Goal: Task Accomplishment & Management: Use online tool/utility

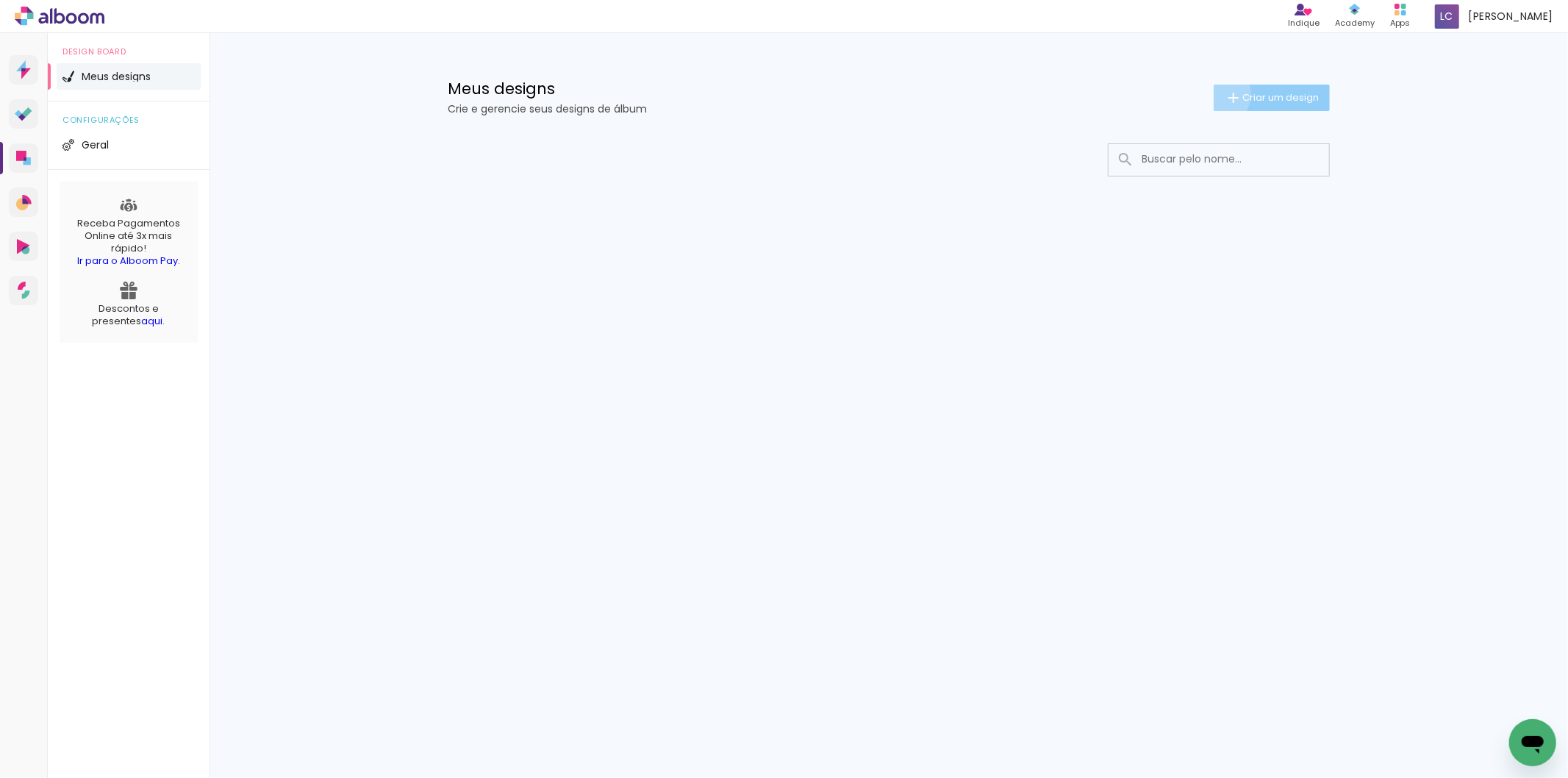
click at [1215, 95] on paper-button "Criar um design" at bounding box center [1271, 97] width 116 height 26
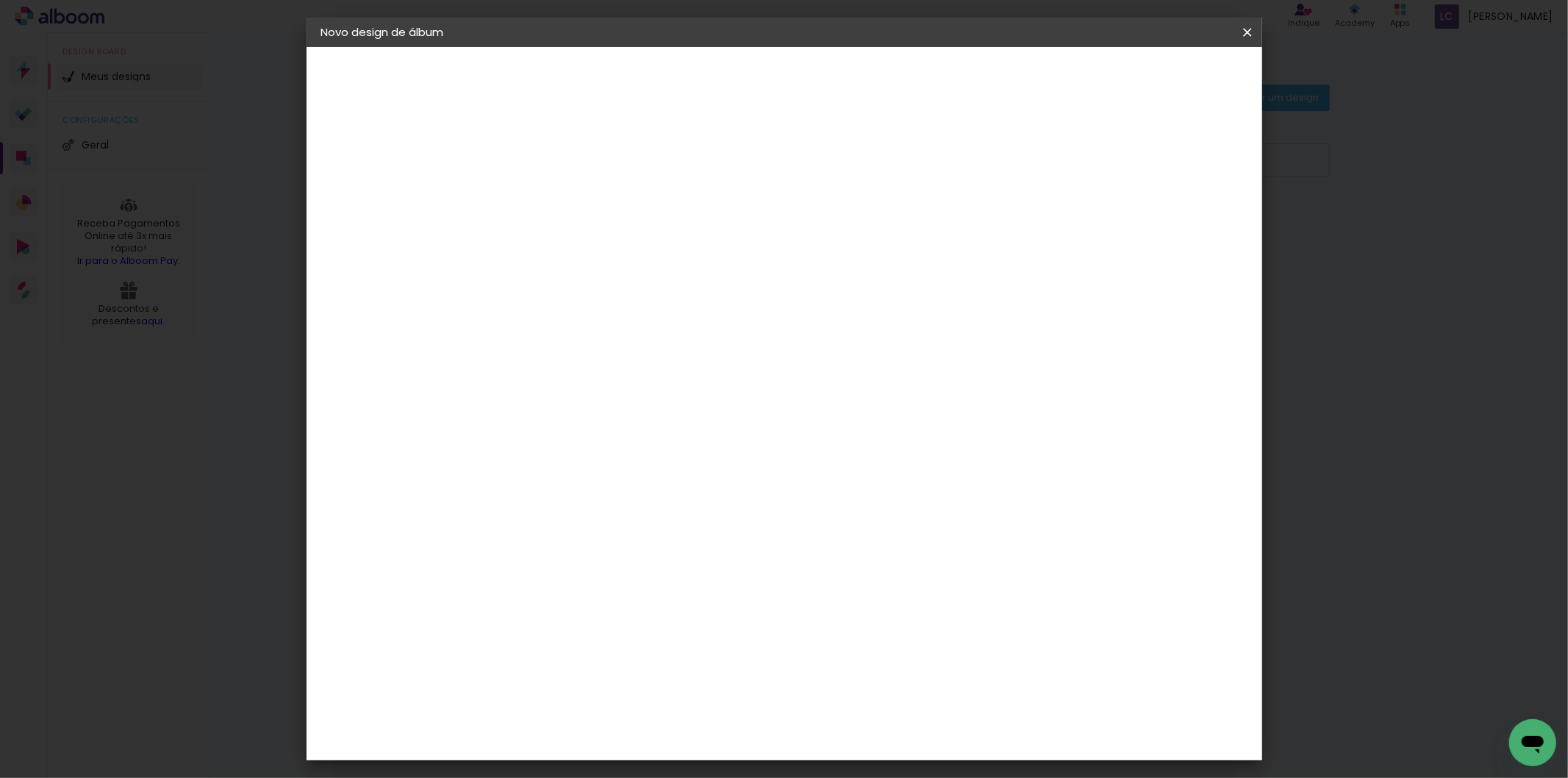
click at [561, 203] on input at bounding box center [561, 198] width 0 height 23
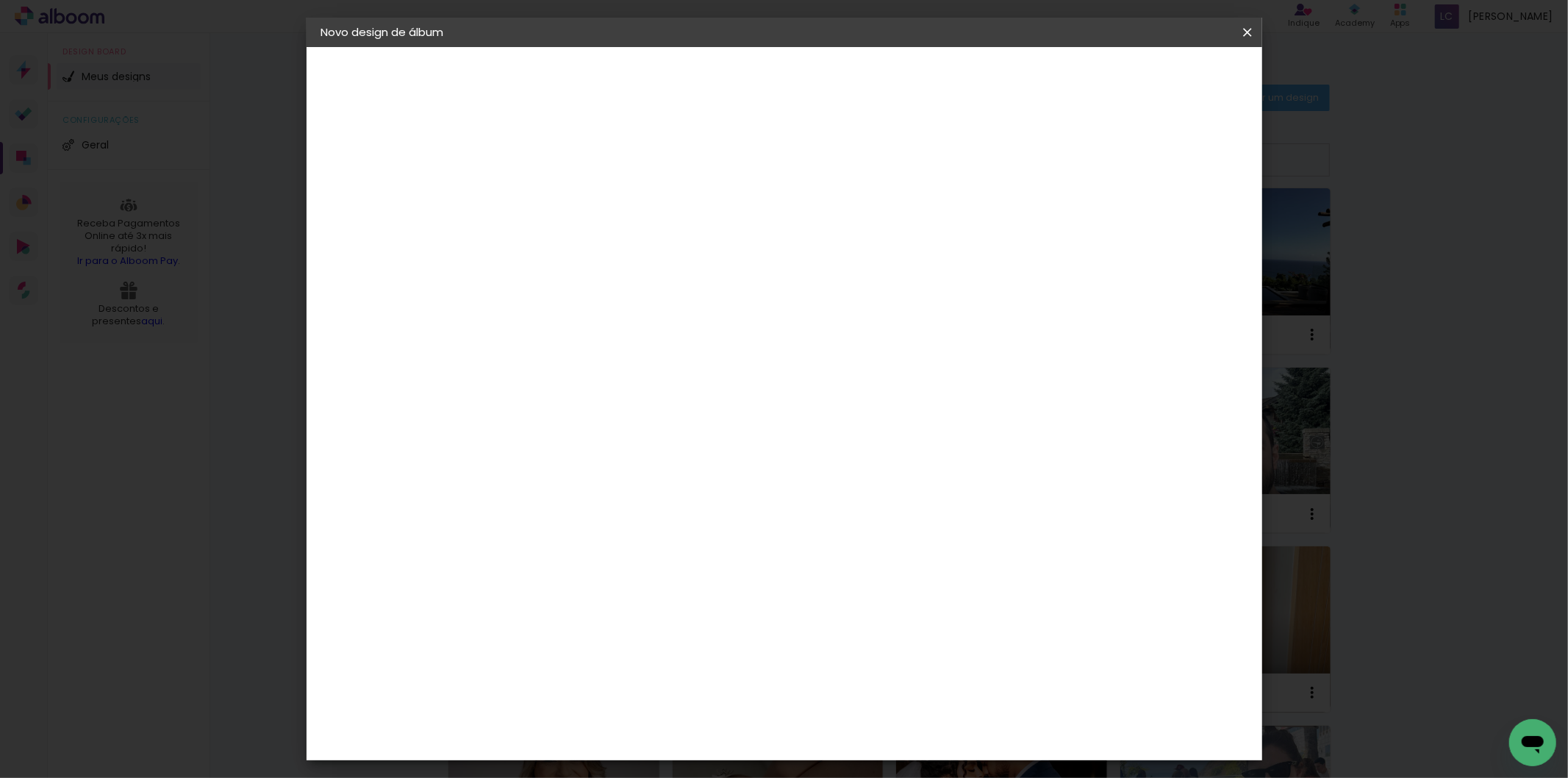
type input "[PERSON_NAME] - 40f"
type paper-input "[PERSON_NAME] - 40f"
click at [713, 70] on link "Avançar" at bounding box center [673, 78] width 79 height 25
drag, startPoint x: 1091, startPoint y: 235, endPoint x: 1137, endPoint y: 141, distance: 104.7
click at [836, 235] on paper-item "Tamanho Livre" at bounding box center [766, 223] width 141 height 32
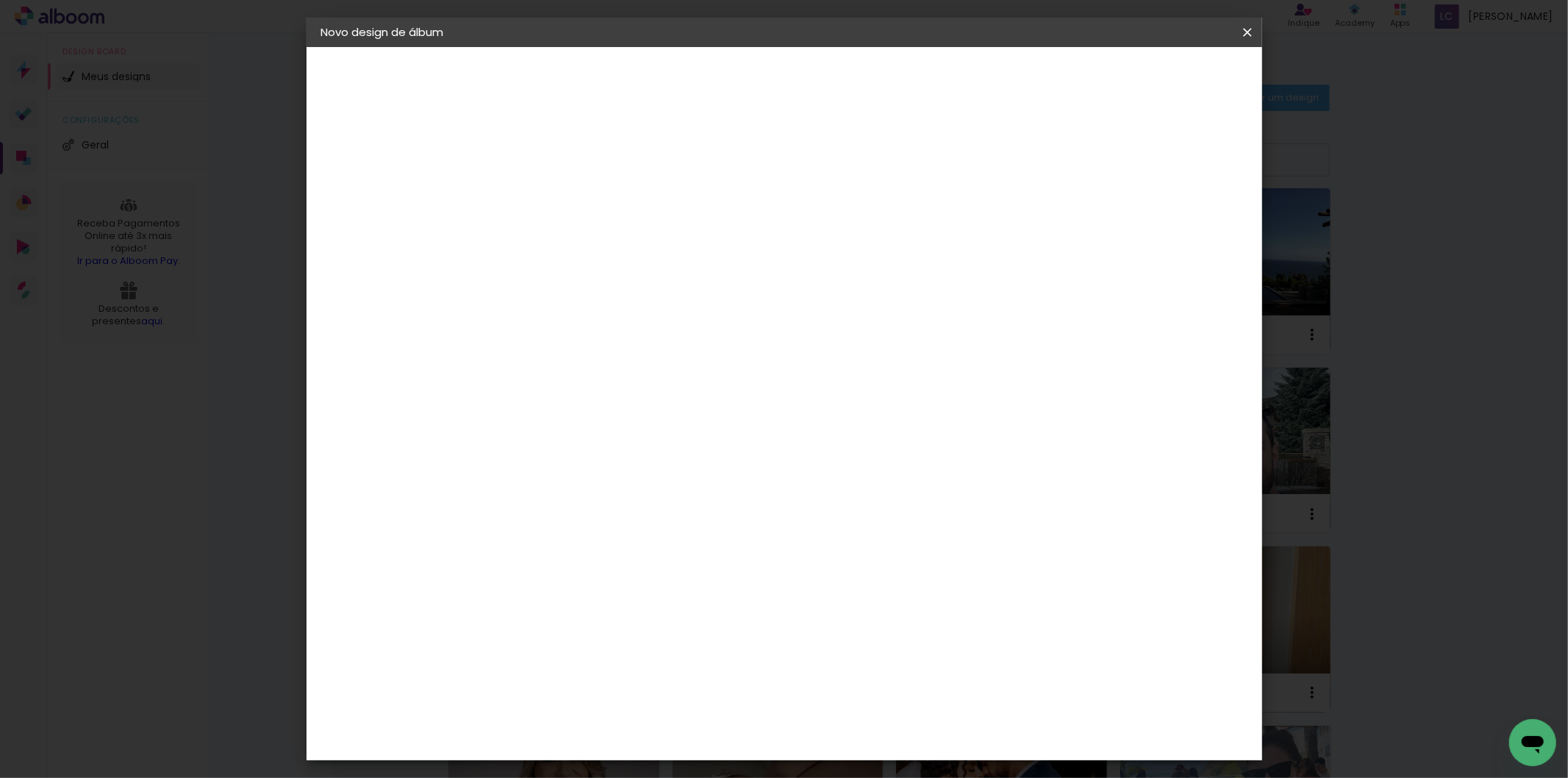
click at [859, 94] on header "Fornecedor Escolha um fornecedor ou avance com o tamanho livre. Voltar Avançar" at bounding box center [679, 91] width 361 height 88
click at [836, 89] on paper-button "Avançar" at bounding box center [801, 78] width 72 height 25
click at [875, 611] on input "60" at bounding box center [865, 612] width 38 height 22
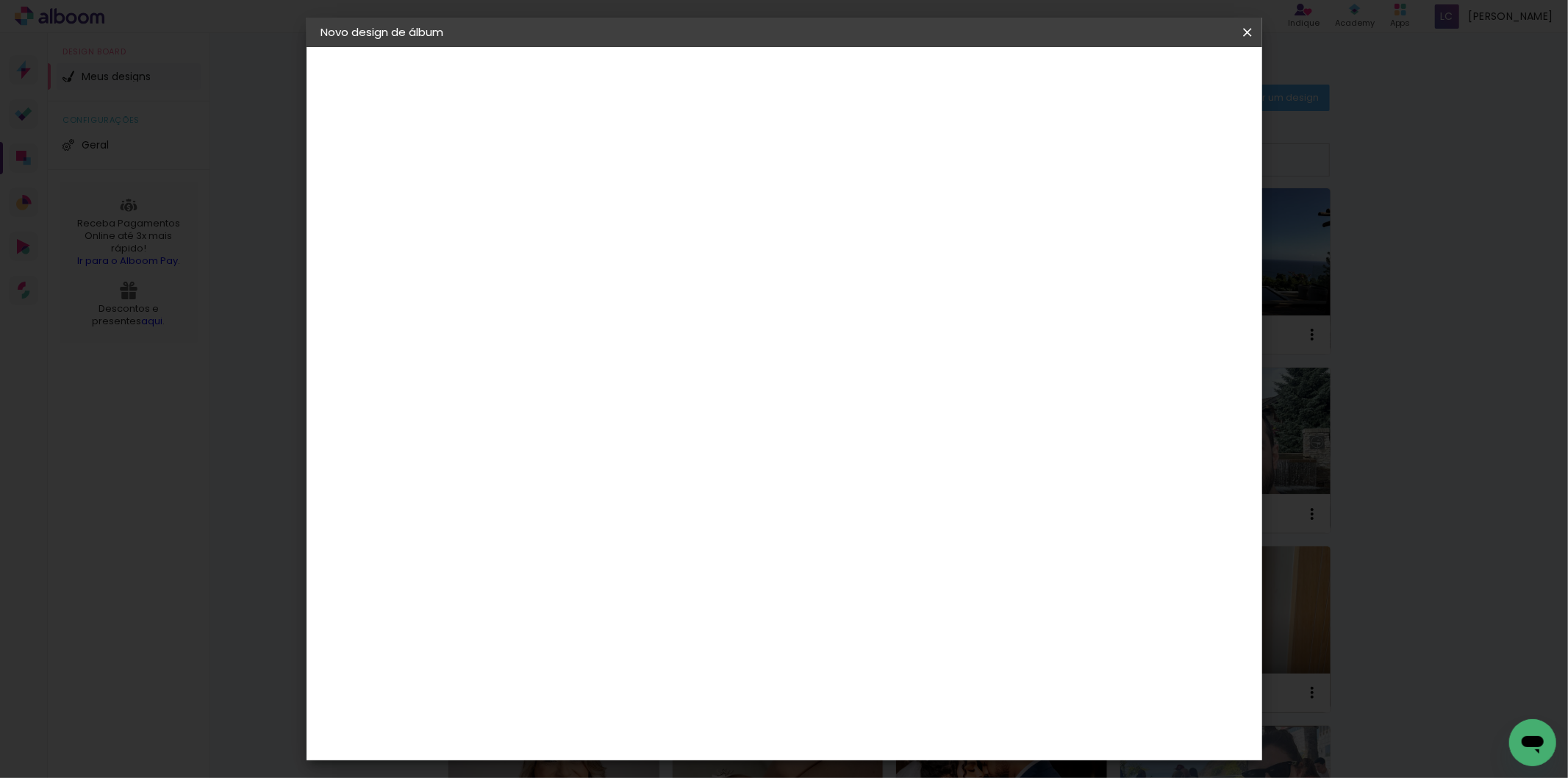
type input "40,6"
type paper-input "40,6"
click at [525, 488] on input "30" at bounding box center [514, 486] width 38 height 22
type input "20,3"
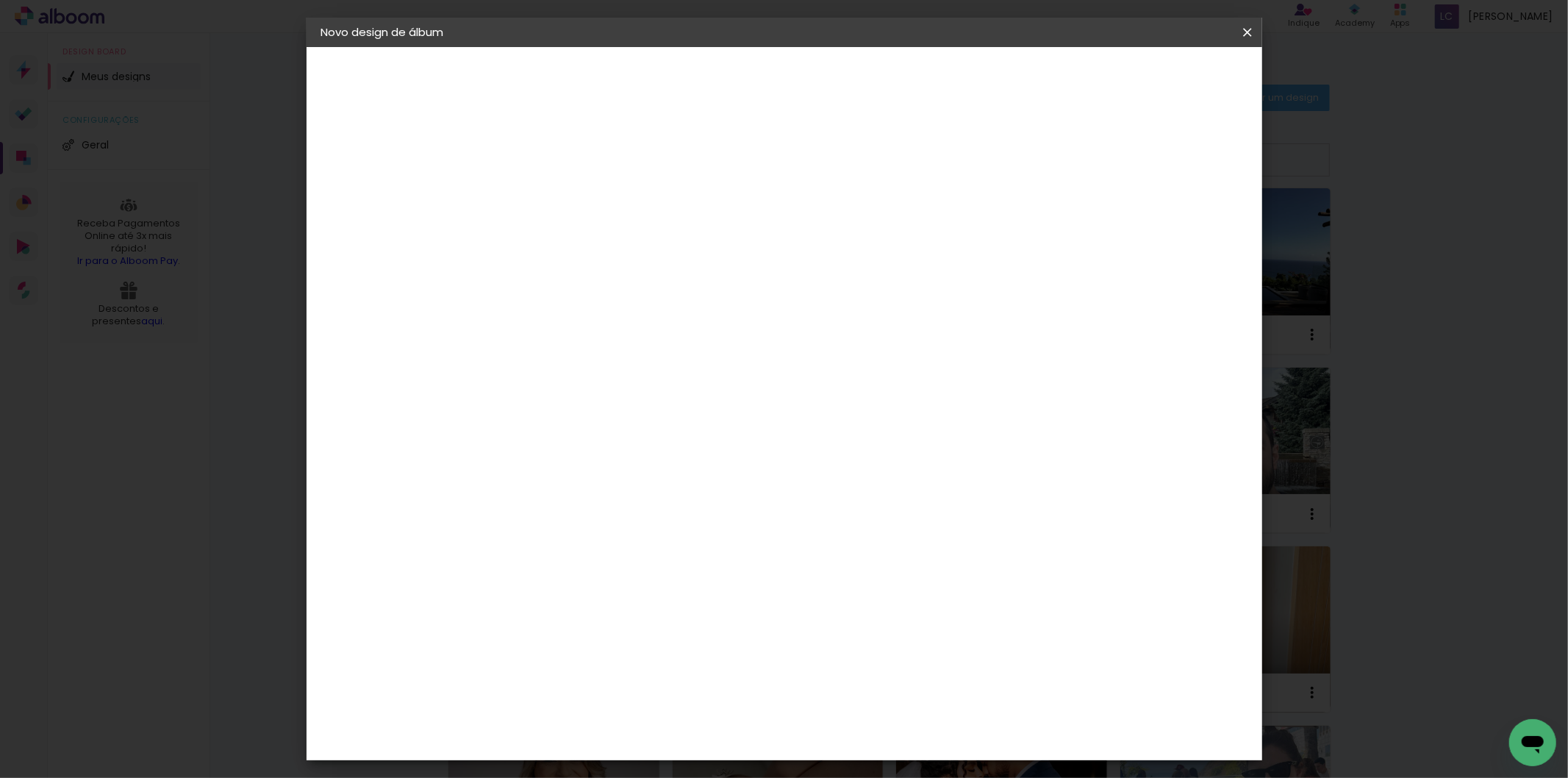
type paper-input "20,3"
type input "4"
type paper-input "4"
click at [1175, 229] on input "4" at bounding box center [1165, 222] width 26 height 22
type input "3"
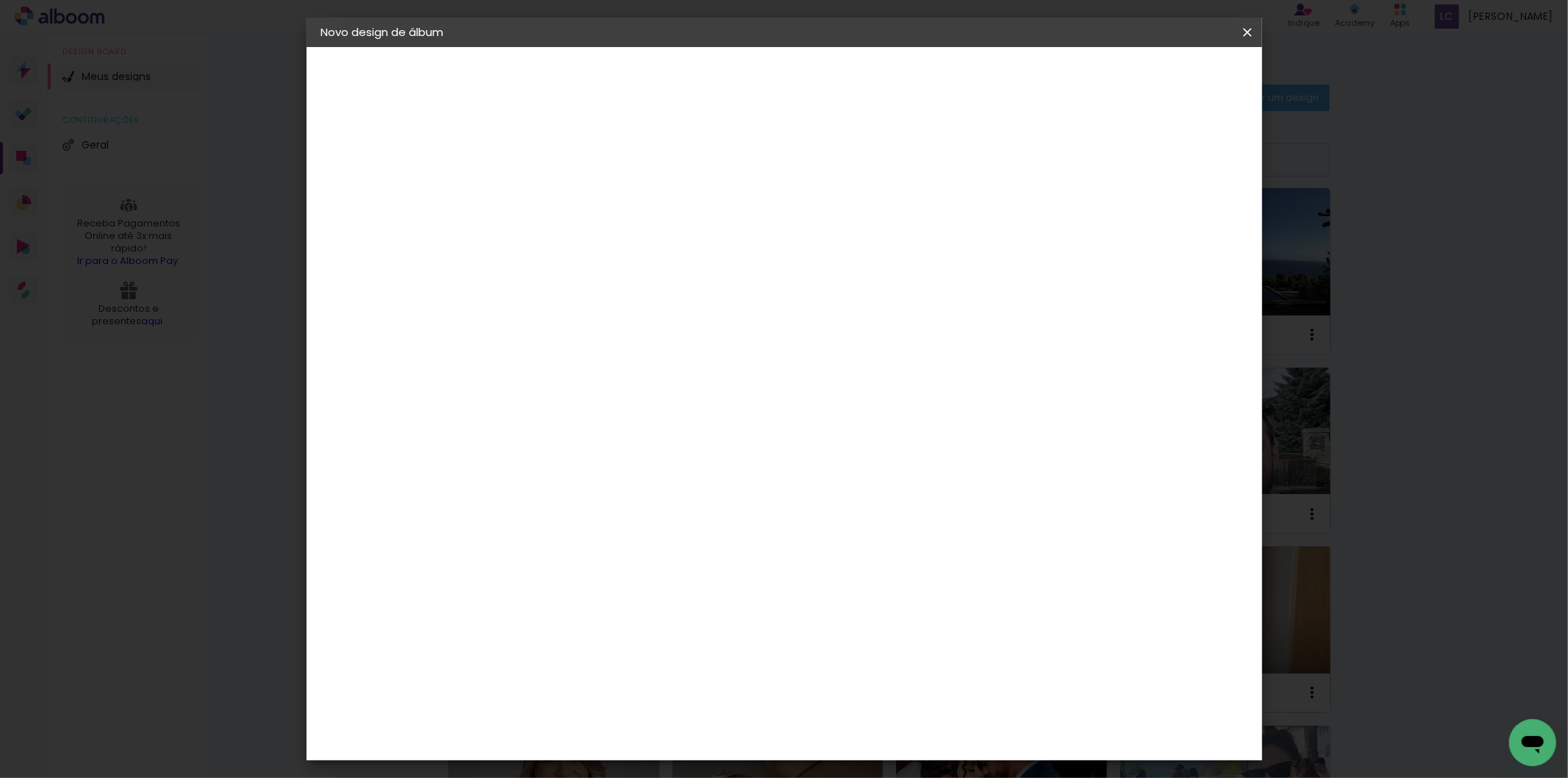
type paper-input "3"
click at [1175, 229] on input "3" at bounding box center [1168, 222] width 26 height 22
type input "2"
type paper-input "2"
click at [1175, 228] on input "2" at bounding box center [1168, 222] width 26 height 22
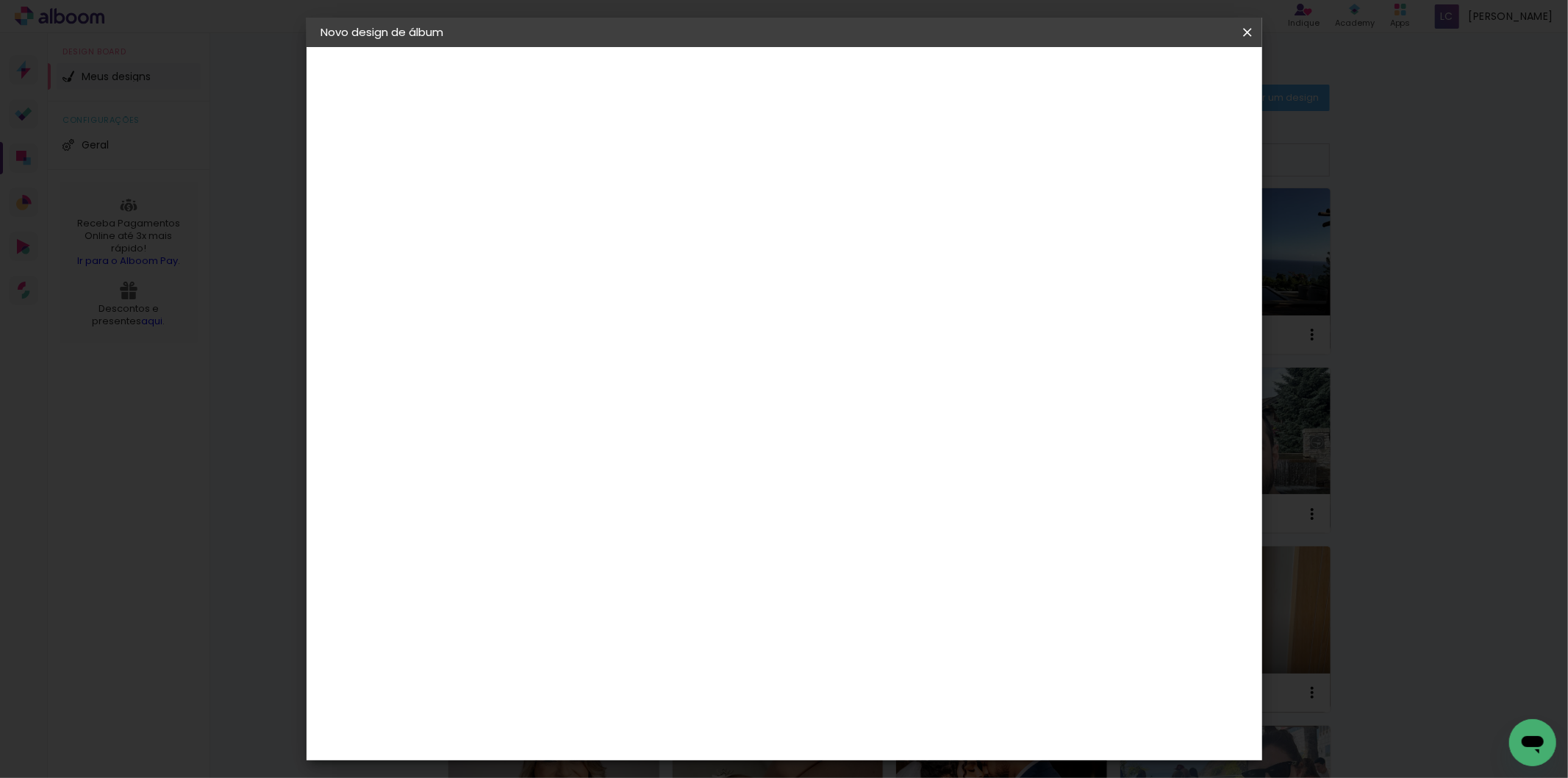
click at [1154, 78] on span "Iniciar design" at bounding box center [1120, 78] width 67 height 10
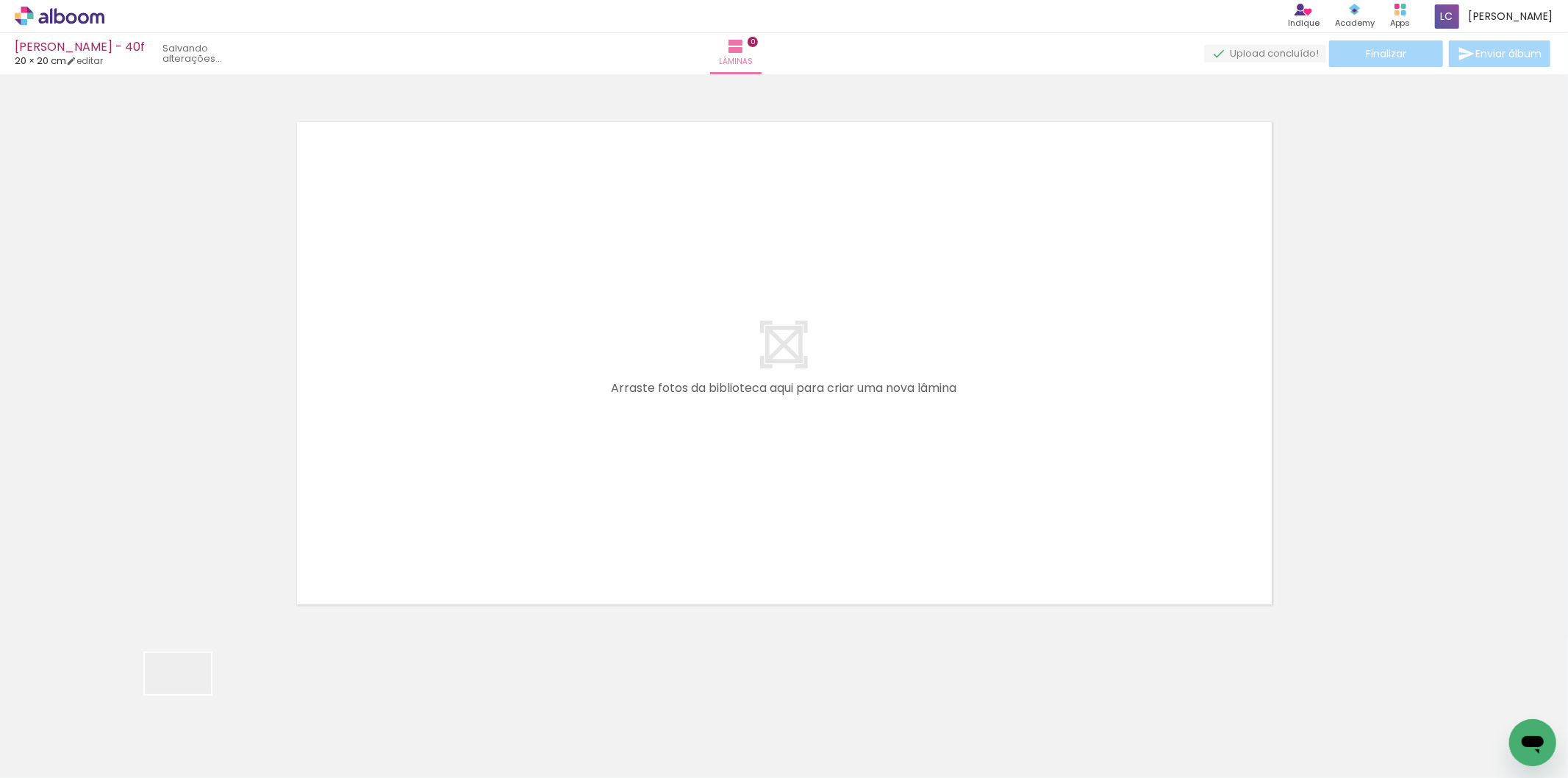
drag, startPoint x: 174, startPoint y: 712, endPoint x: 424, endPoint y: 581, distance: 282.2
click at [627, 355] on quentale-workspace at bounding box center [784, 389] width 1568 height 778
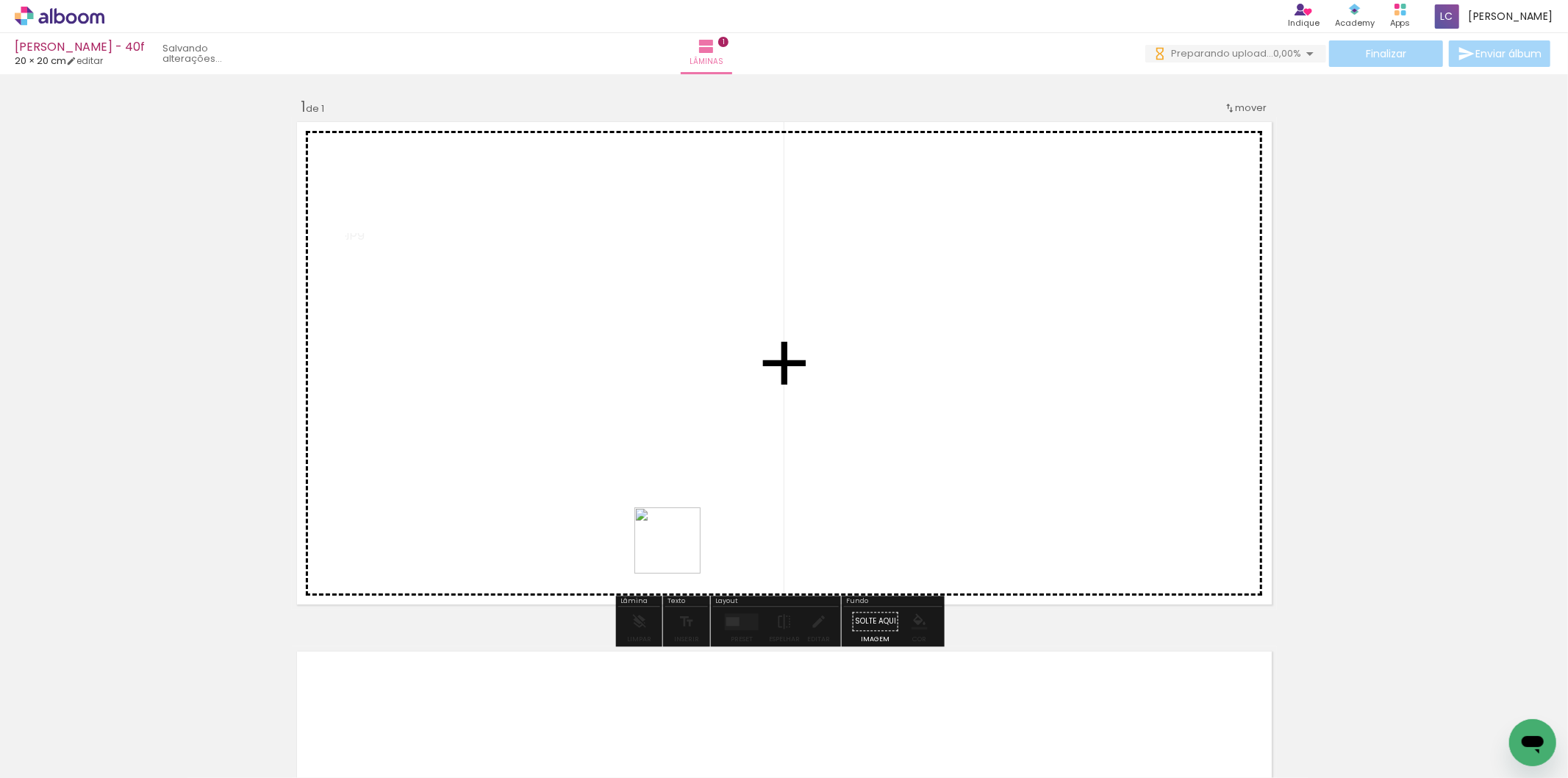
drag, startPoint x: 233, startPoint y: 723, endPoint x: 832, endPoint y: 504, distance: 637.8
click at [832, 504] on quentale-workspace at bounding box center [784, 389] width 1568 height 778
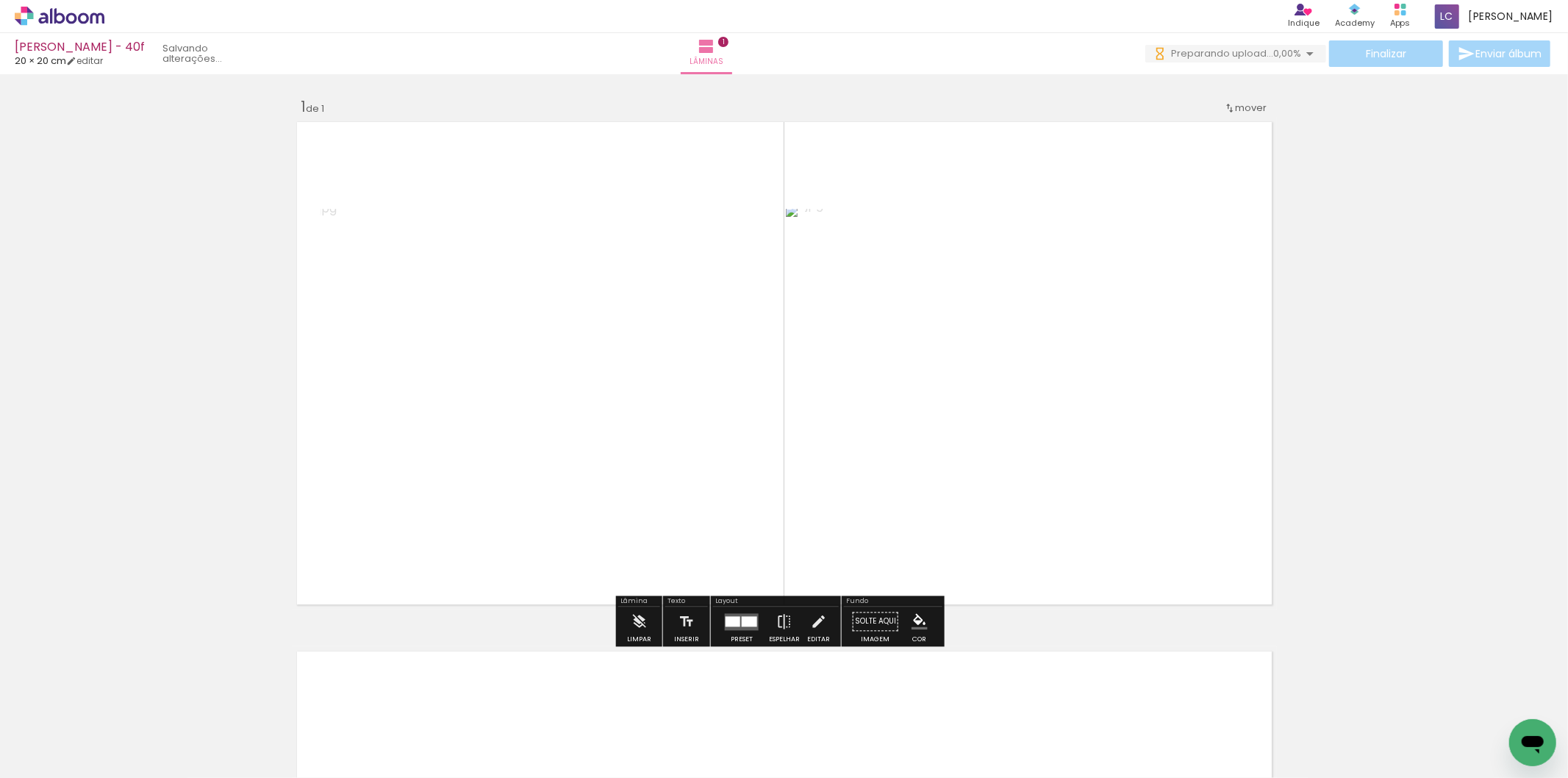
click at [732, 632] on div at bounding box center [742, 621] width 40 height 29
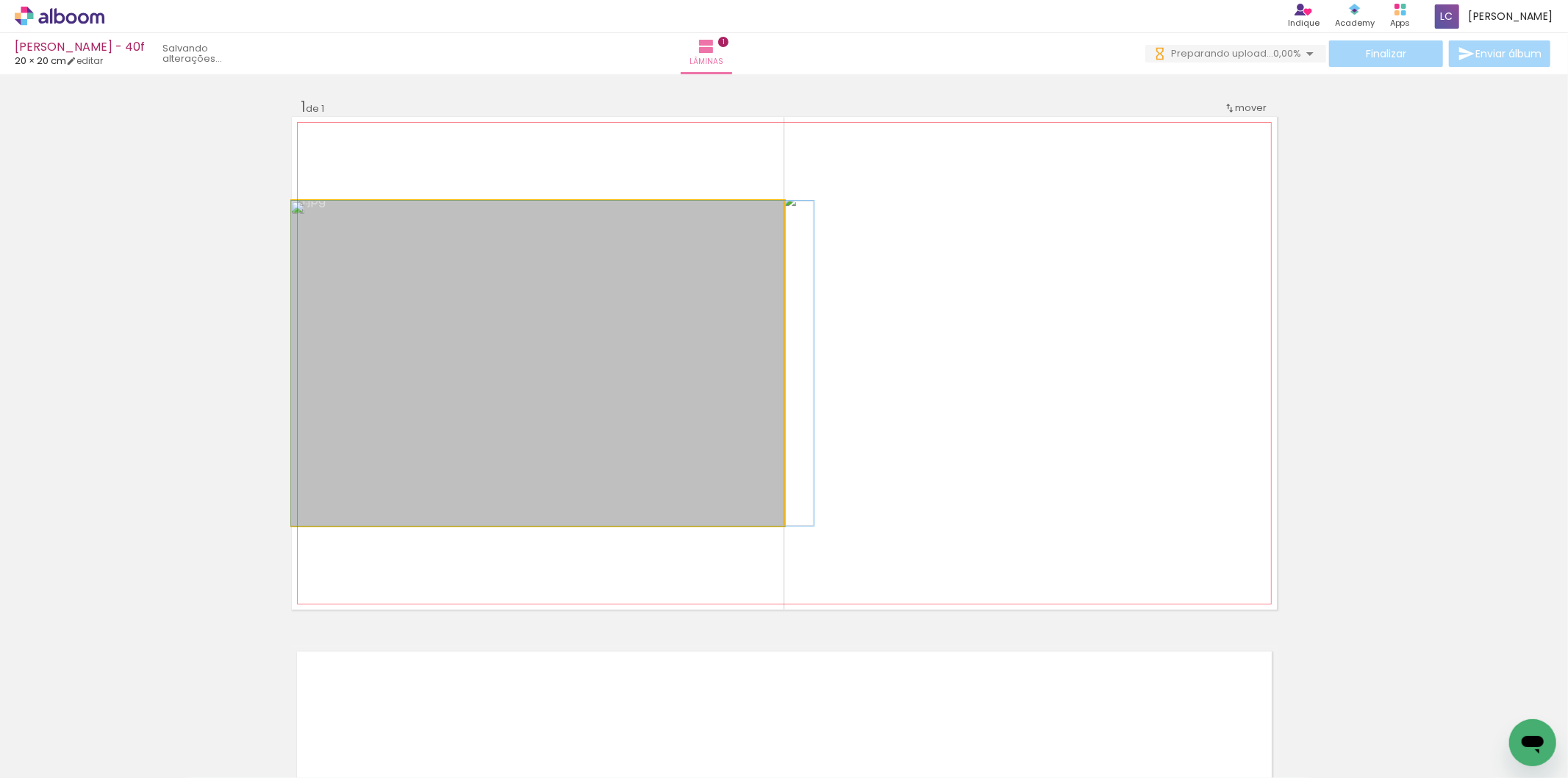
drag, startPoint x: 544, startPoint y: 355, endPoint x: 559, endPoint y: 392, distance: 39.9
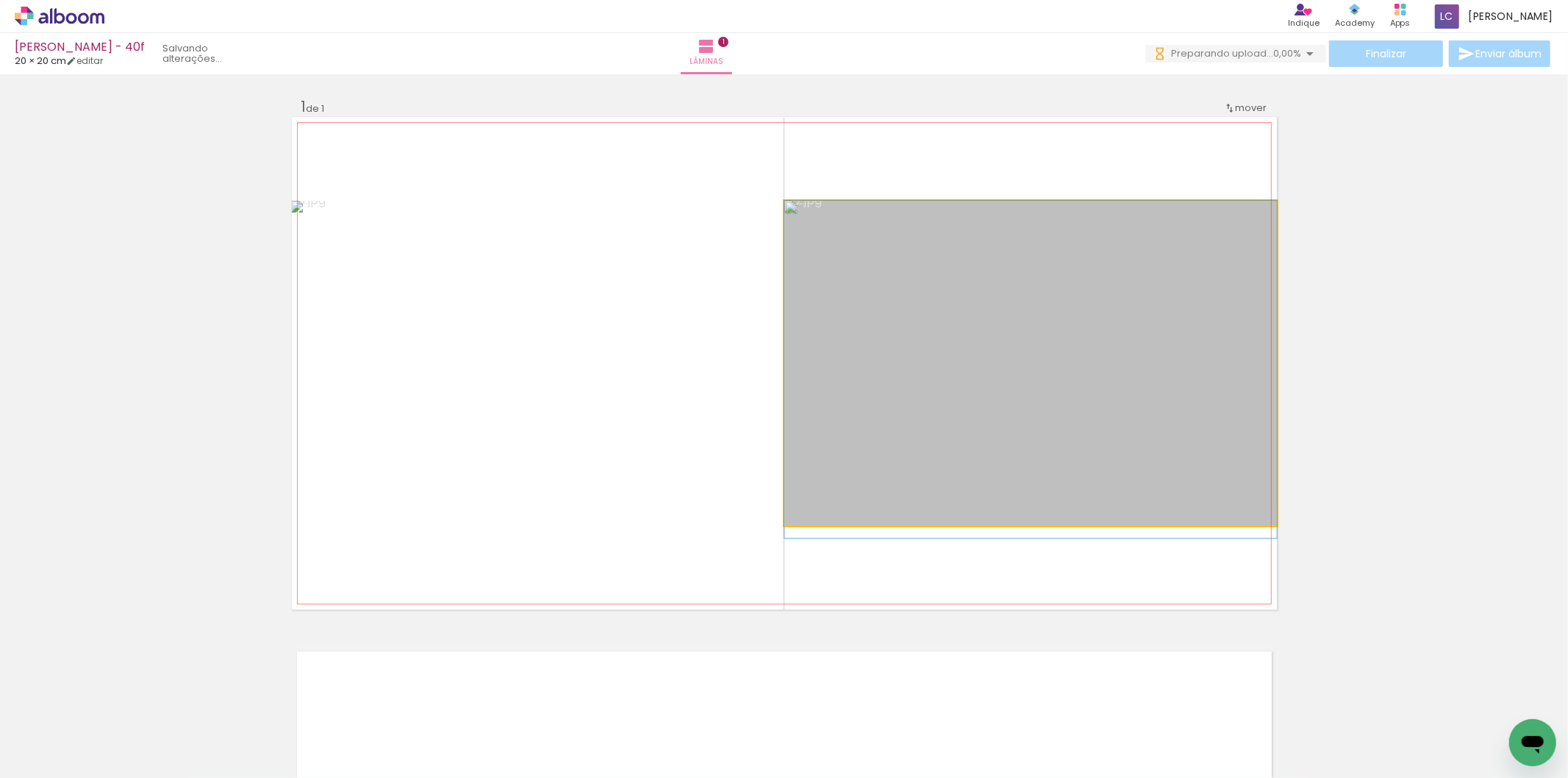
drag, startPoint x: 899, startPoint y: 333, endPoint x: 901, endPoint y: 371, distance: 38.1
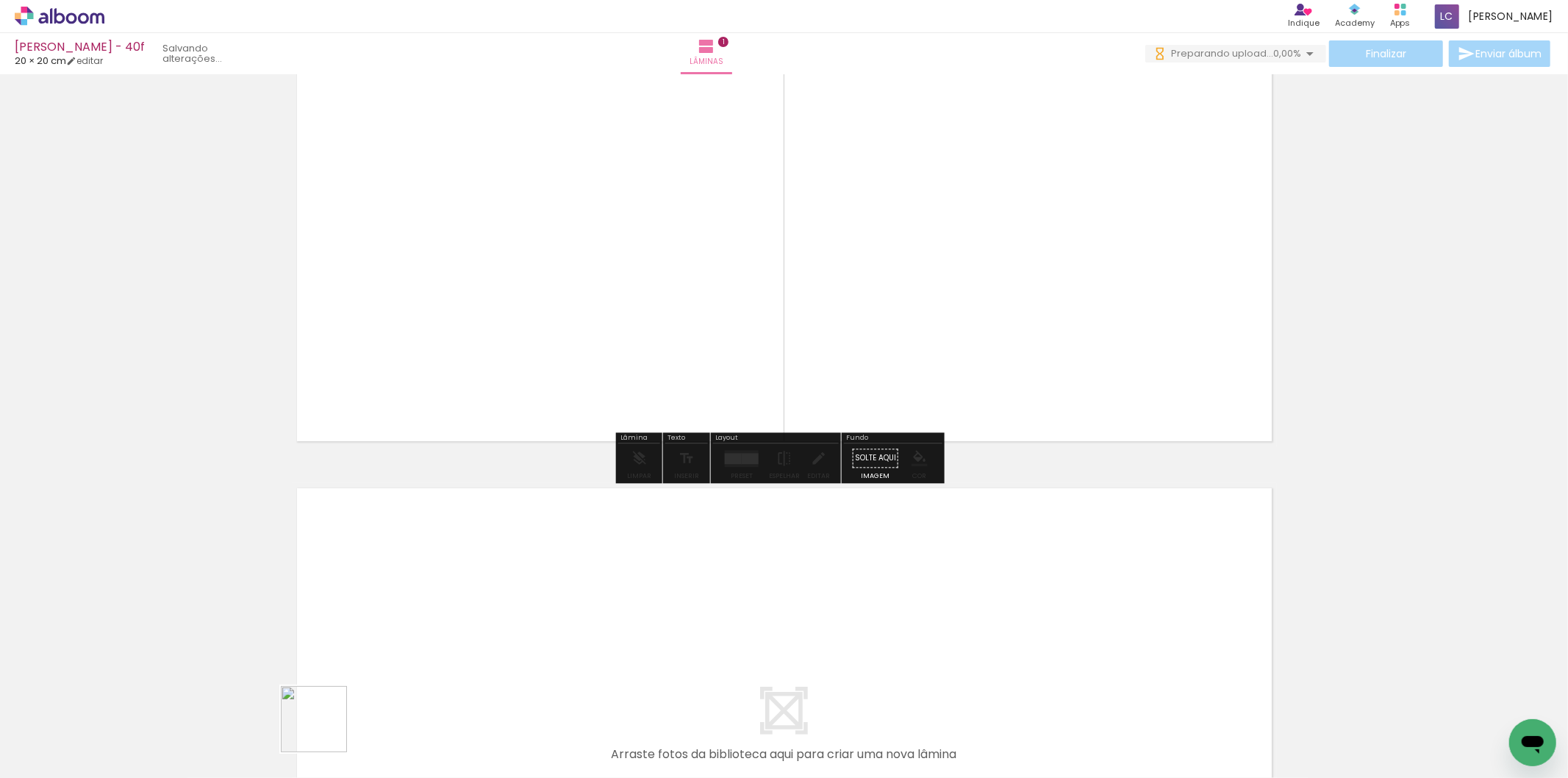
drag, startPoint x: 325, startPoint y: 730, endPoint x: 408, endPoint y: 714, distance: 84.5
click at [415, 648] on quentale-workspace at bounding box center [784, 389] width 1568 height 778
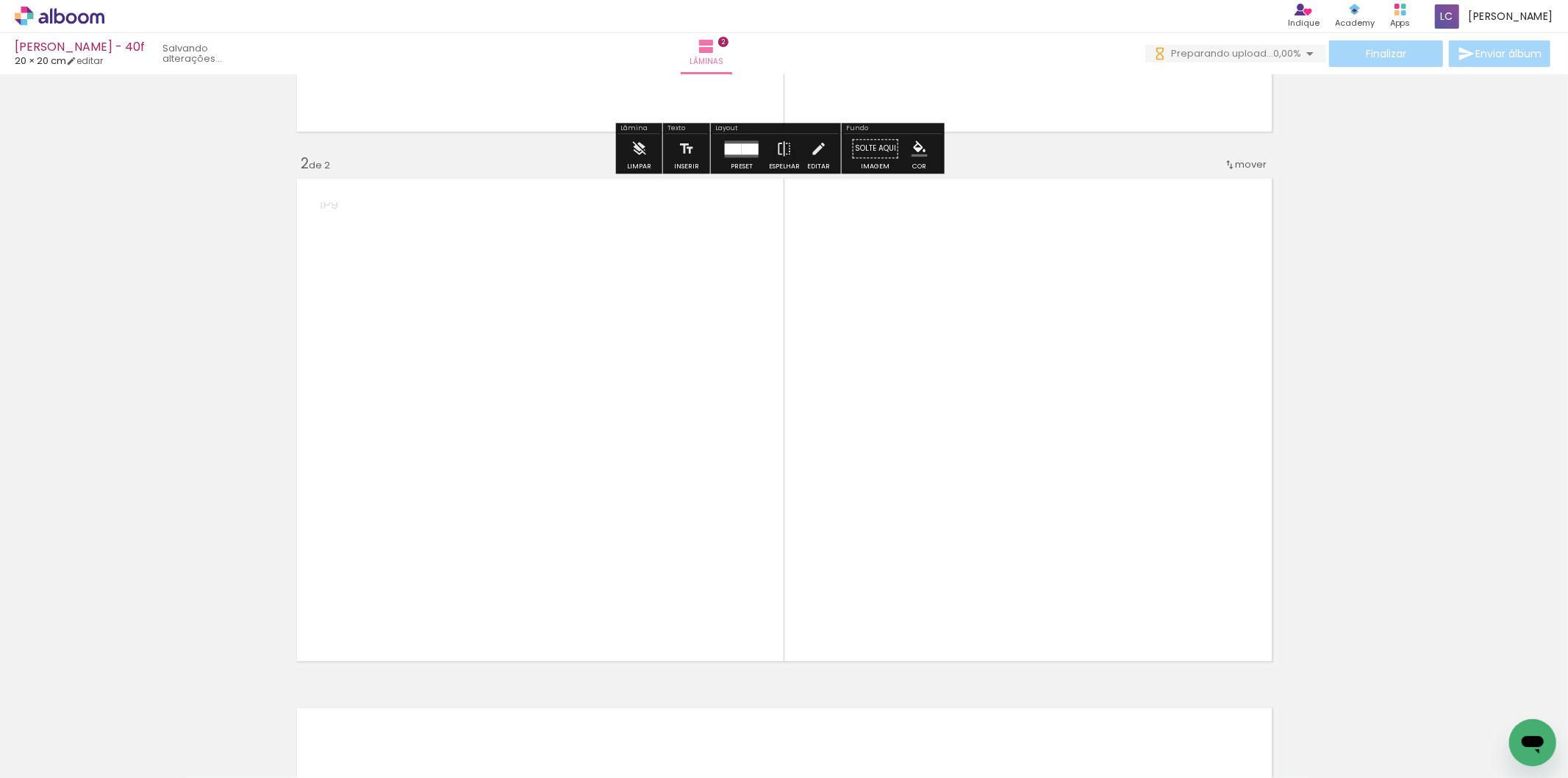
scroll to position [511, 0]
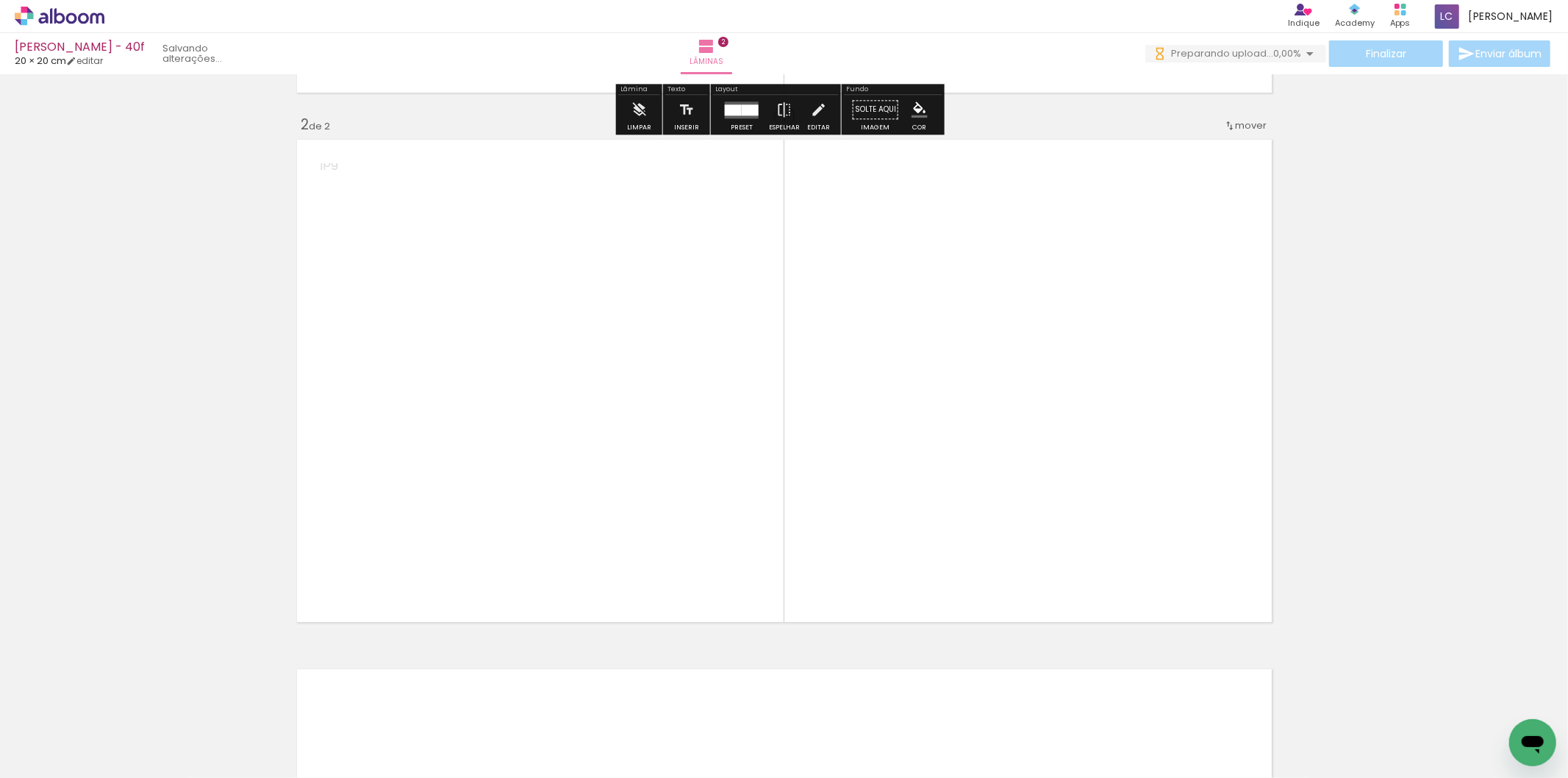
drag, startPoint x: 403, startPoint y: 739, endPoint x: 741, endPoint y: 550, distance: 387.3
click at [741, 550] on quentale-workspace at bounding box center [784, 389] width 1568 height 778
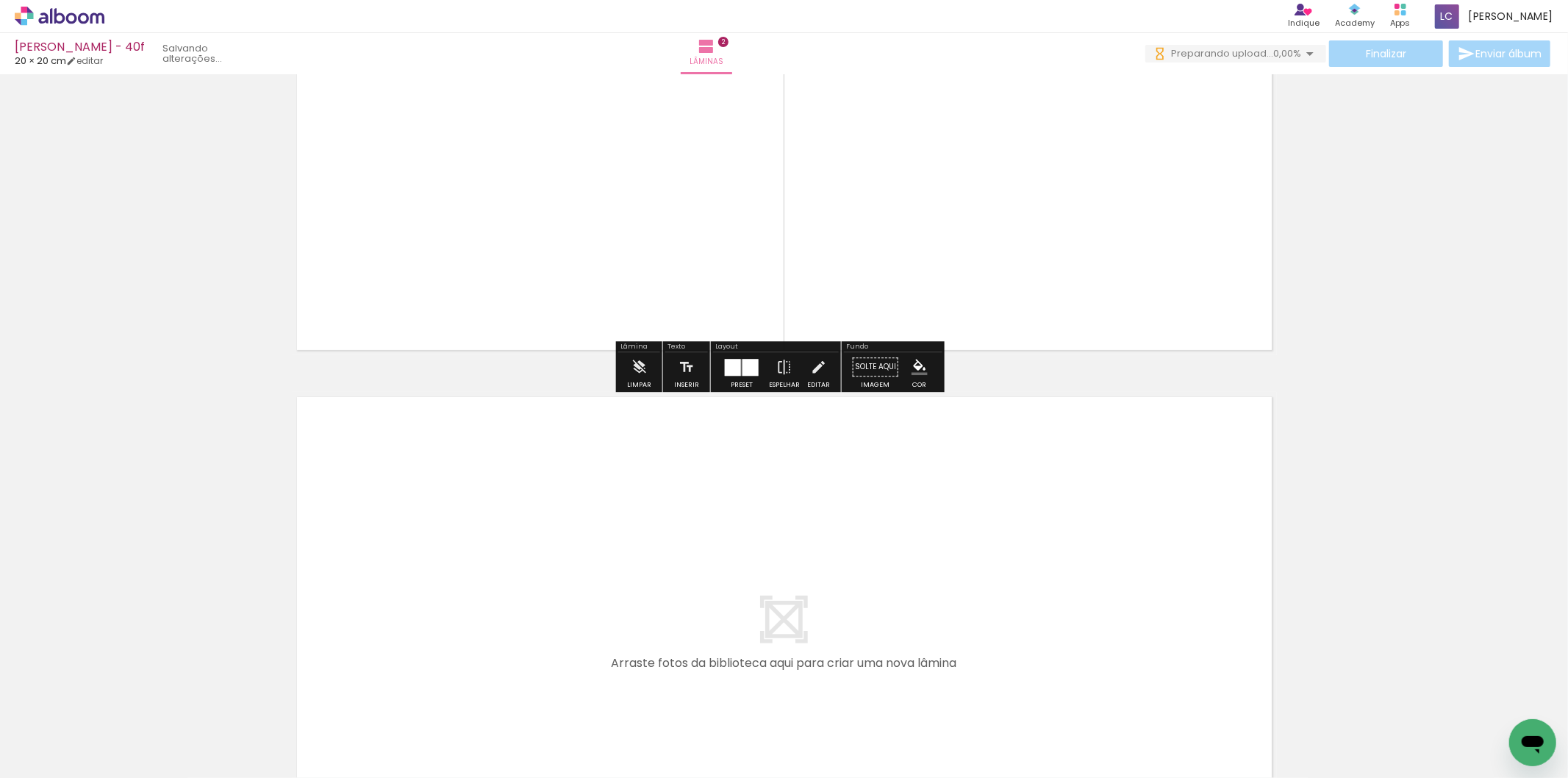
scroll to position [839, 0]
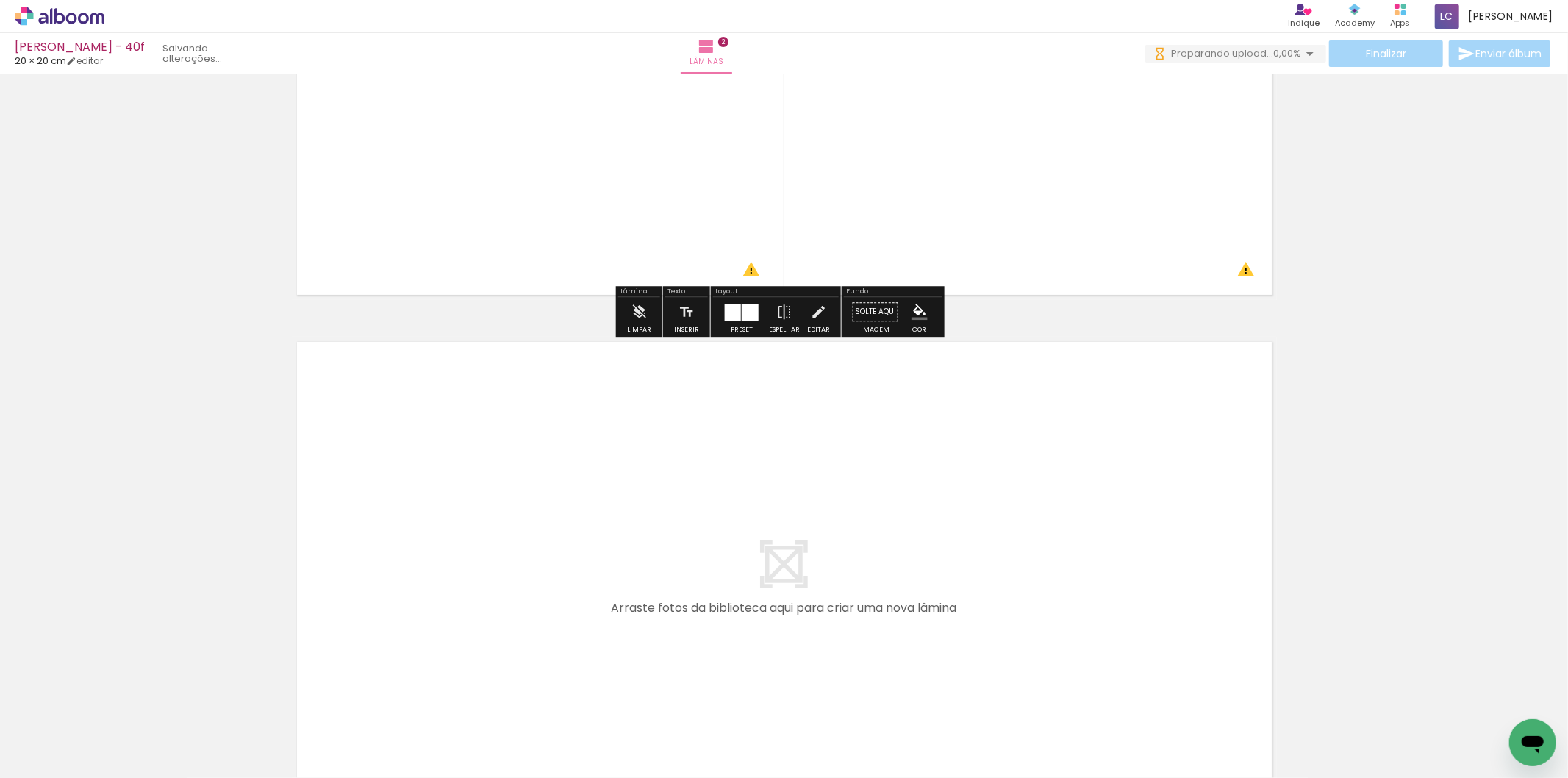
drag, startPoint x: 492, startPoint y: 740, endPoint x: 549, endPoint y: 740, distance: 57.0
click at [546, 666] on quentale-workspace at bounding box center [784, 389] width 1568 height 778
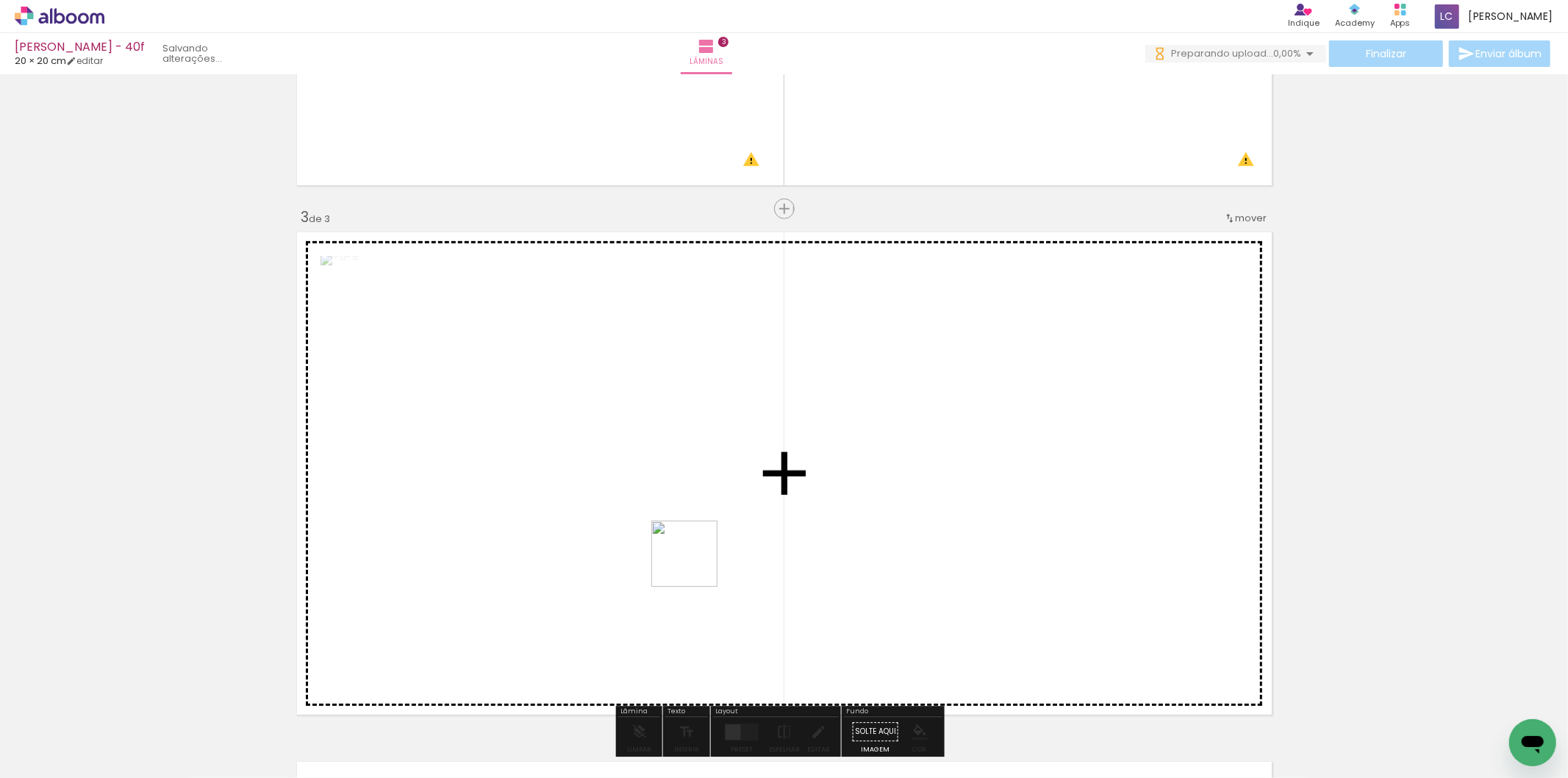
drag, startPoint x: 696, startPoint y: 564, endPoint x: 784, endPoint y: 490, distance: 115.0
click at [784, 490] on quentale-workspace at bounding box center [784, 389] width 1568 height 778
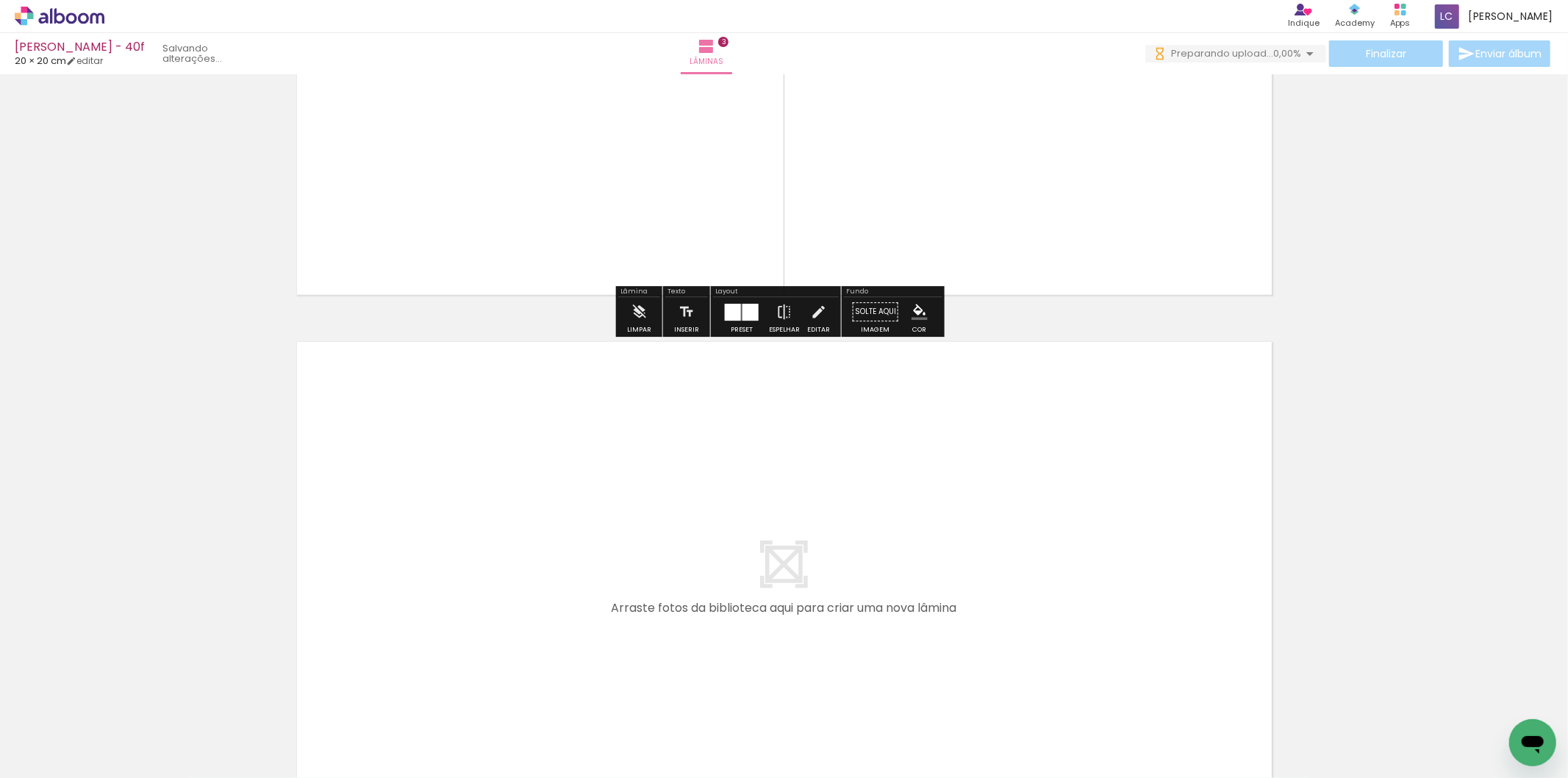
drag, startPoint x: 669, startPoint y: 637, endPoint x: 688, endPoint y: 707, distance: 72.5
click at [669, 632] on quentale-workspace at bounding box center [784, 389] width 1568 height 778
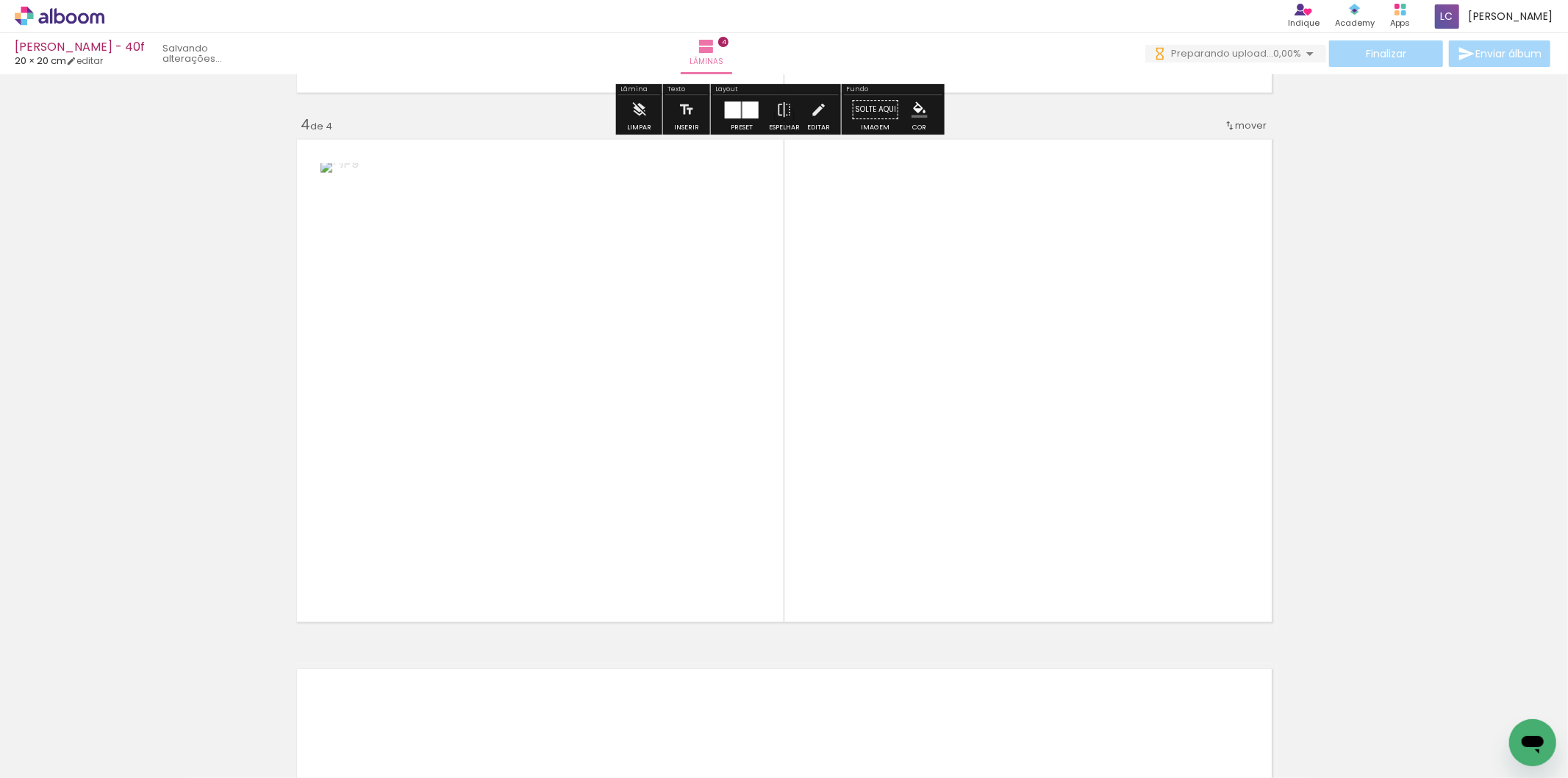
drag, startPoint x: 716, startPoint y: 717, endPoint x: 871, endPoint y: 514, distance: 255.4
click at [871, 514] on quentale-workspace at bounding box center [784, 389] width 1568 height 778
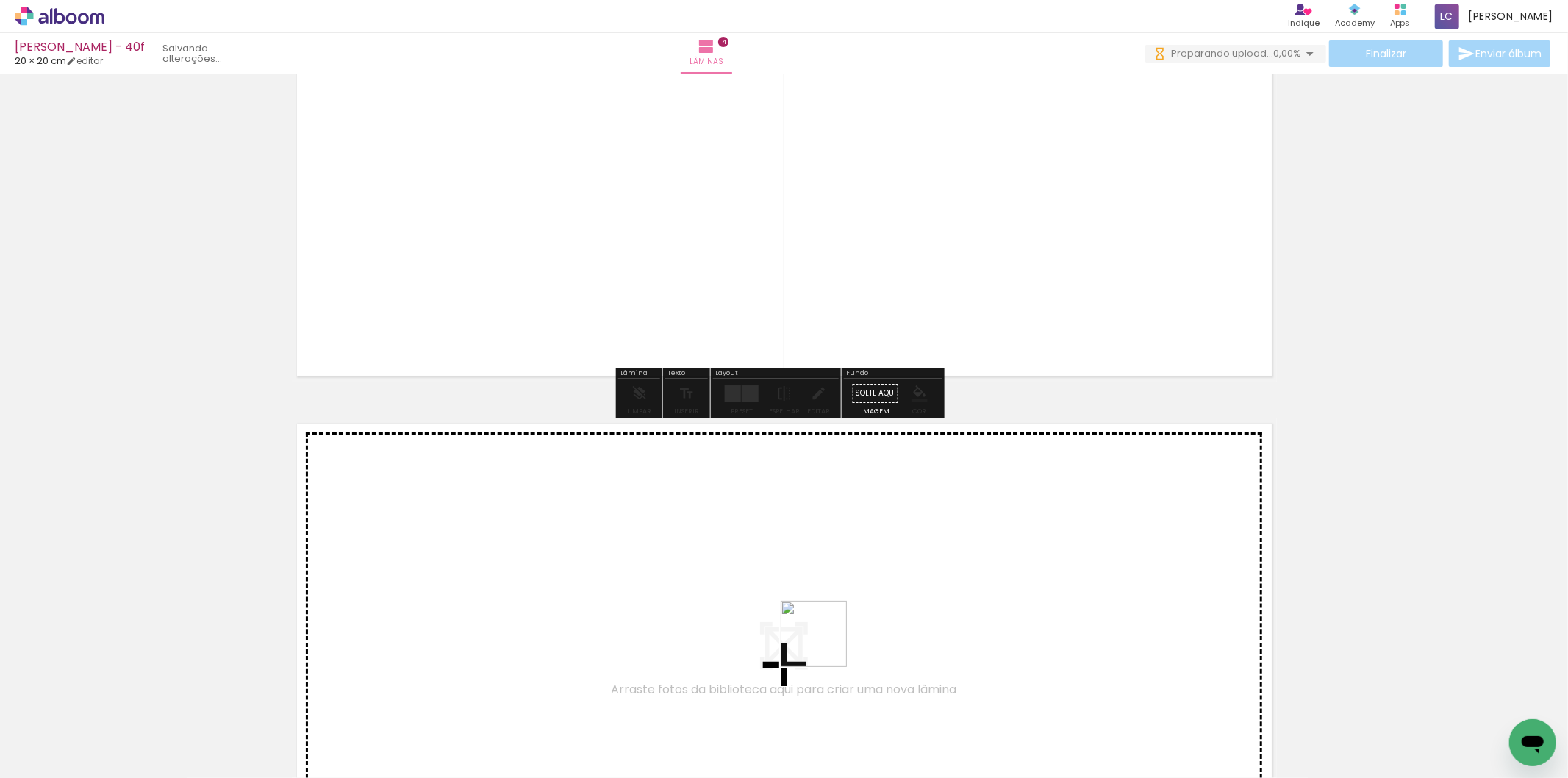
drag, startPoint x: 820, startPoint y: 667, endPoint x: 844, endPoint y: 700, distance: 40.8
click at [826, 641] on quentale-workspace at bounding box center [784, 389] width 1568 height 778
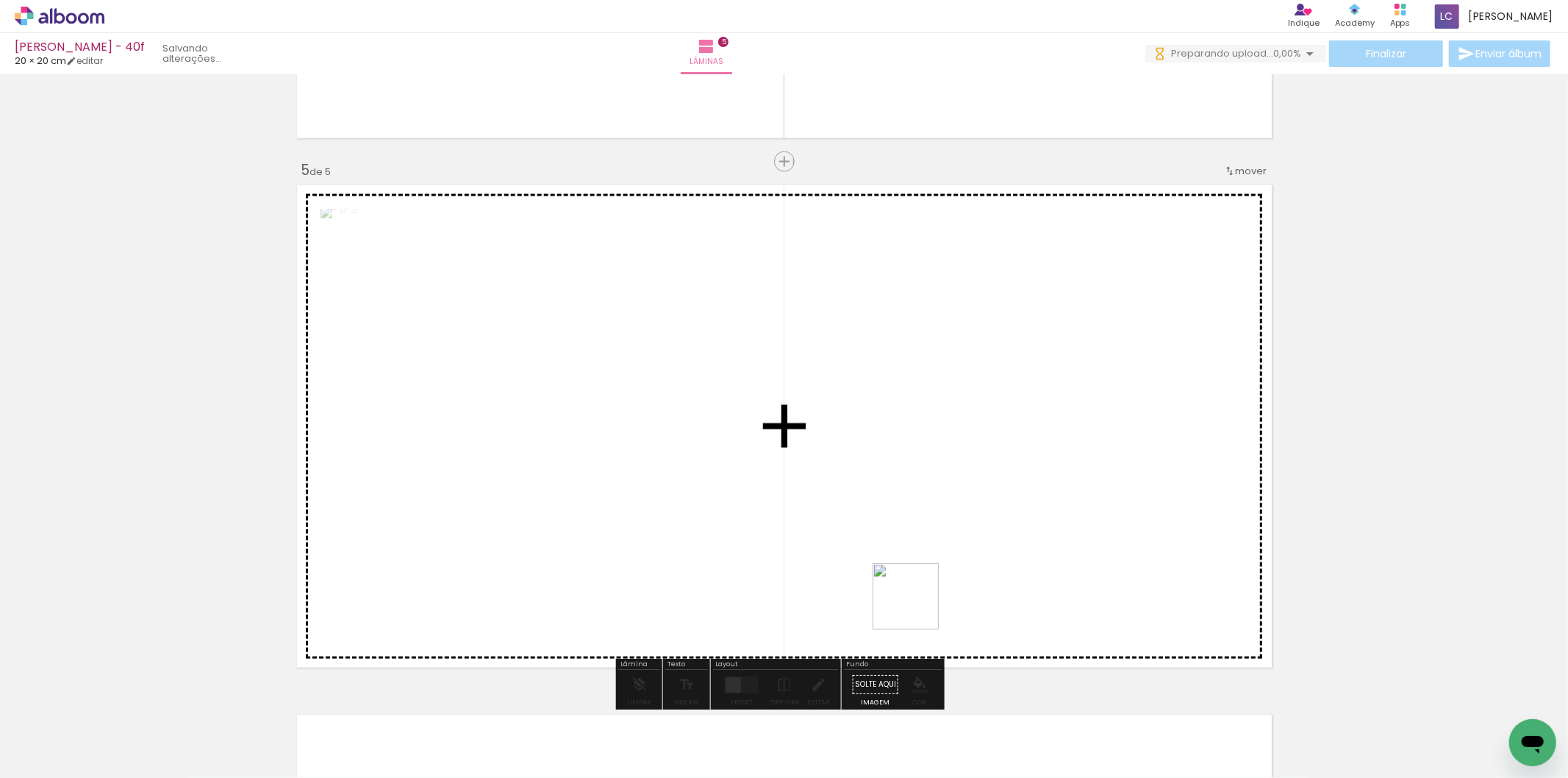
drag, startPoint x: 864, startPoint y: 725, endPoint x: 862, endPoint y: 591, distance: 134.0
click at [908, 587] on quentale-workspace at bounding box center [784, 389] width 1568 height 778
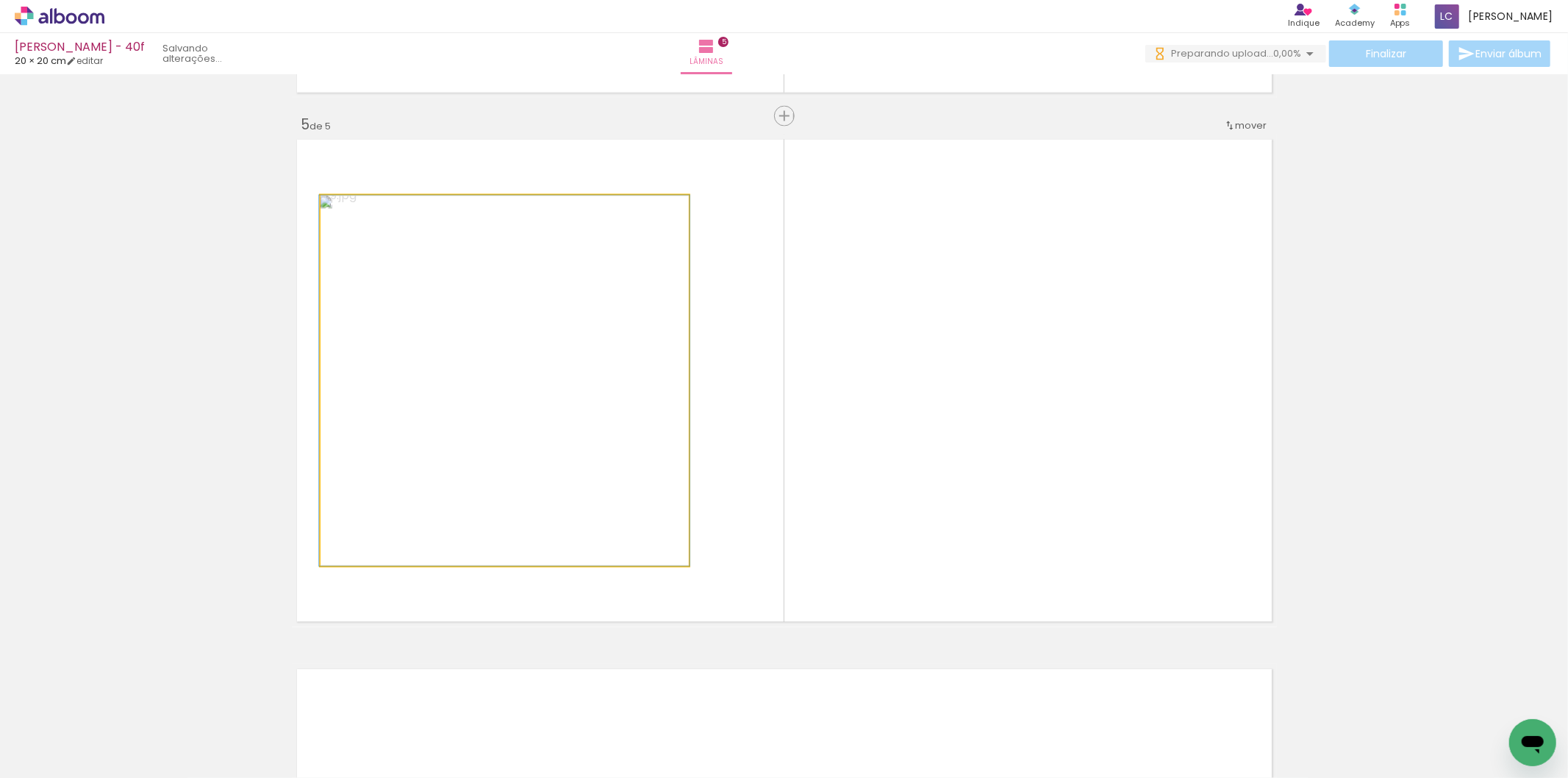
click at [586, 531] on quentale-photo at bounding box center [505, 381] width 369 height 371
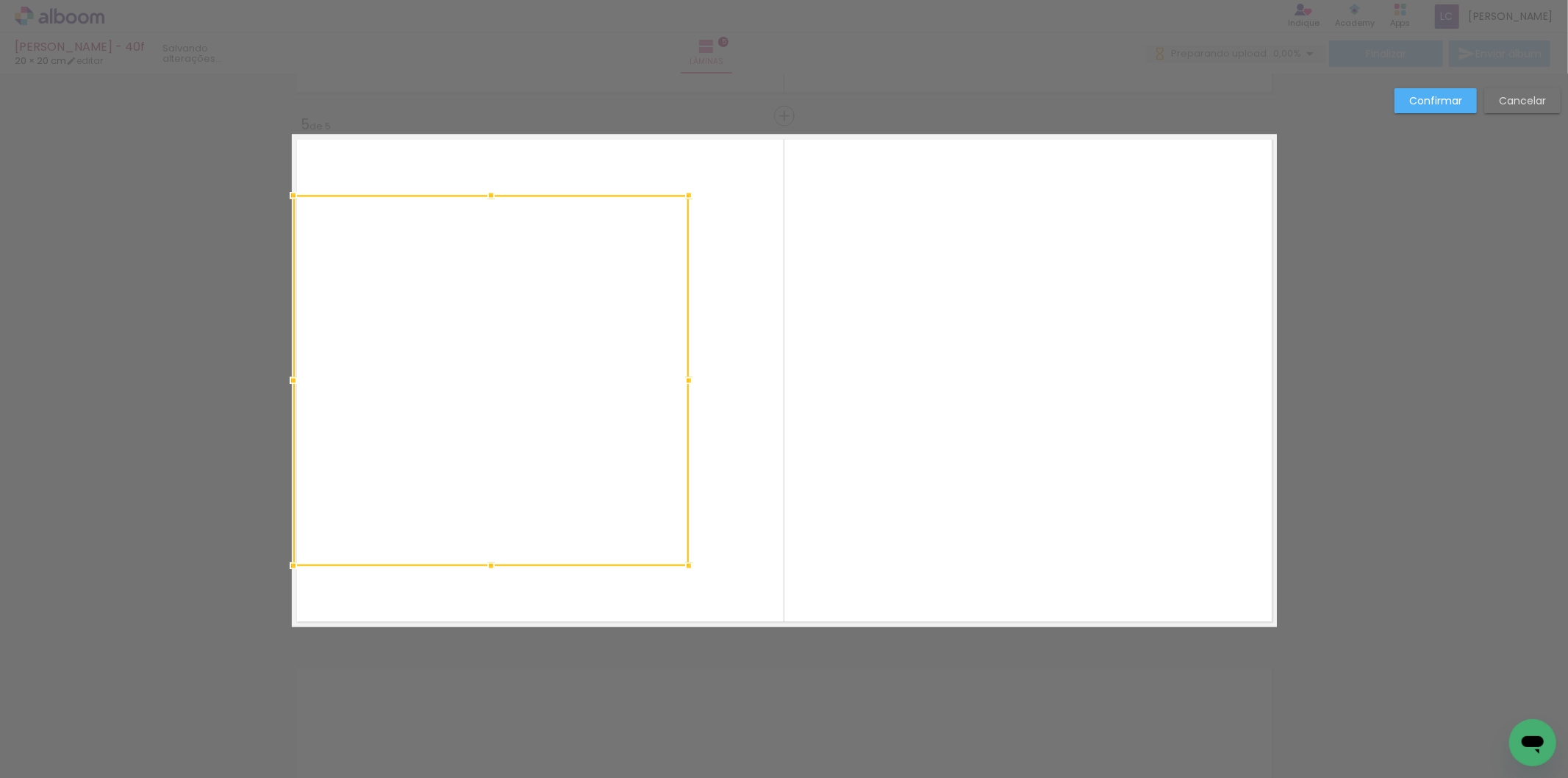
drag, startPoint x: 313, startPoint y: 383, endPoint x: 285, endPoint y: 379, distance: 28.3
click at [285, 379] on div at bounding box center [293, 380] width 29 height 29
drag, startPoint x: 349, startPoint y: 408, endPoint x: 340, endPoint y: 408, distance: 9.0
click at [347, 408] on quentale-photo at bounding box center [491, 381] width 395 height 371
click at [290, 391] on div at bounding box center [292, 380] width 29 height 29
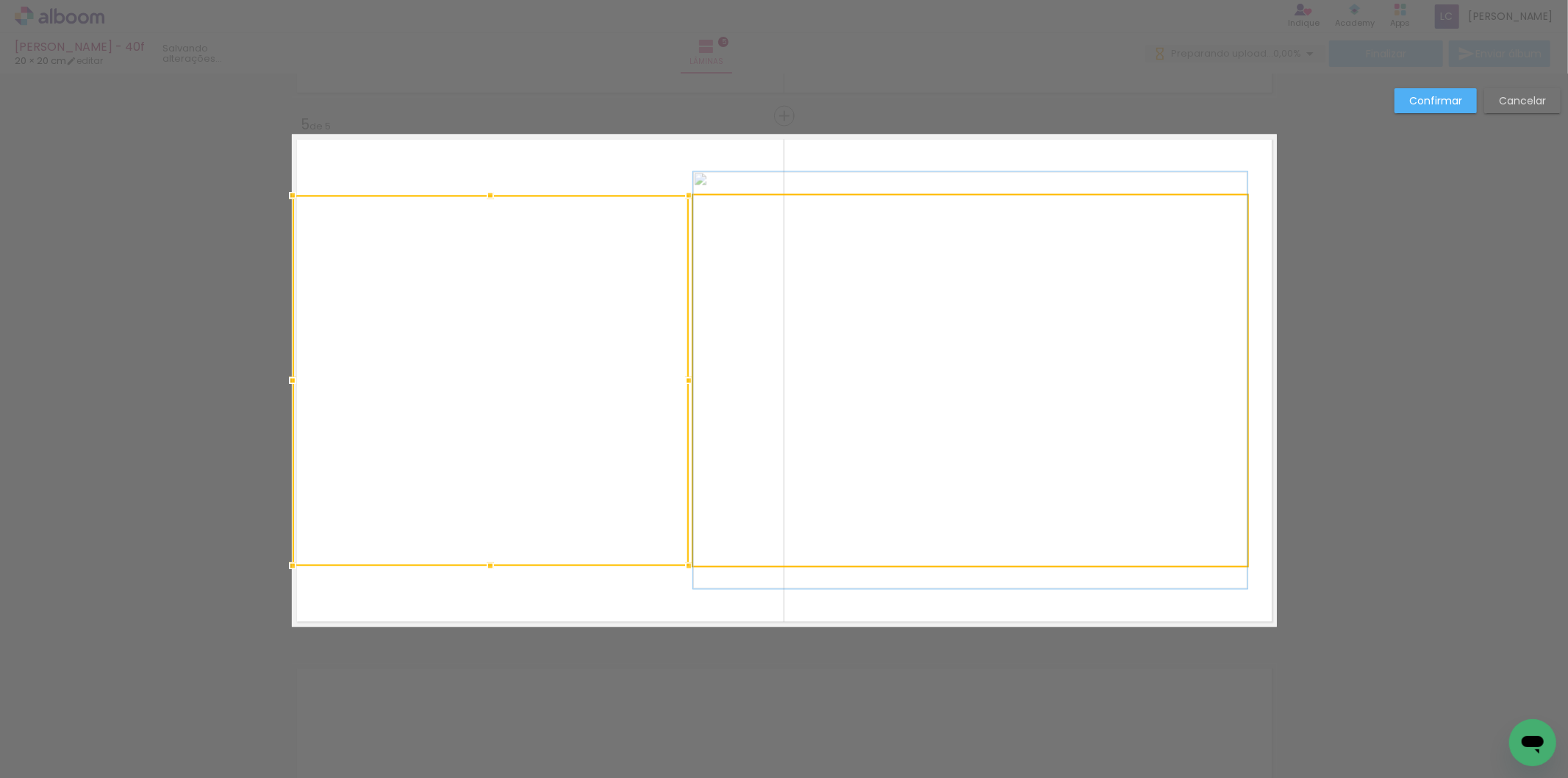
click at [1172, 352] on quentale-photo at bounding box center [971, 381] width 554 height 371
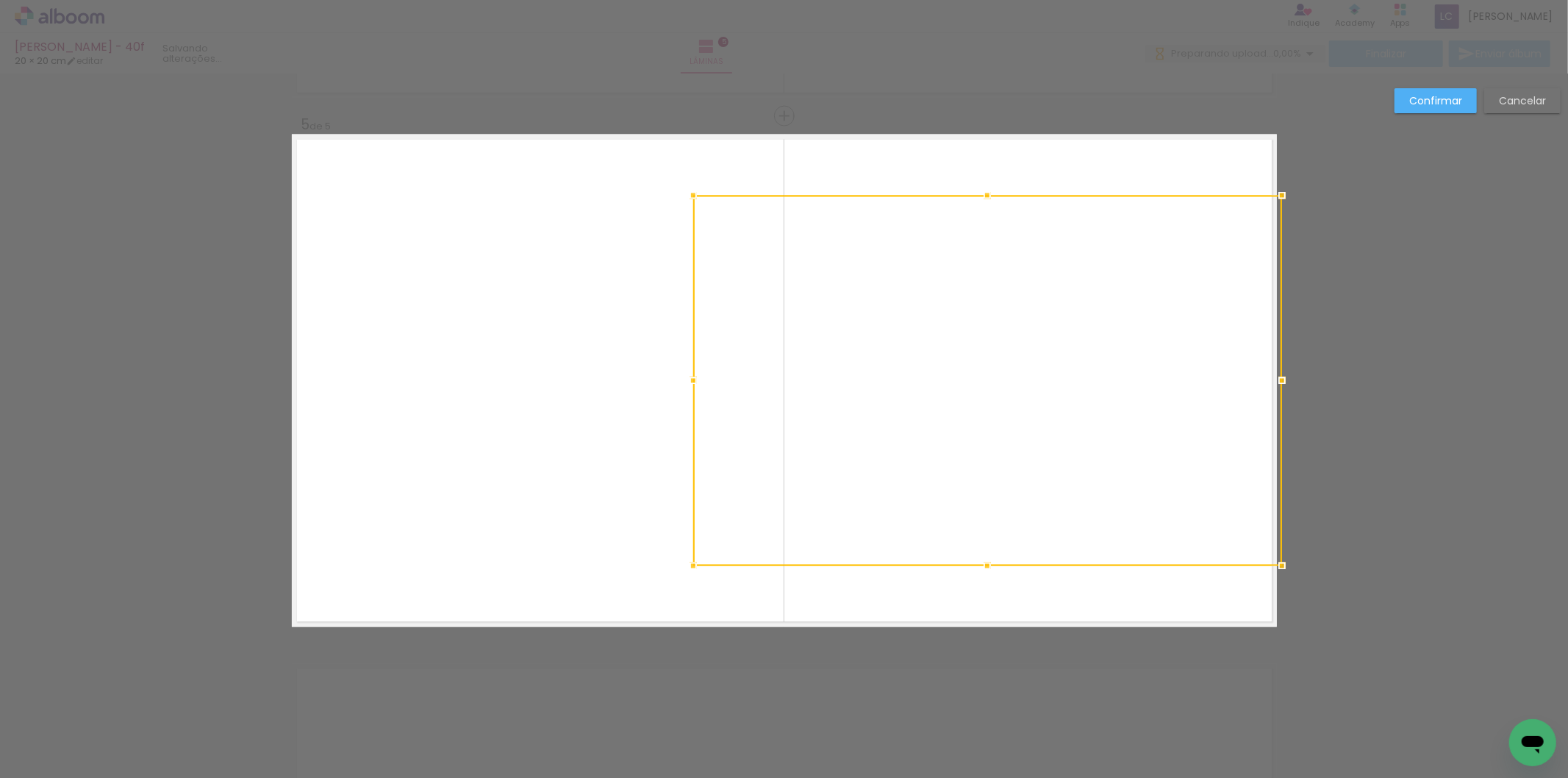
drag, startPoint x: 1236, startPoint y: 377, endPoint x: 1286, endPoint y: 381, distance: 50.2
click at [1286, 381] on div at bounding box center [1282, 380] width 29 height 29
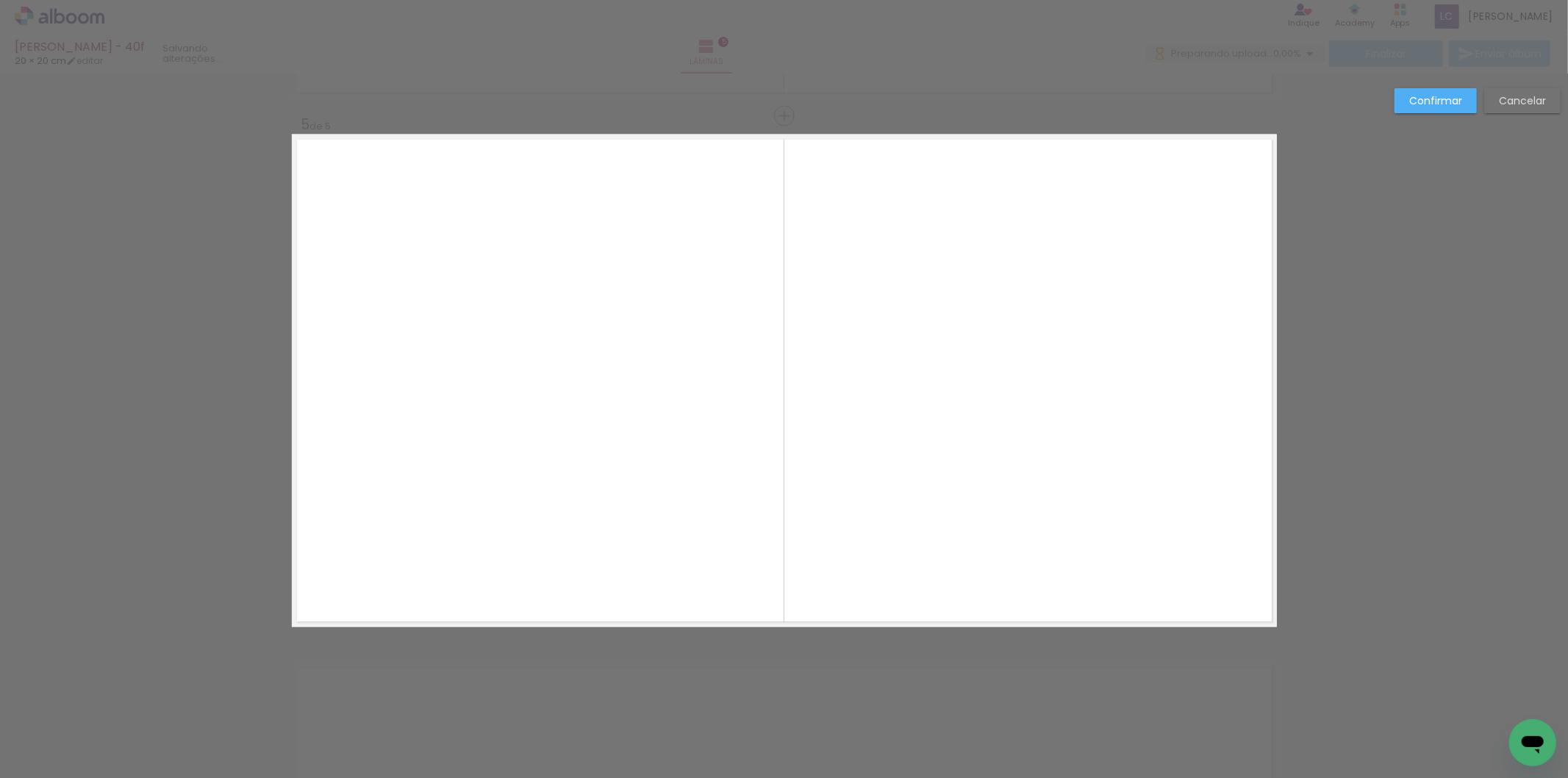
click at [0, 0] on slot "Confirmar" at bounding box center [0, 0] width 0 height 0
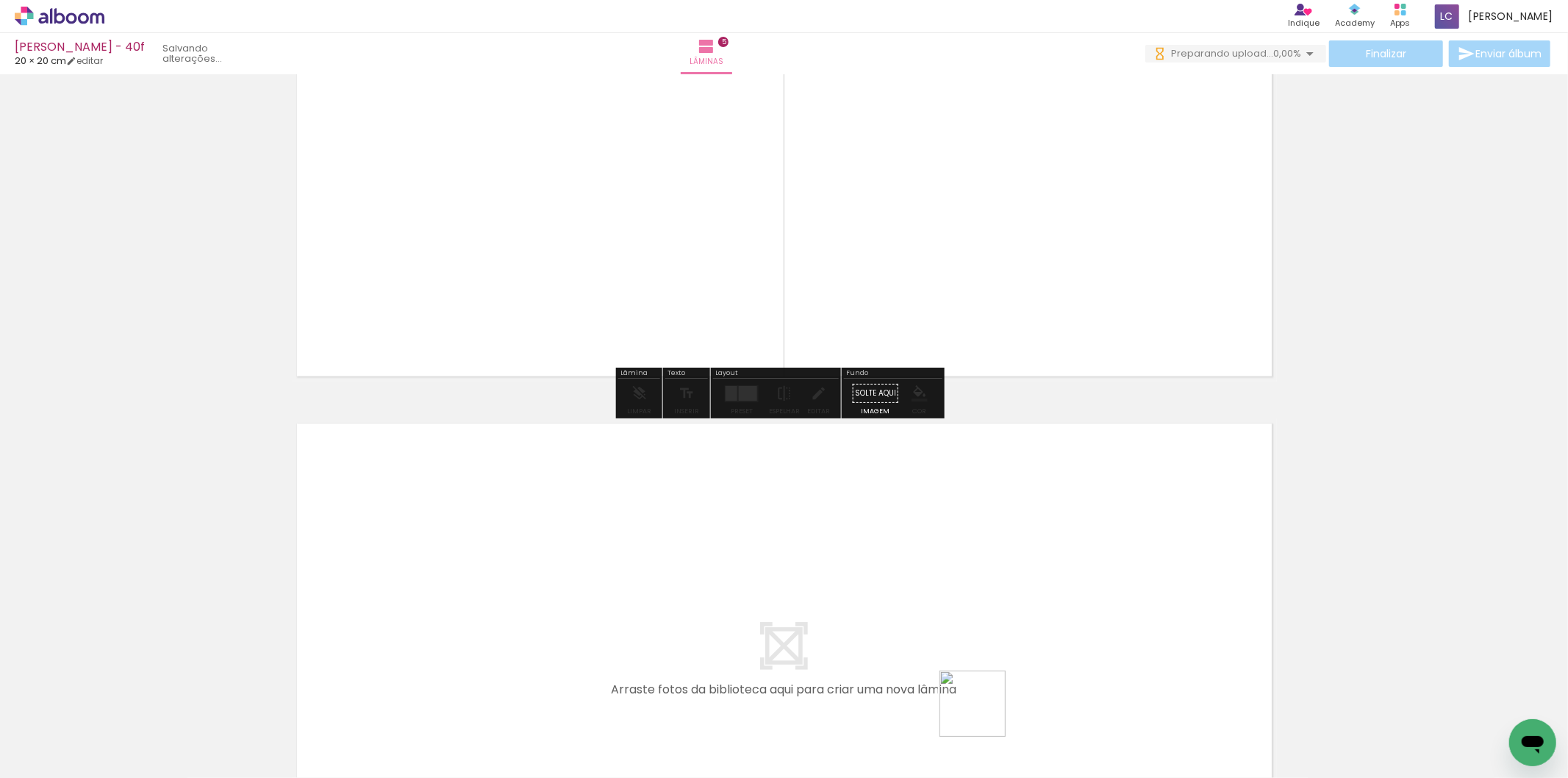
drag, startPoint x: 984, startPoint y: 715, endPoint x: 1057, endPoint y: 712, distance: 73.1
click at [1030, 597] on quentale-workspace at bounding box center [784, 389] width 1568 height 778
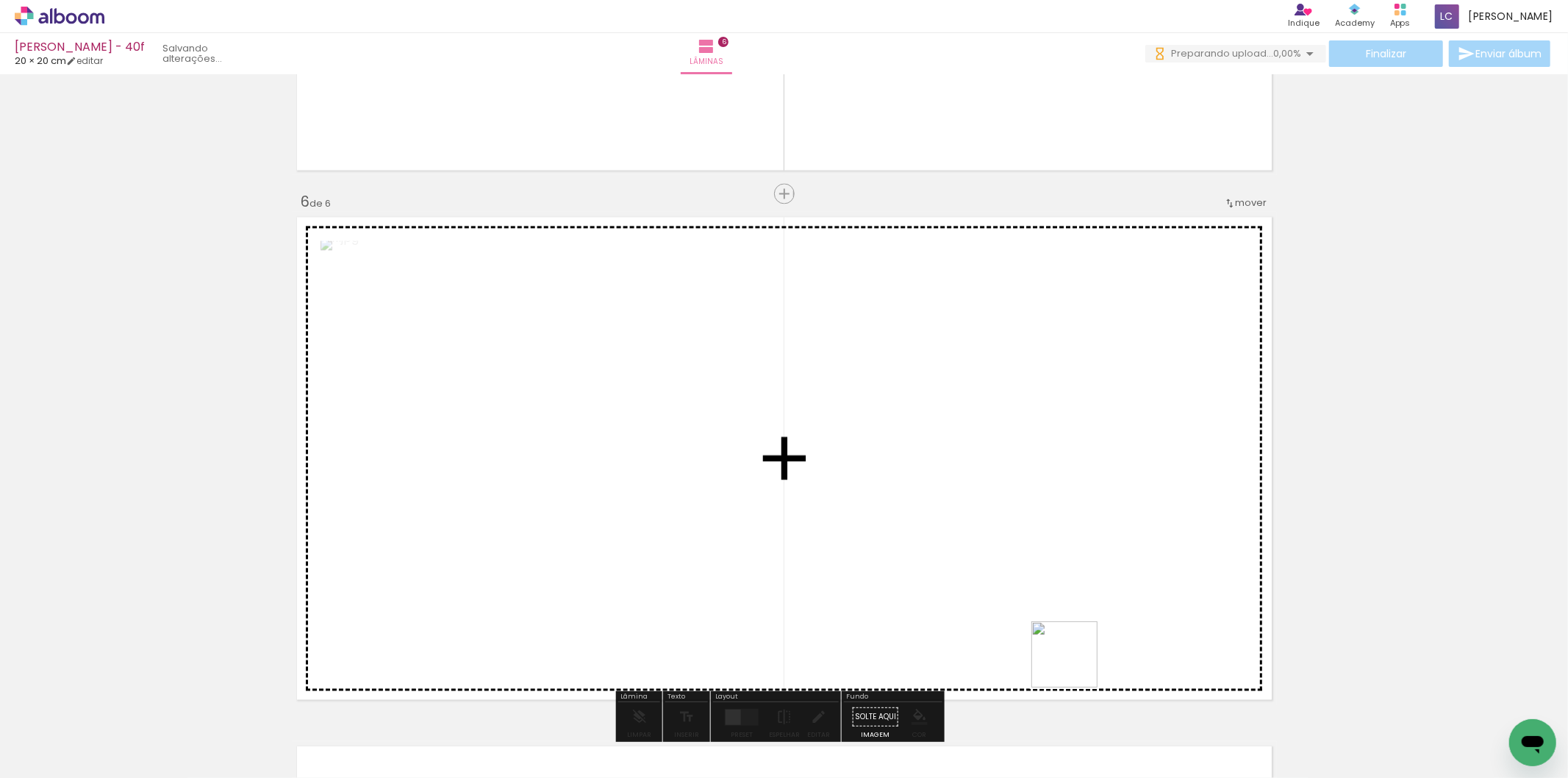
drag, startPoint x: 1059, startPoint y: 735, endPoint x: 1107, endPoint y: 487, distance: 252.6
click at [1107, 487] on quentale-workspace at bounding box center [784, 389] width 1568 height 778
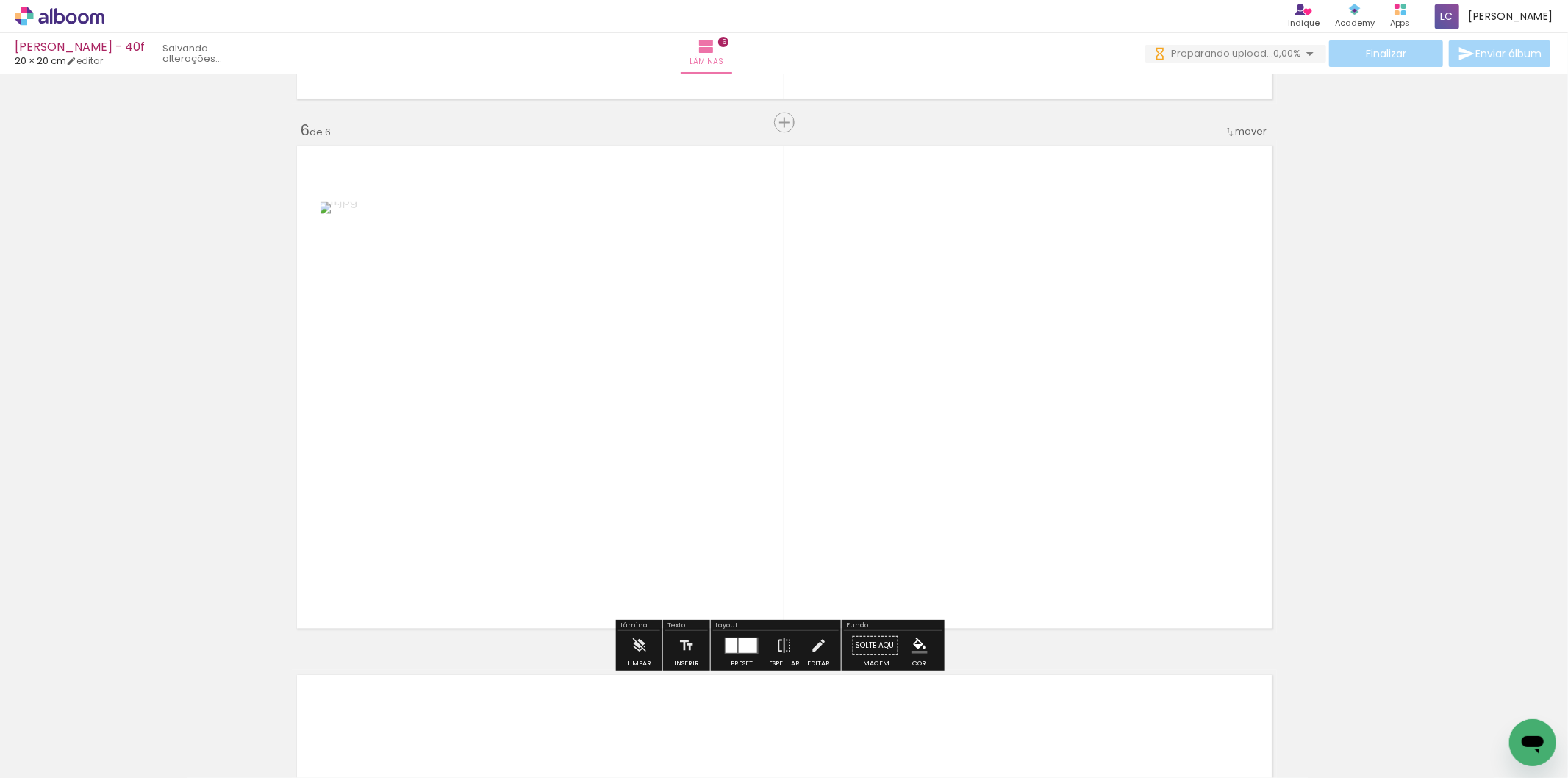
scroll to position [2630, 0]
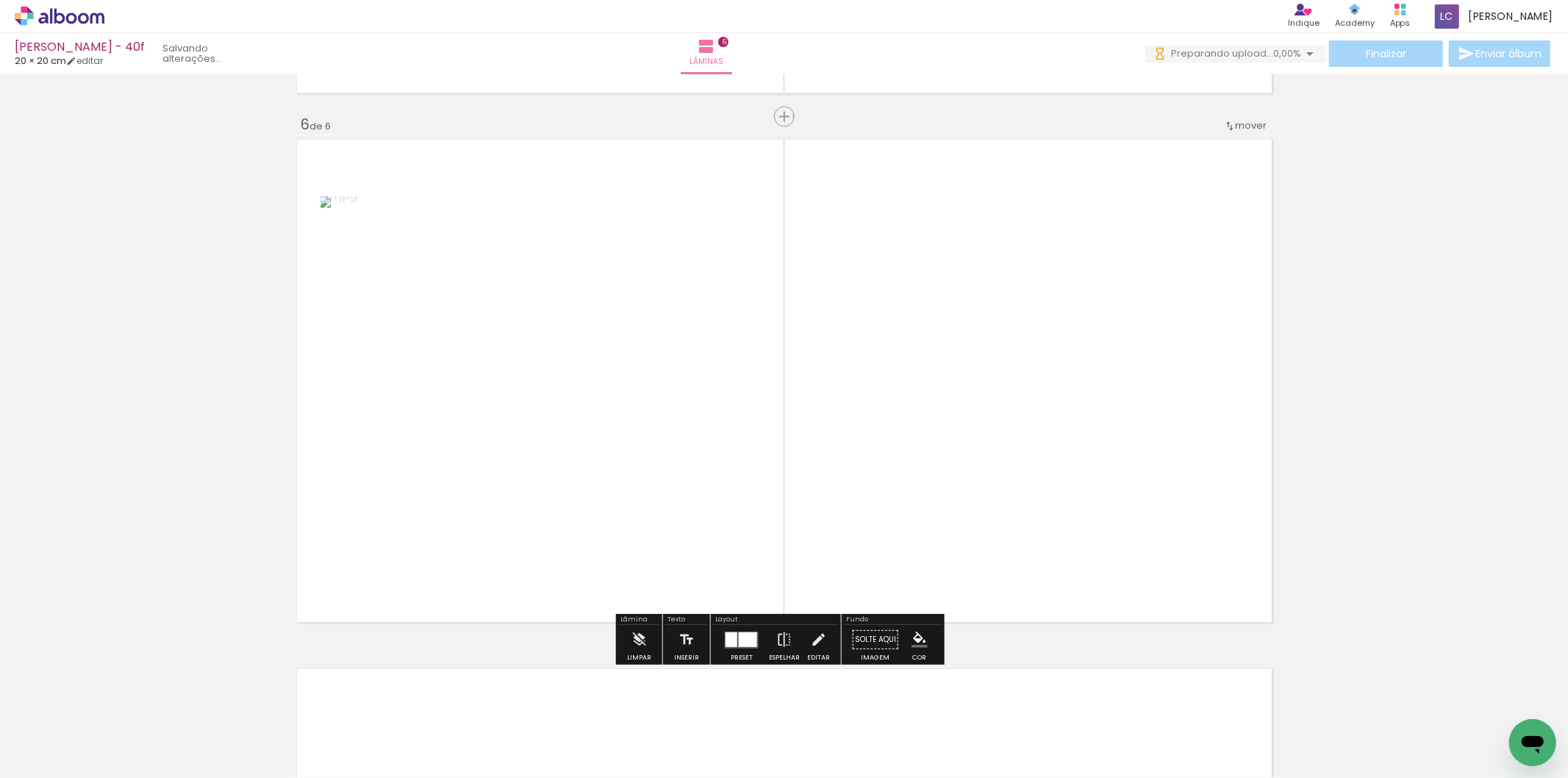
click at [572, 401] on quentale-photo at bounding box center [505, 381] width 369 height 371
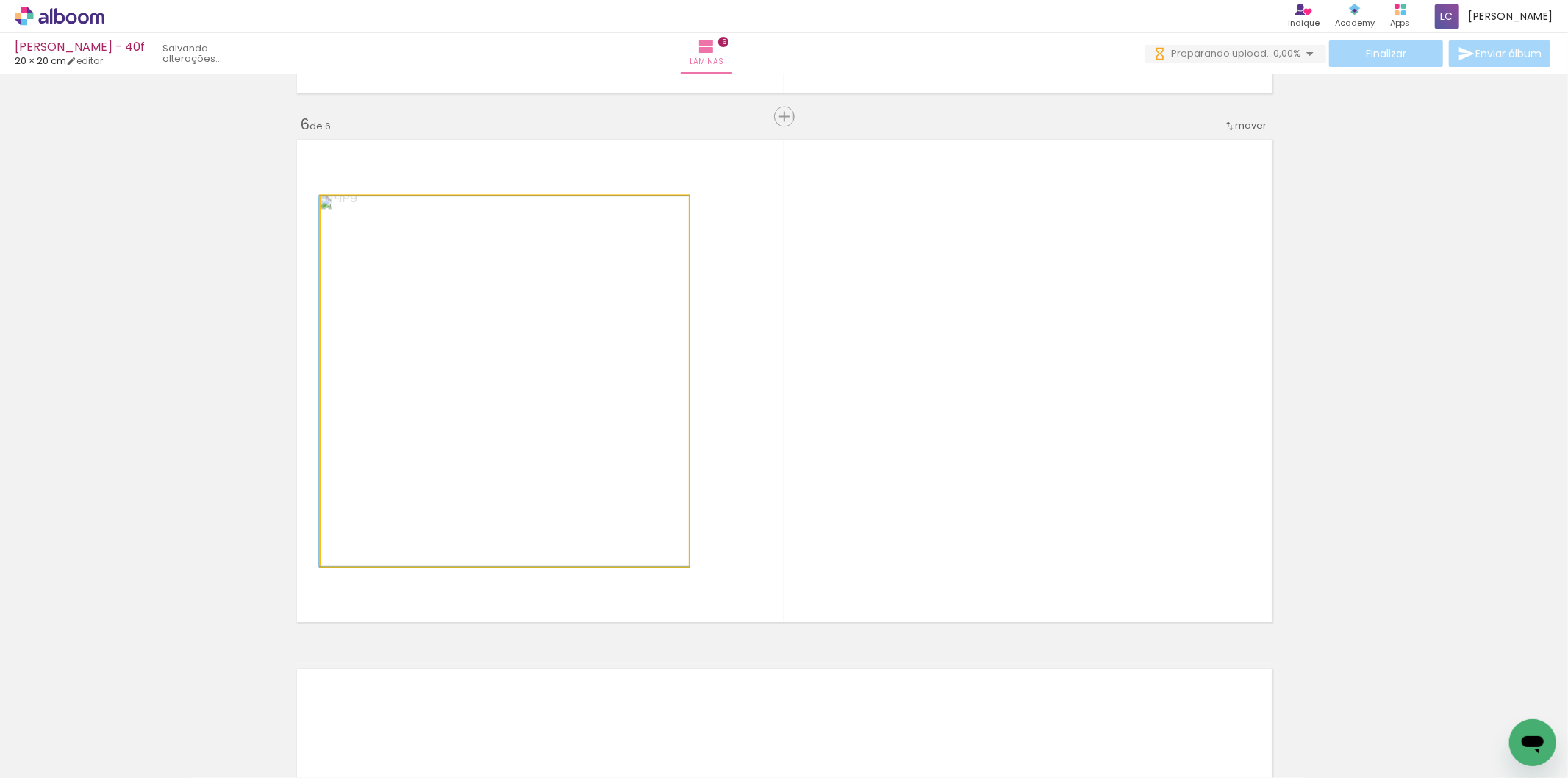
click at [572, 401] on quentale-photo at bounding box center [505, 381] width 369 height 371
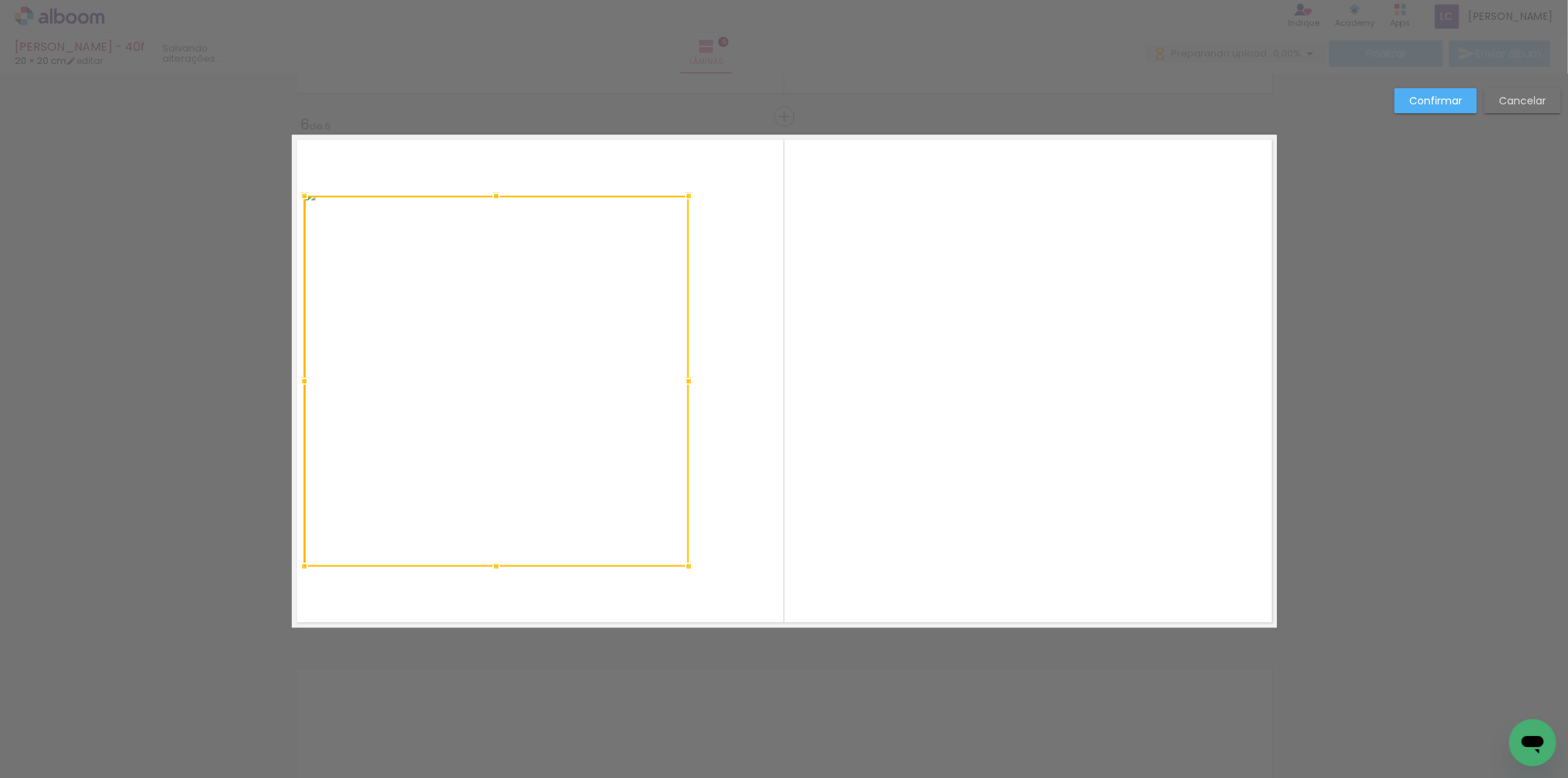
drag, startPoint x: 318, startPoint y: 379, endPoint x: 342, endPoint y: 382, distance: 24.2
click at [310, 389] on div at bounding box center [489, 381] width 399 height 371
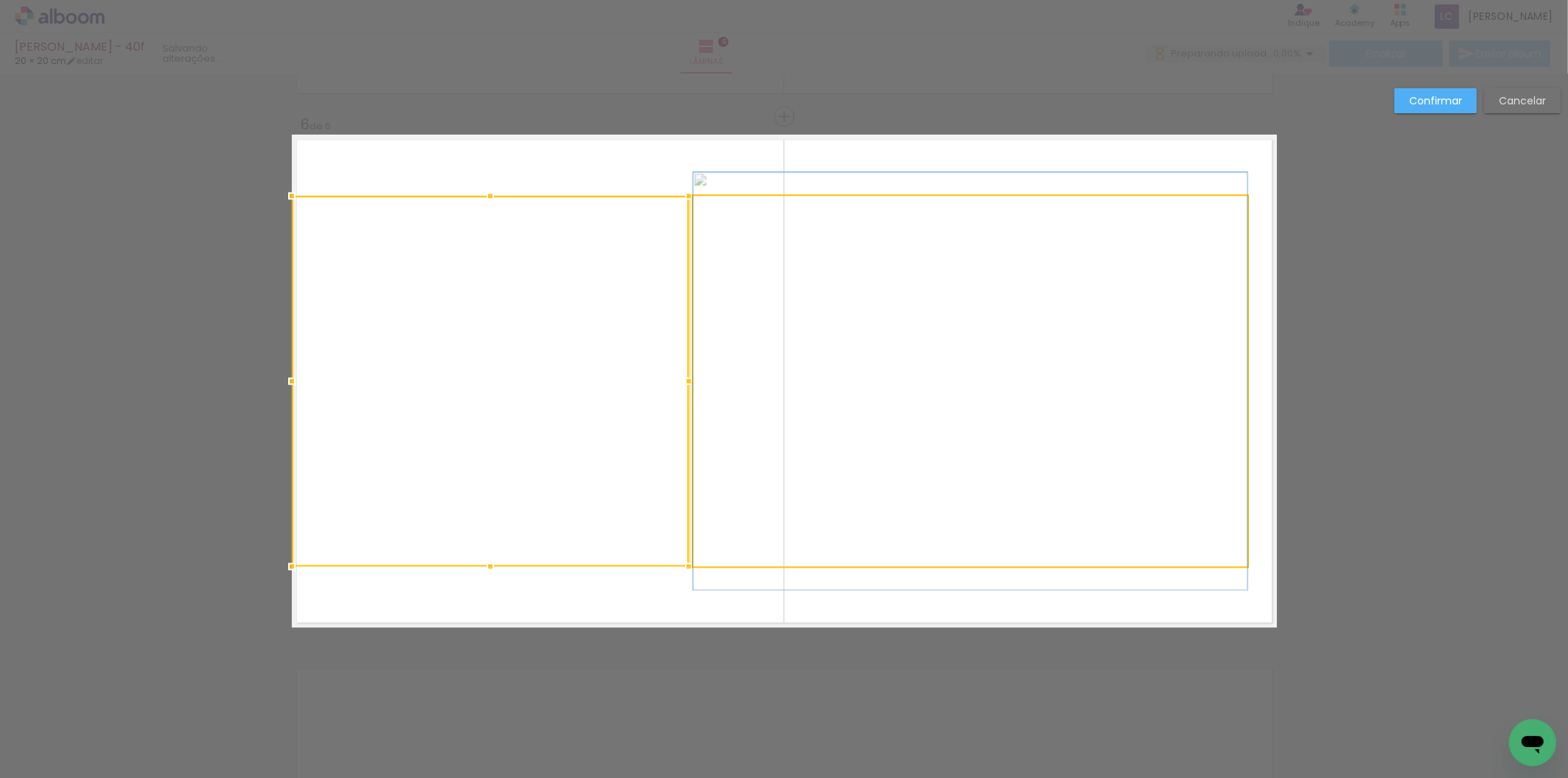
click at [1204, 353] on quentale-photo at bounding box center [971, 381] width 554 height 371
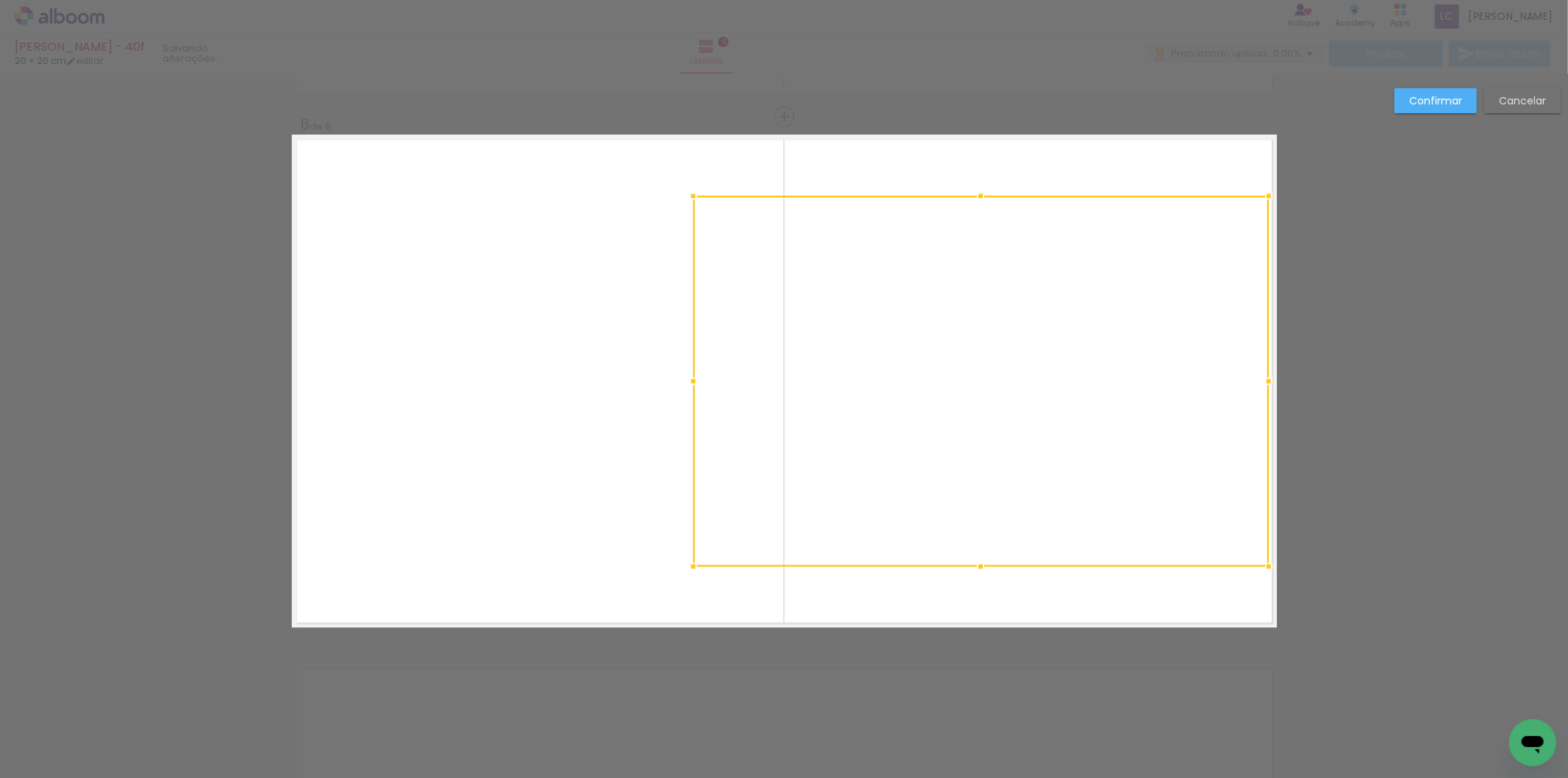
drag, startPoint x: 1249, startPoint y: 386, endPoint x: 1292, endPoint y: 390, distance: 43.2
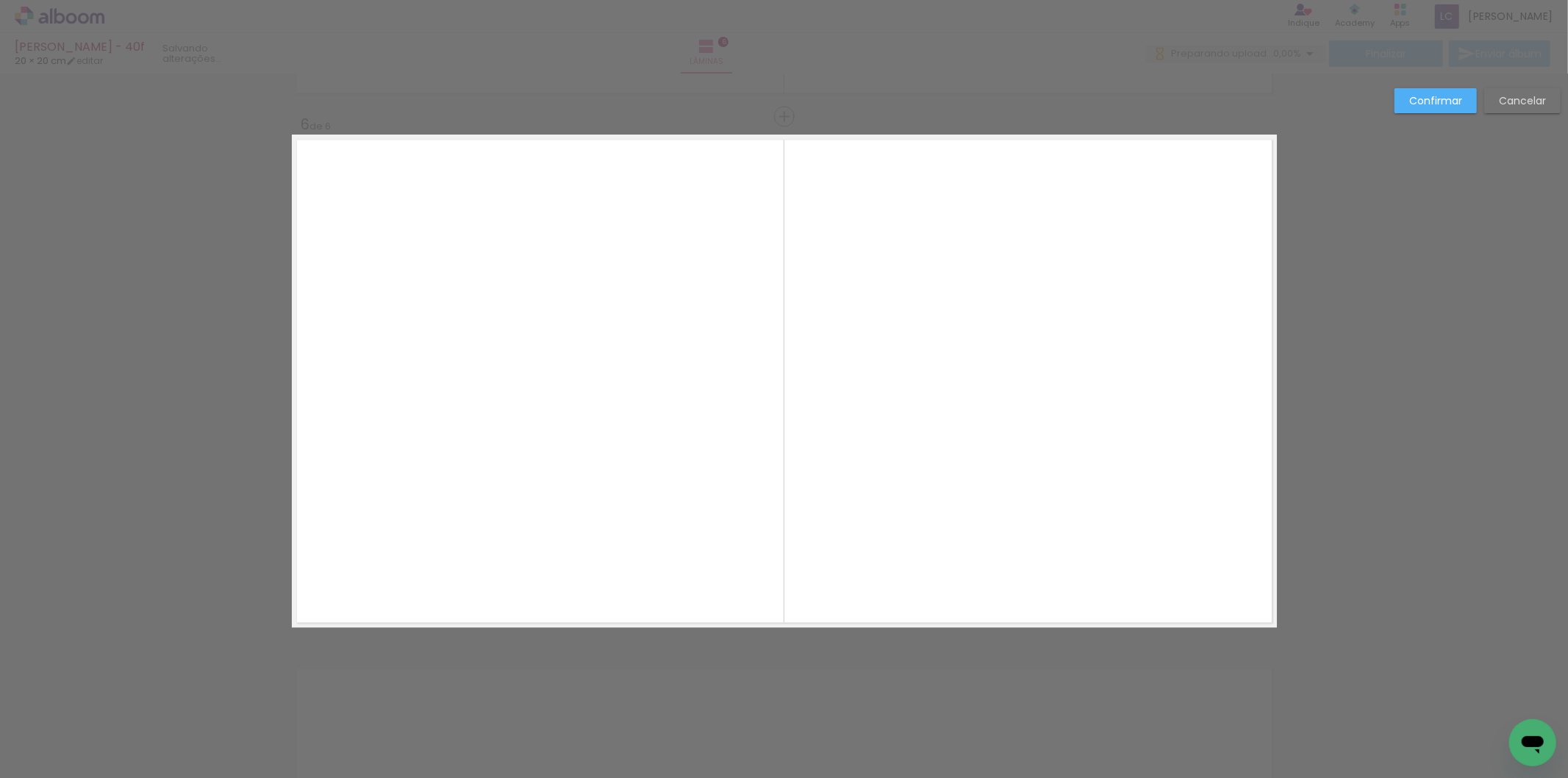
click at [1233, 377] on quentale-photo at bounding box center [981, 381] width 576 height 371
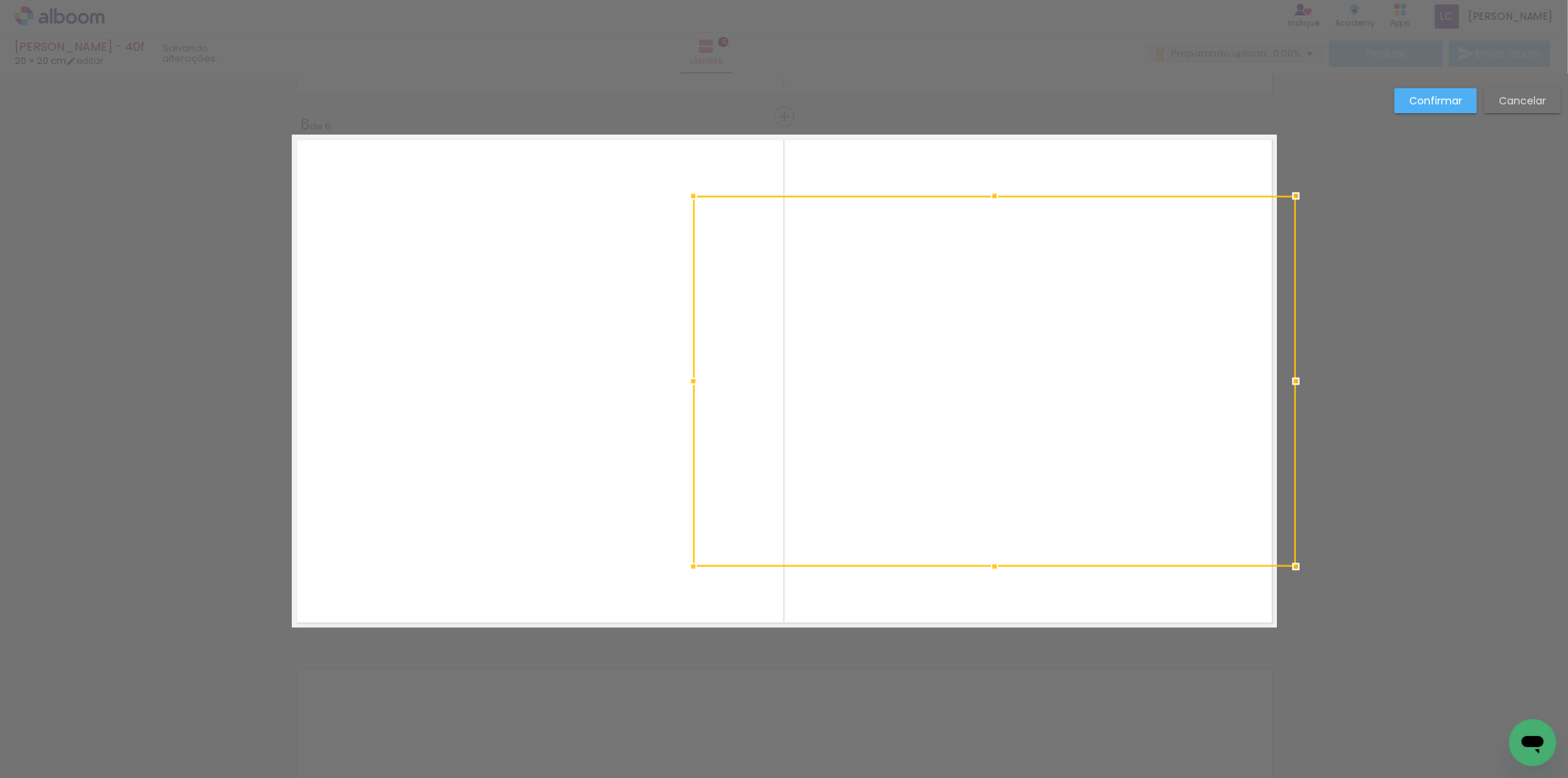
drag, startPoint x: 1260, startPoint y: 372, endPoint x: 1266, endPoint y: 377, distance: 7.8
click at [1266, 377] on div at bounding box center [995, 381] width 603 height 371
click at [840, 173] on quentale-layouter at bounding box center [784, 380] width 985 height 493
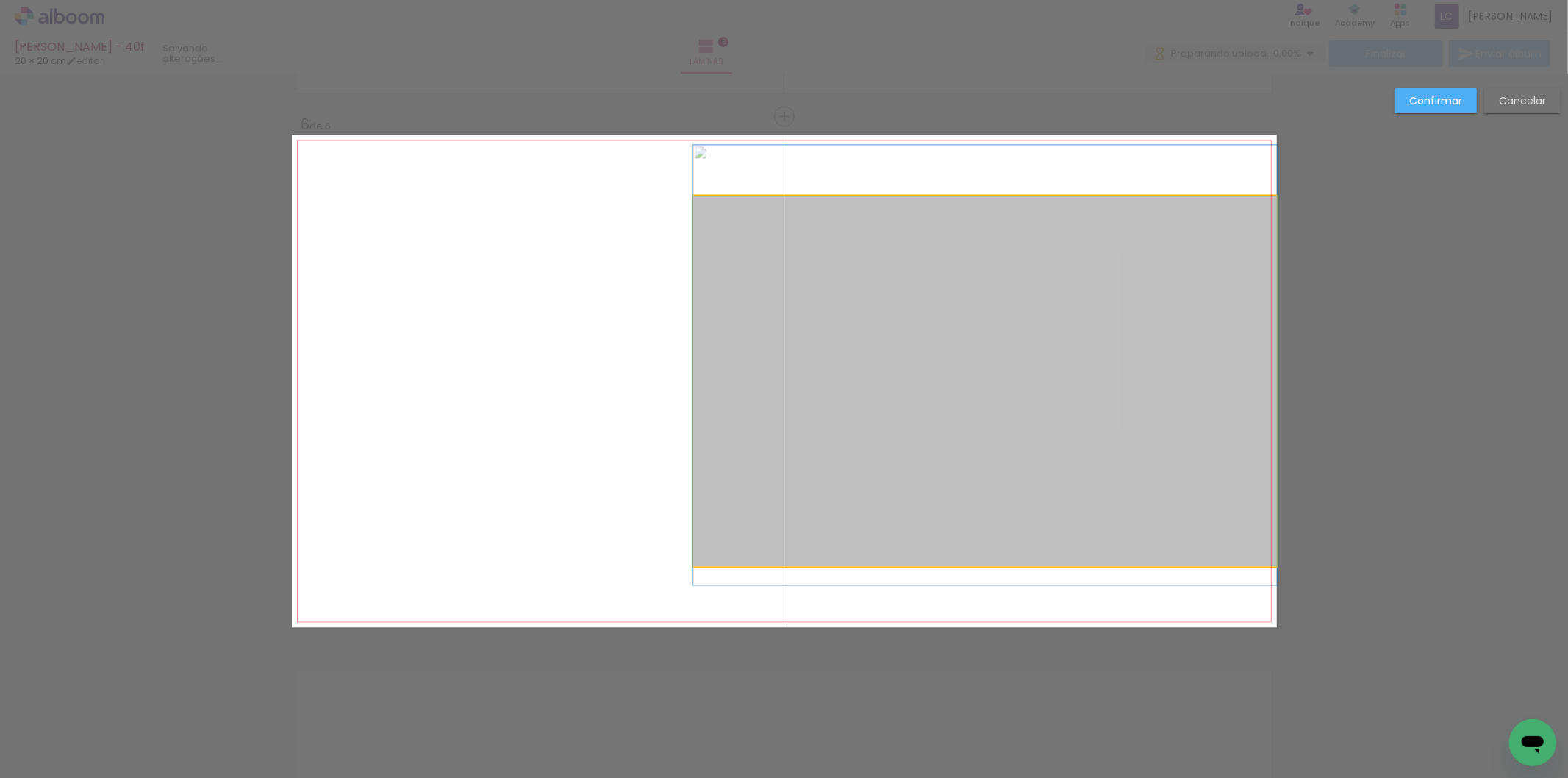
drag, startPoint x: 849, startPoint y: 263, endPoint x: 855, endPoint y: 247, distance: 17.1
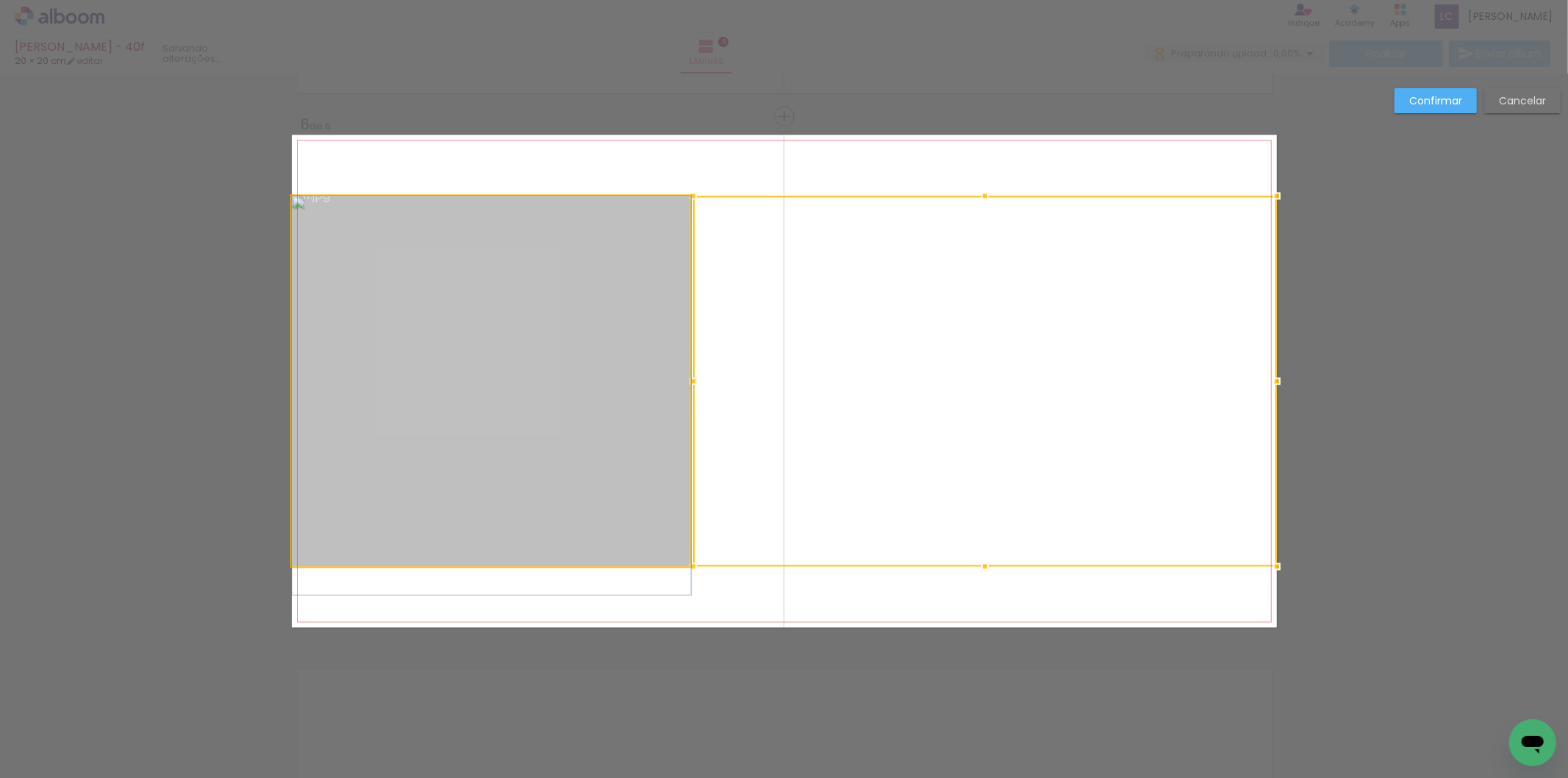
drag, startPoint x: 533, startPoint y: 365, endPoint x: 534, endPoint y: 381, distance: 16.0
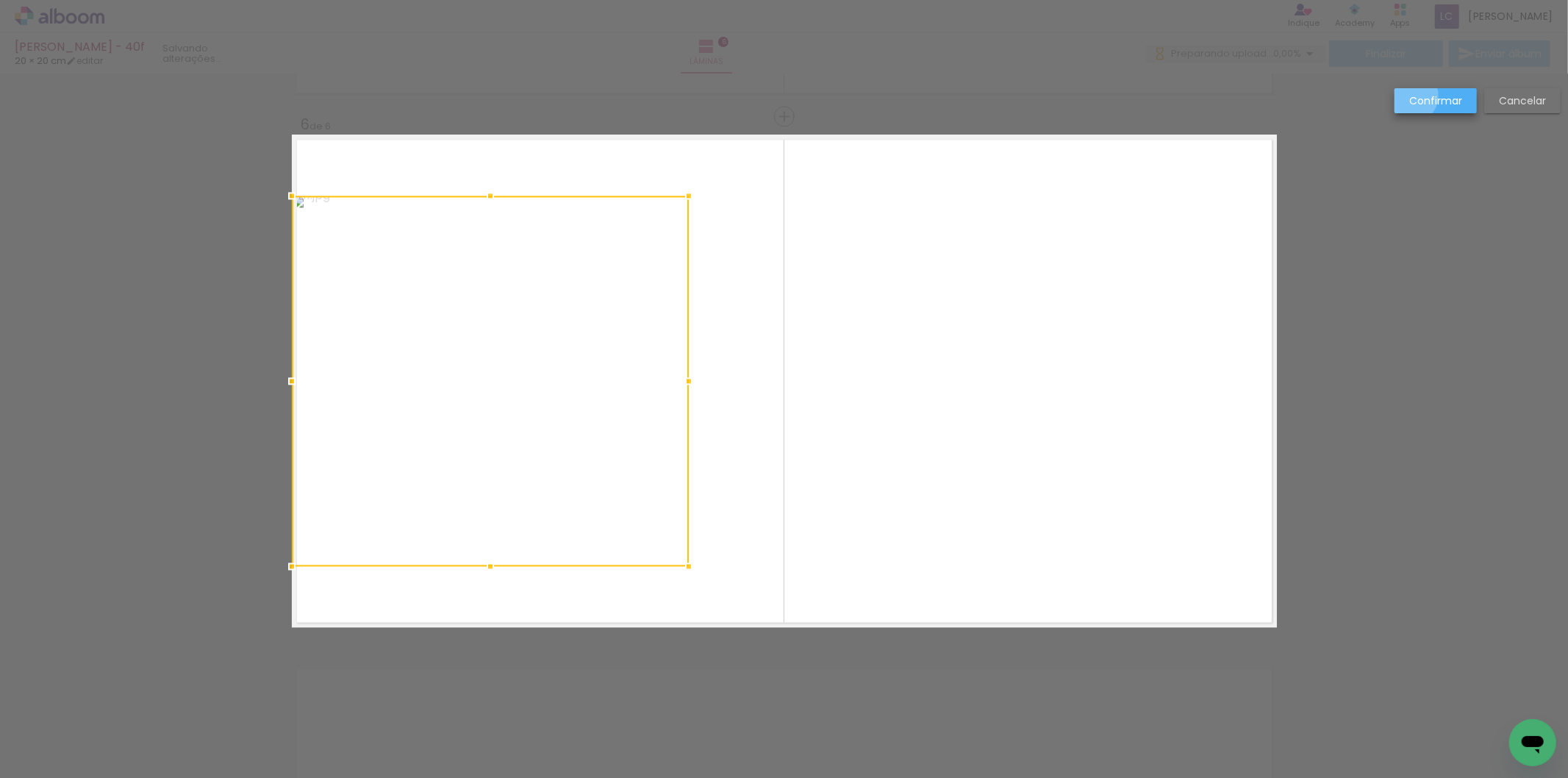
click at [0, 0] on slot "Confirmar" at bounding box center [0, 0] width 0 height 0
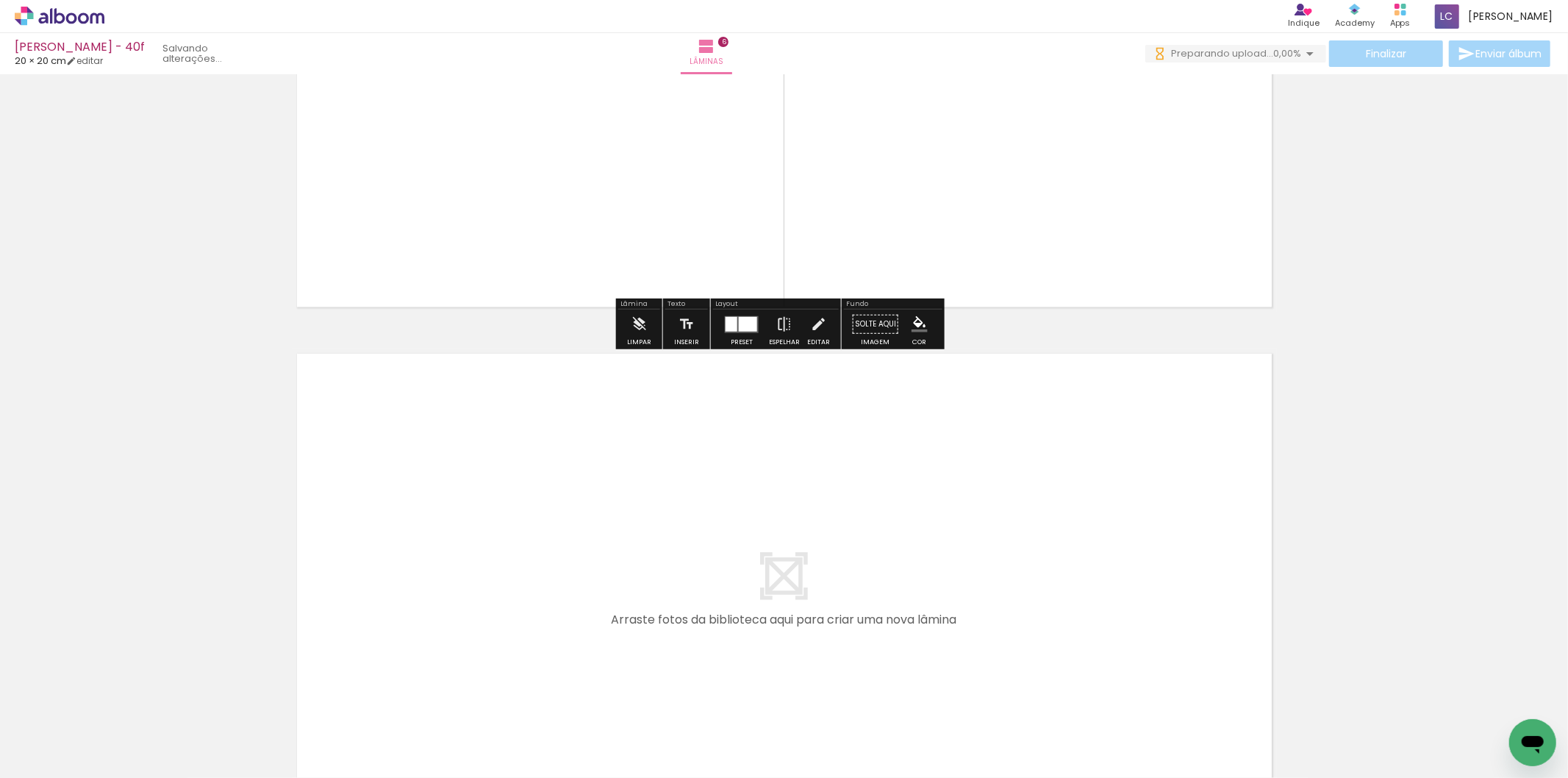
scroll to position [2957, 0]
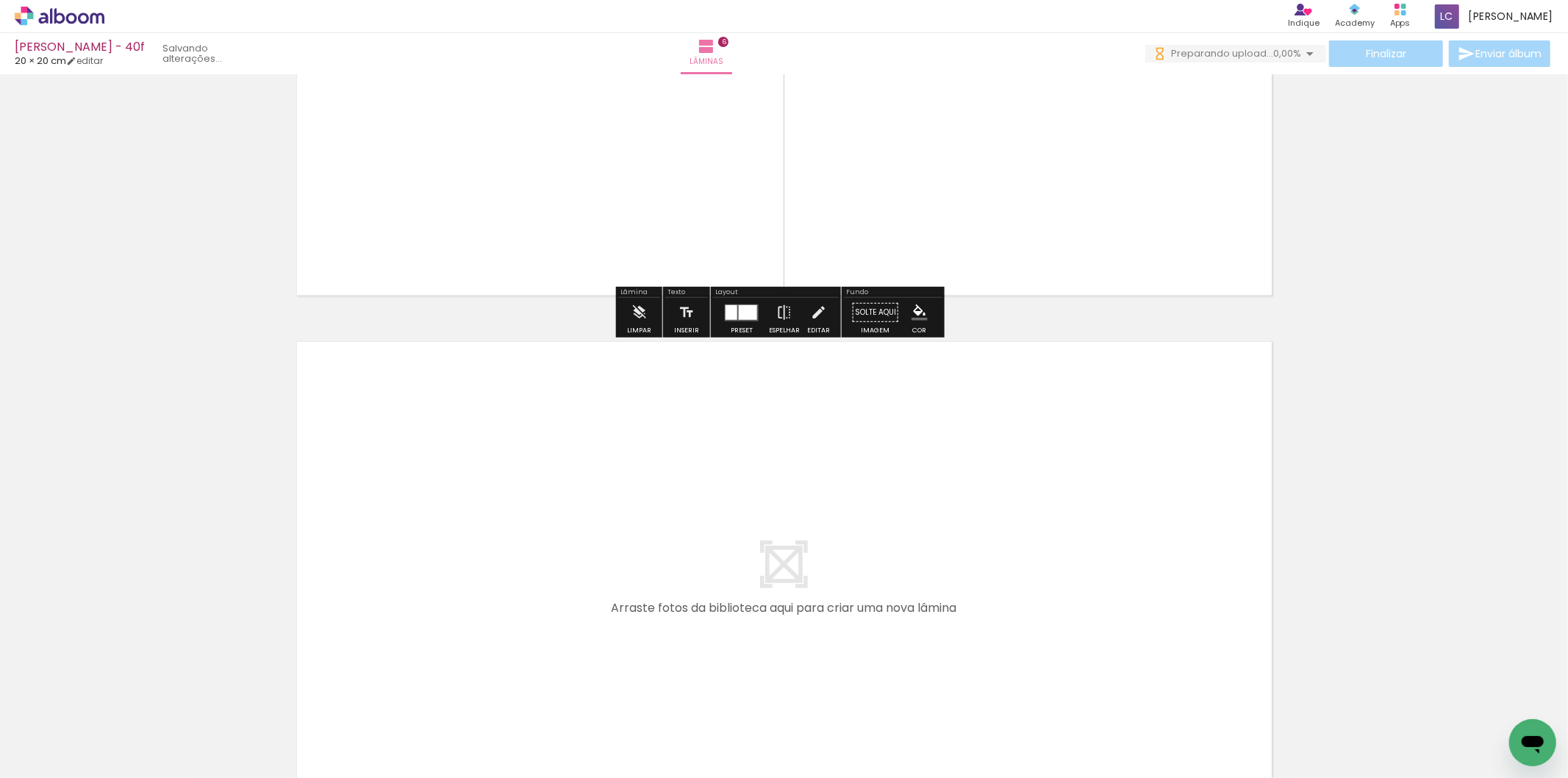
drag, startPoint x: 1160, startPoint y: 719, endPoint x: 1173, endPoint y: 714, distance: 13.9
click at [1141, 662] on quentale-workspace at bounding box center [784, 389] width 1568 height 778
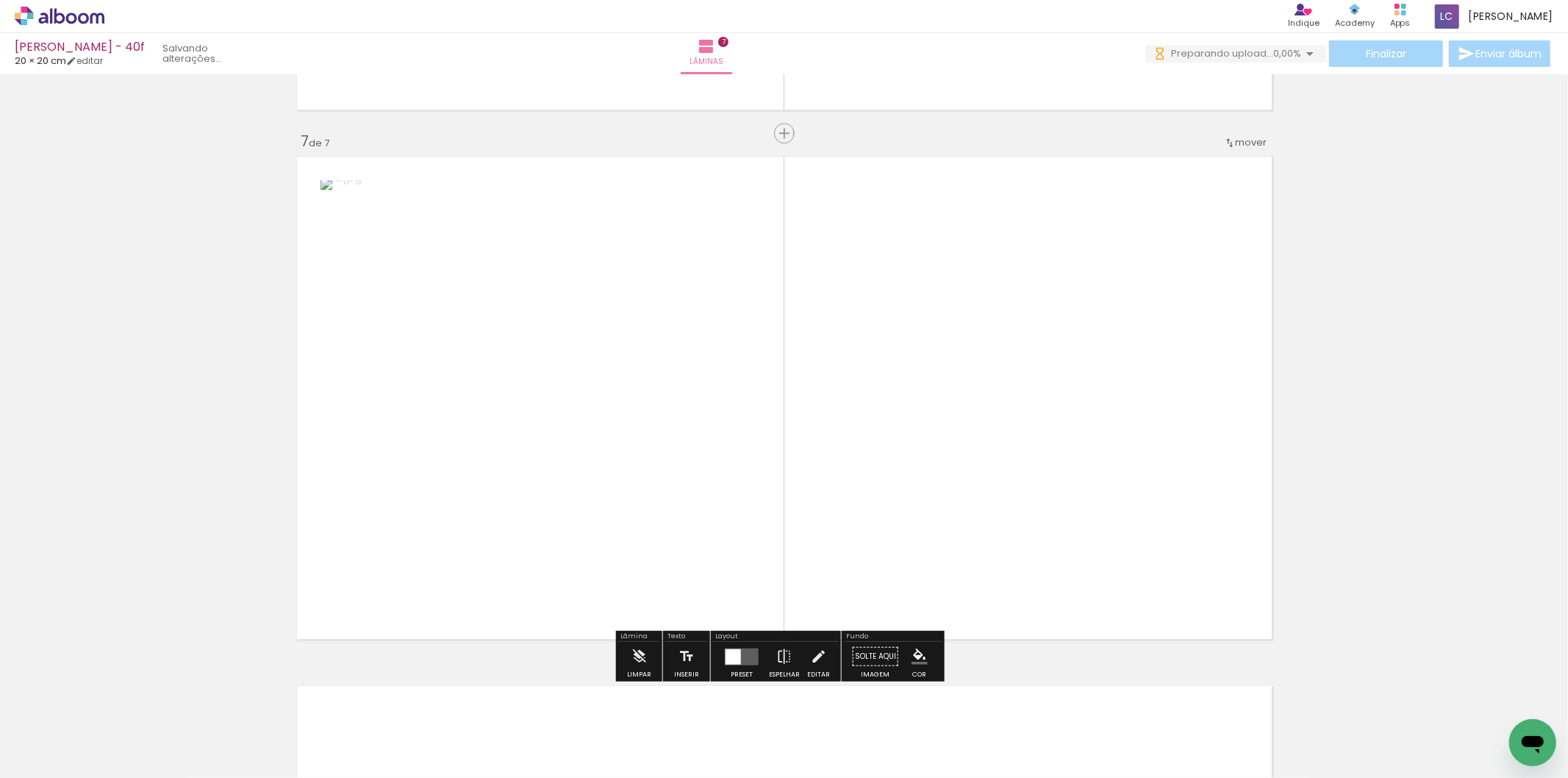
scroll to position [3159, 0]
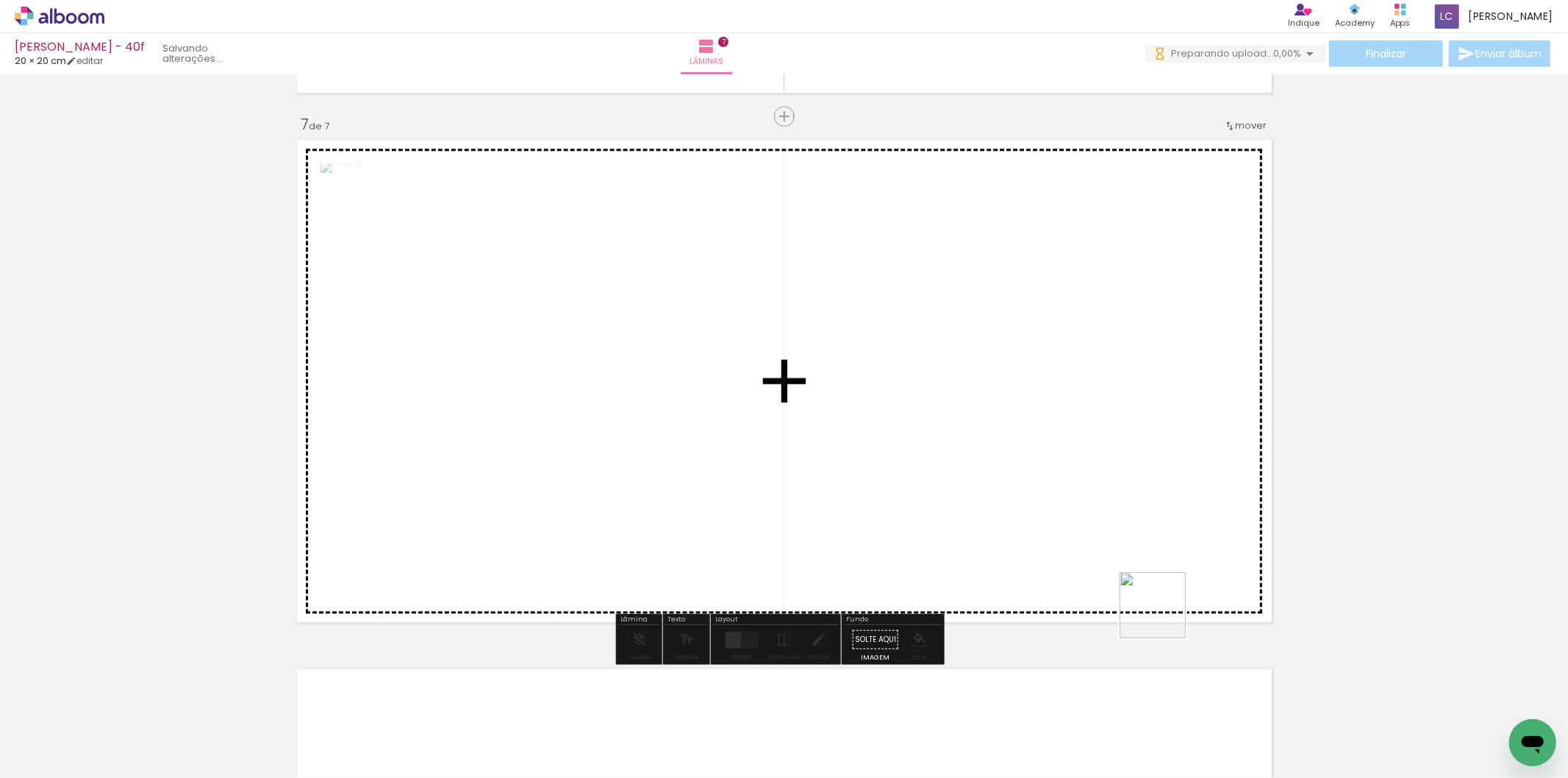
drag, startPoint x: 1163, startPoint y: 616, endPoint x: 1057, endPoint y: 538, distance: 131.6
click at [1057, 538] on quentale-workspace at bounding box center [784, 389] width 1568 height 778
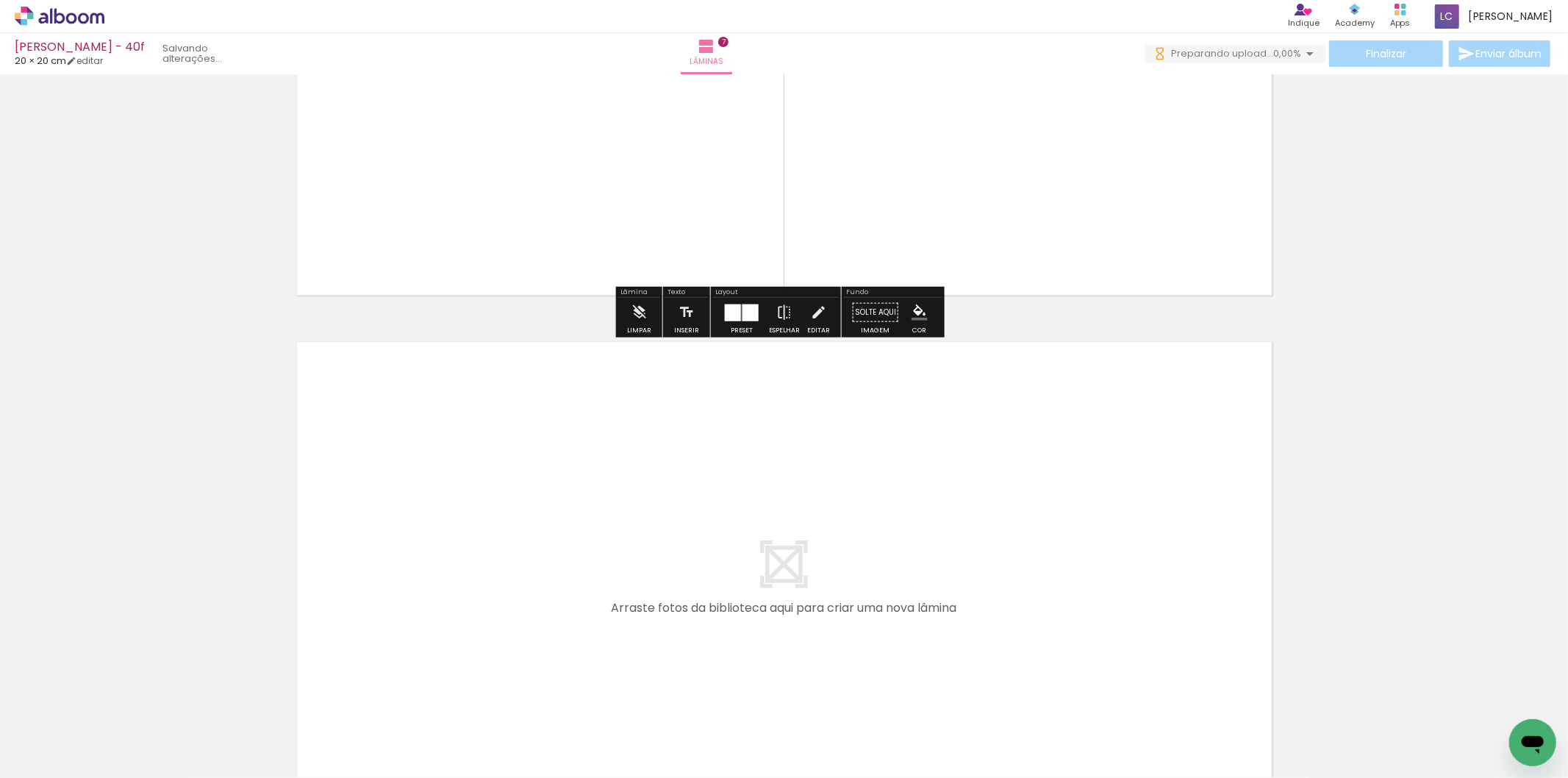
drag, startPoint x: 1300, startPoint y: 730, endPoint x: 1312, endPoint y: 761, distance: 33.2
click at [1111, 575] on quentale-workspace at bounding box center [784, 389] width 1568 height 778
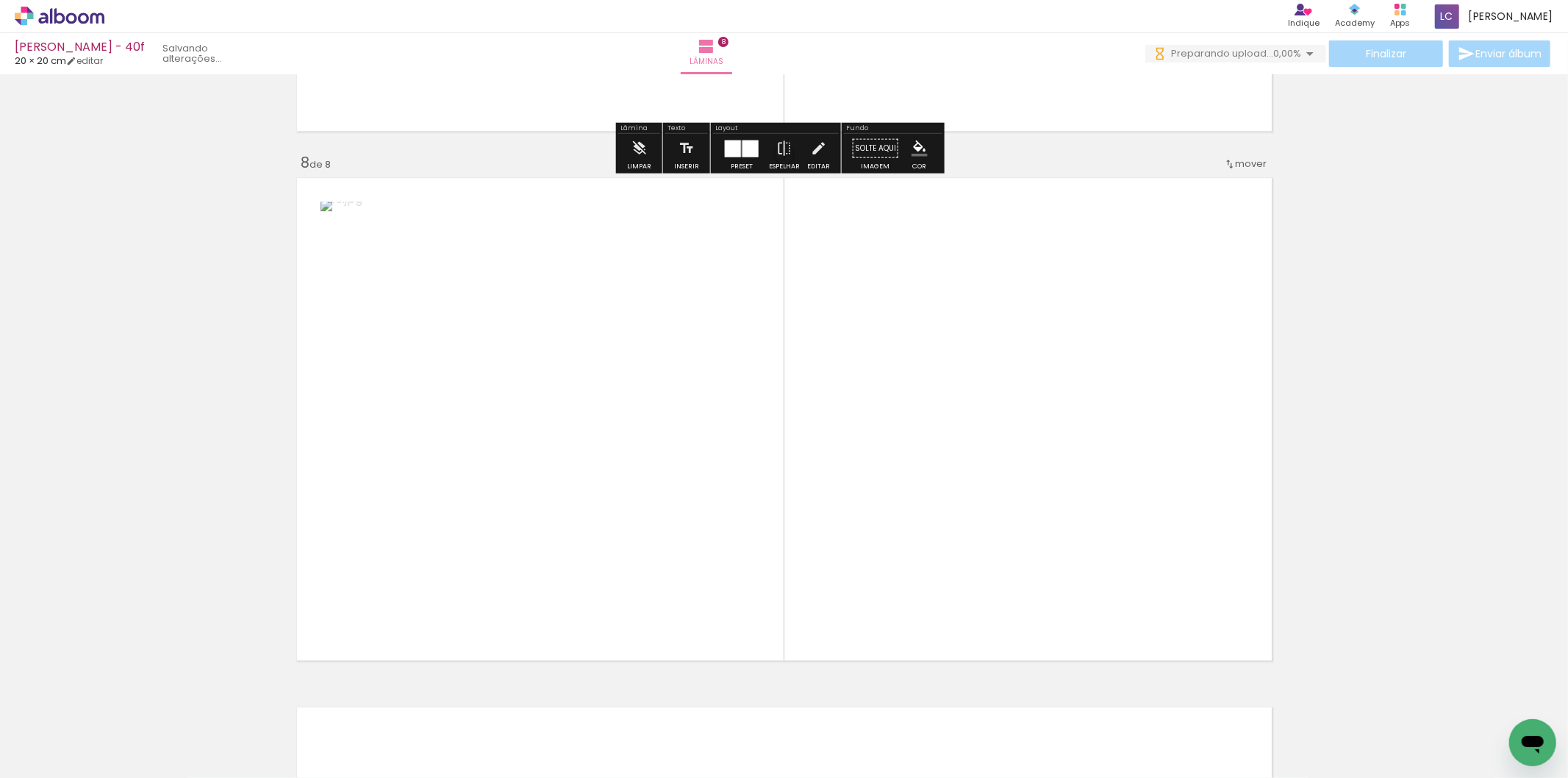
scroll to position [3689, 0]
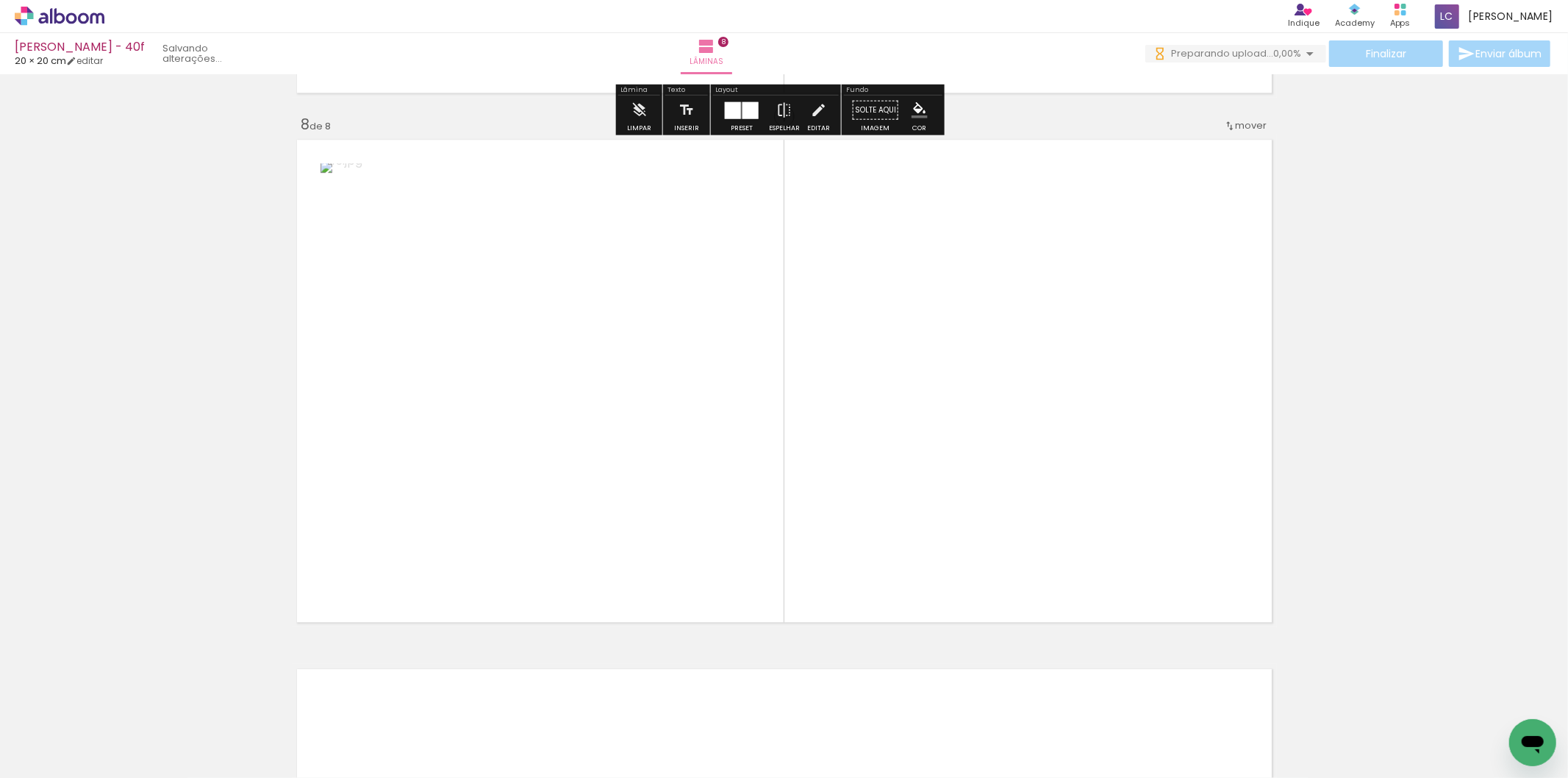
drag, startPoint x: 1349, startPoint y: 712, endPoint x: 1060, endPoint y: 497, distance: 360.2
click at [1060, 497] on quentale-workspace at bounding box center [784, 389] width 1568 height 778
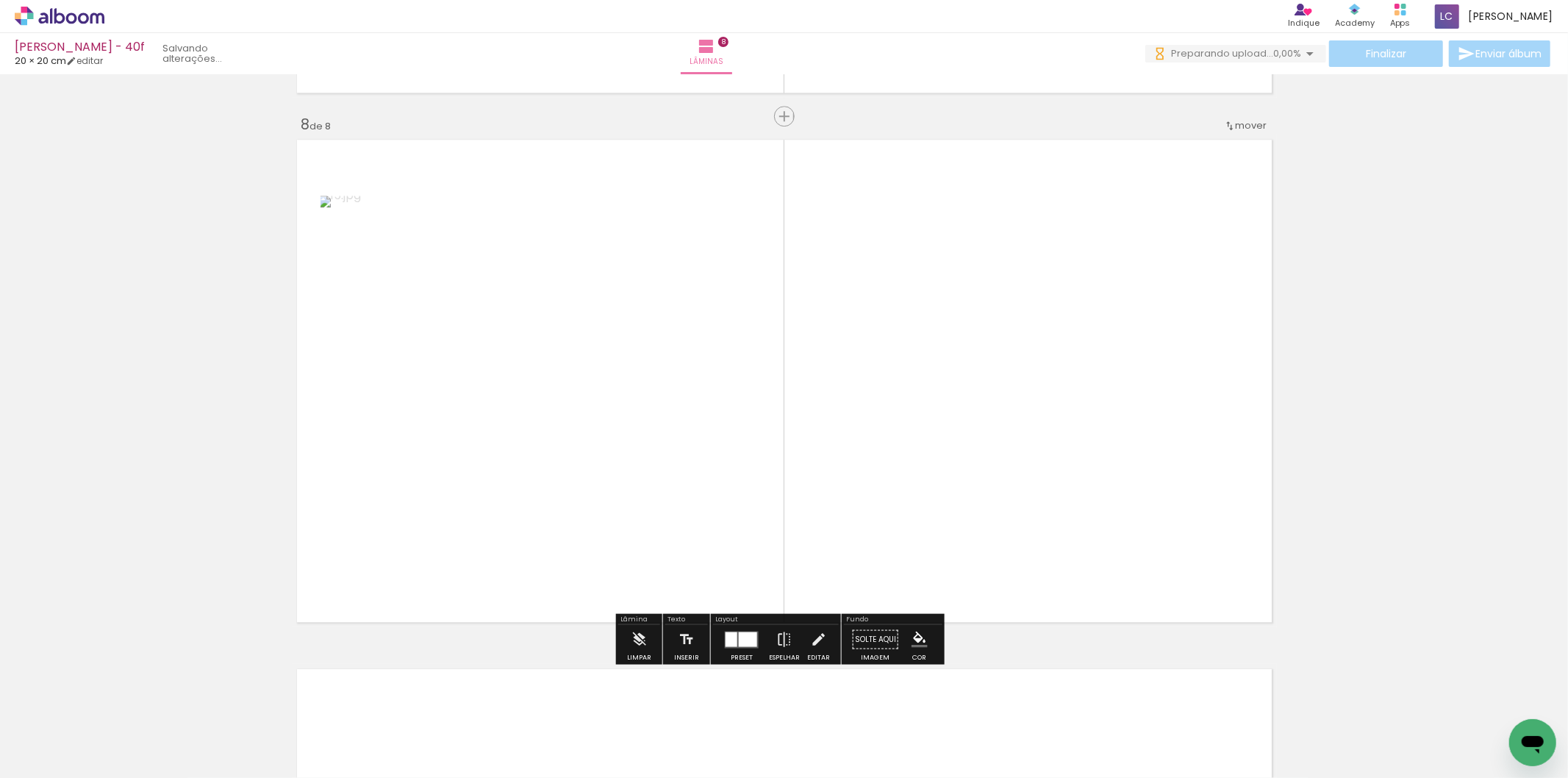
click at [730, 634] on div at bounding box center [732, 639] width 11 height 15
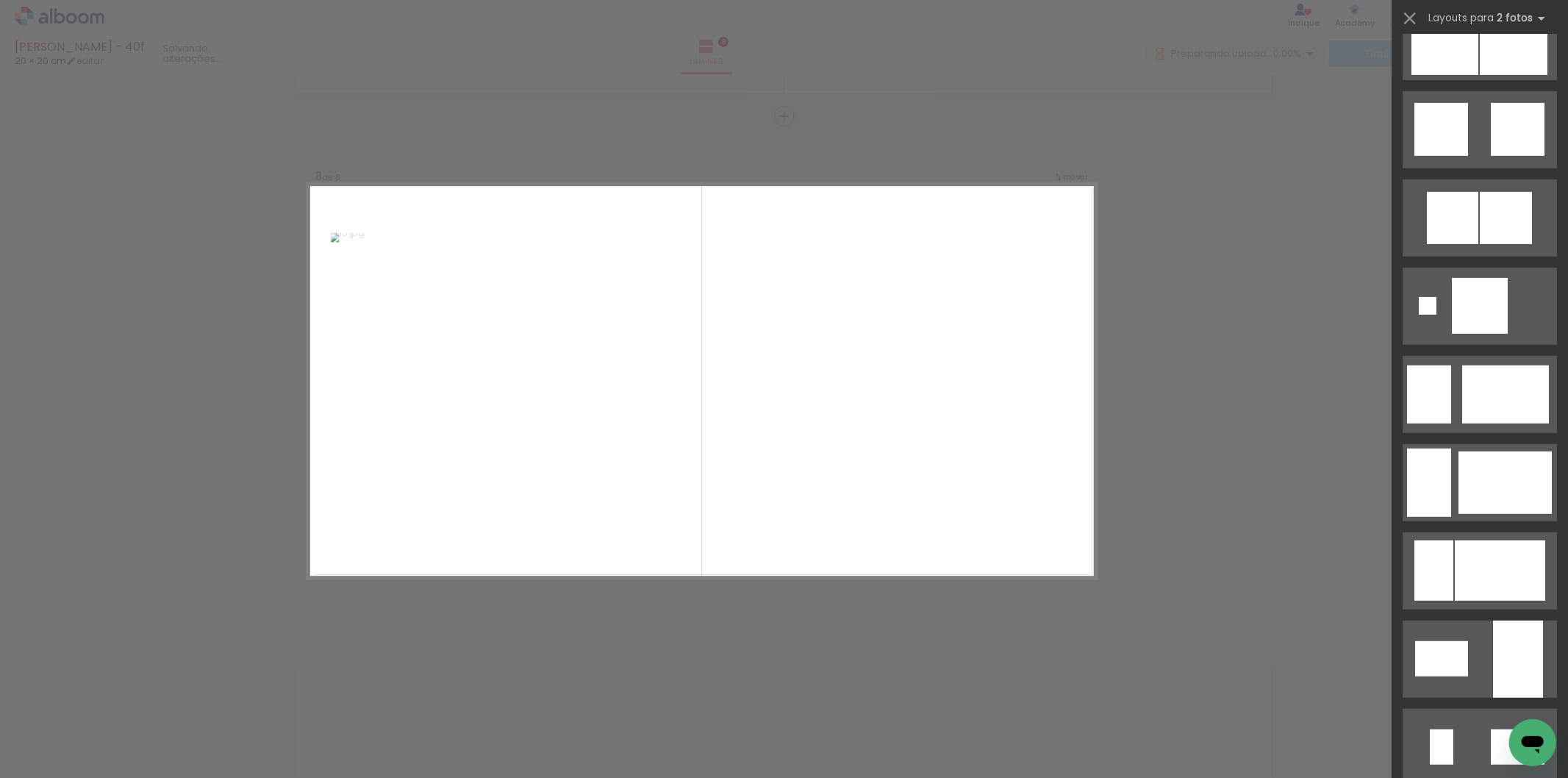
scroll to position [0, 0]
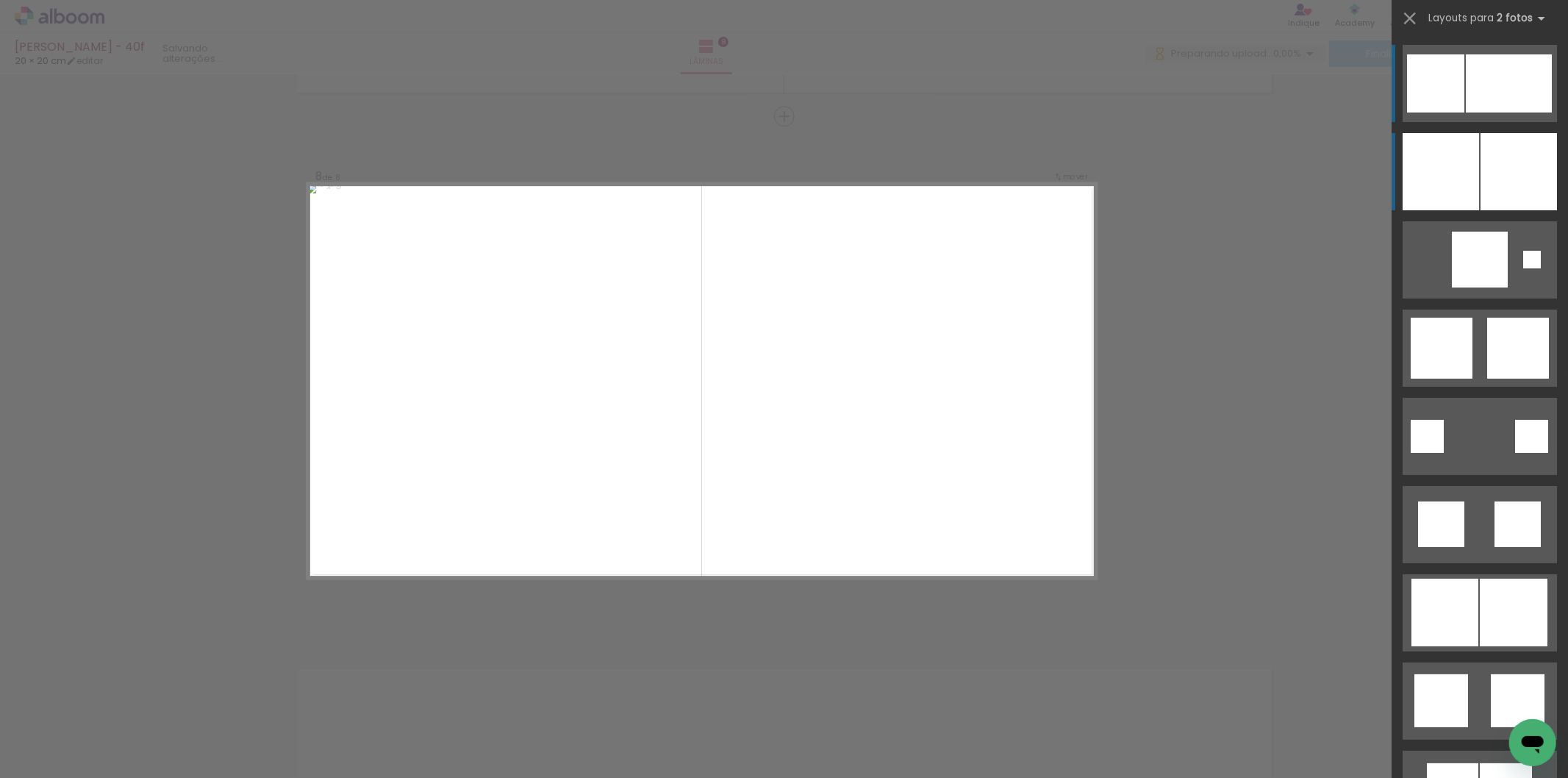
click at [1439, 190] on div at bounding box center [1440, 172] width 77 height 78
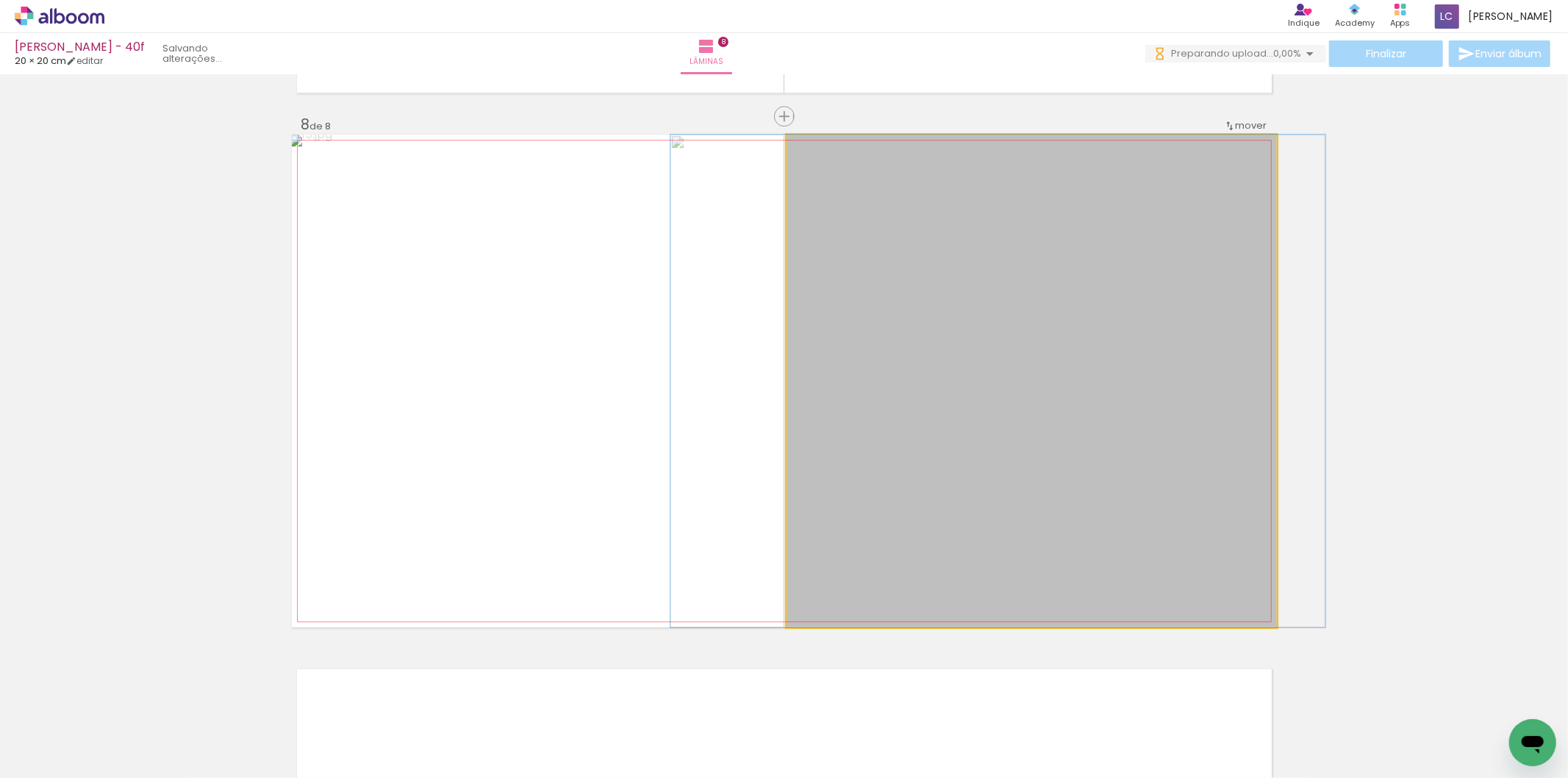
drag, startPoint x: 1057, startPoint y: 510, endPoint x: 1023, endPoint y: 512, distance: 34.1
drag, startPoint x: 1027, startPoint y: 529, endPoint x: 1061, endPoint y: 534, distance: 34.4
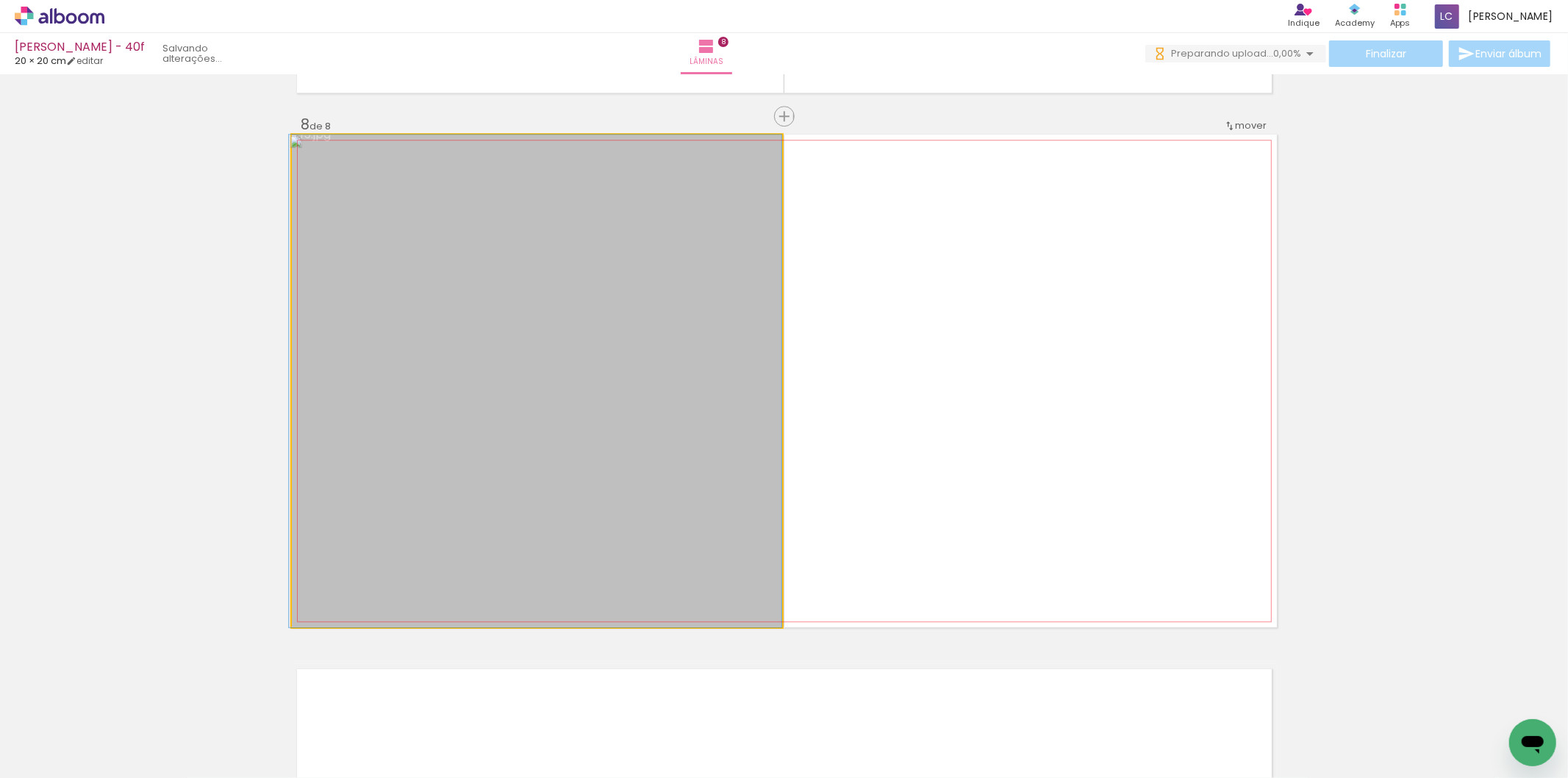
drag, startPoint x: 626, startPoint y: 522, endPoint x: 617, endPoint y: 517, distance: 10.3
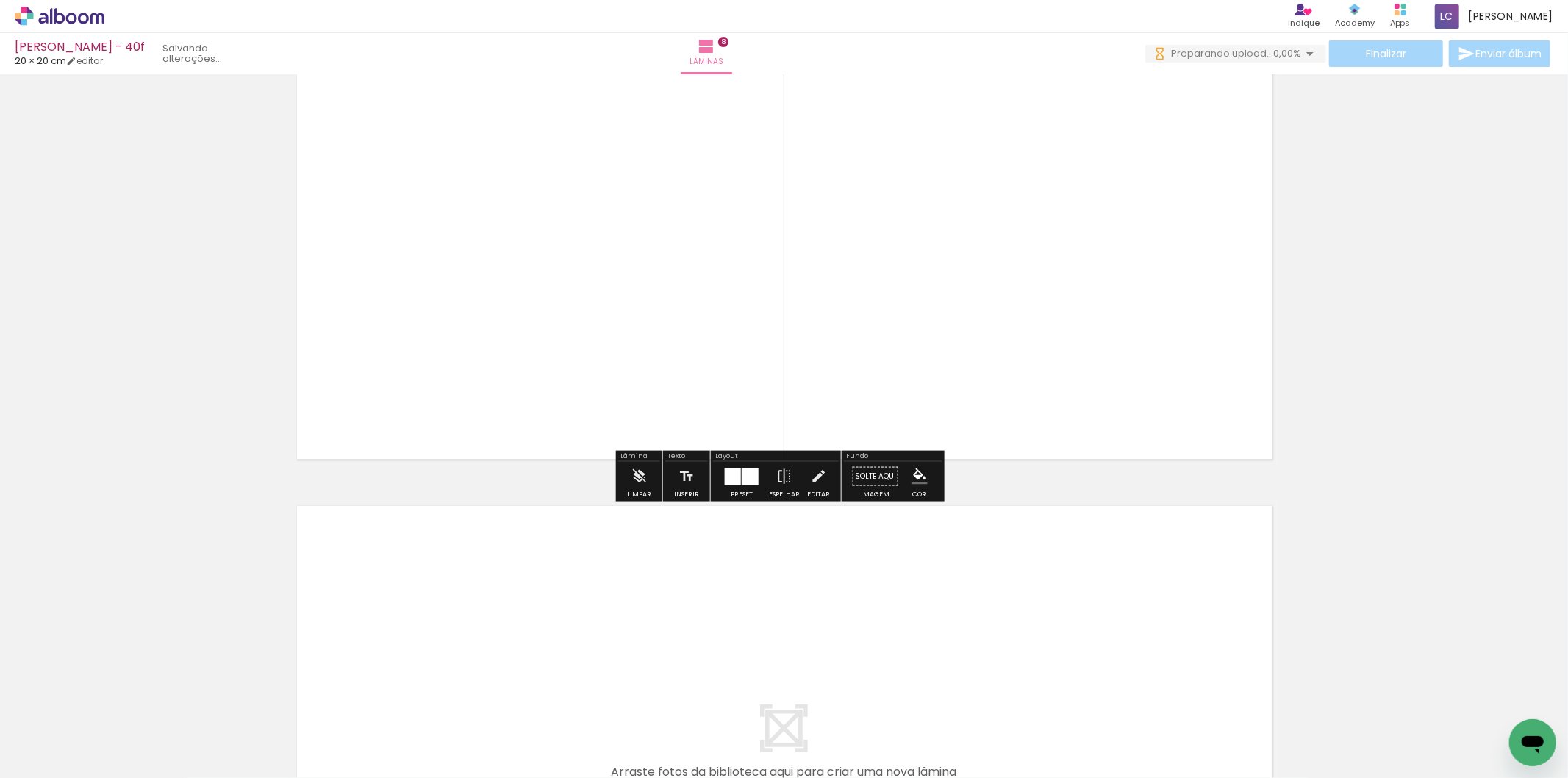
scroll to position [0, 629]
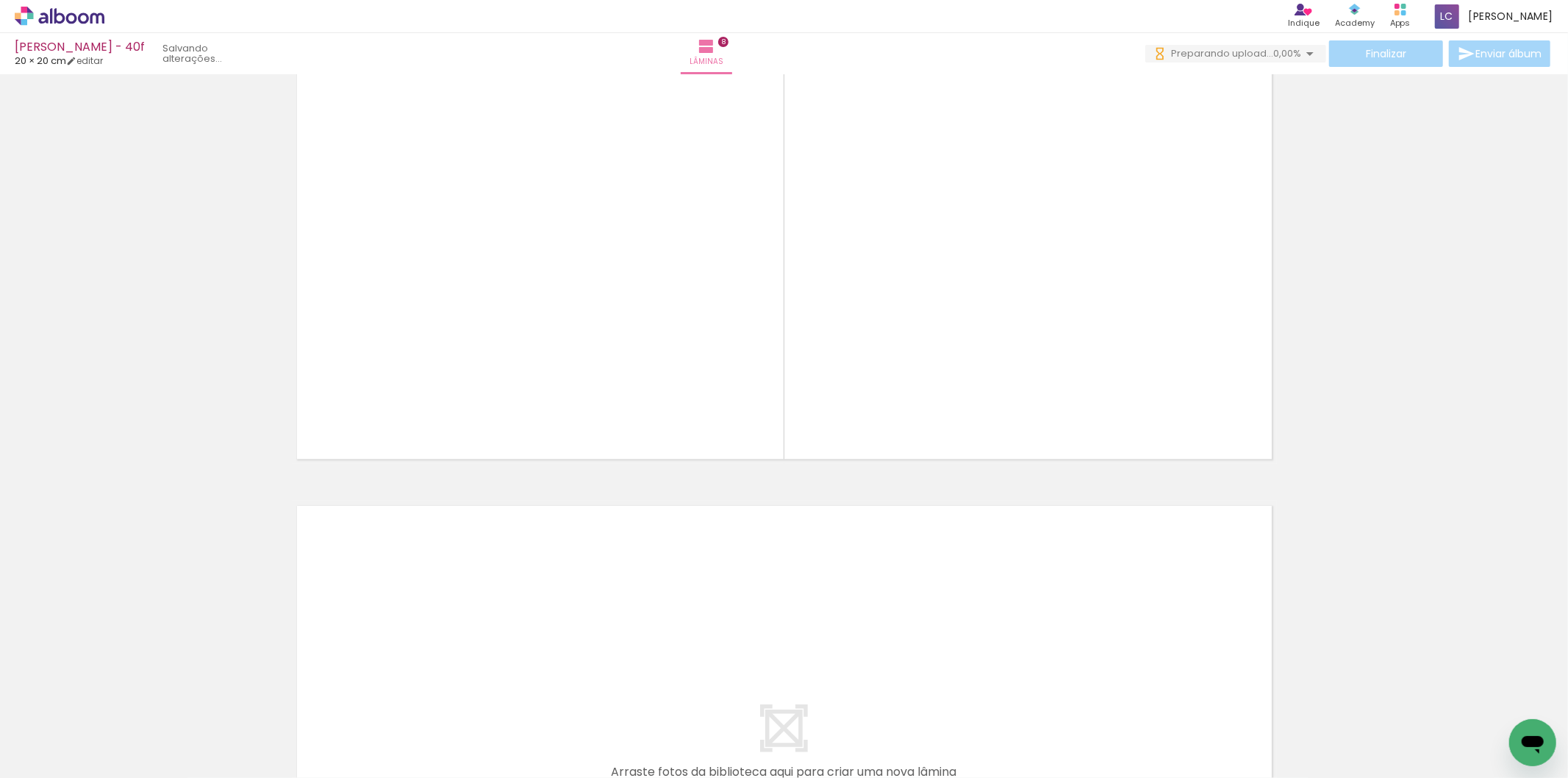
drag, startPoint x: 852, startPoint y: 732, endPoint x: 897, endPoint y: 699, distance: 55.8
click at [866, 629] on quentale-workspace at bounding box center [784, 389] width 1568 height 778
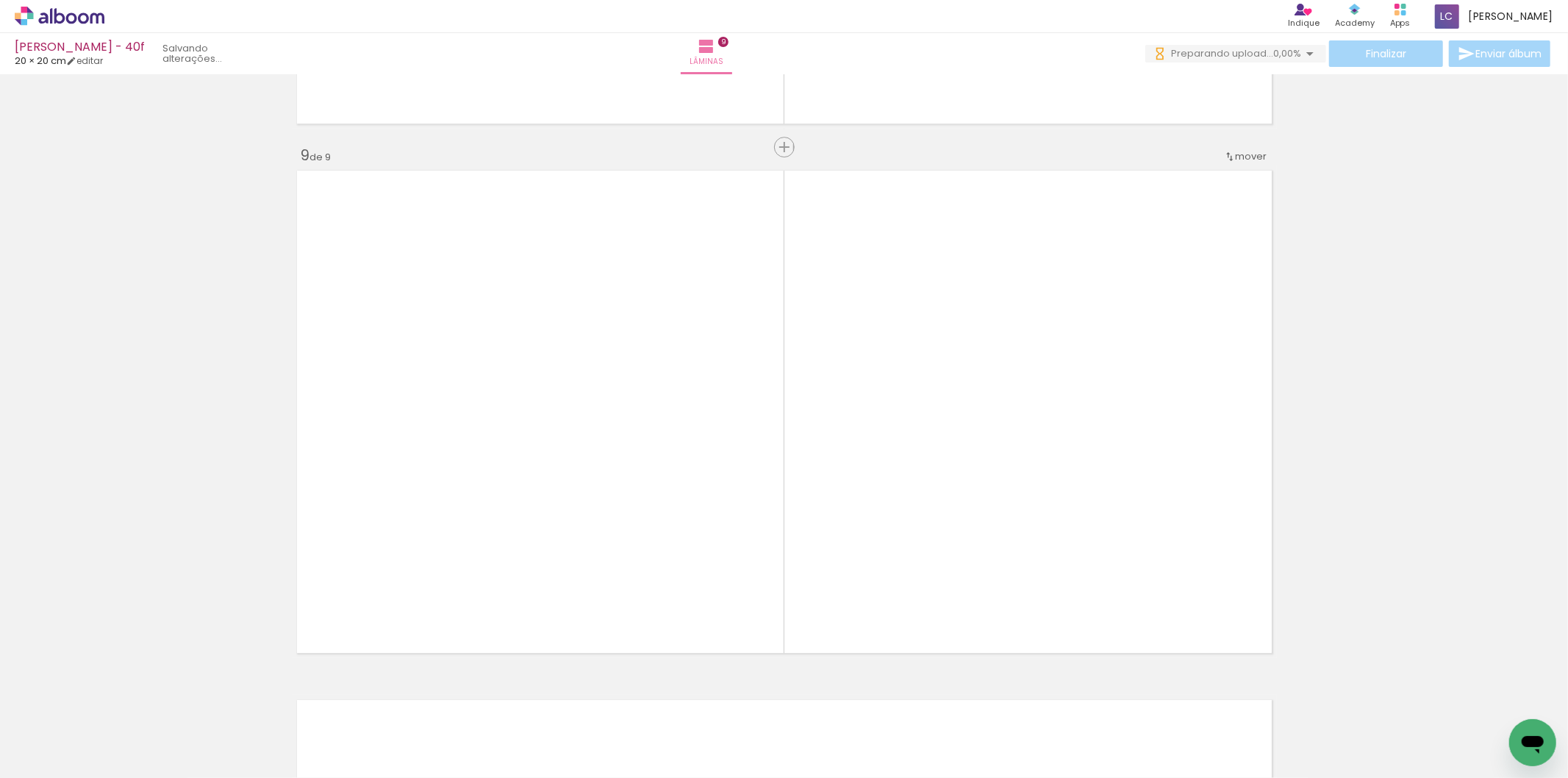
drag, startPoint x: 930, startPoint y: 735, endPoint x: 913, endPoint y: 513, distance: 222.6
click at [946, 562] on quentale-workspace at bounding box center [784, 389] width 1568 height 778
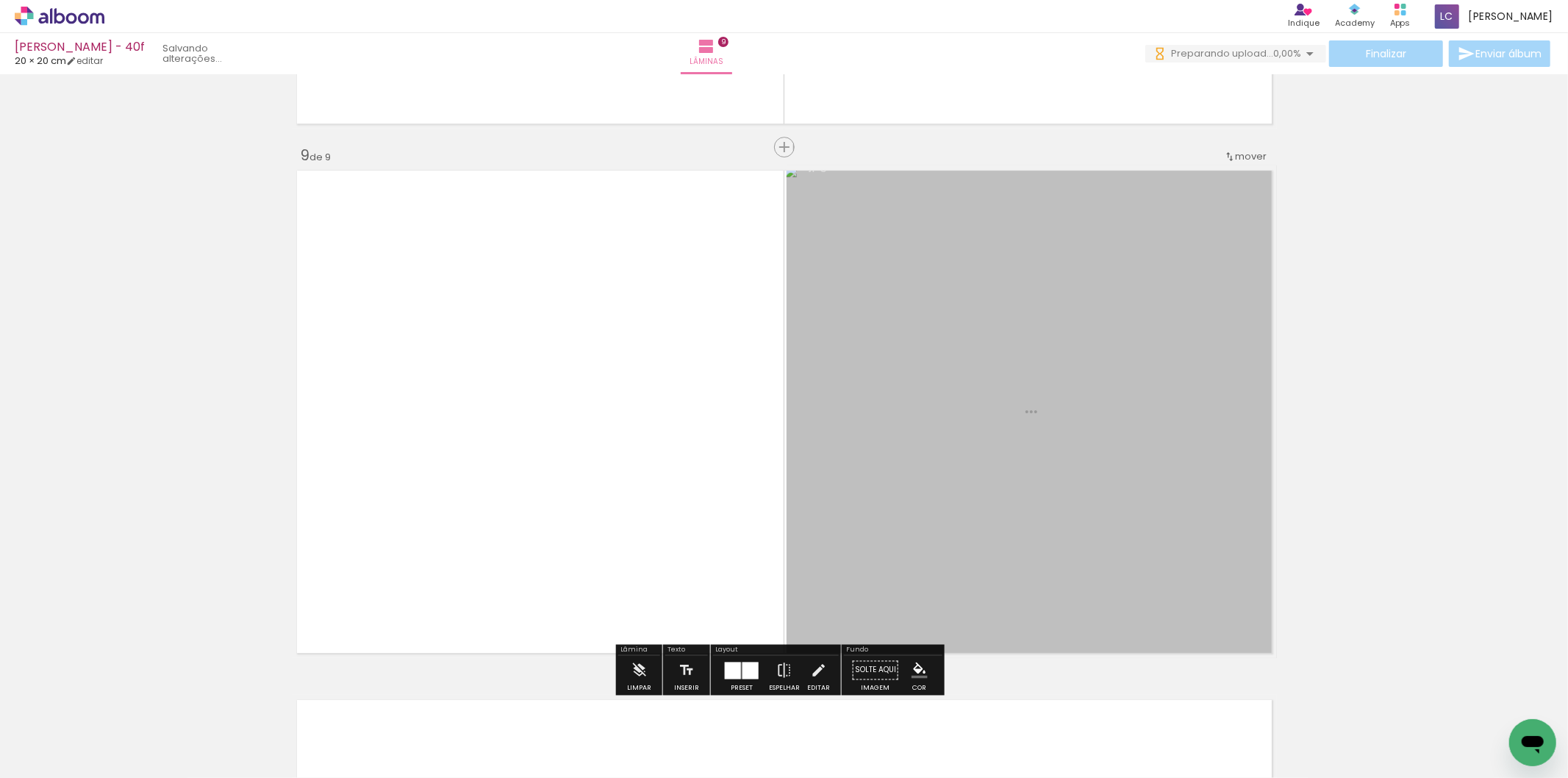
scroll to position [4218, 0]
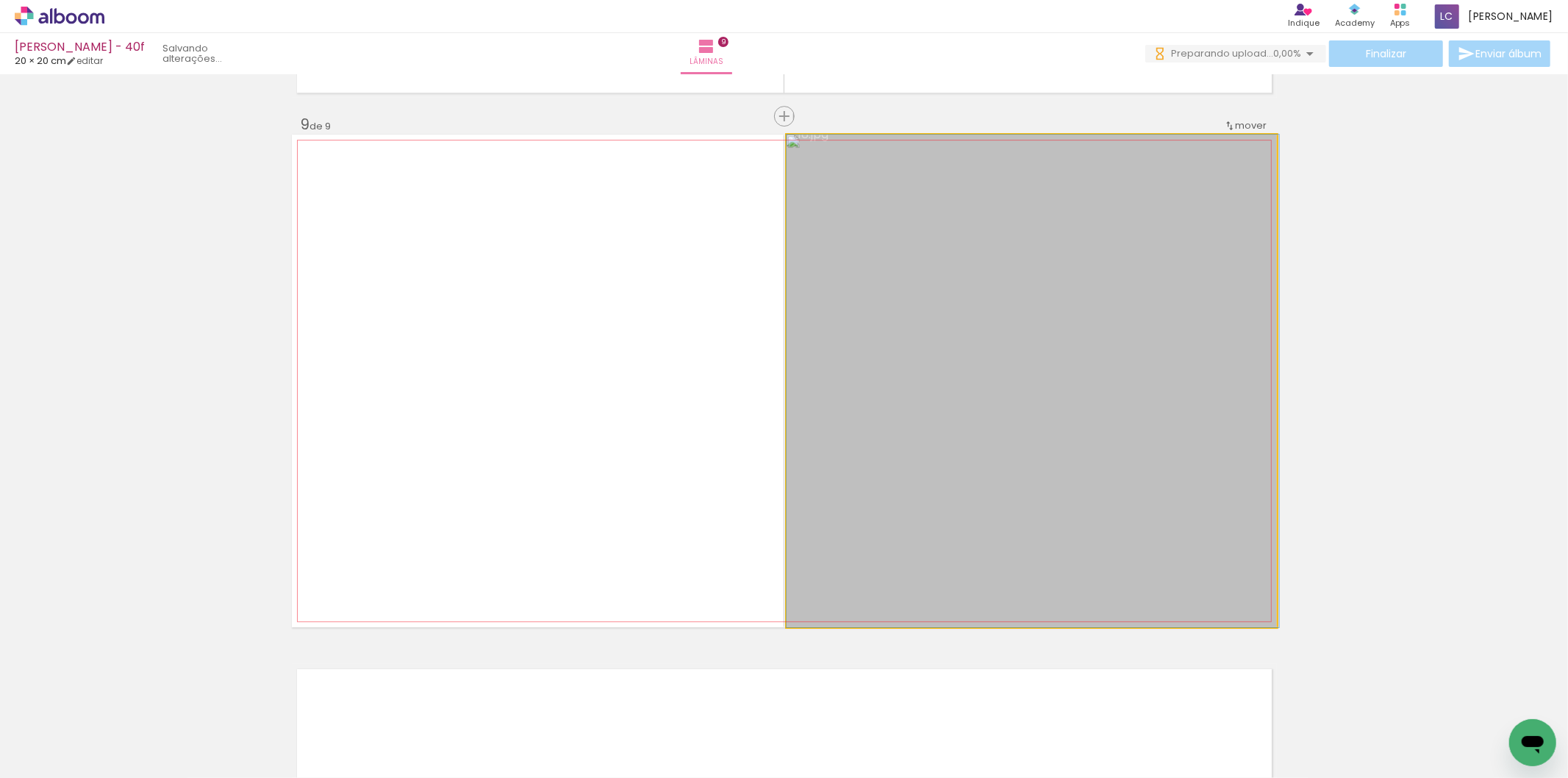
drag, startPoint x: 1129, startPoint y: 342, endPoint x: 1144, endPoint y: 344, distance: 15.1
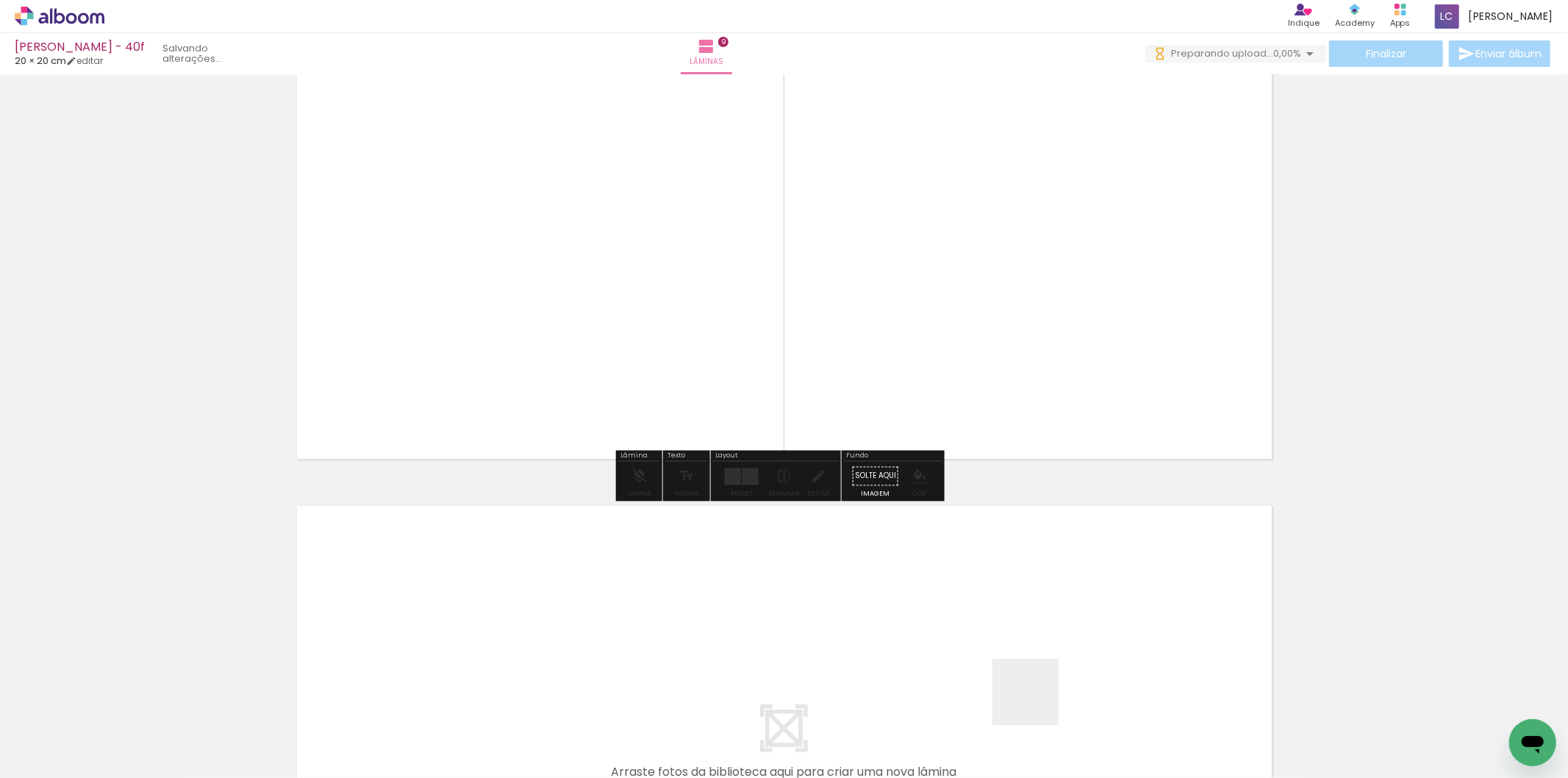
drag, startPoint x: 1030, startPoint y: 716, endPoint x: 1084, endPoint y: 723, distance: 54.5
click at [1078, 614] on quentale-workspace at bounding box center [784, 389] width 1568 height 778
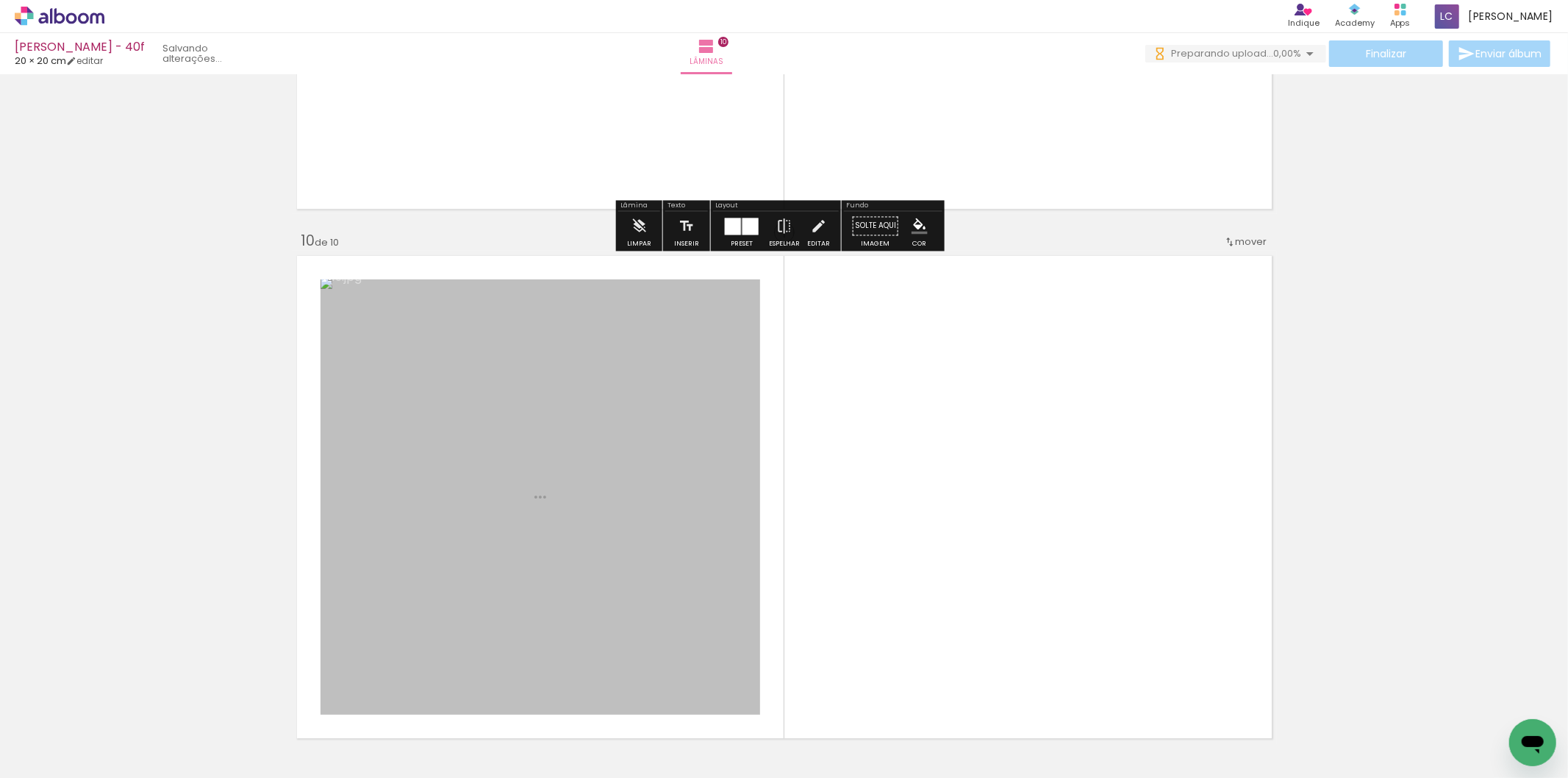
drag, startPoint x: 1122, startPoint y: 559, endPoint x: 1123, endPoint y: 494, distance: 65.0
click at [1123, 494] on quentale-workspace at bounding box center [784, 389] width 1568 height 778
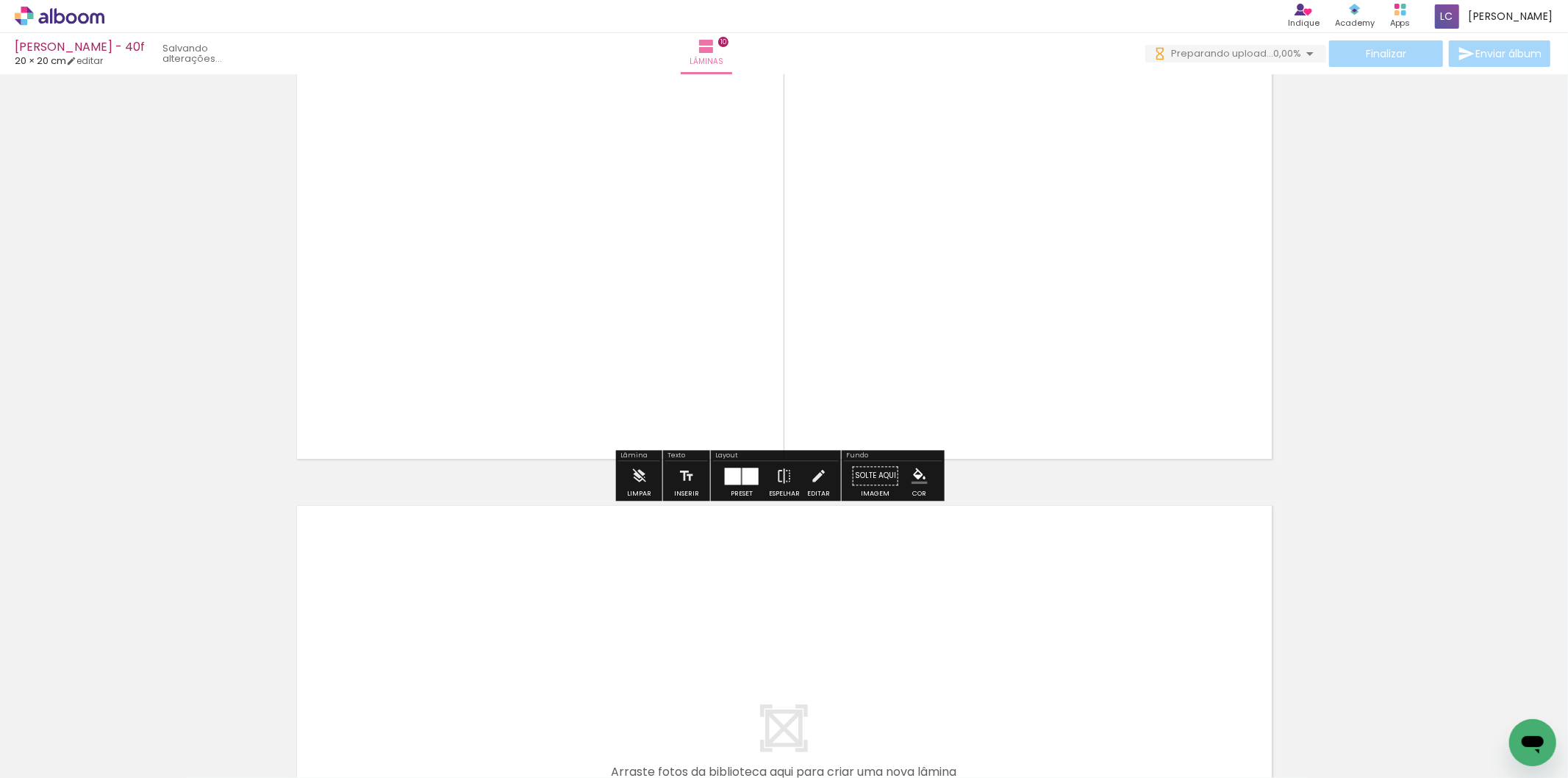
drag, startPoint x: 1178, startPoint y: 723, endPoint x: 1232, endPoint y: 733, distance: 54.9
click at [1178, 681] on quentale-workspace at bounding box center [784, 389] width 1568 height 778
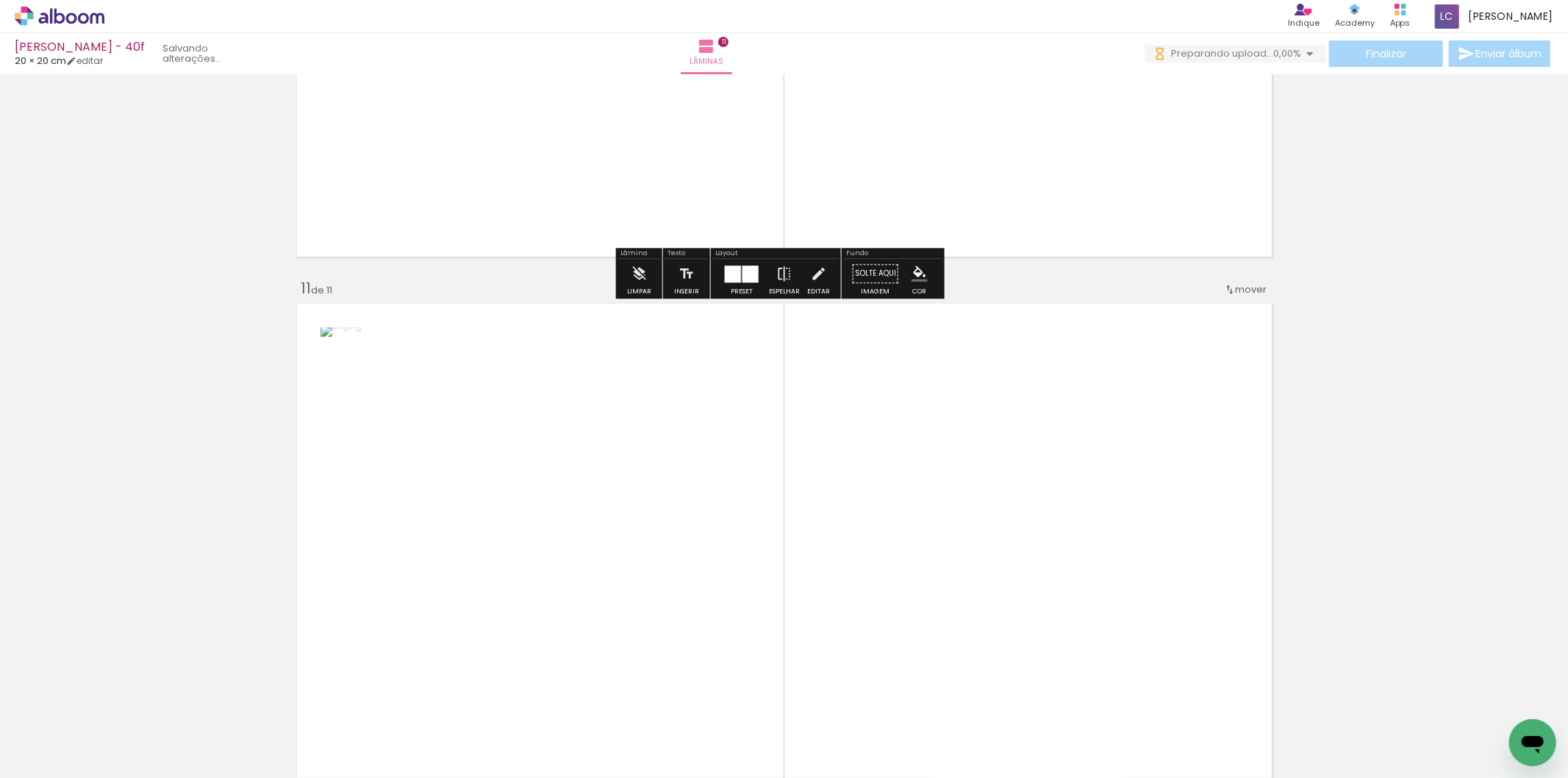
drag, startPoint x: 1236, startPoint y: 734, endPoint x: 1232, endPoint y: 621, distance: 113.1
click at [1232, 621] on quentale-workspace at bounding box center [784, 389] width 1568 height 778
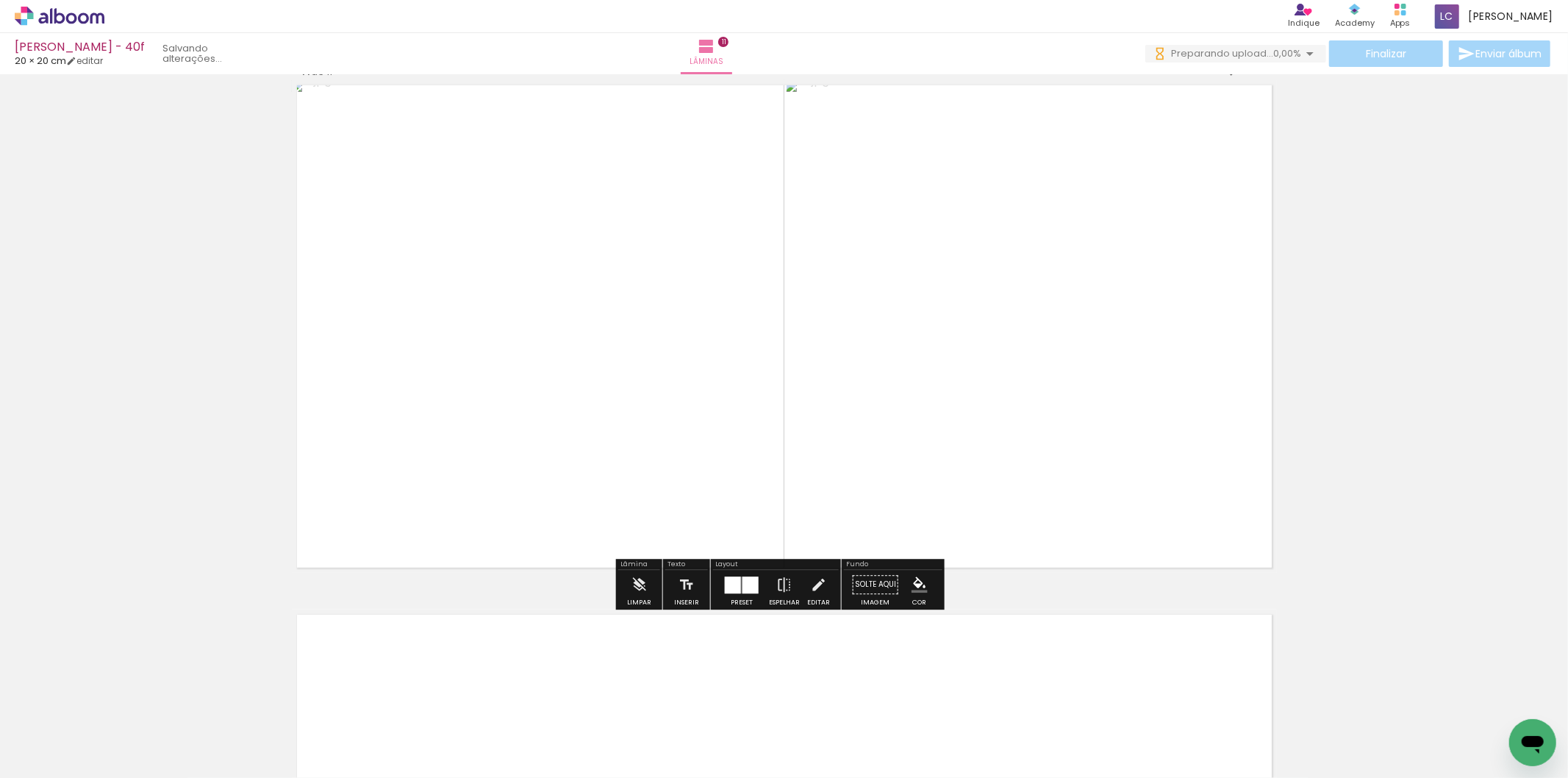
scroll to position [5440, 0]
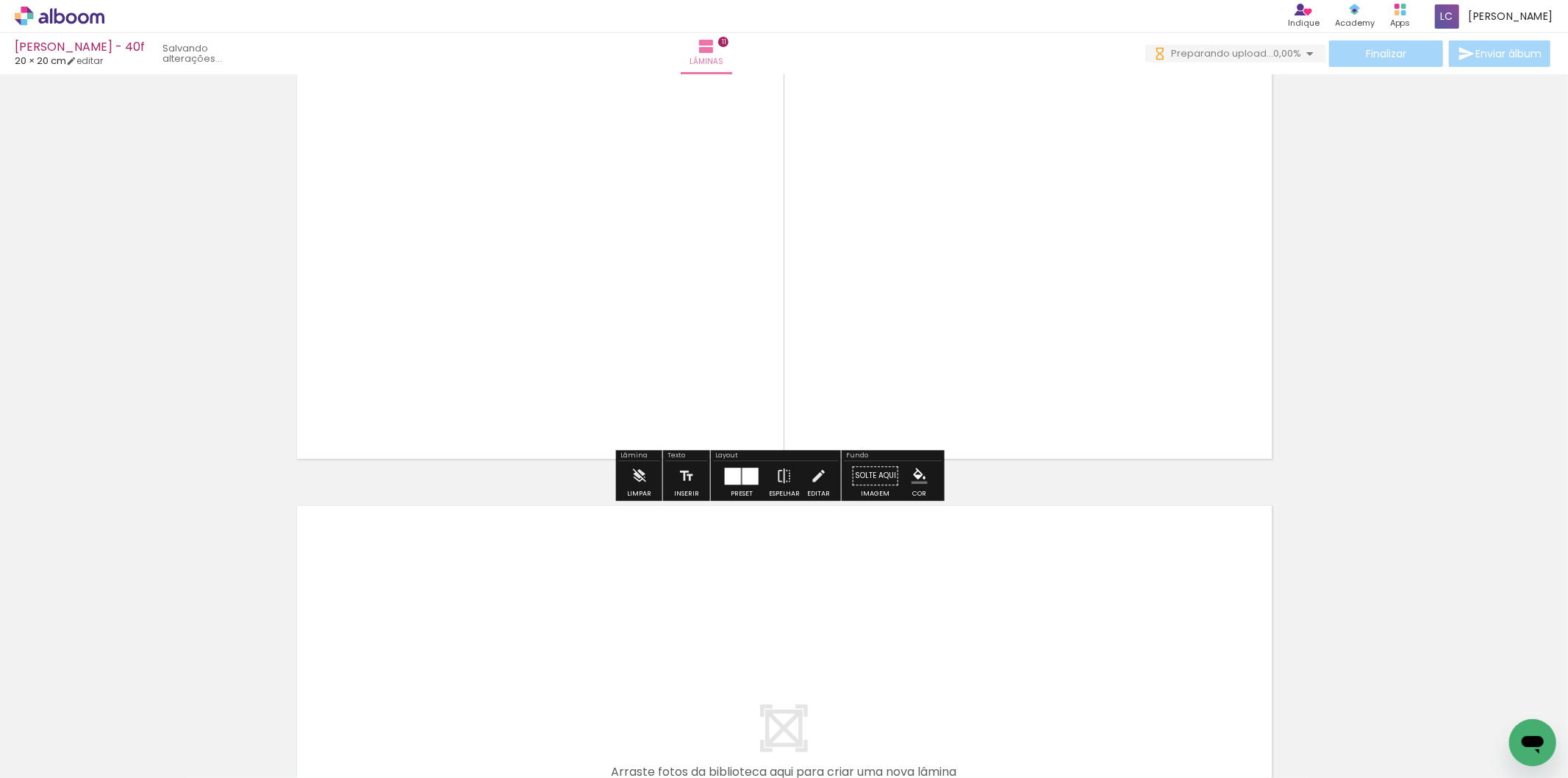
drag, startPoint x: 1315, startPoint y: 741, endPoint x: 1344, endPoint y: 696, distance: 53.5
click at [1232, 630] on quentale-workspace at bounding box center [784, 389] width 1568 height 778
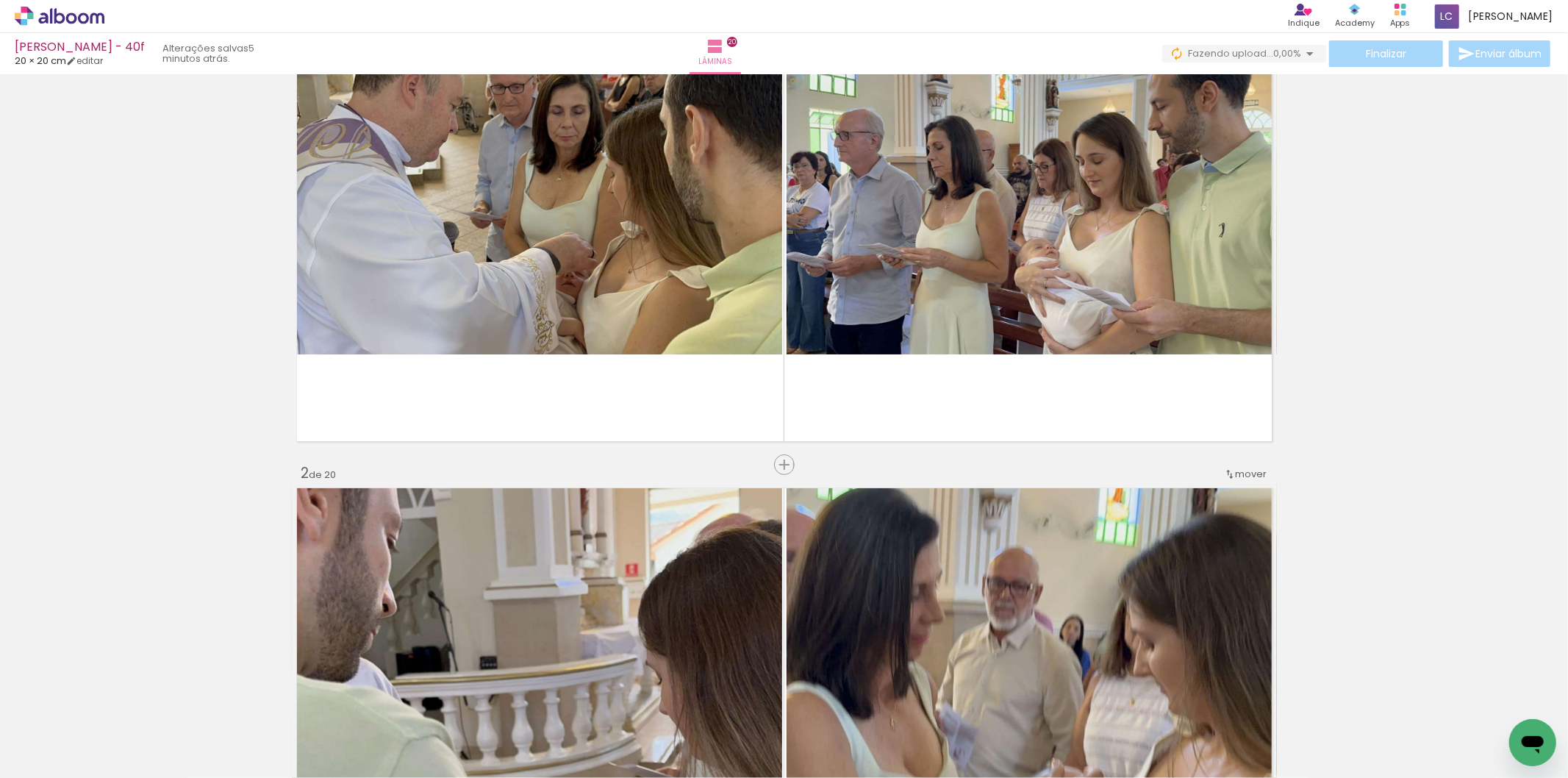
scroll to position [882, 0]
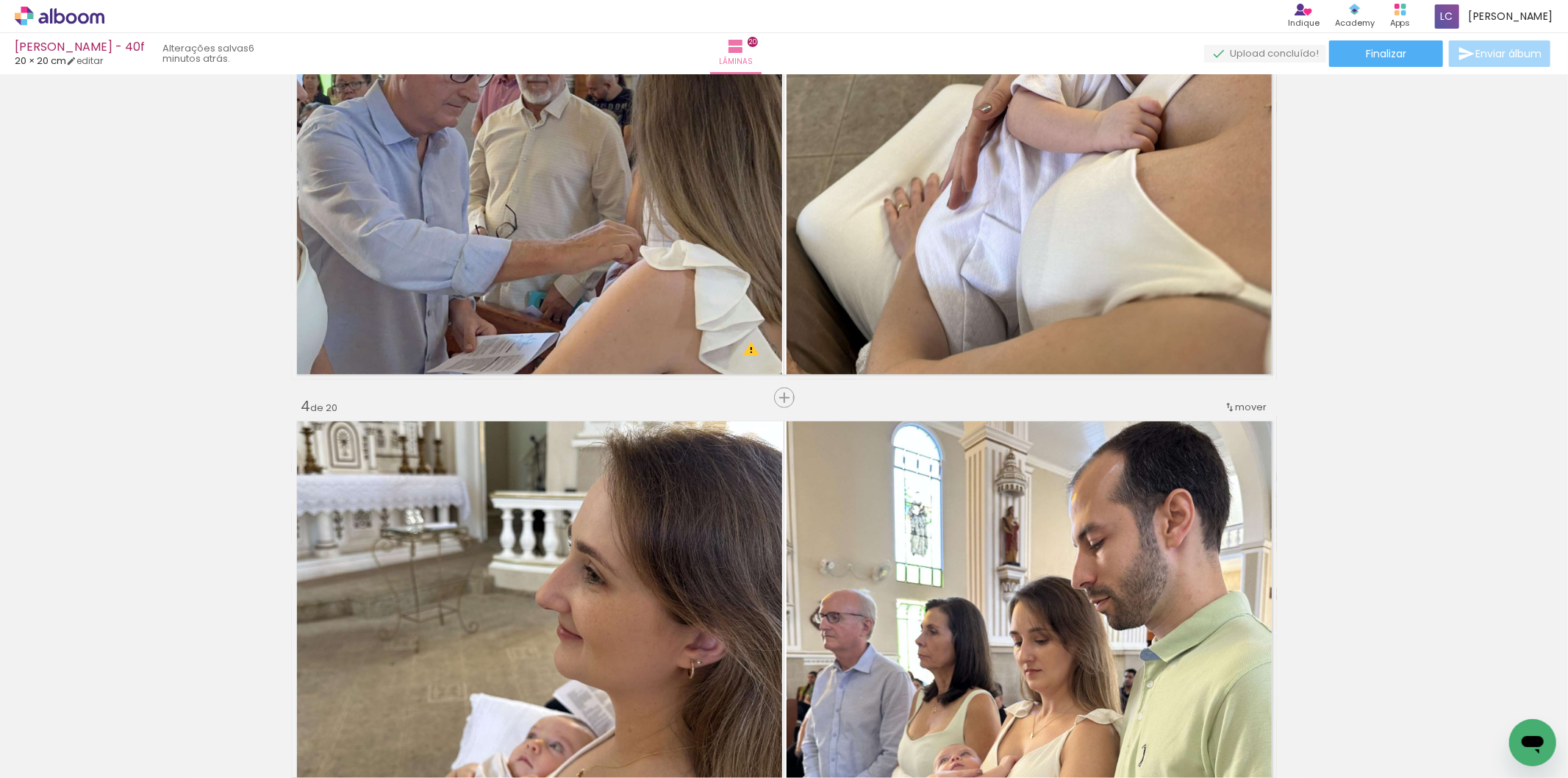
scroll to position [1552, 0]
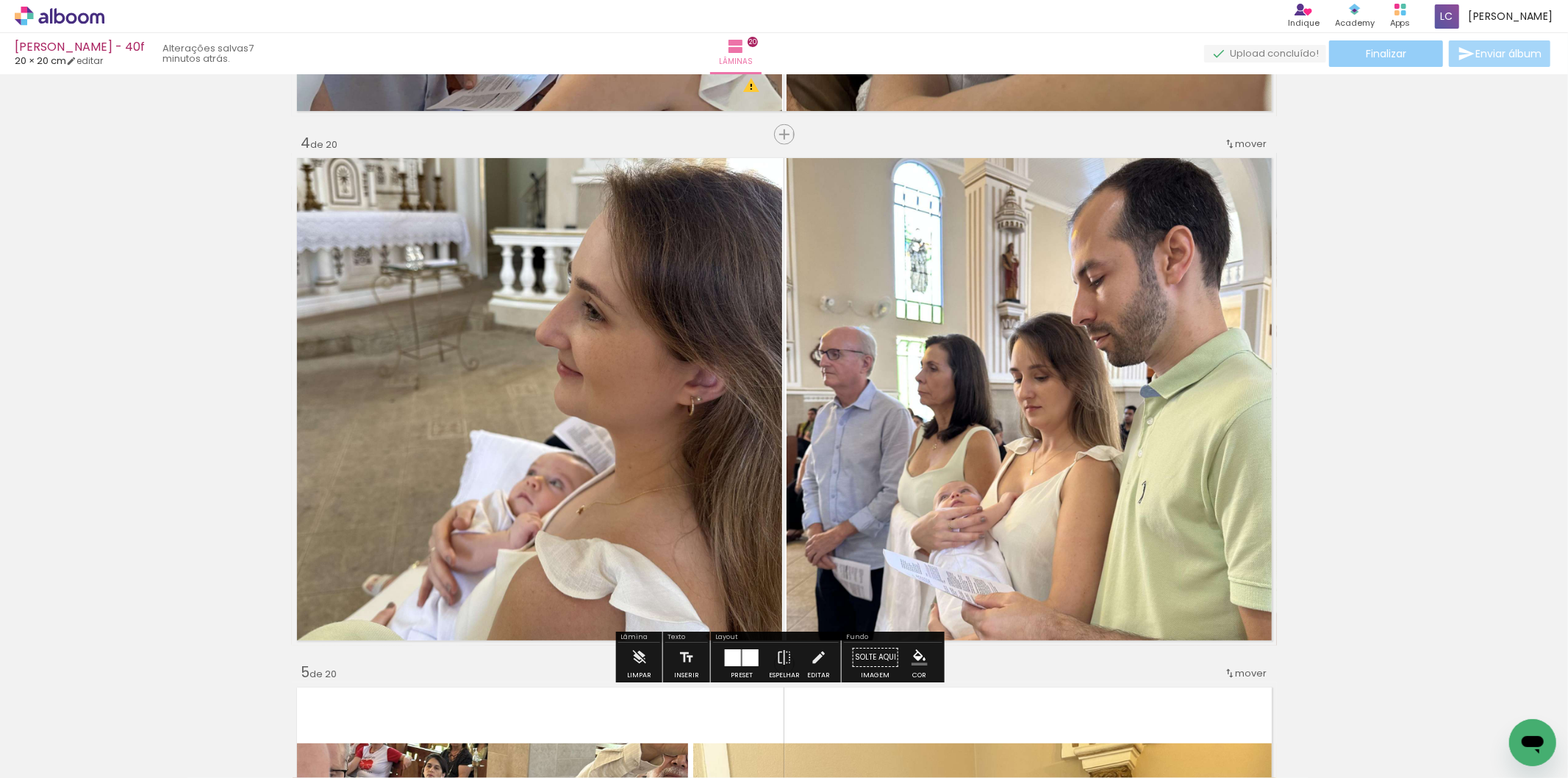
click at [1406, 60] on paper-button "Finalizar" at bounding box center [1386, 54] width 114 height 26
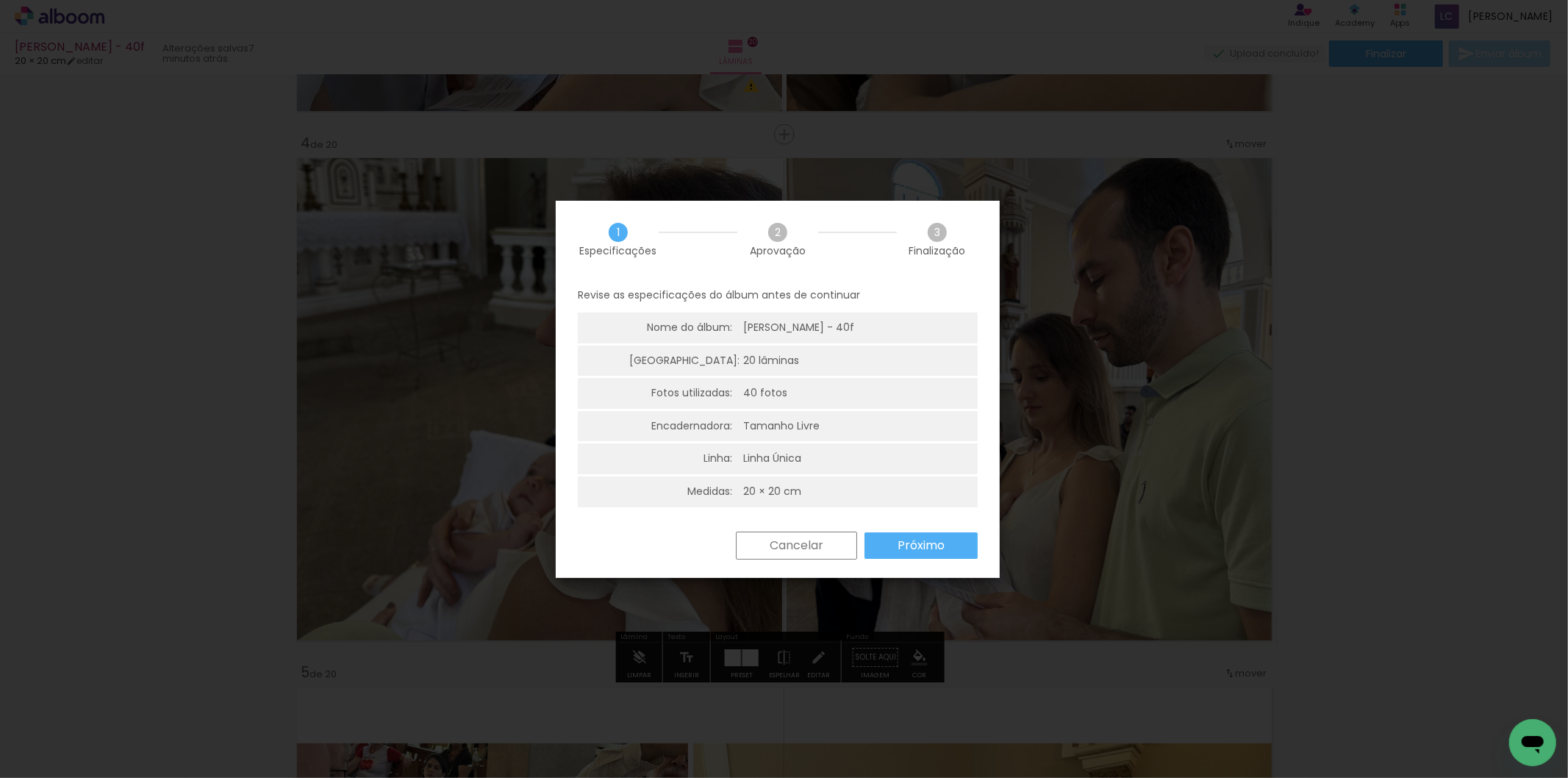
click at [0, 0] on slot "Próximo" at bounding box center [0, 0] width 0 height 0
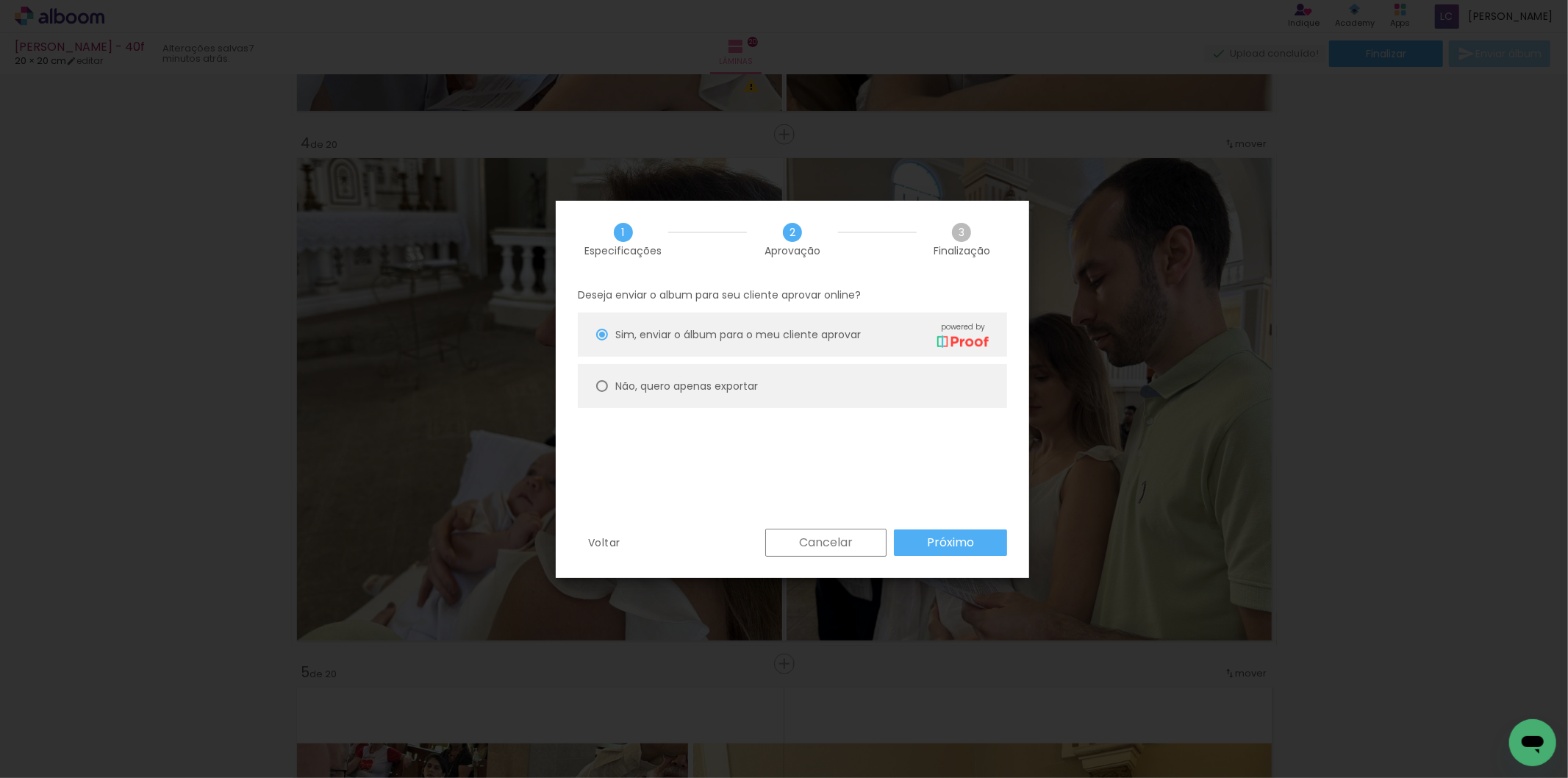
click at [781, 400] on paper-radio-button "Não, quero apenas exportar" at bounding box center [792, 386] width 429 height 44
type paper-radio-button "on"
click at [980, 552] on paper-button "Próximo" at bounding box center [951, 543] width 113 height 26
type input "Alta, 300 DPI"
click at [0, 0] on paper-button "Exportar" at bounding box center [0, 0] width 0 height 0
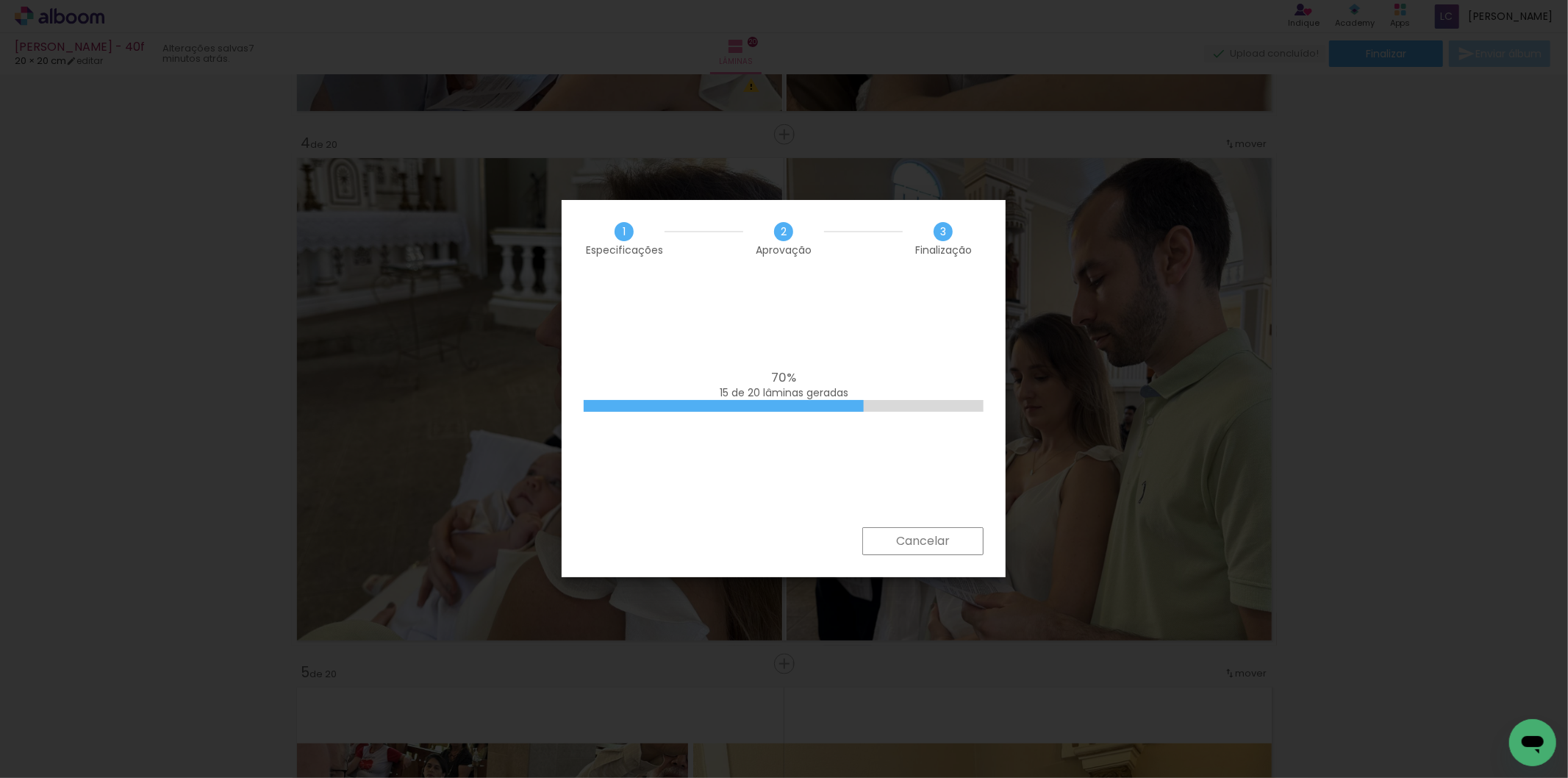
scroll to position [882, 0]
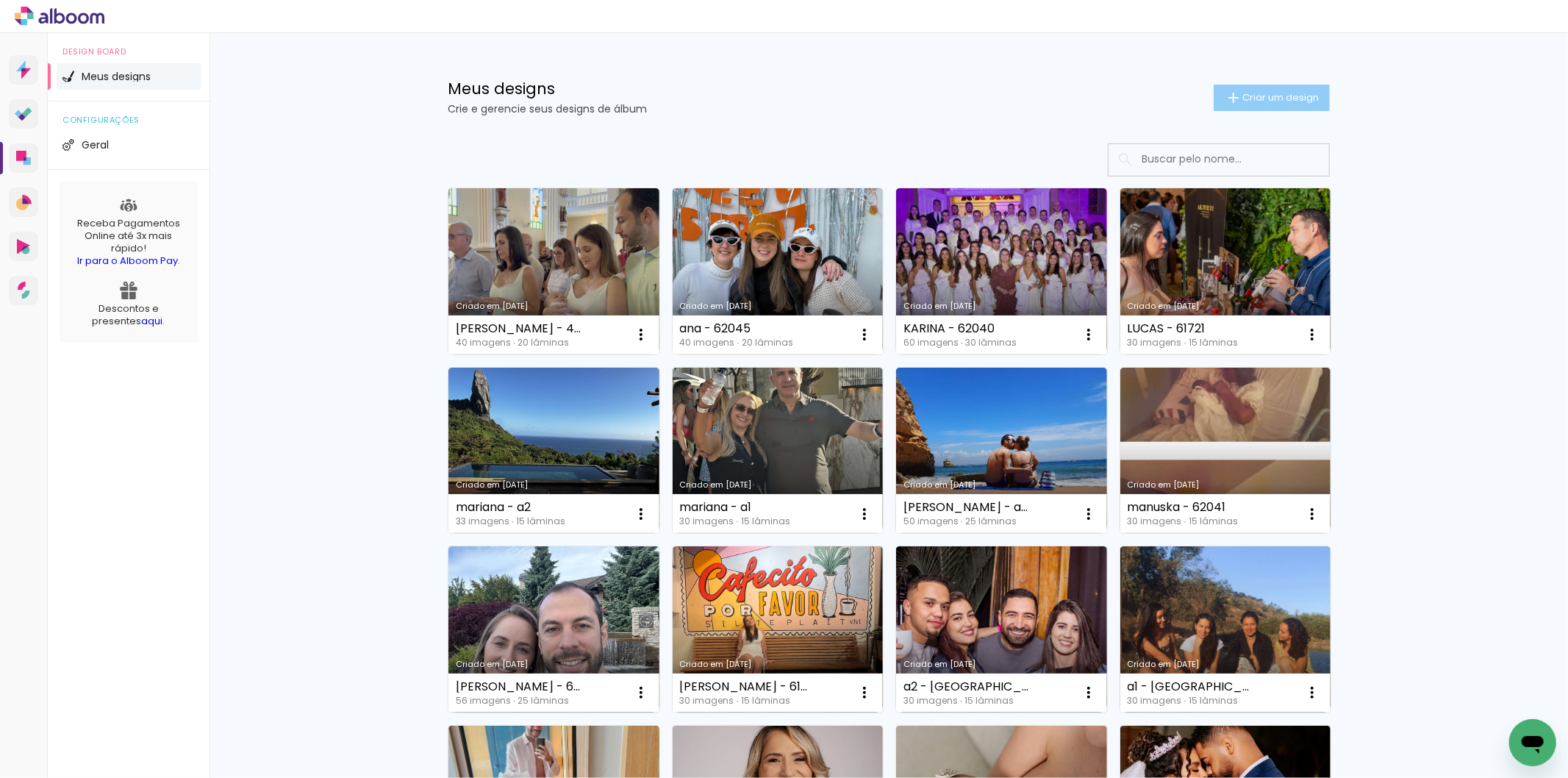
click at [1297, 93] on span "Criar um design" at bounding box center [1281, 97] width 77 height 9
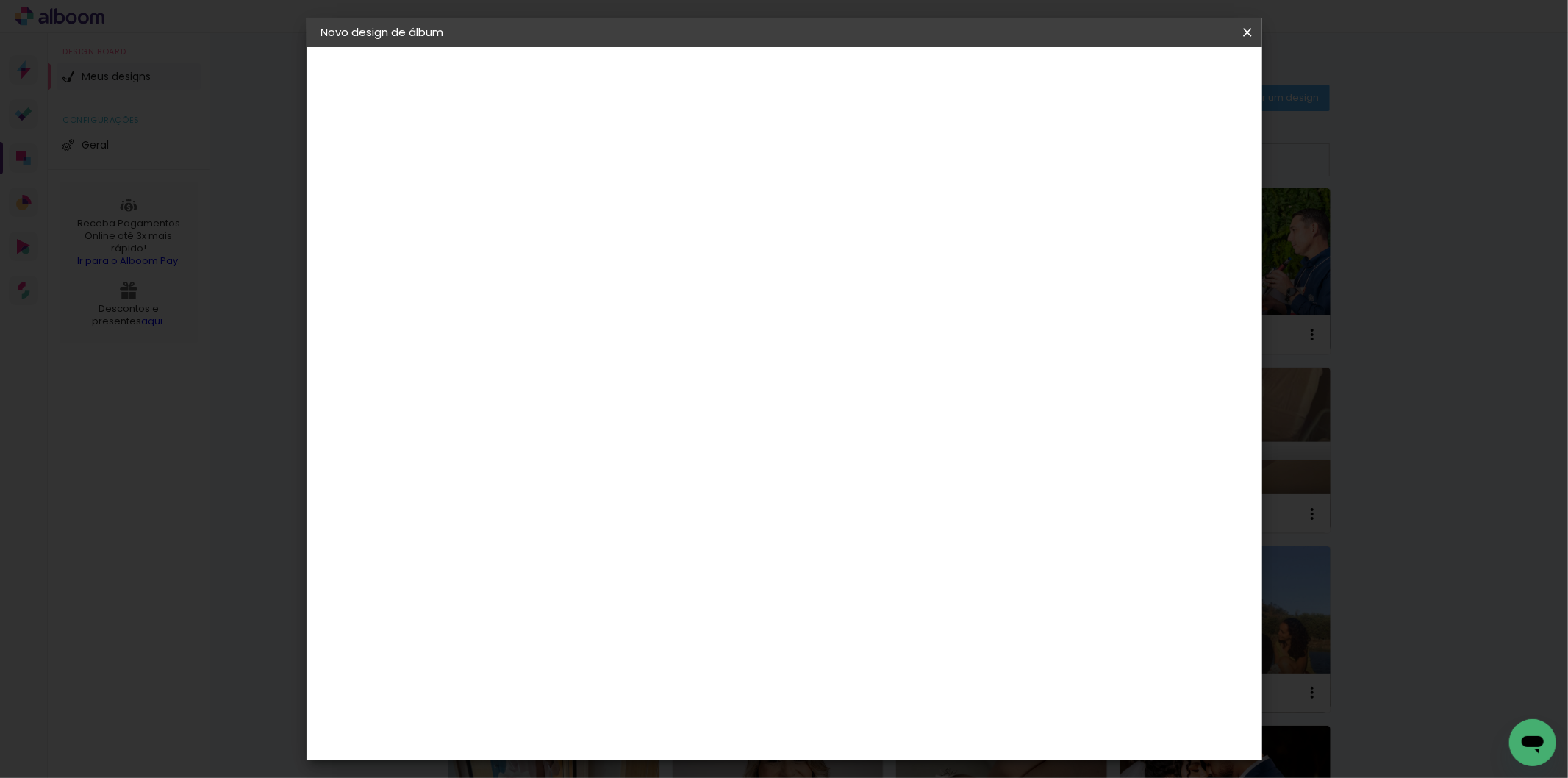
click at [561, 199] on input at bounding box center [561, 198] width 0 height 23
type input "natália - 62078"
type paper-input "natália - 62078"
click at [713, 84] on paper-button "Avançar" at bounding box center [677, 78] width 72 height 25
click at [836, 236] on paper-item "Tamanho Livre" at bounding box center [766, 223] width 141 height 32
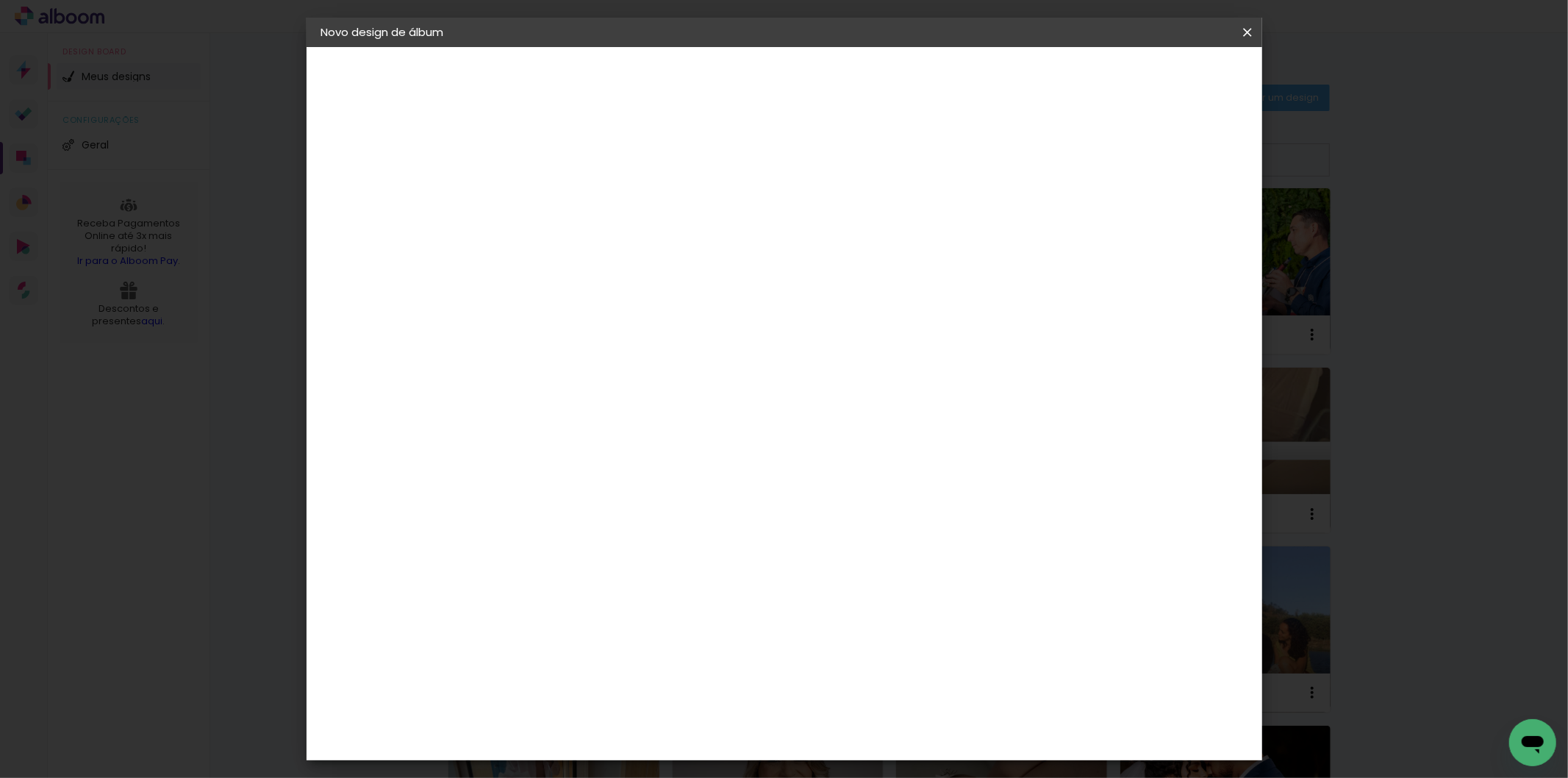
click at [0, 0] on slot "Avançar" at bounding box center [0, 0] width 0 height 0
click at [875, 604] on input "60" at bounding box center [865, 612] width 38 height 22
click at [0, 0] on header "Novo design de álbum" at bounding box center [0, 0] width 0 height 0
click at [0, 0] on iron-icon at bounding box center [0, 0] width 0 height 0
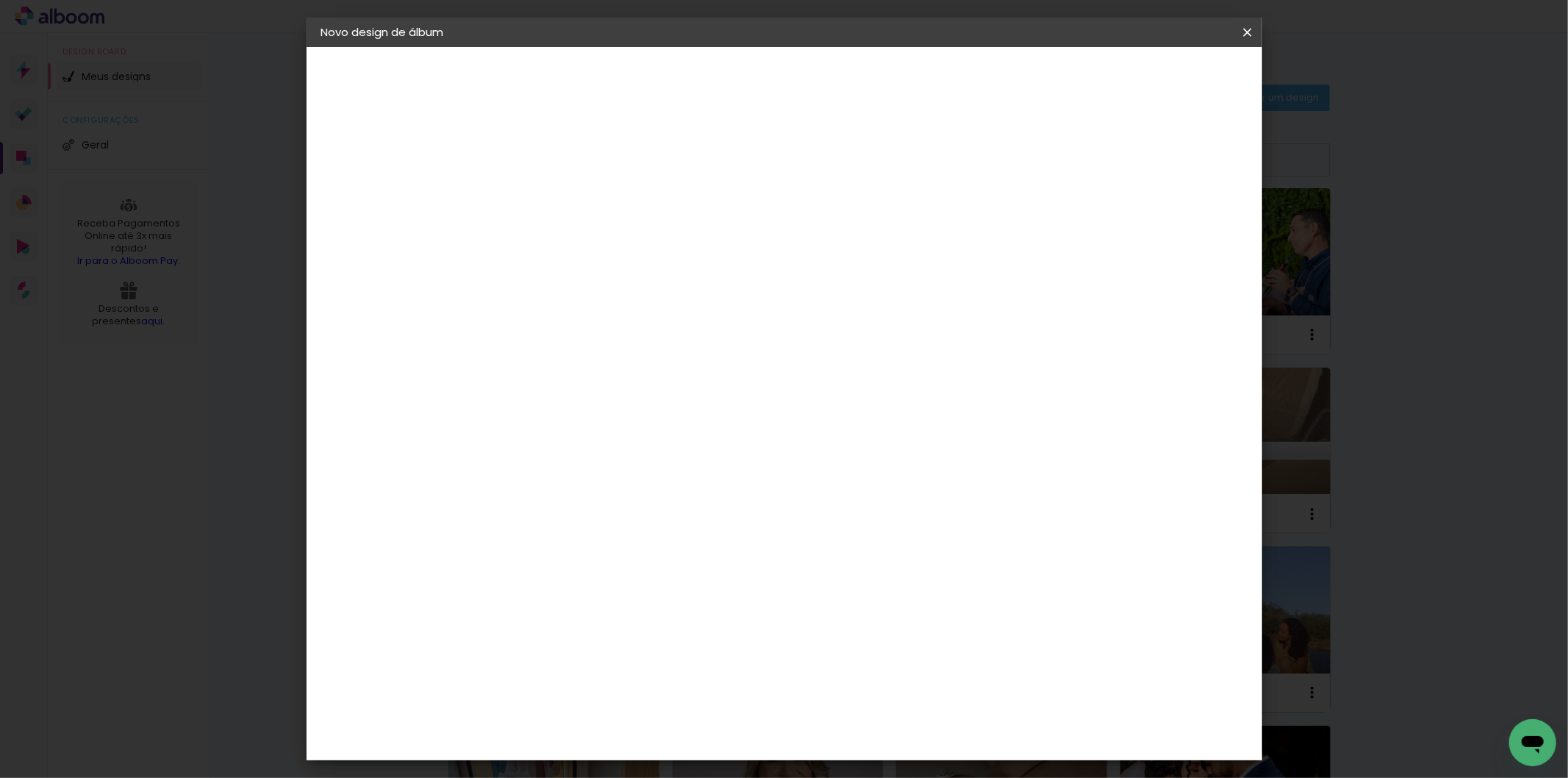
click at [0, 0] on iron-icon at bounding box center [0, 0] width 0 height 0
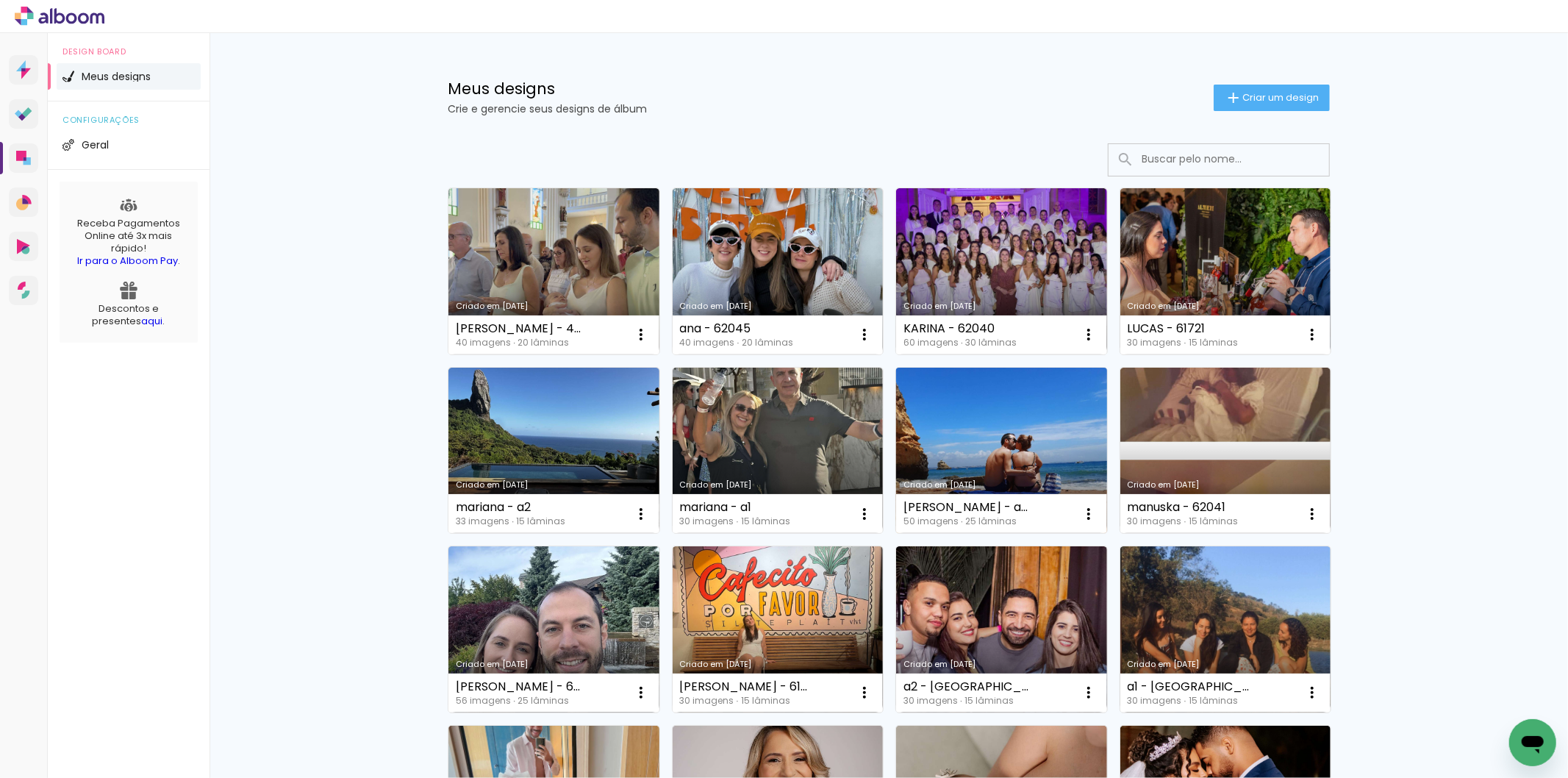
click at [1005, 459] on link "Criado em [DATE]" at bounding box center [1001, 451] width 211 height 166
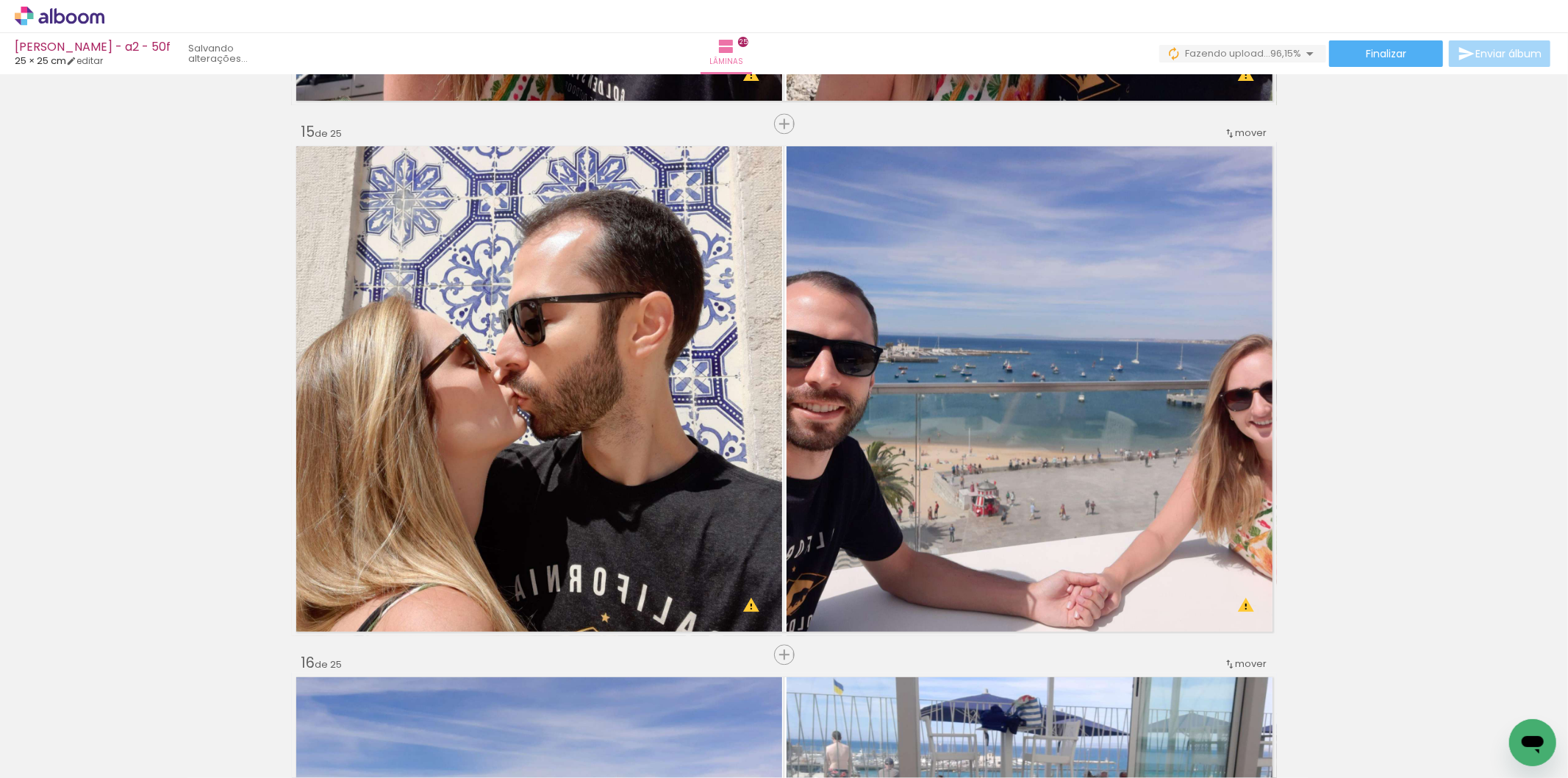
scroll to position [7435, 0]
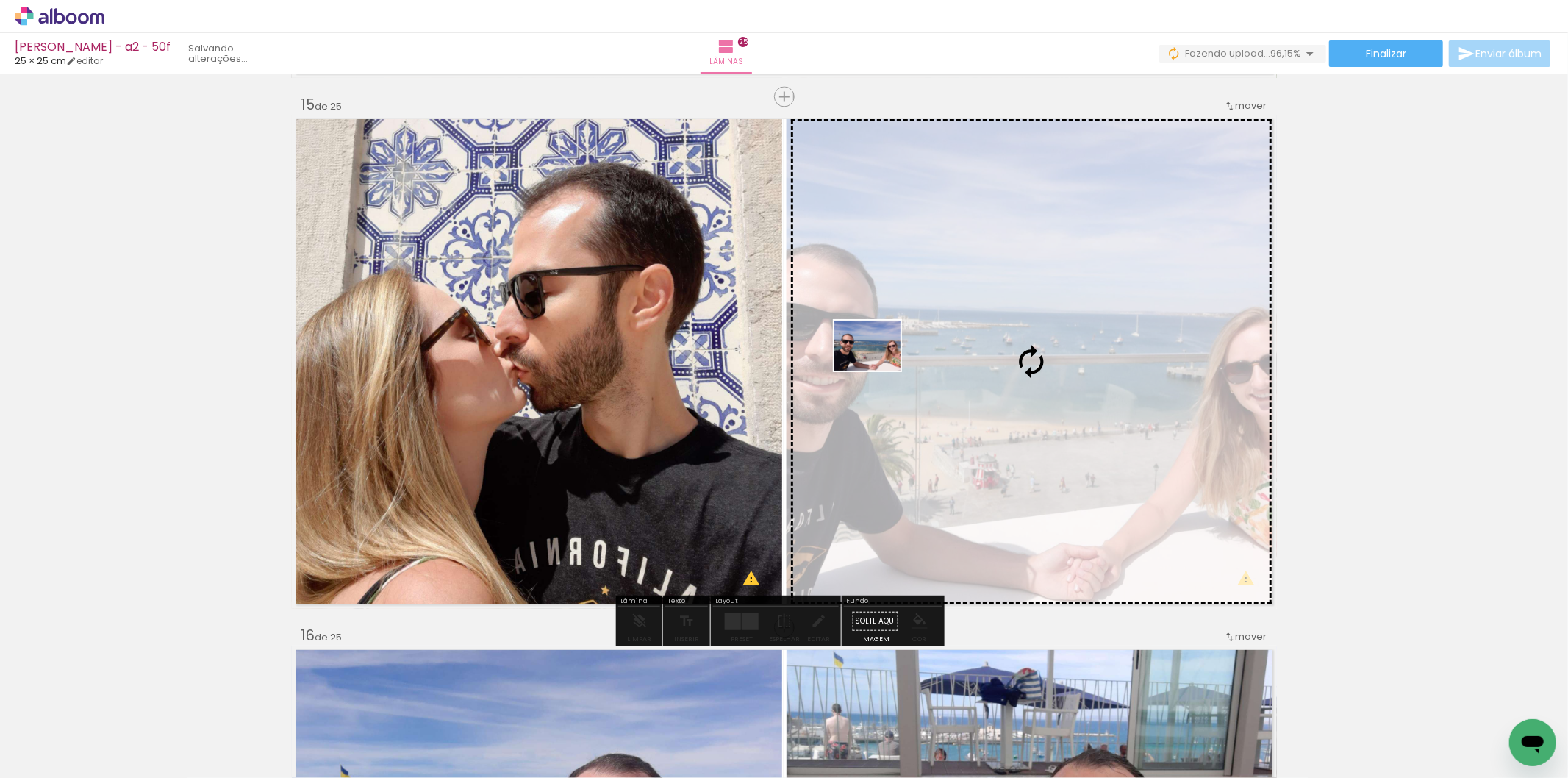
drag, startPoint x: 1428, startPoint y: 735, endPoint x: 879, endPoint y: 365, distance: 662.0
click at [879, 365] on quentale-workspace at bounding box center [784, 389] width 1568 height 778
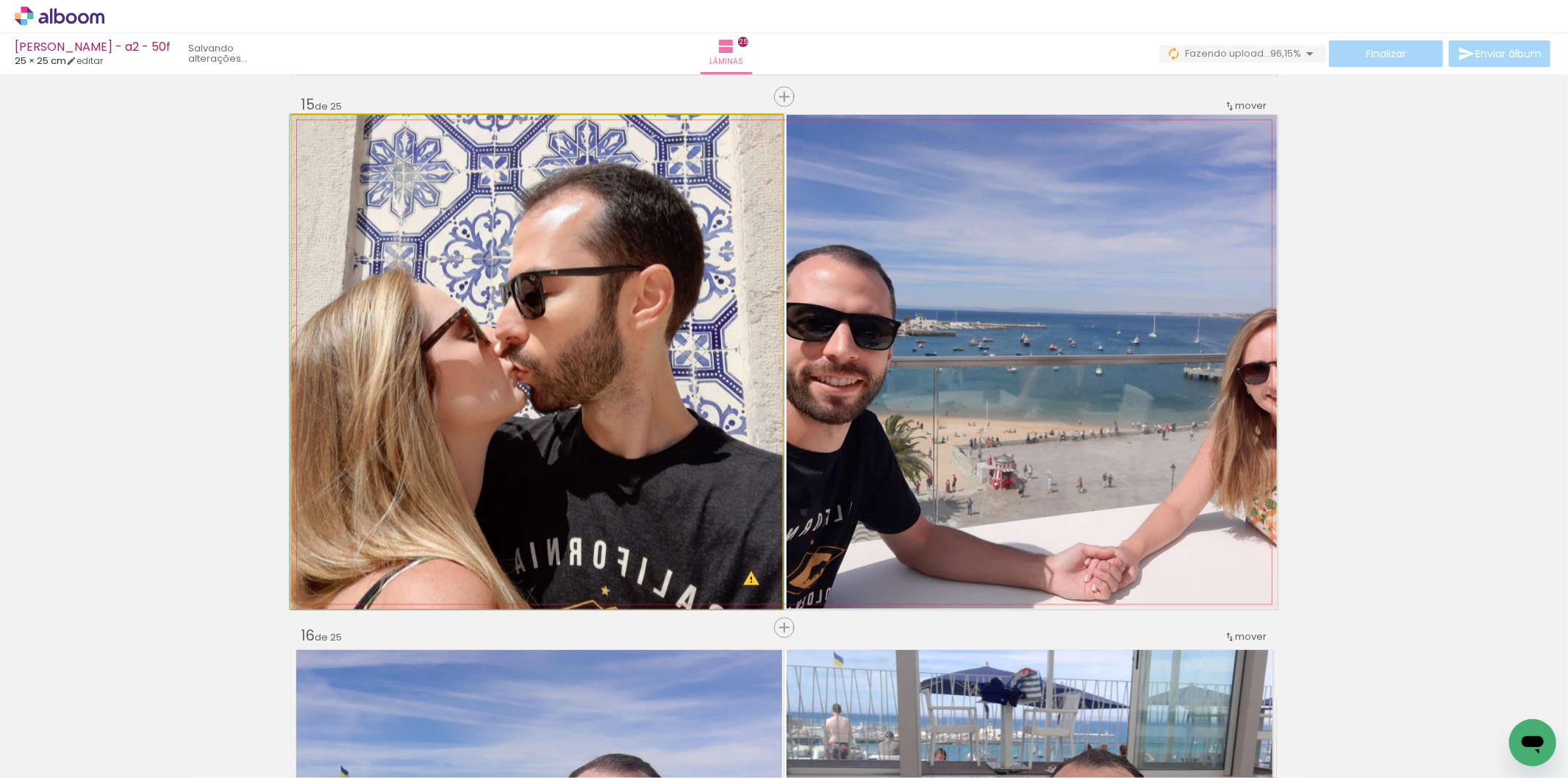
click at [614, 286] on quentale-photo at bounding box center [537, 361] width 491 height 494
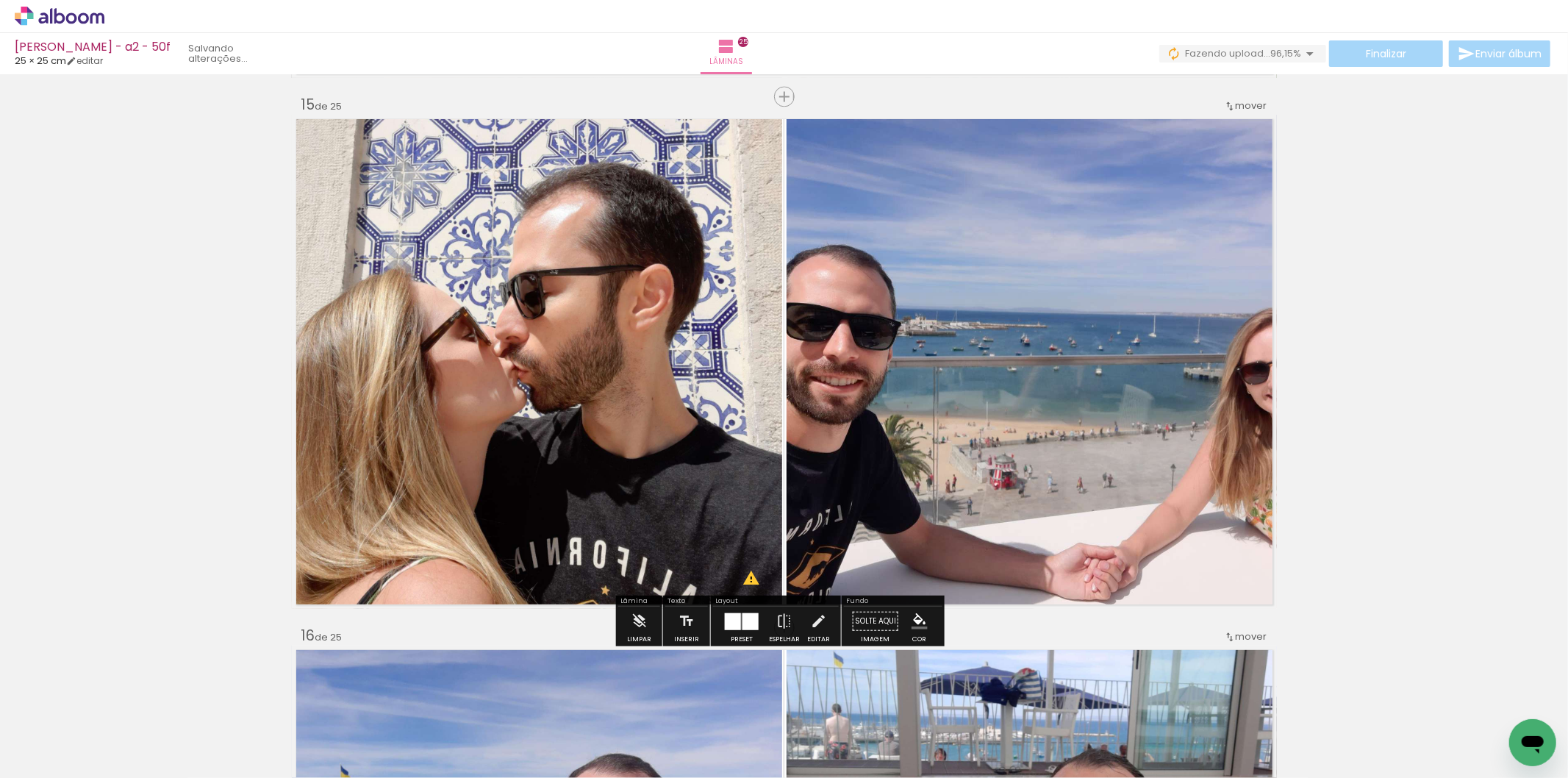
click at [604, 185] on quentale-photo at bounding box center [537, 361] width 491 height 494
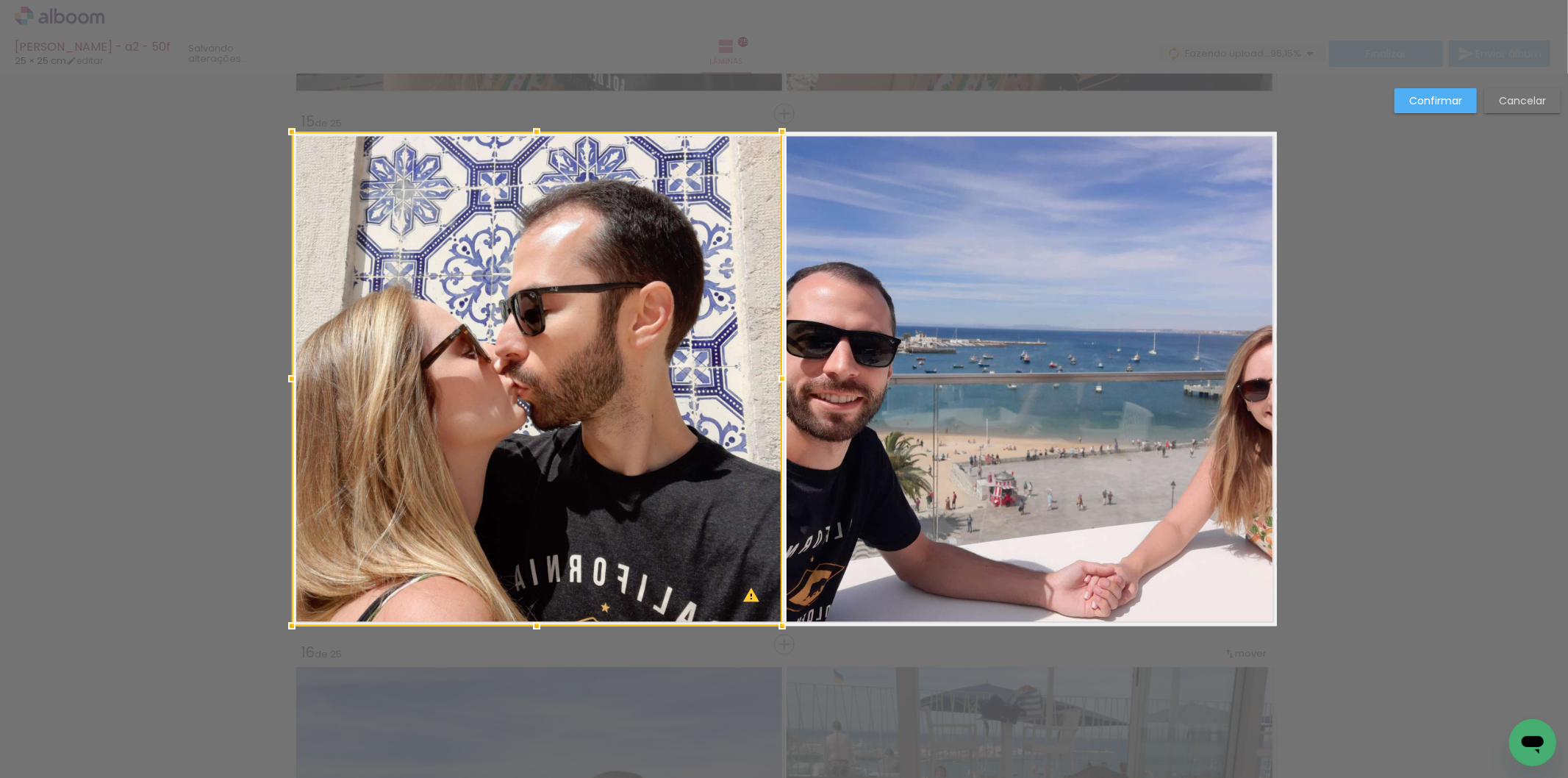
scroll to position [7416, 0]
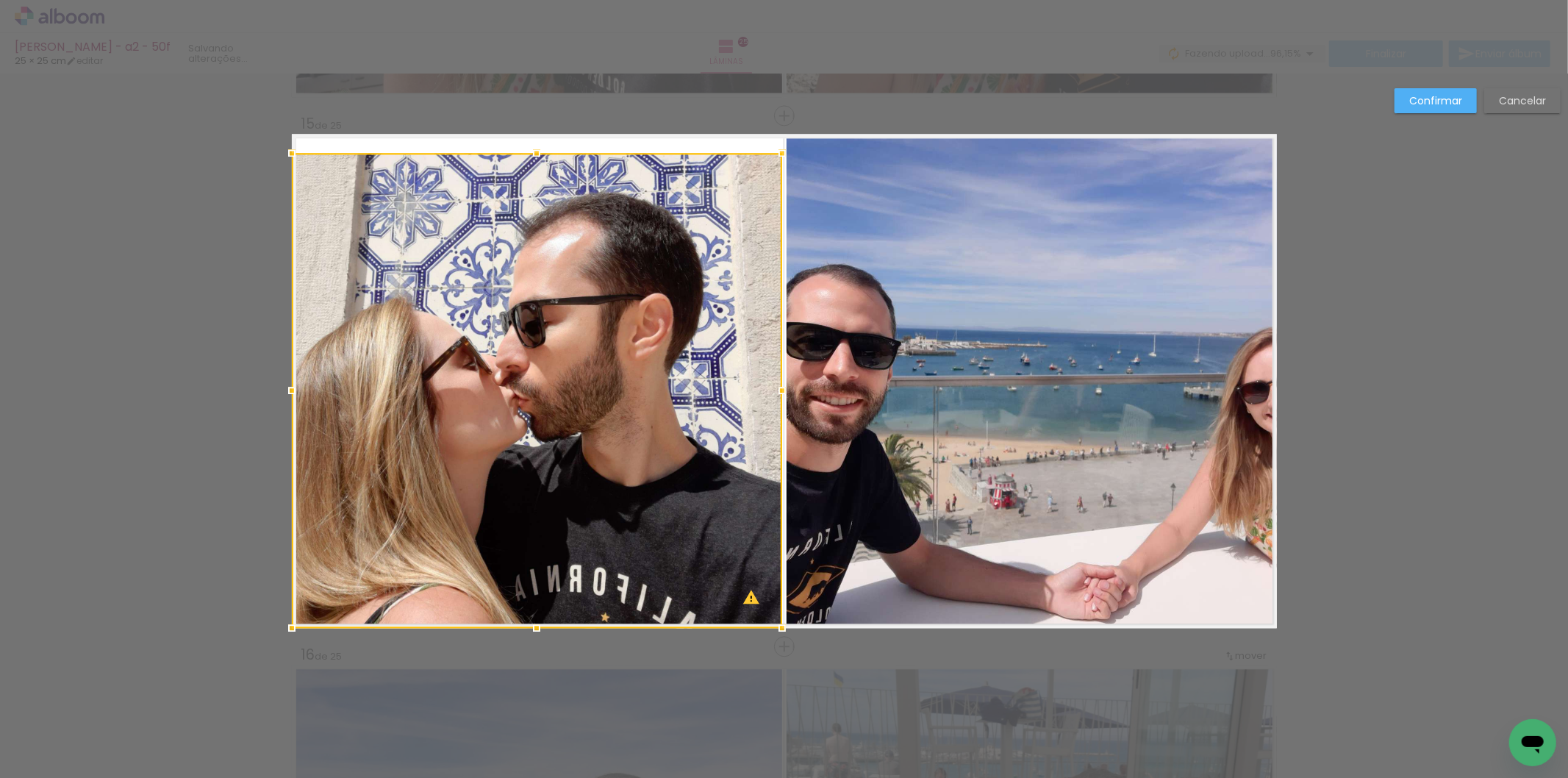
drag, startPoint x: 538, startPoint y: 127, endPoint x: 535, endPoint y: 144, distance: 17.3
click at [535, 144] on div at bounding box center [536, 152] width 29 height 29
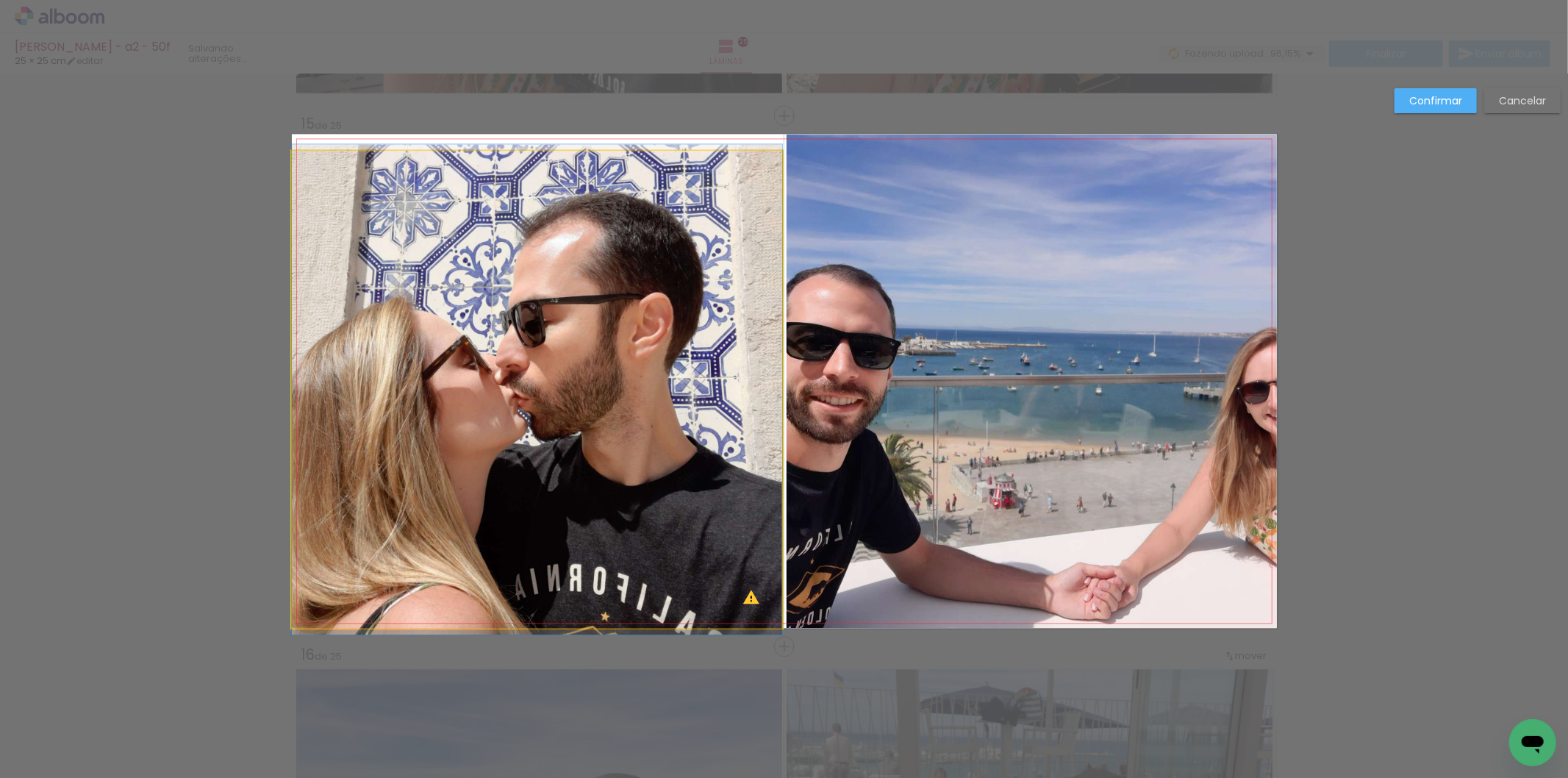
click at [750, 357] on quentale-photo at bounding box center [537, 389] width 491 height 477
drag, startPoint x: 750, startPoint y: 357, endPoint x: 763, endPoint y: 363, distance: 14.3
click at [753, 357] on div at bounding box center [537, 389] width 491 height 477
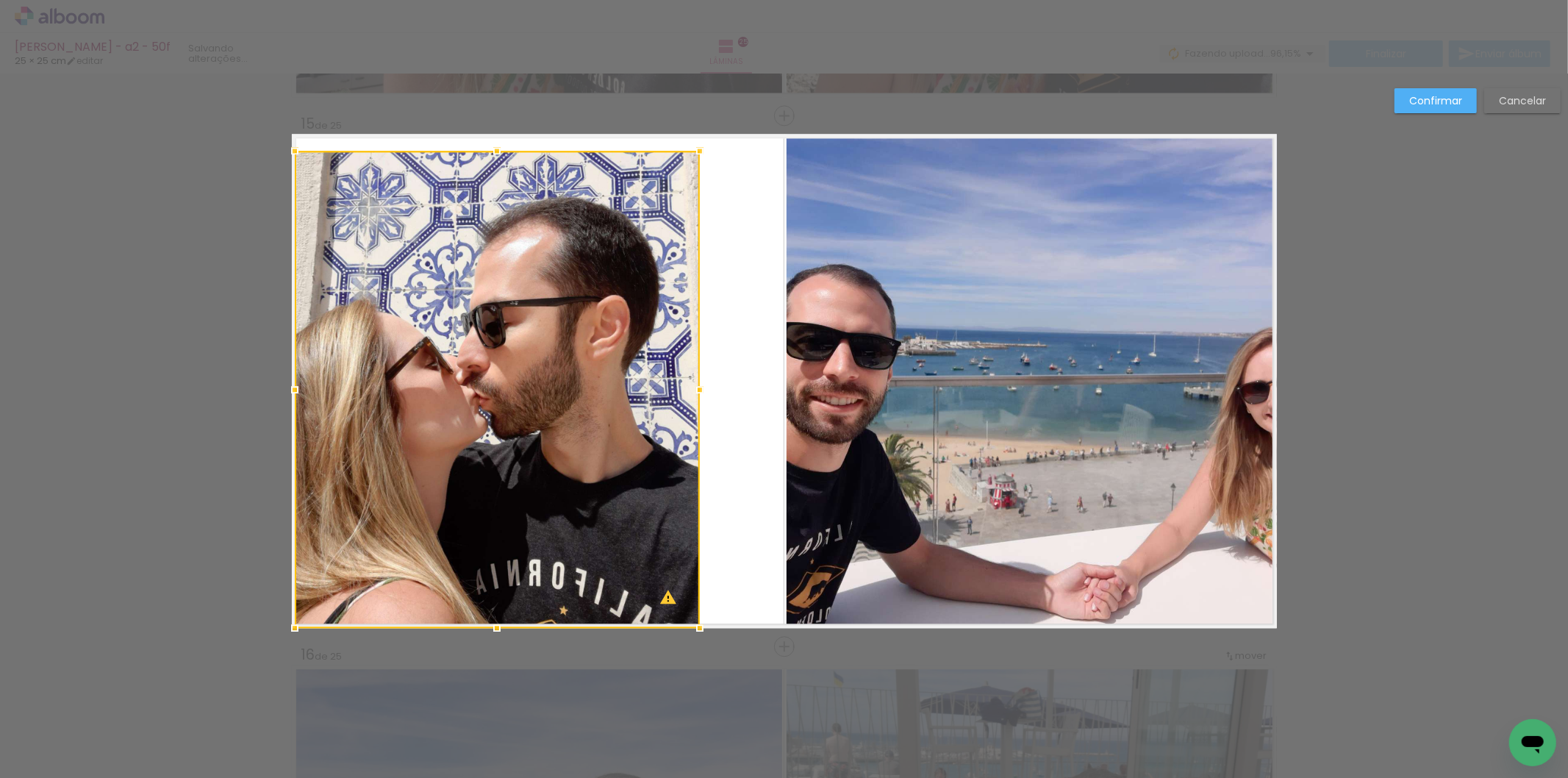
drag, startPoint x: 781, startPoint y: 381, endPoint x: 695, endPoint y: 385, distance: 86.1
click at [695, 385] on div at bounding box center [699, 389] width 29 height 29
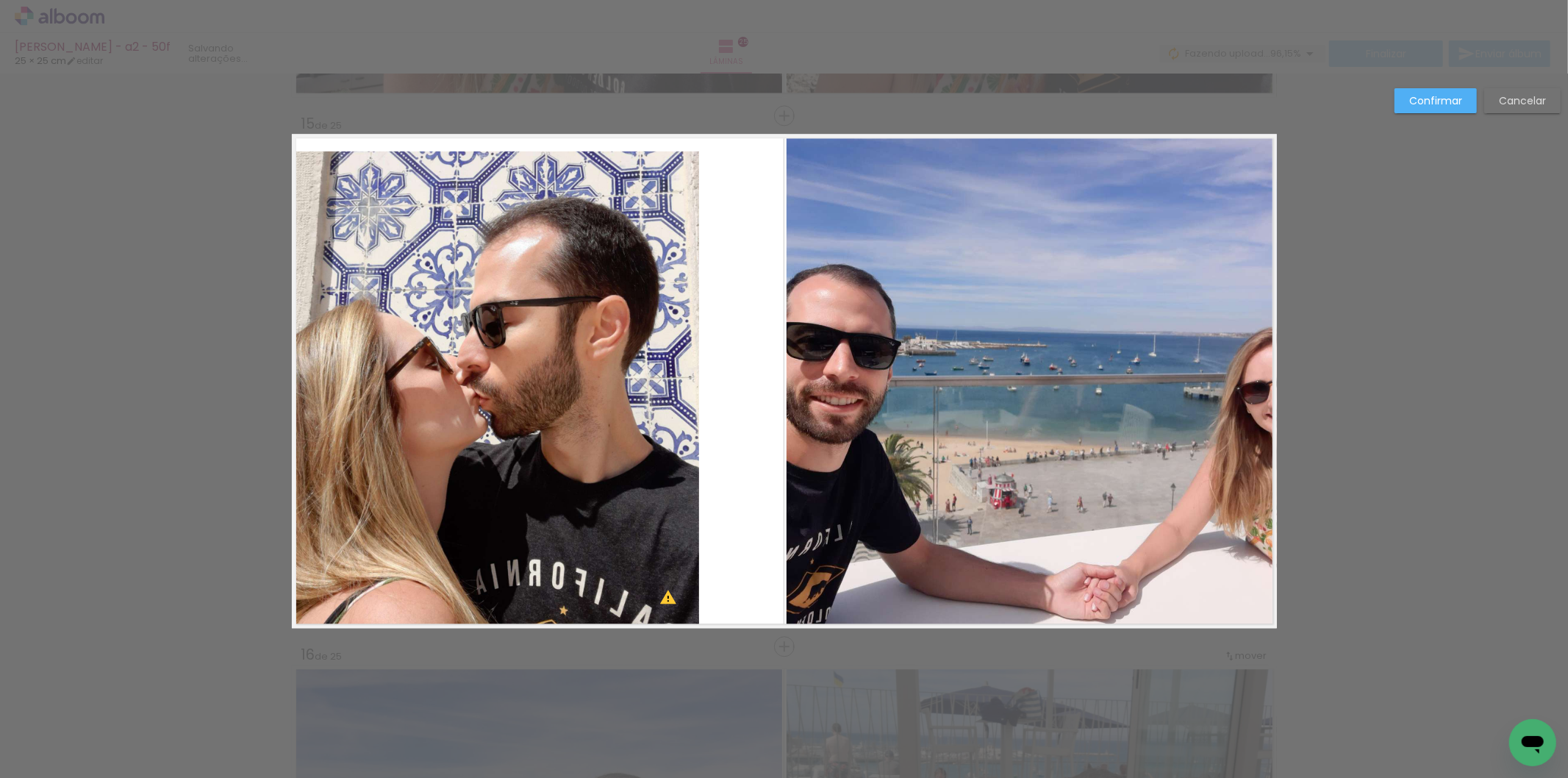
click at [832, 230] on quentale-photo at bounding box center [1031, 381] width 491 height 494
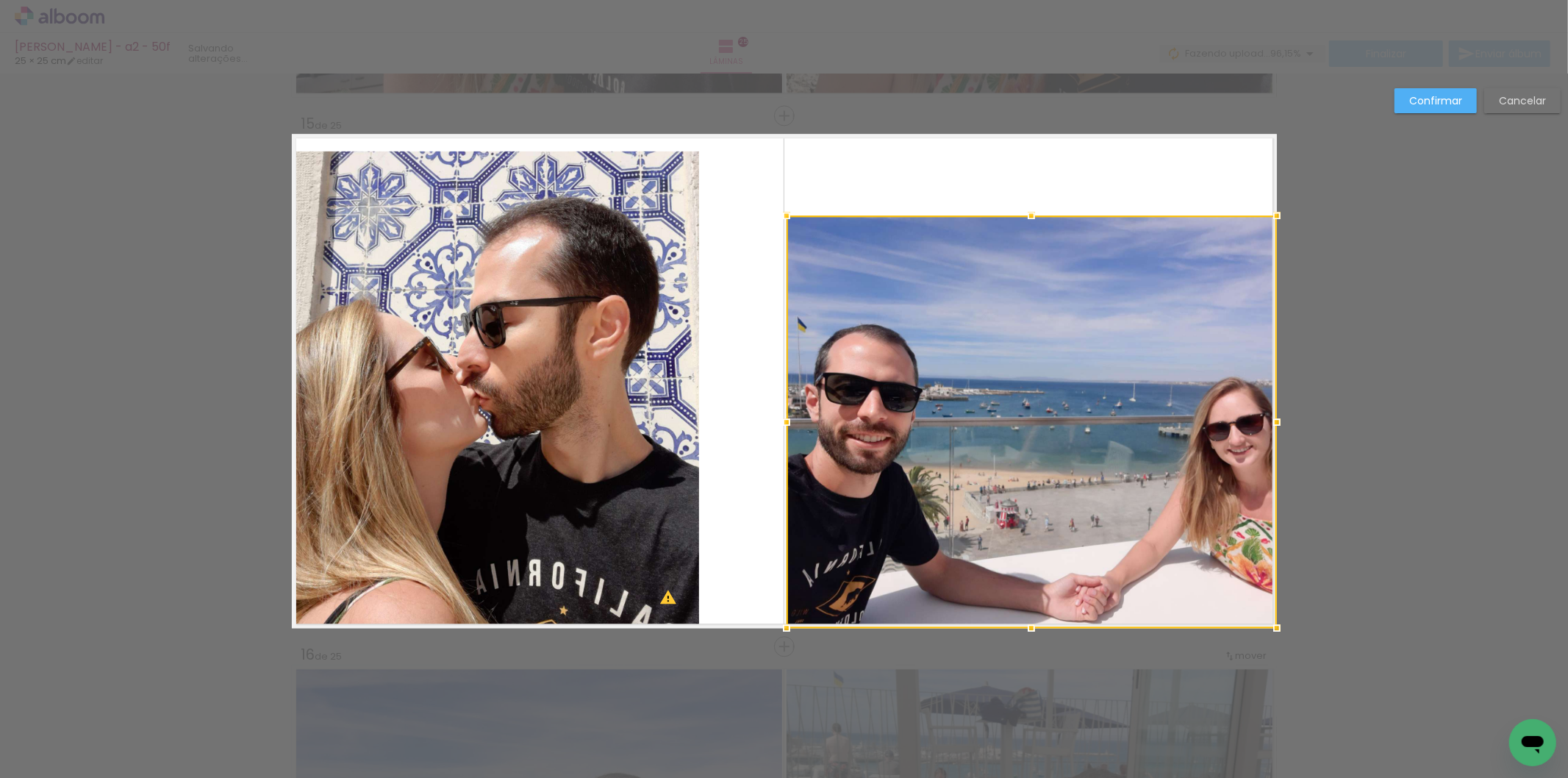
drag, startPoint x: 1029, startPoint y: 128, endPoint x: 1039, endPoint y: 210, distance: 82.6
click at [1039, 210] on div at bounding box center [1031, 215] width 29 height 29
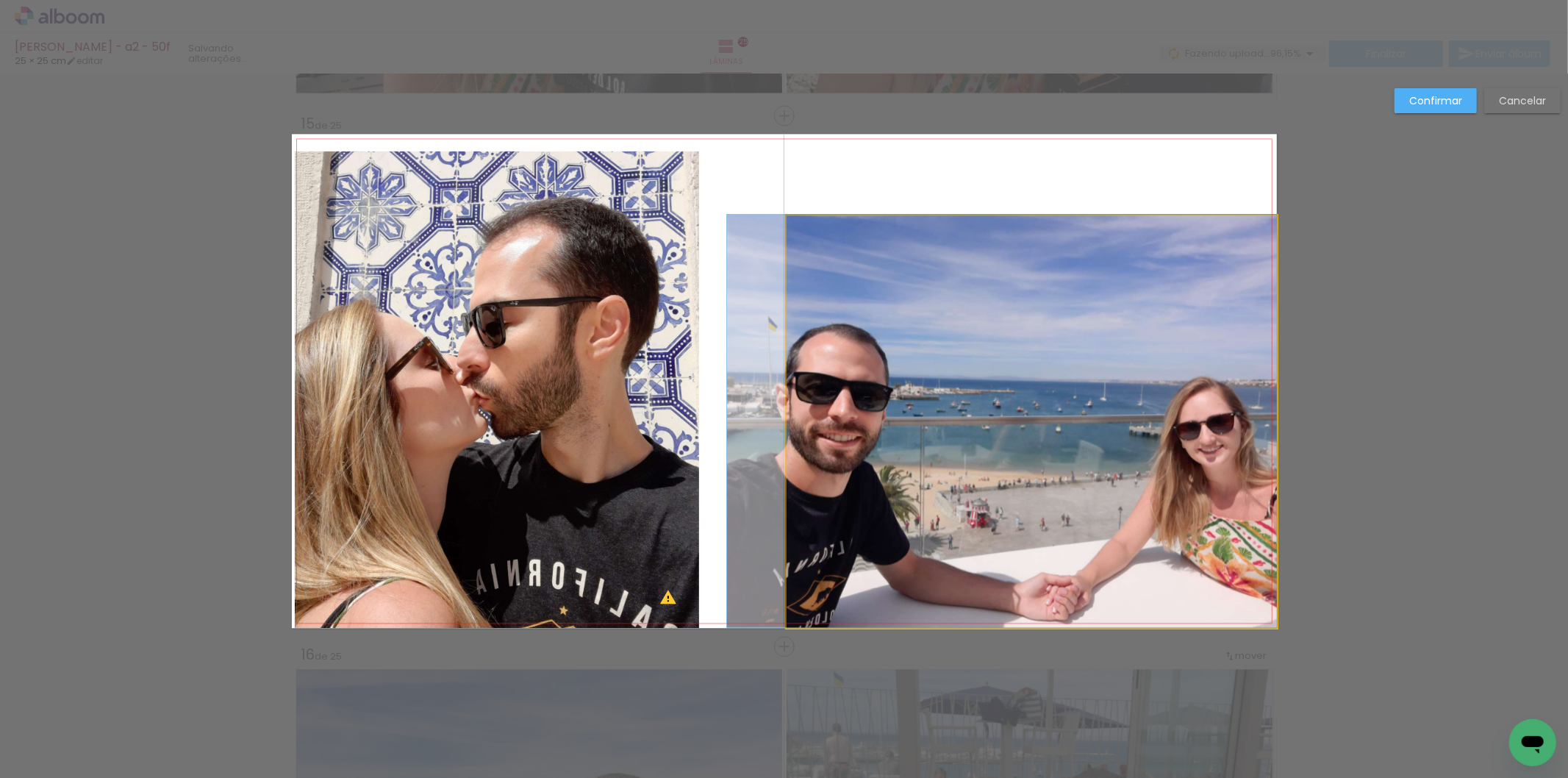
drag, startPoint x: 984, startPoint y: 300, endPoint x: 916, endPoint y: 232, distance: 96.2
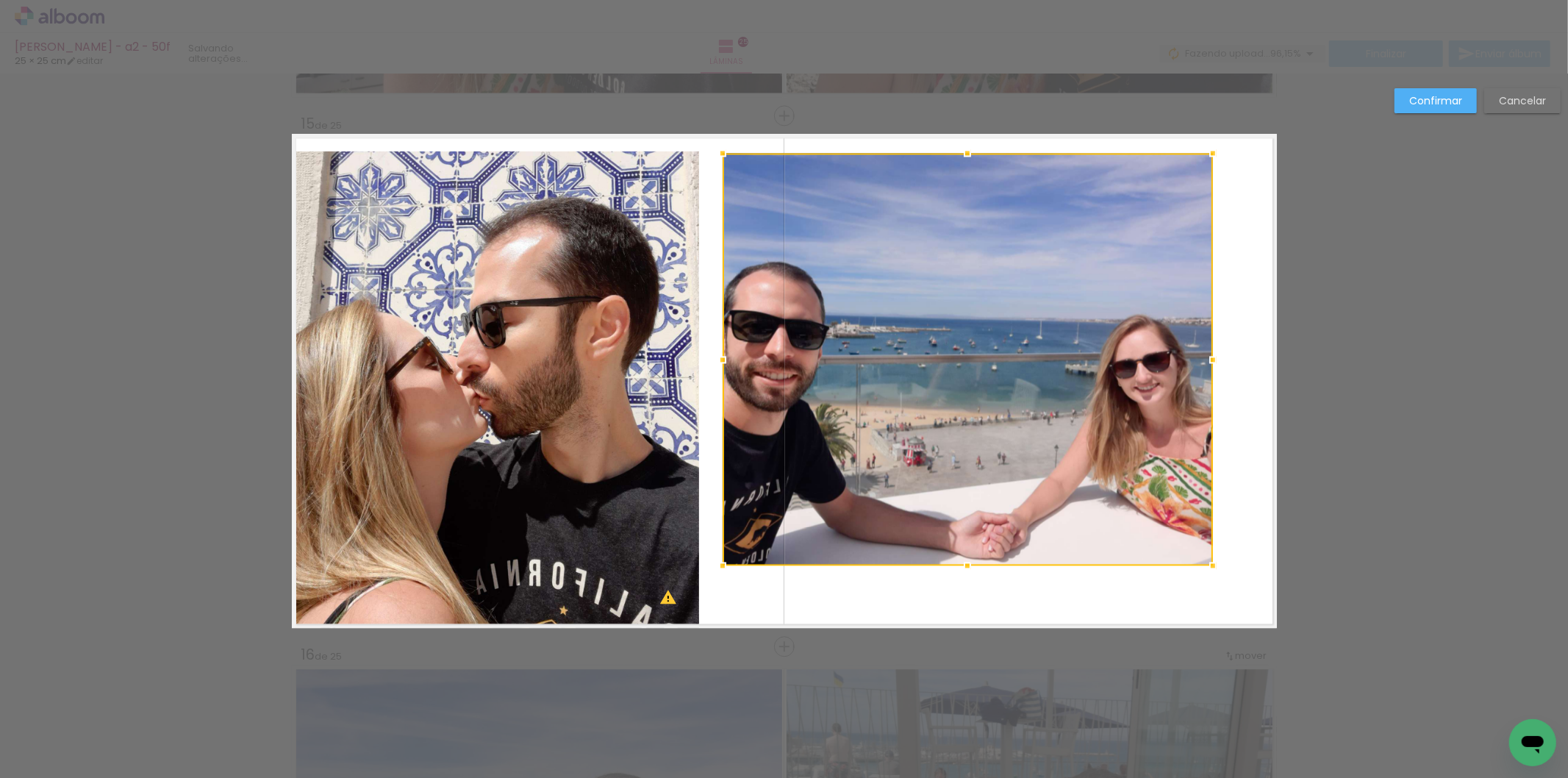
drag, startPoint x: 982, startPoint y: 336, endPoint x: 918, endPoint y: 273, distance: 89.8
click at [918, 273] on div at bounding box center [968, 359] width 491 height 412
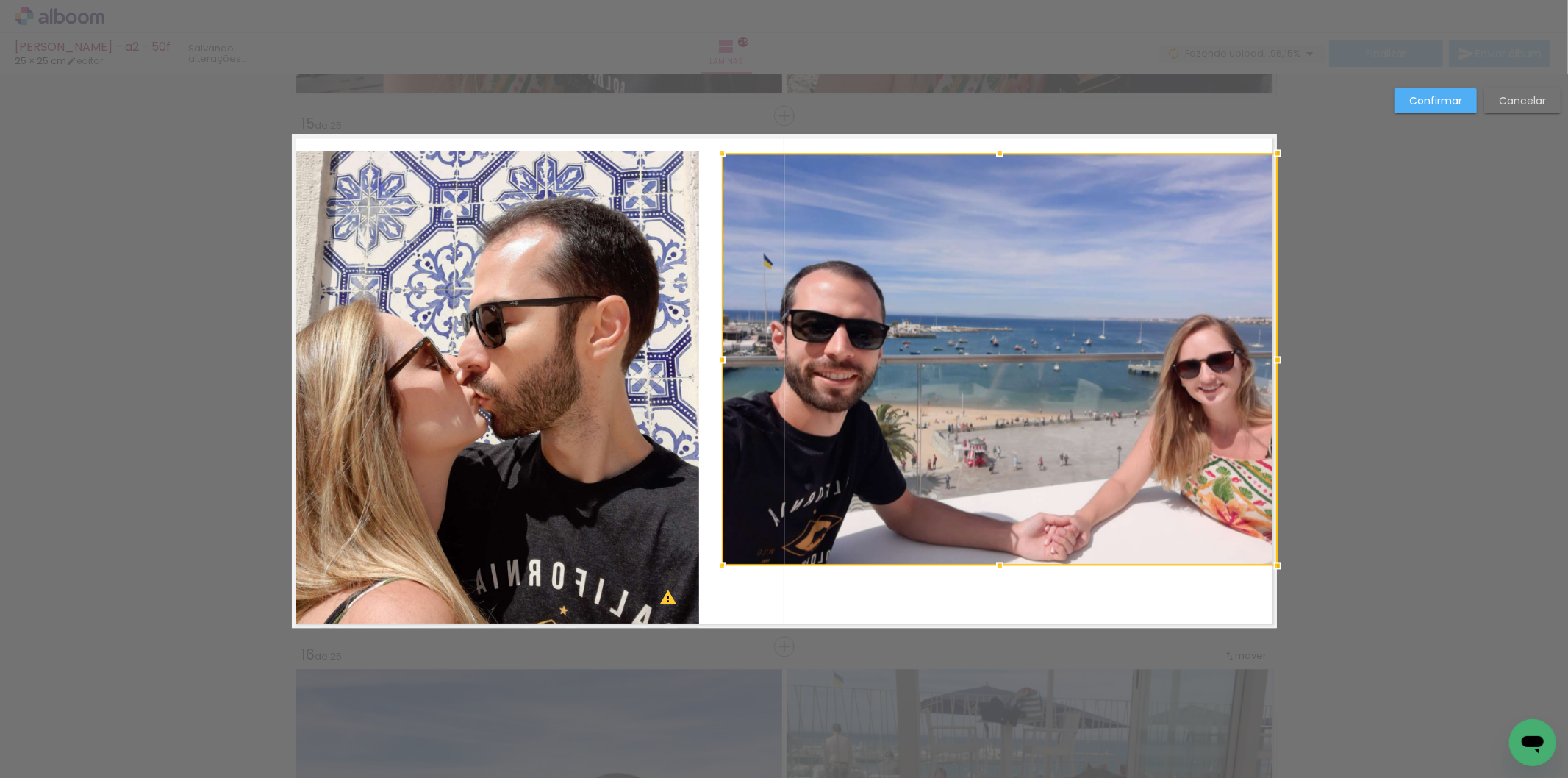
drag, startPoint x: 1204, startPoint y: 346, endPoint x: 1282, endPoint y: 356, distance: 78.6
click at [1282, 356] on div at bounding box center [1277, 359] width 29 height 29
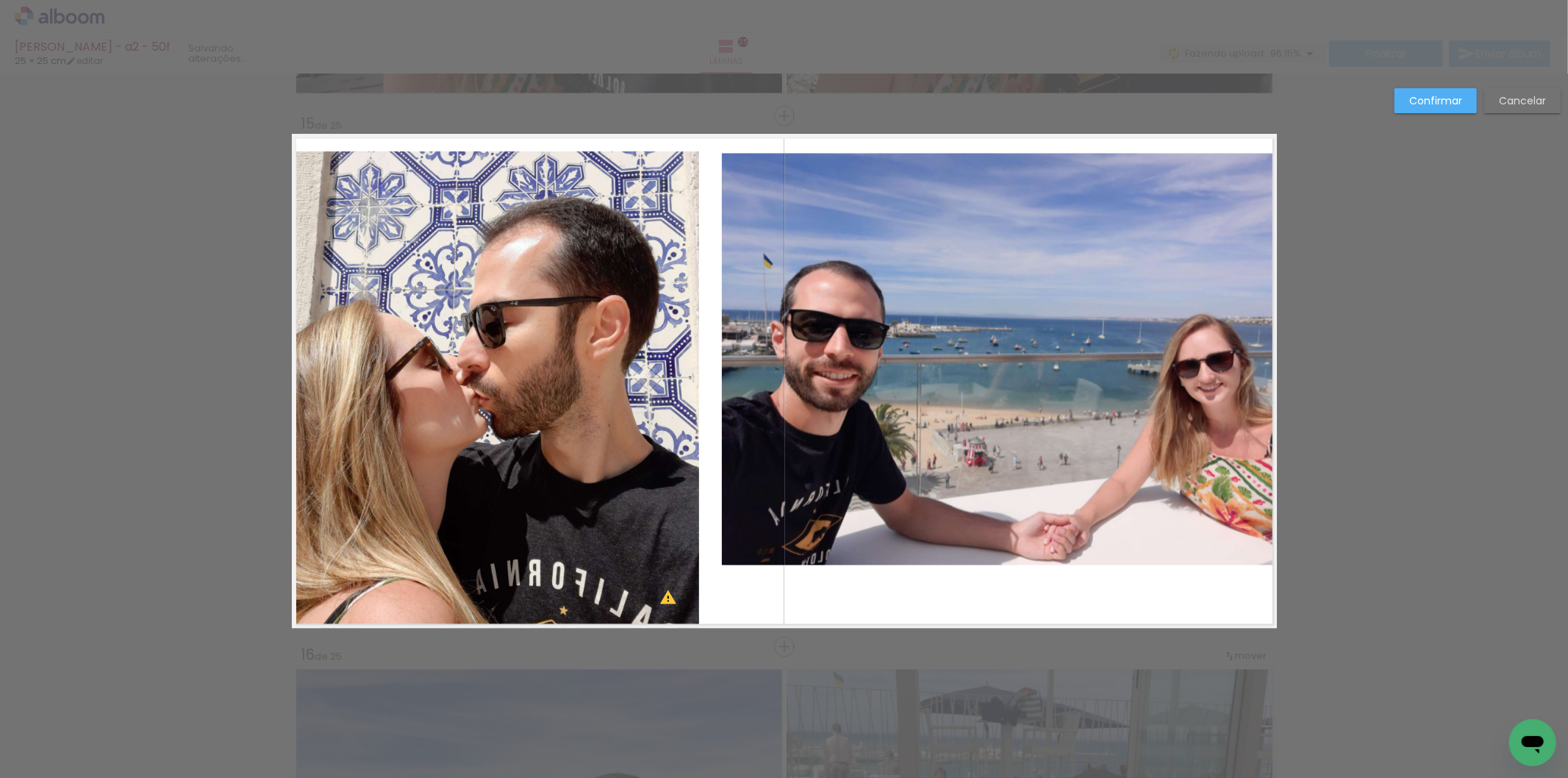
click at [1000, 531] on quentale-photo at bounding box center [999, 359] width 555 height 412
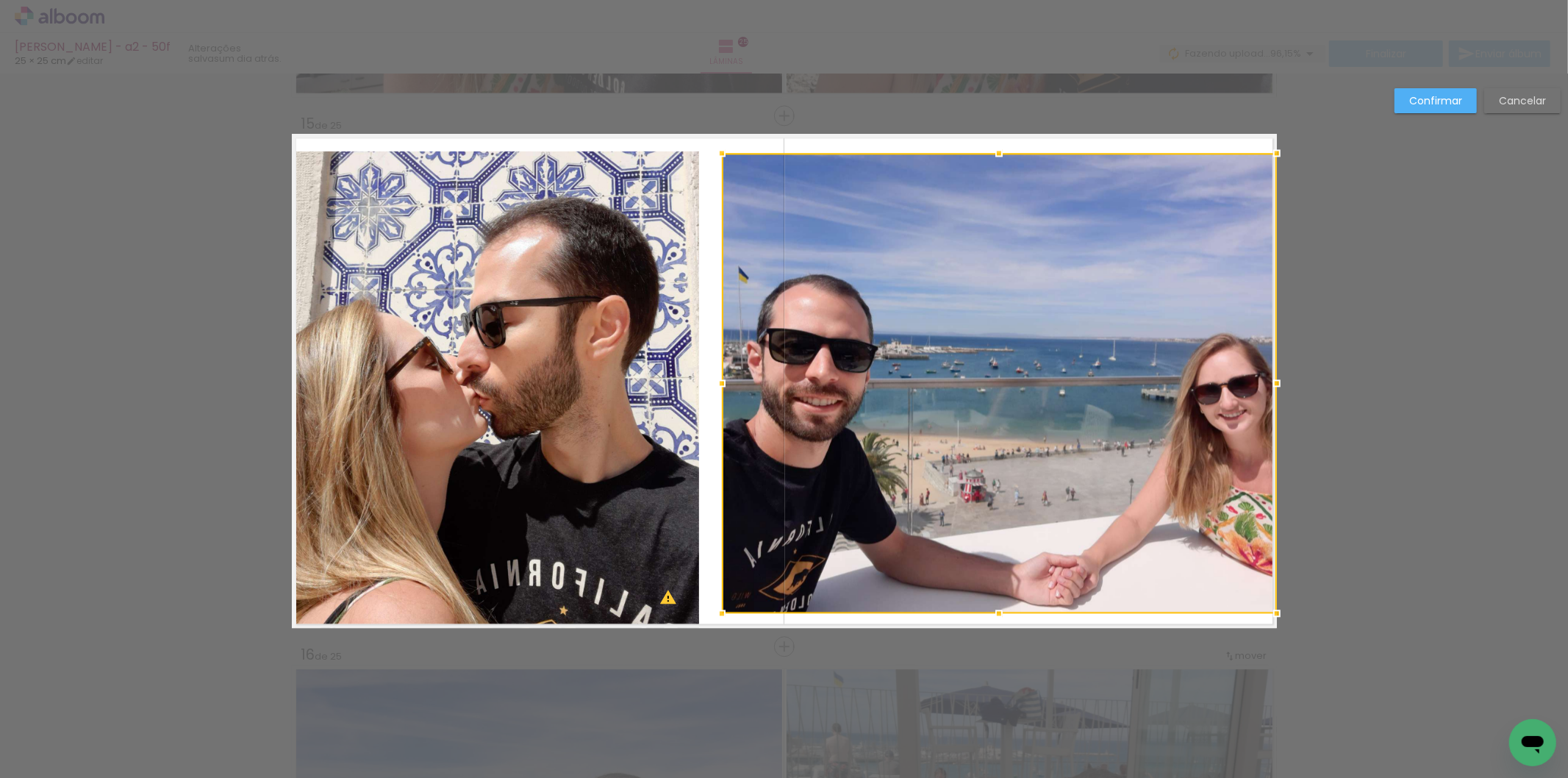
drag, startPoint x: 1008, startPoint y: 572, endPoint x: 1016, endPoint y: 621, distance: 49.6
click at [1016, 621] on album-spread "15 de 25" at bounding box center [784, 381] width 985 height 494
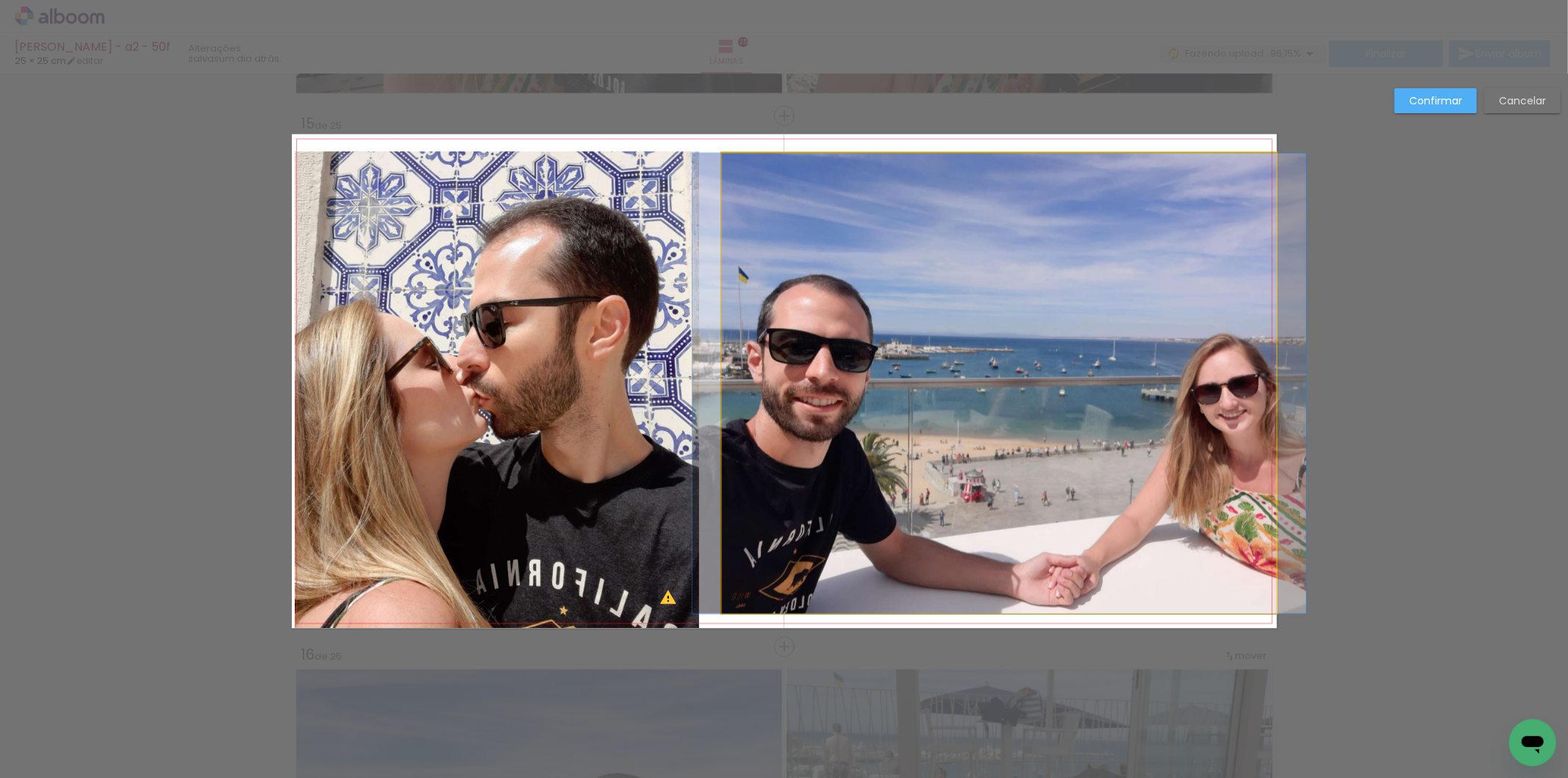
click at [978, 458] on quentale-photo at bounding box center [999, 383] width 555 height 460
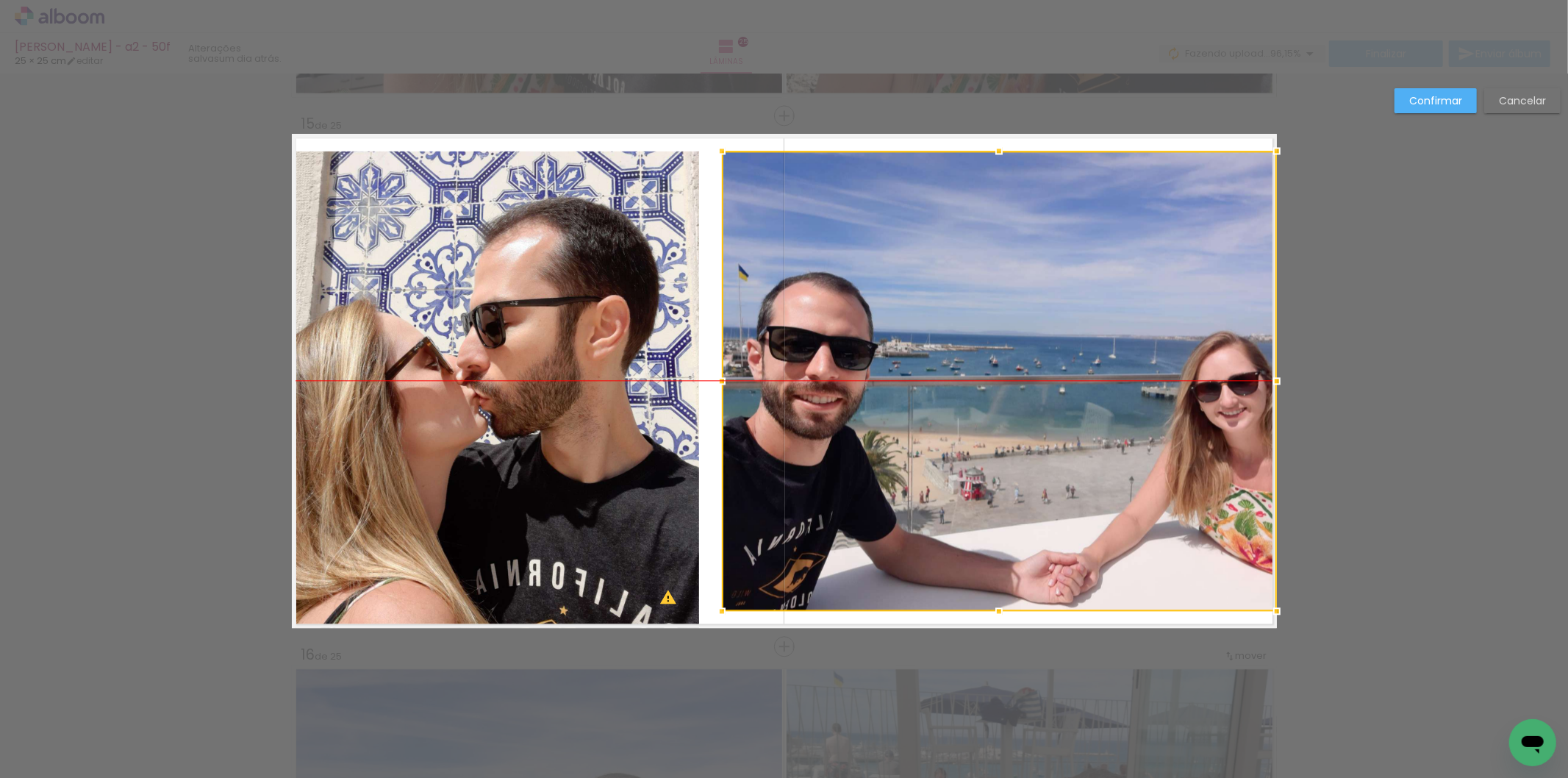
drag, startPoint x: 978, startPoint y: 458, endPoint x: 994, endPoint y: 442, distance: 22.6
click at [994, 442] on div at bounding box center [999, 380] width 555 height 460
click at [707, 424] on quentale-layouter at bounding box center [784, 381] width 985 height 494
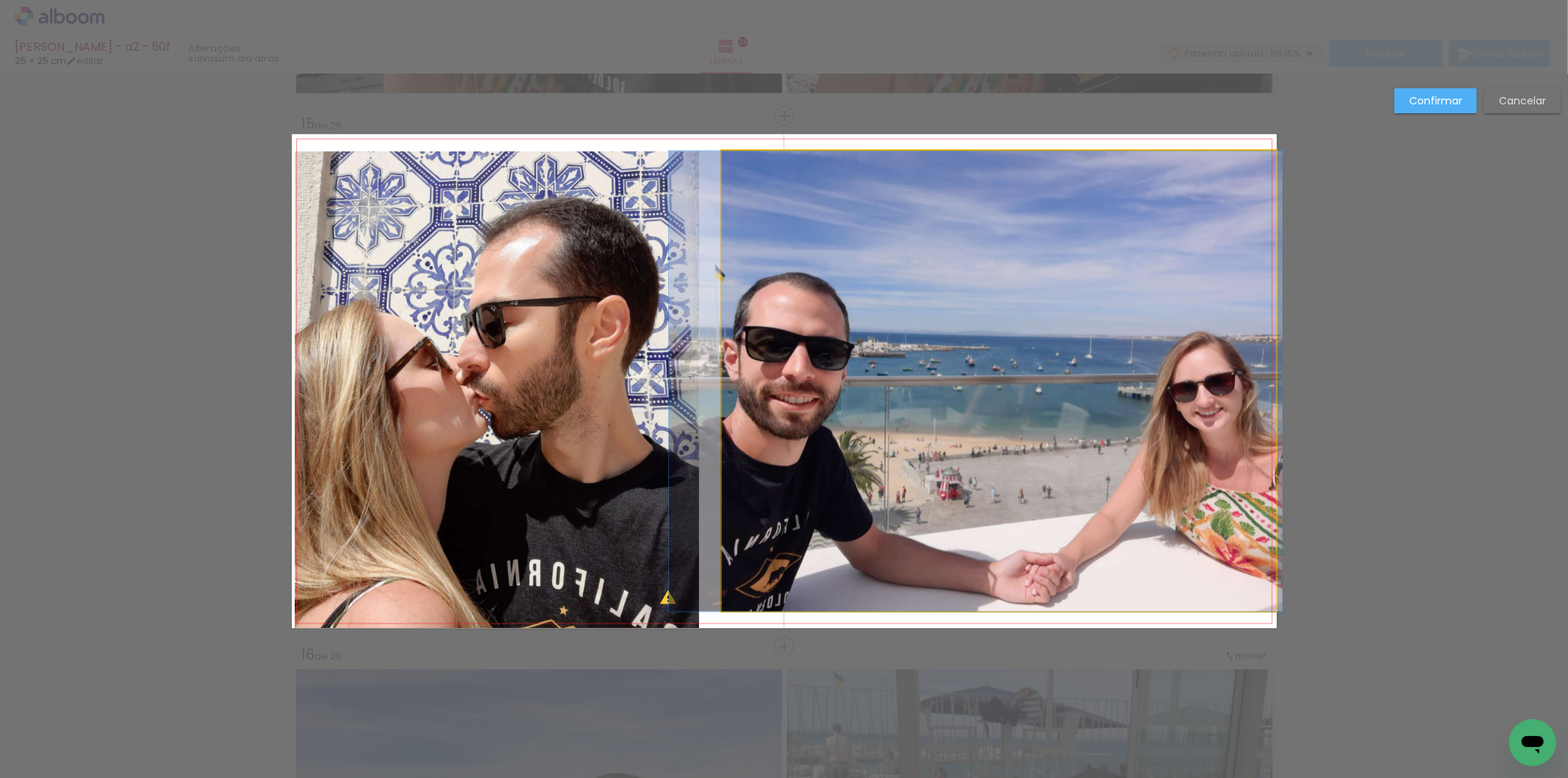
drag, startPoint x: 908, startPoint y: 392, endPoint x: 886, endPoint y: 393, distance: 22.0
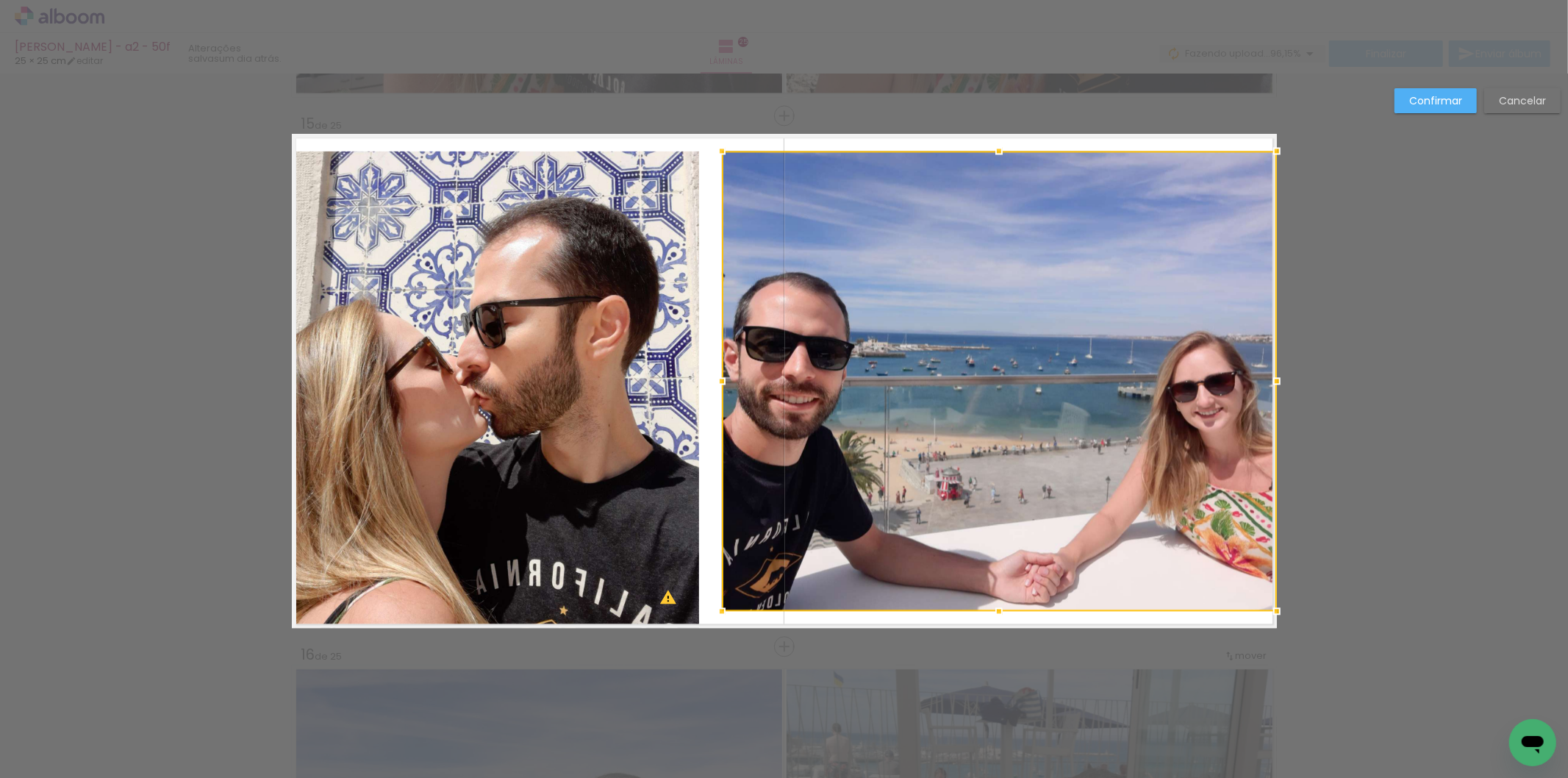
click at [663, 430] on quentale-photo at bounding box center [497, 389] width 405 height 477
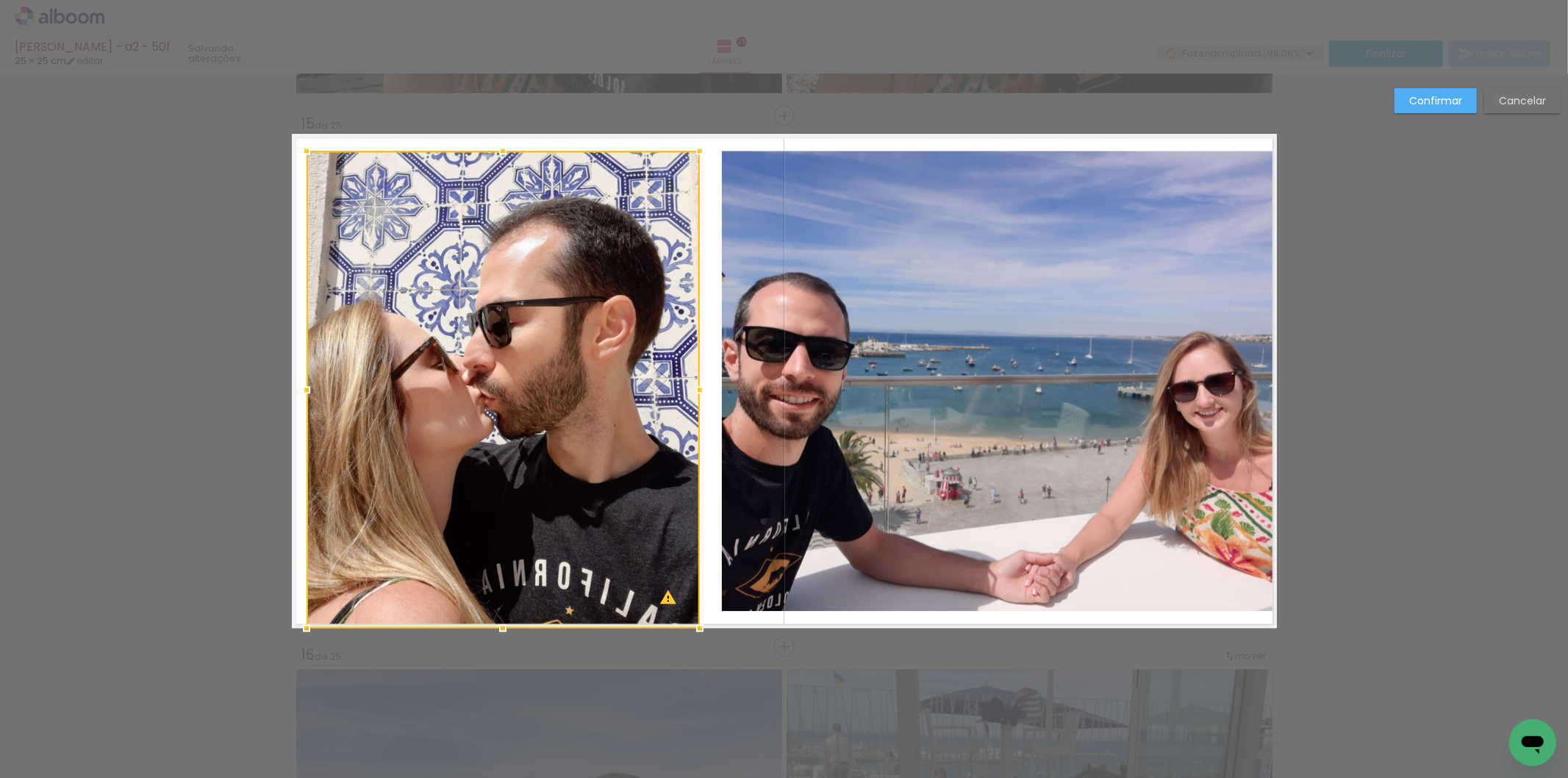
drag, startPoint x: 289, startPoint y: 386, endPoint x: 323, endPoint y: 391, distance: 34.4
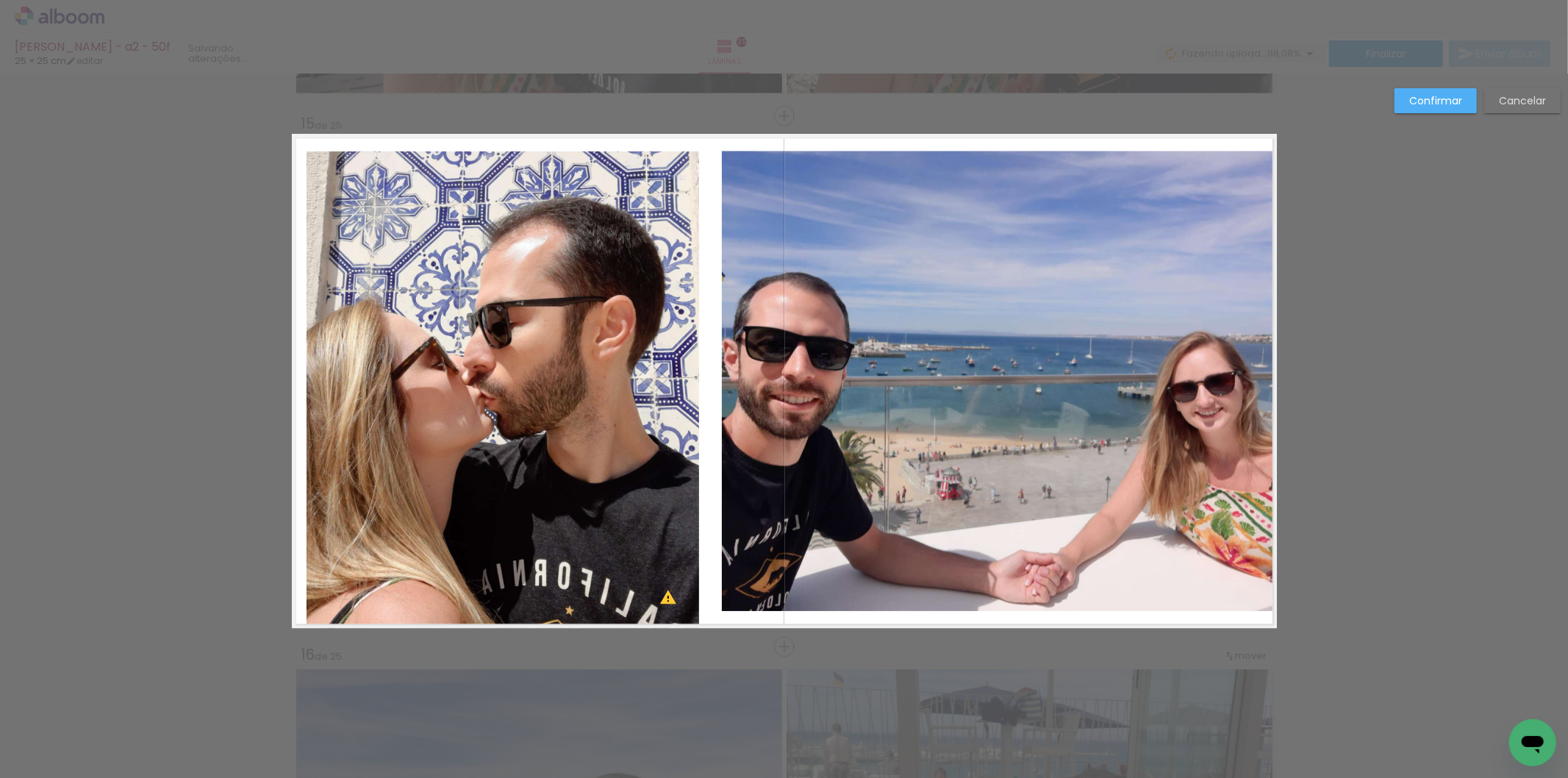
click at [336, 392] on quentale-photo at bounding box center [503, 389] width 393 height 477
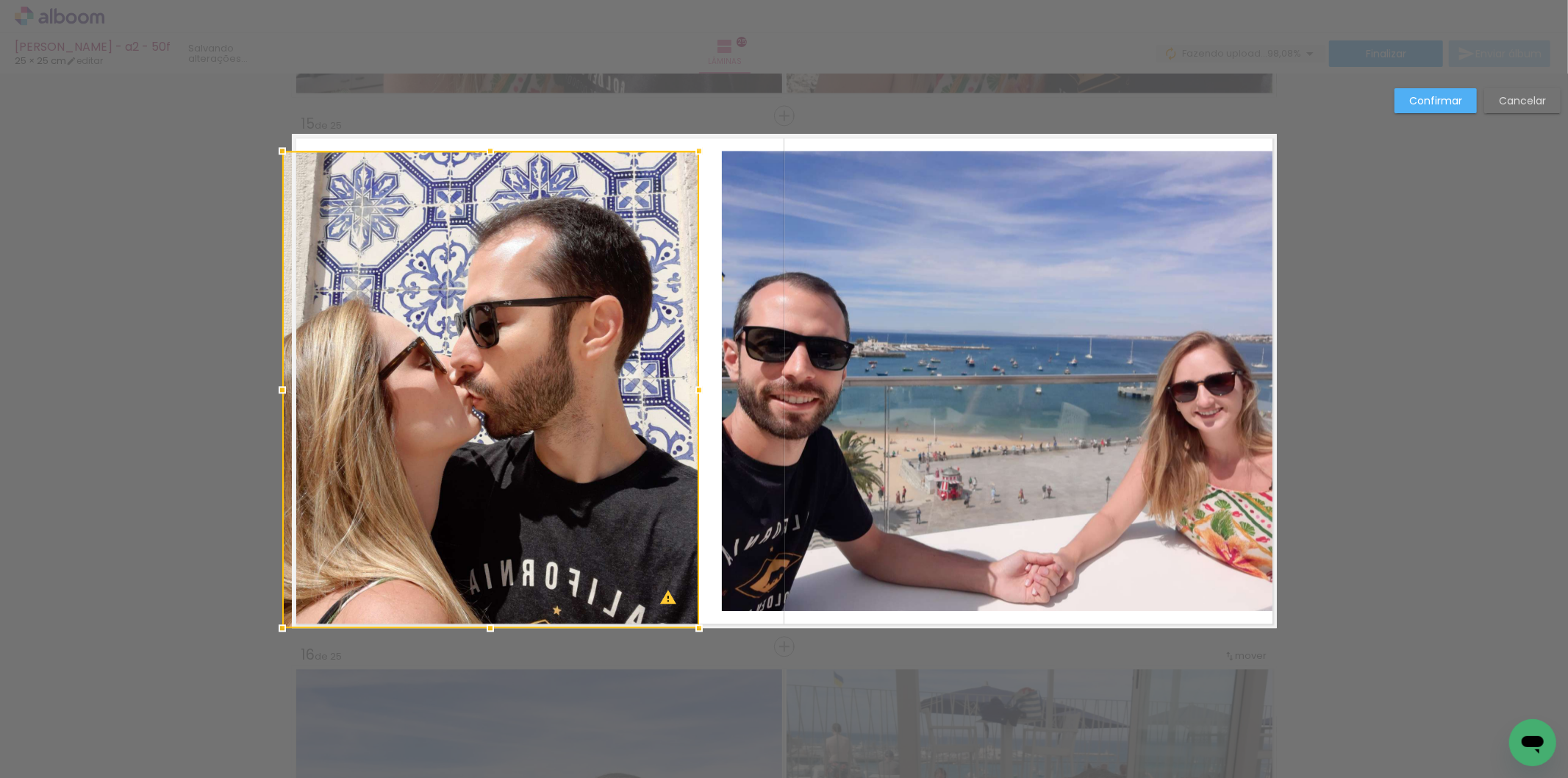
drag, startPoint x: 310, startPoint y: 390, endPoint x: 284, endPoint y: 390, distance: 26.0
click at [284, 390] on div at bounding box center [491, 389] width 417 height 477
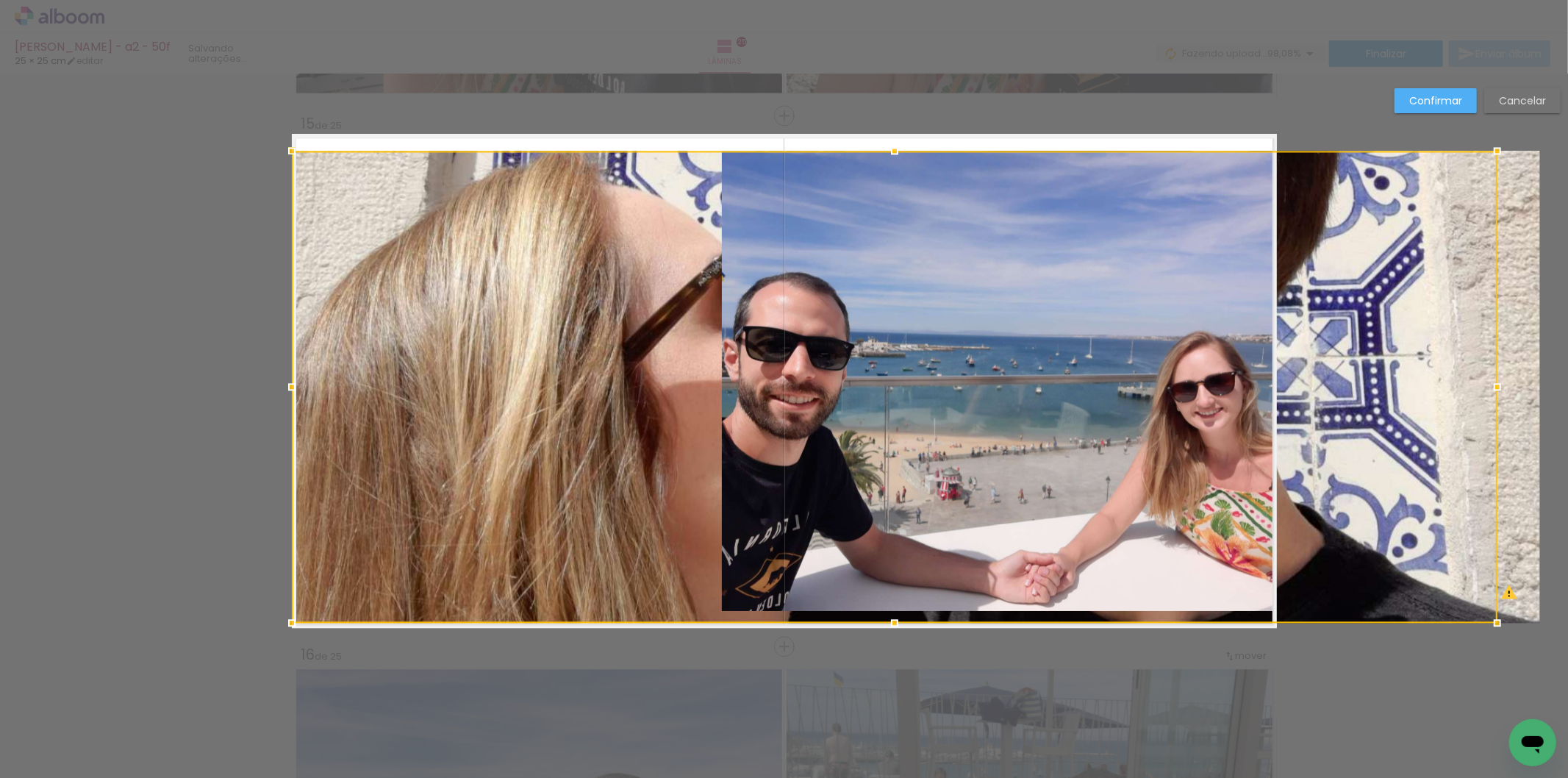
drag, startPoint x: 497, startPoint y: 632, endPoint x: 497, endPoint y: 665, distance: 33.0
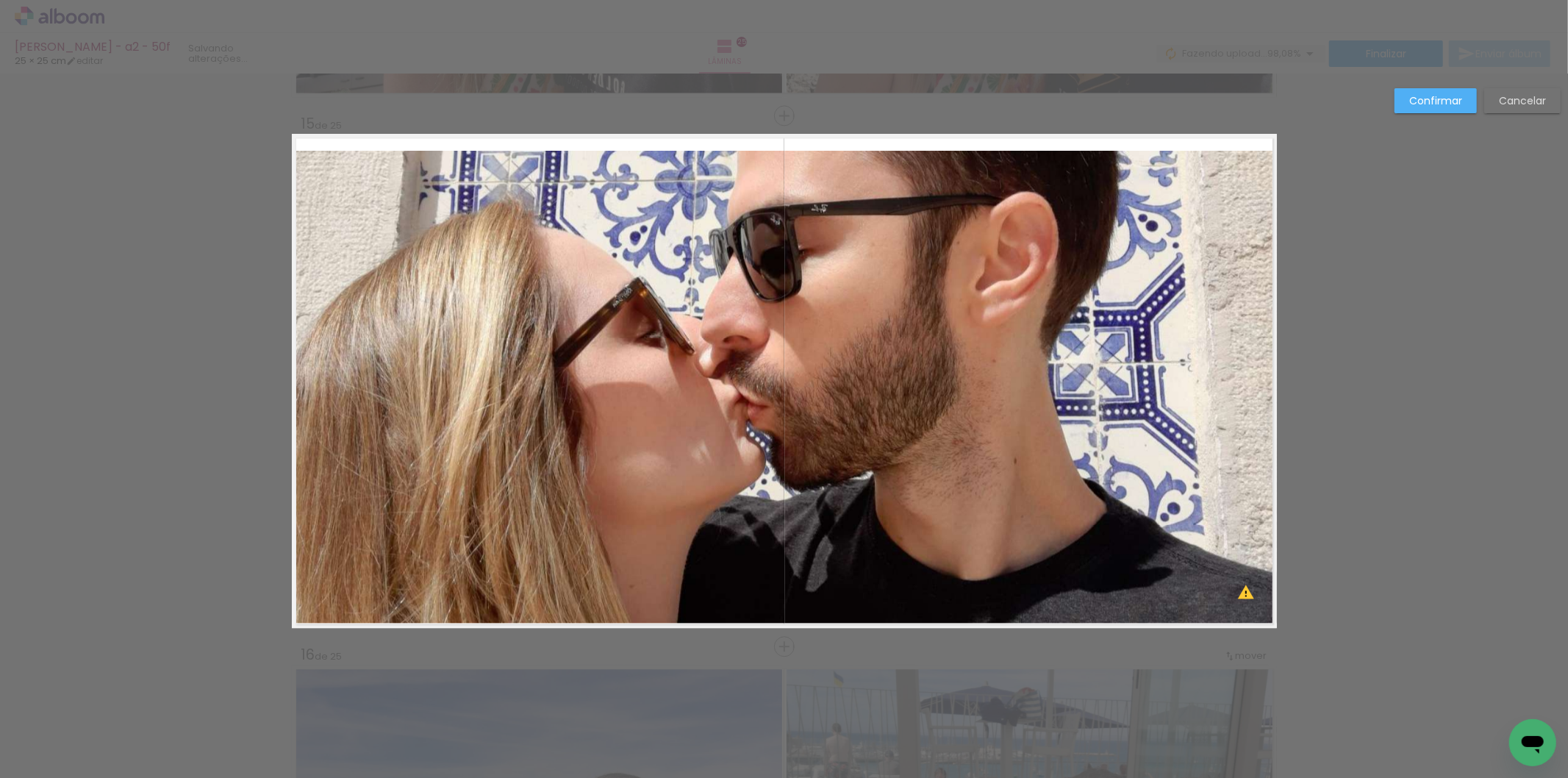
click at [1173, 405] on quentale-photo at bounding box center [784, 386] width 985 height 472
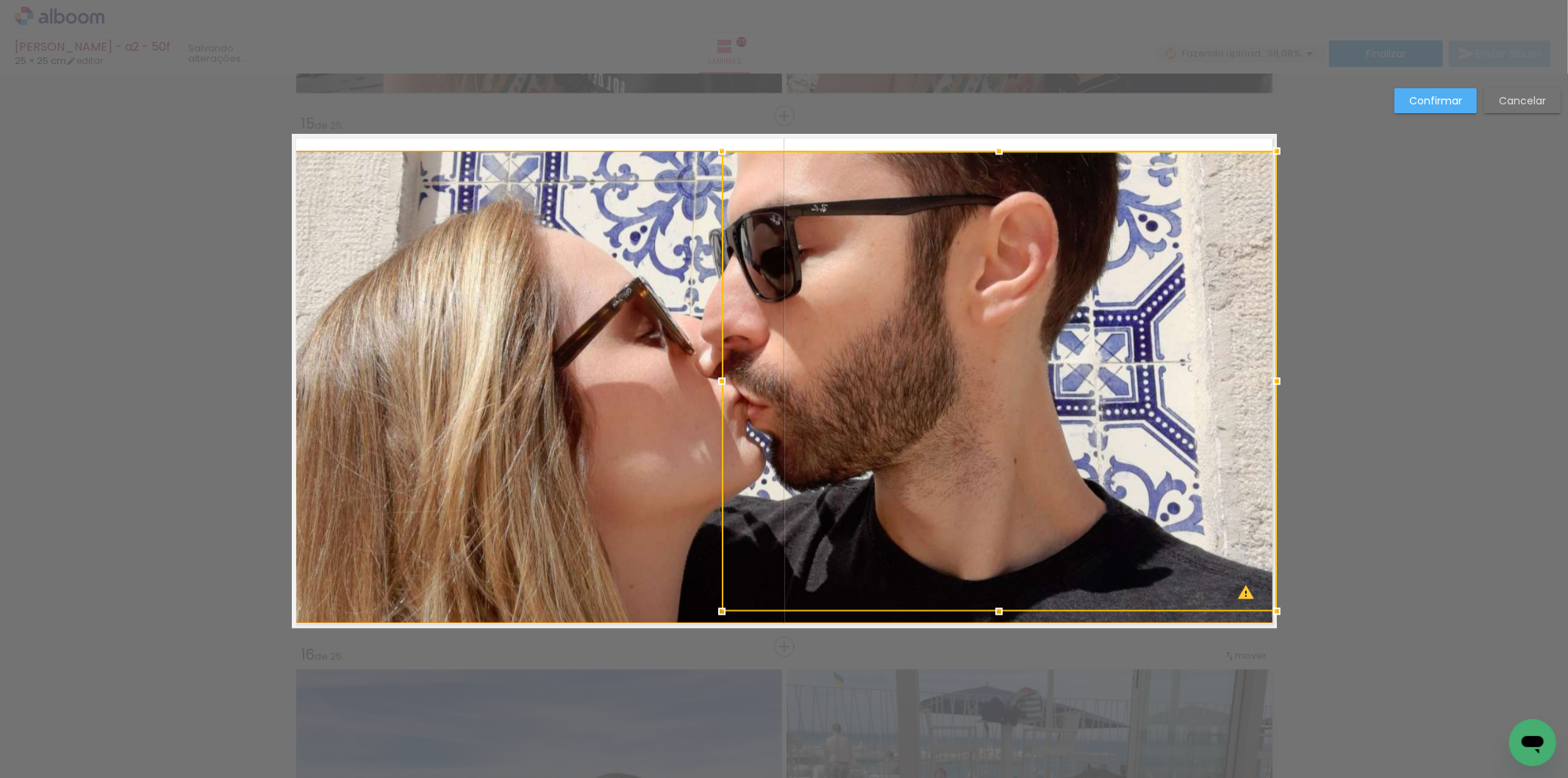
click at [1173, 405] on div at bounding box center [999, 380] width 555 height 460
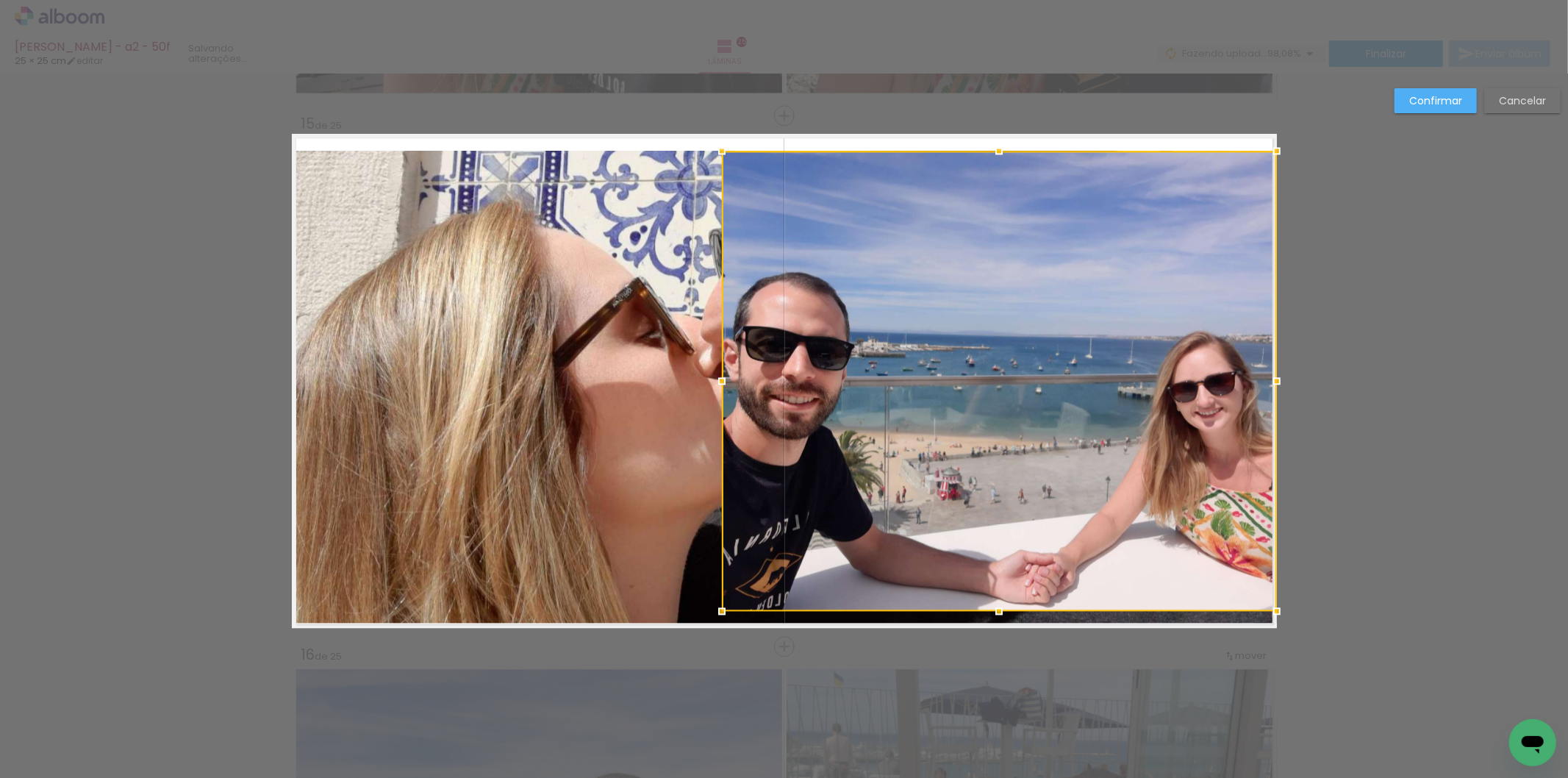
click at [720, 391] on div at bounding box center [721, 380] width 29 height 29
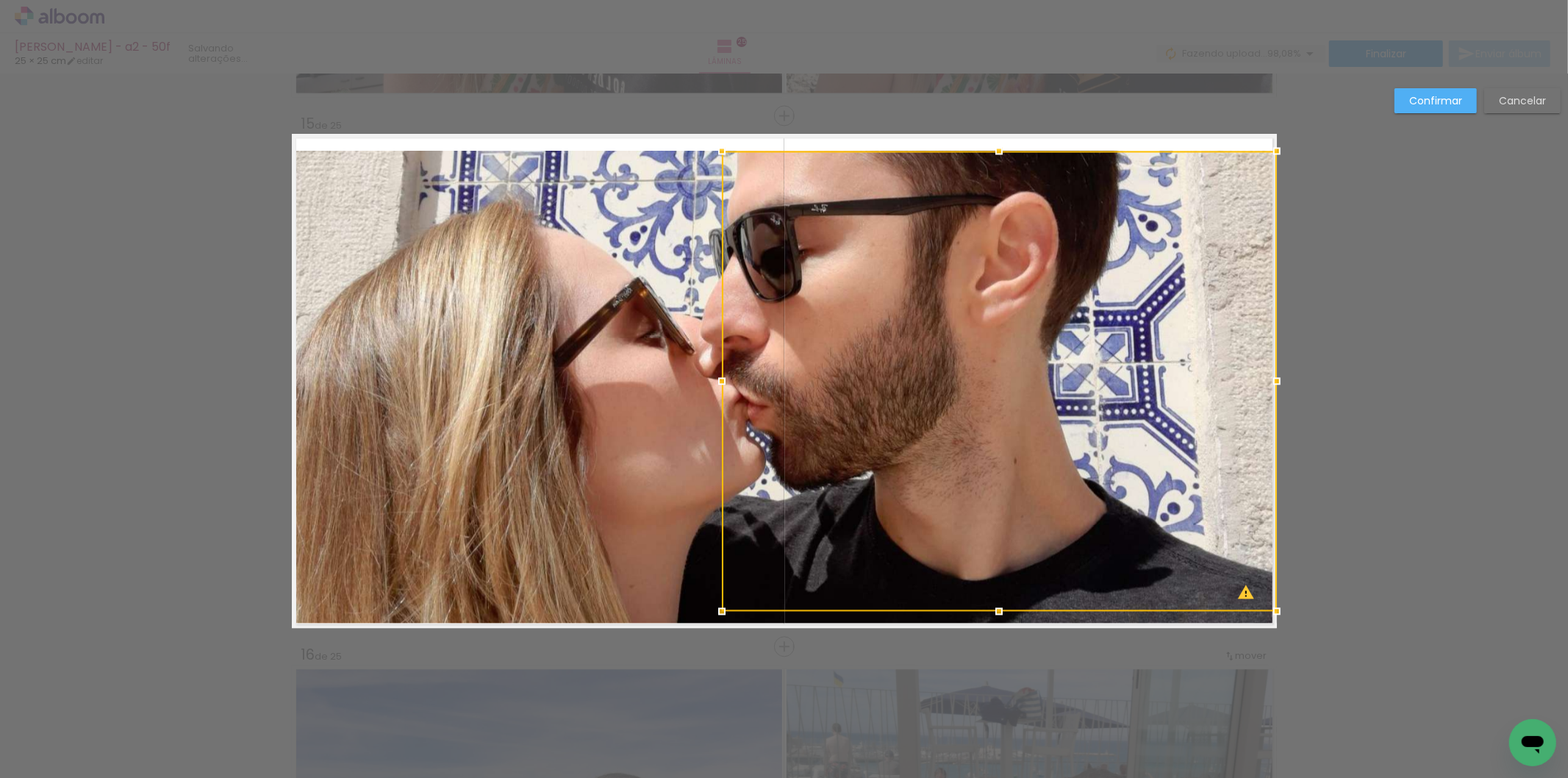
click at [632, 400] on quentale-photo at bounding box center [784, 386] width 985 height 472
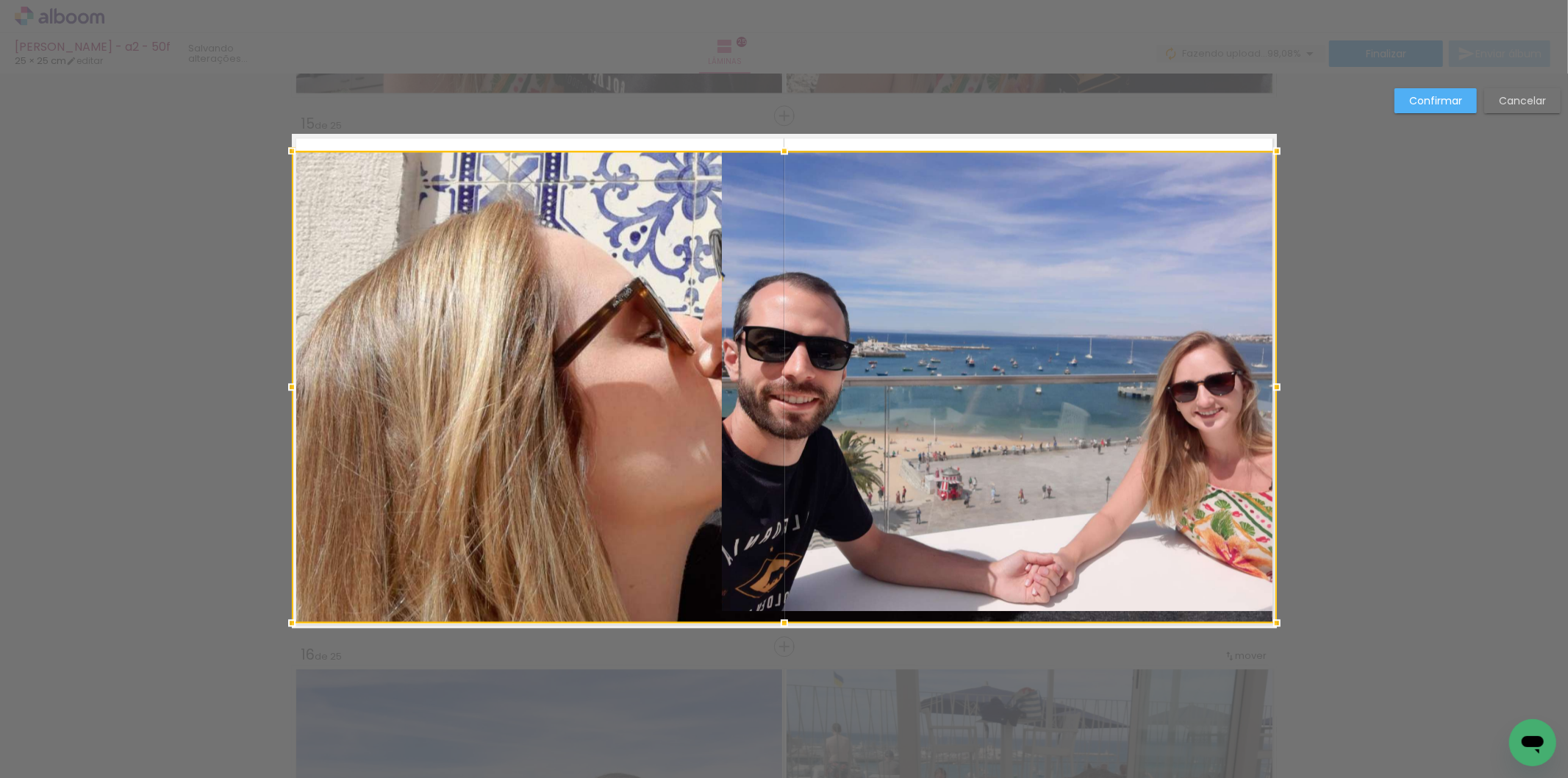
click at [681, 382] on div at bounding box center [784, 386] width 985 height 472
click at [389, 386] on div at bounding box center [784, 386] width 985 height 472
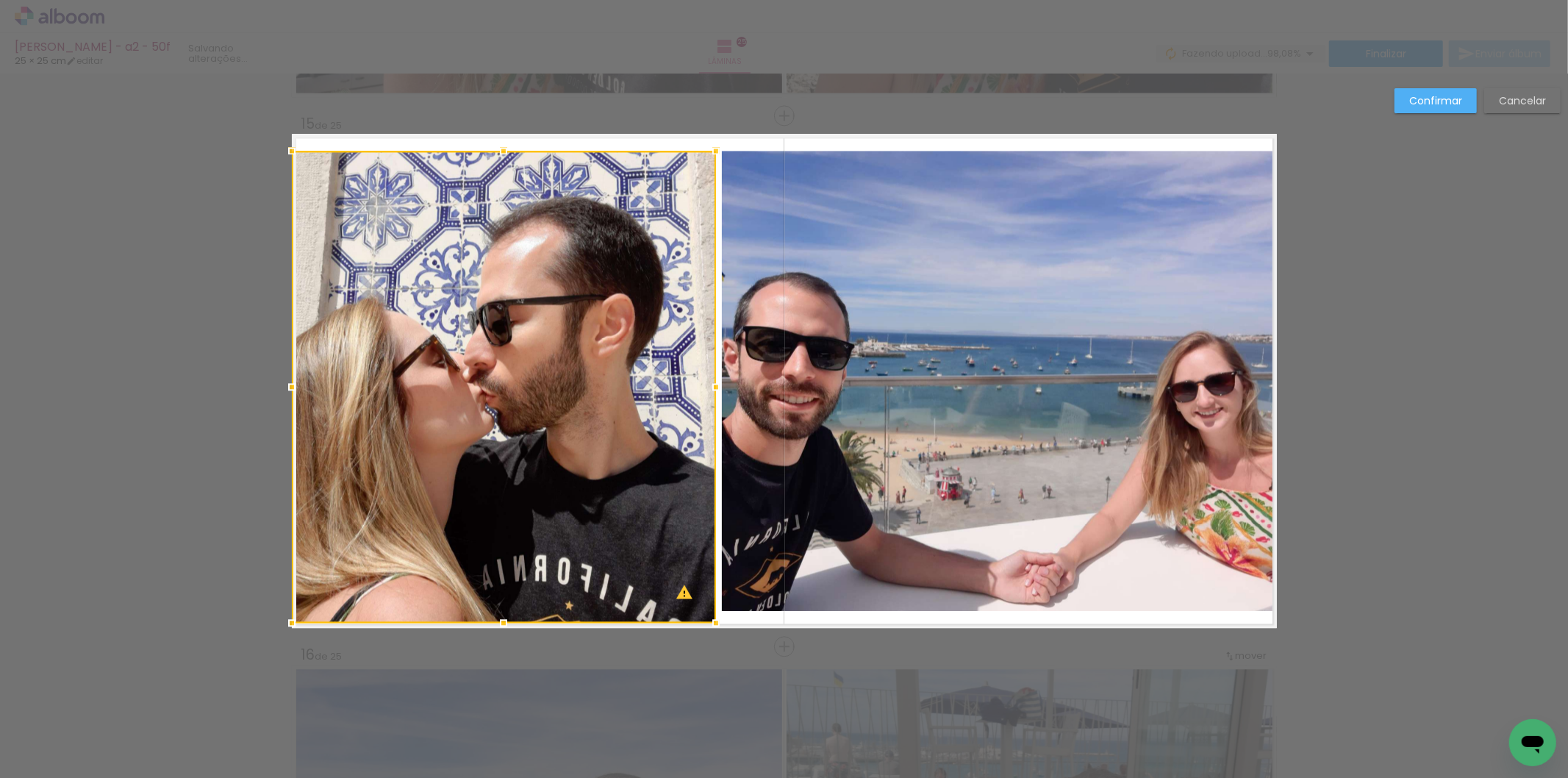
drag, startPoint x: 1272, startPoint y: 387, endPoint x: 711, endPoint y: 406, distance: 561.3
click at [711, 406] on album-spread "15 de 25" at bounding box center [784, 381] width 985 height 494
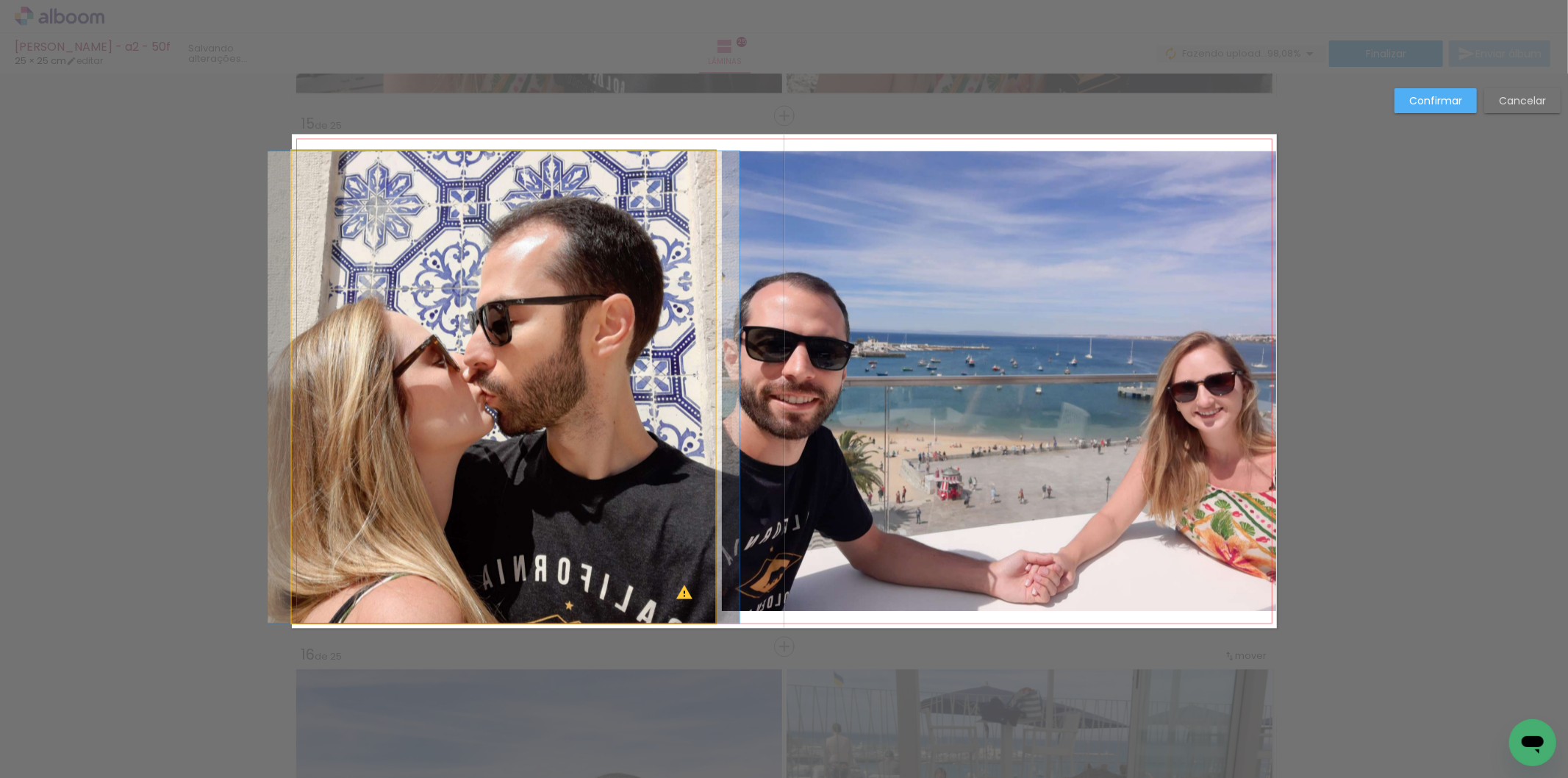
click at [506, 597] on quentale-photo at bounding box center [504, 386] width 424 height 472
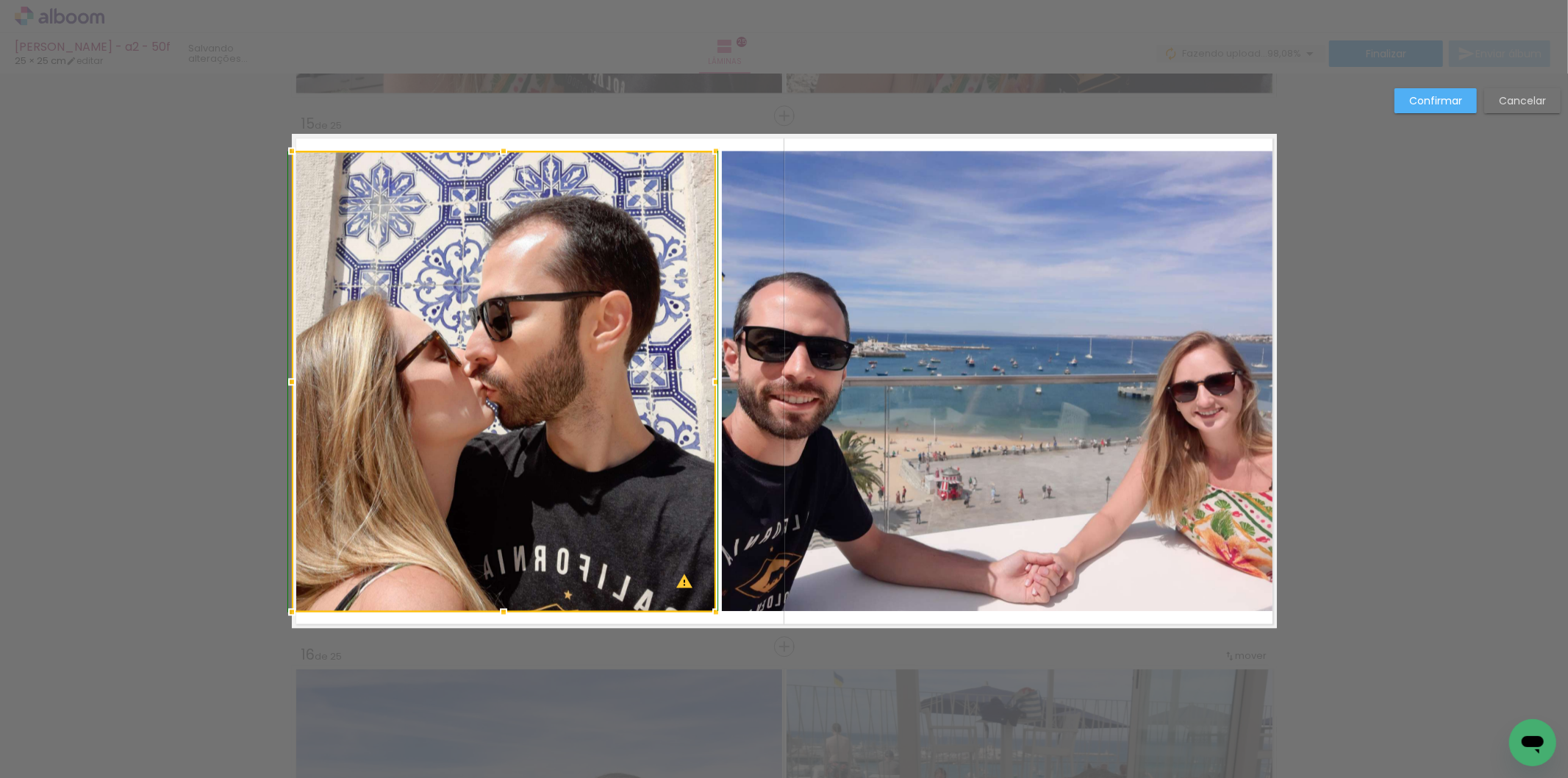
drag, startPoint x: 505, startPoint y: 626, endPoint x: 504, endPoint y: 612, distance: 14.0
click at [504, 612] on div at bounding box center [503, 612] width 29 height 29
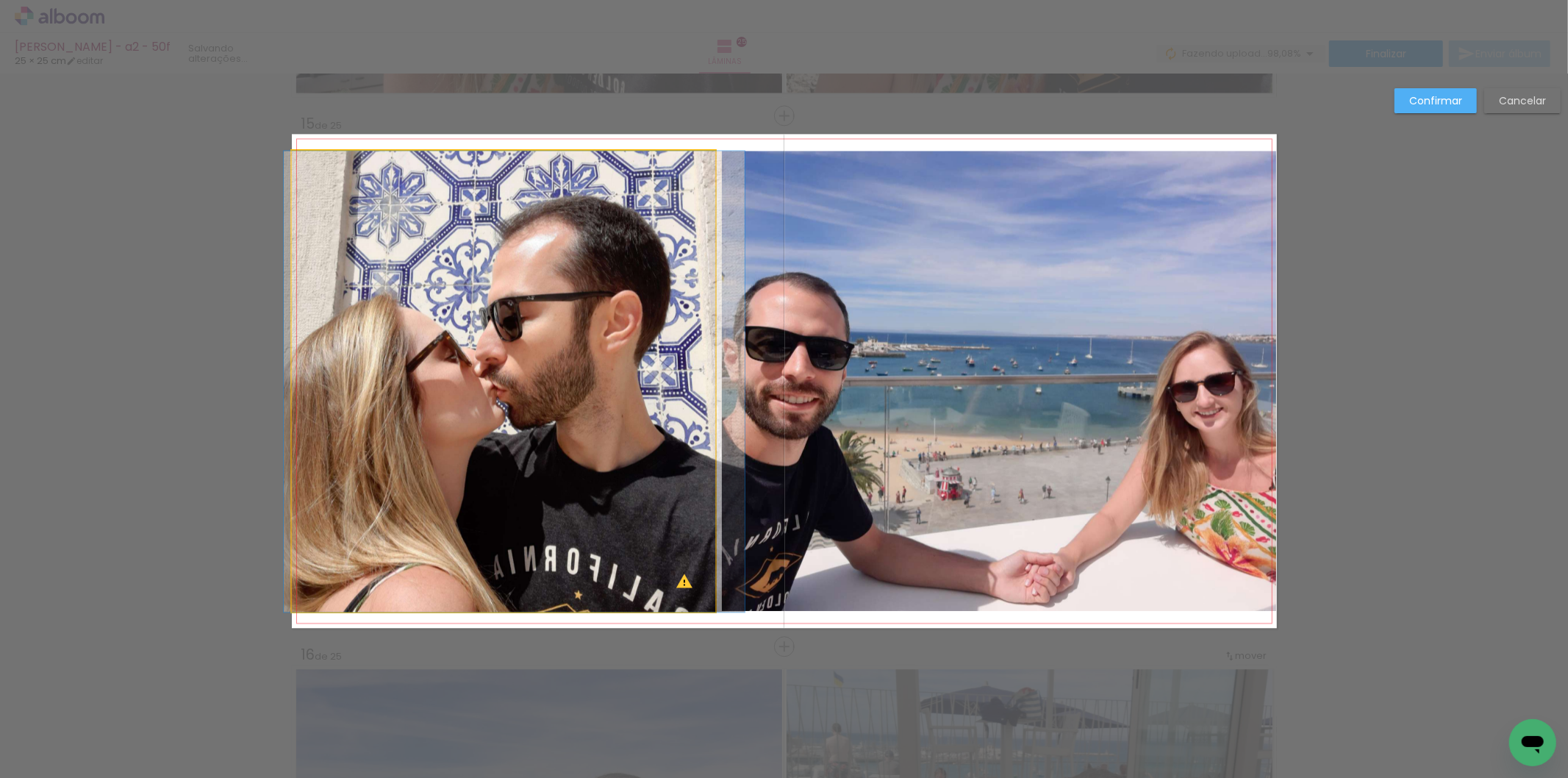
drag, startPoint x: 603, startPoint y: 537, endPoint x: 613, endPoint y: 537, distance: 10.0
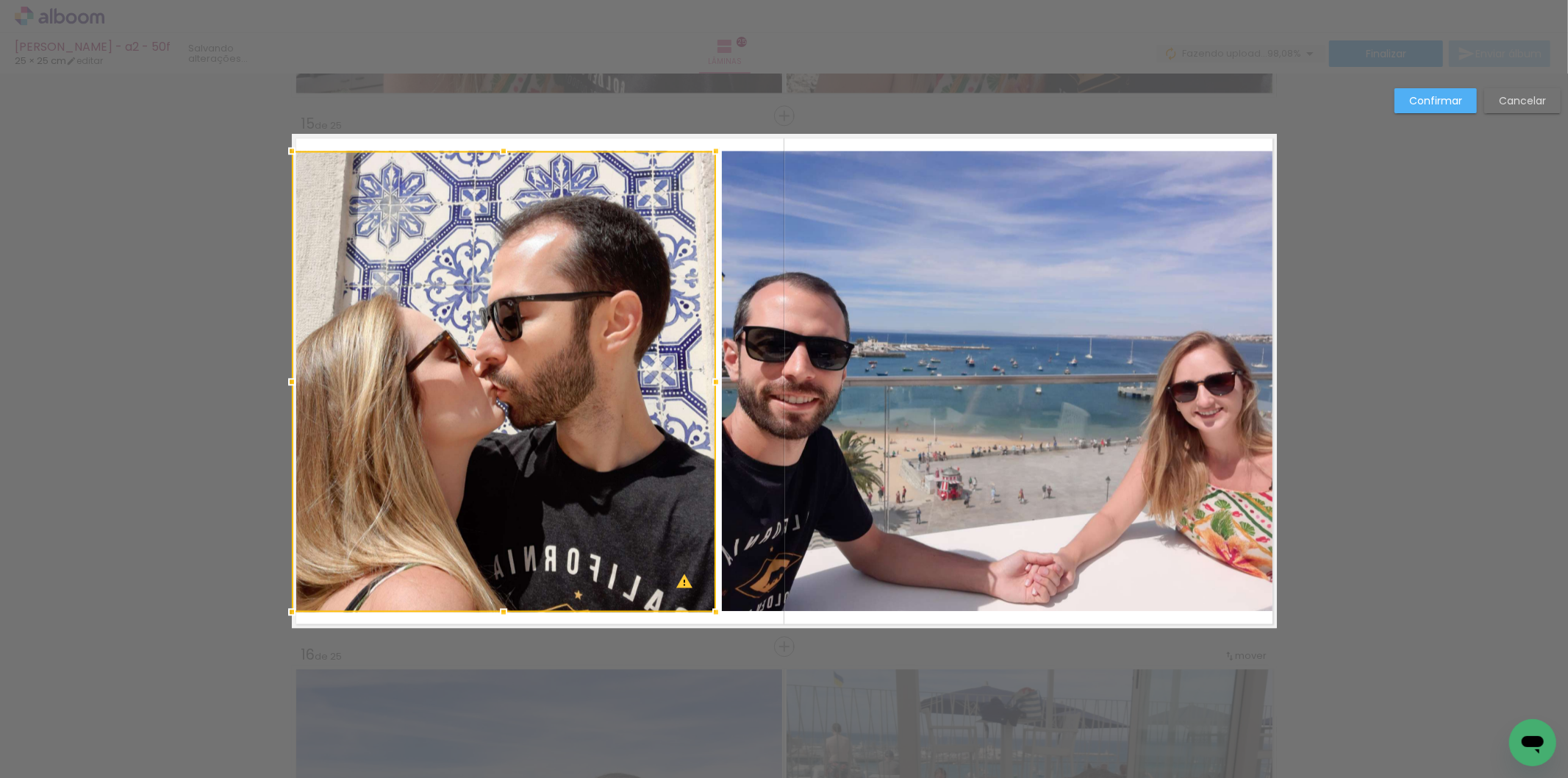
click at [0, 0] on slot "Confirmar" at bounding box center [0, 0] width 0 height 0
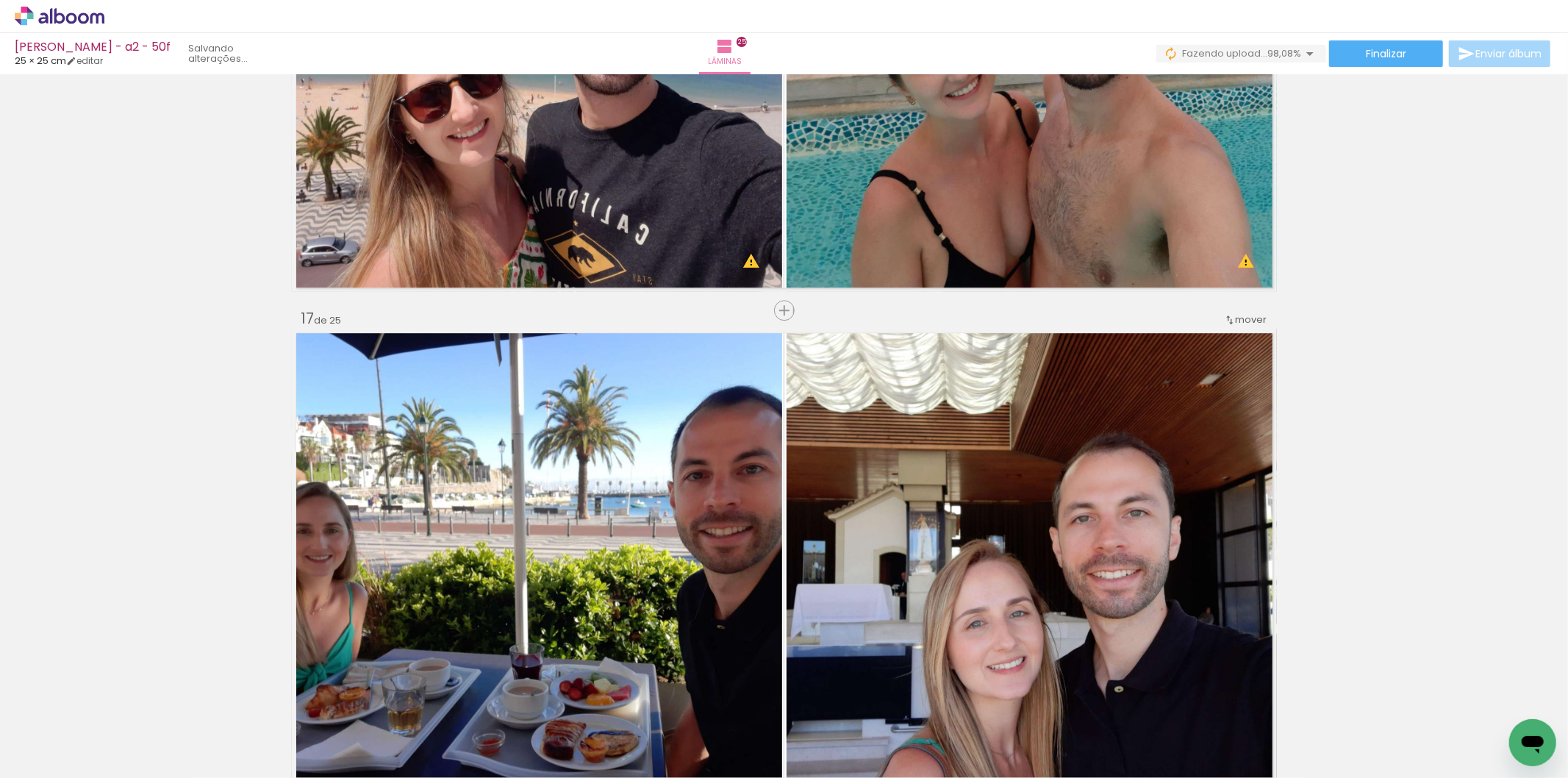
scroll to position [8395, 0]
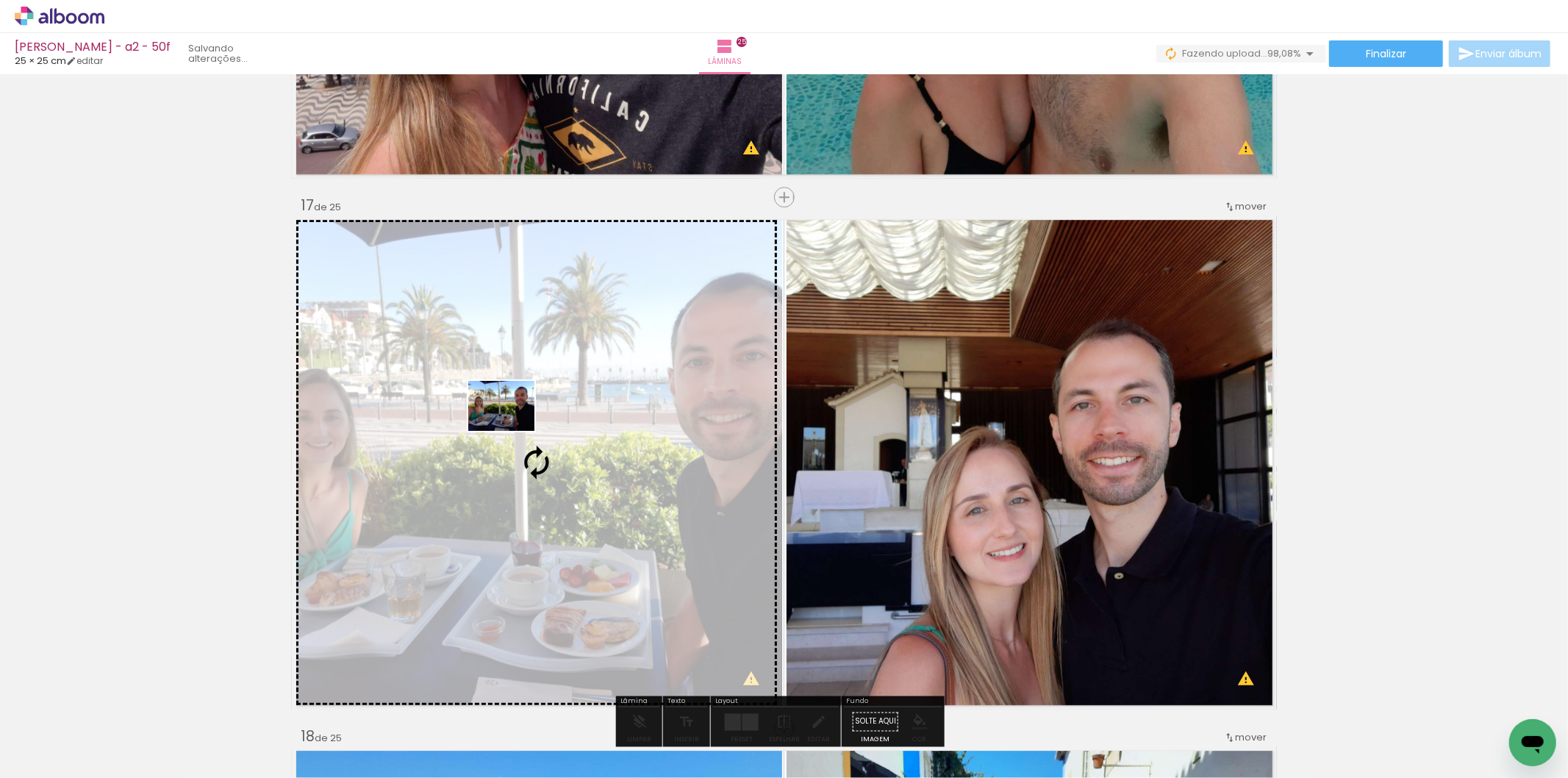
drag, startPoint x: 1505, startPoint y: 717, endPoint x: 512, endPoint y: 425, distance: 1035.0
click at [512, 425] on quentale-workspace at bounding box center [784, 389] width 1568 height 778
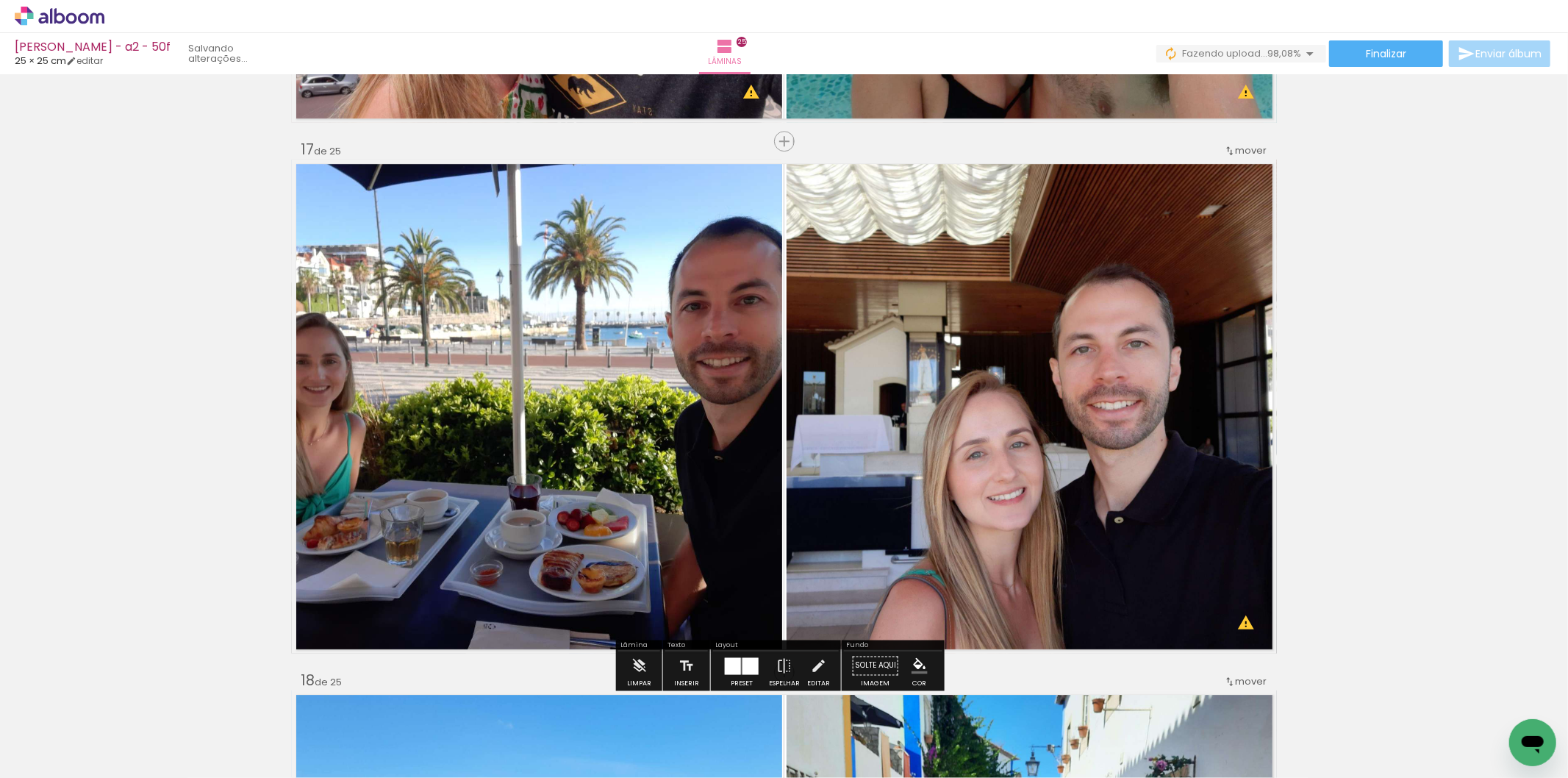
scroll to position [8479, 0]
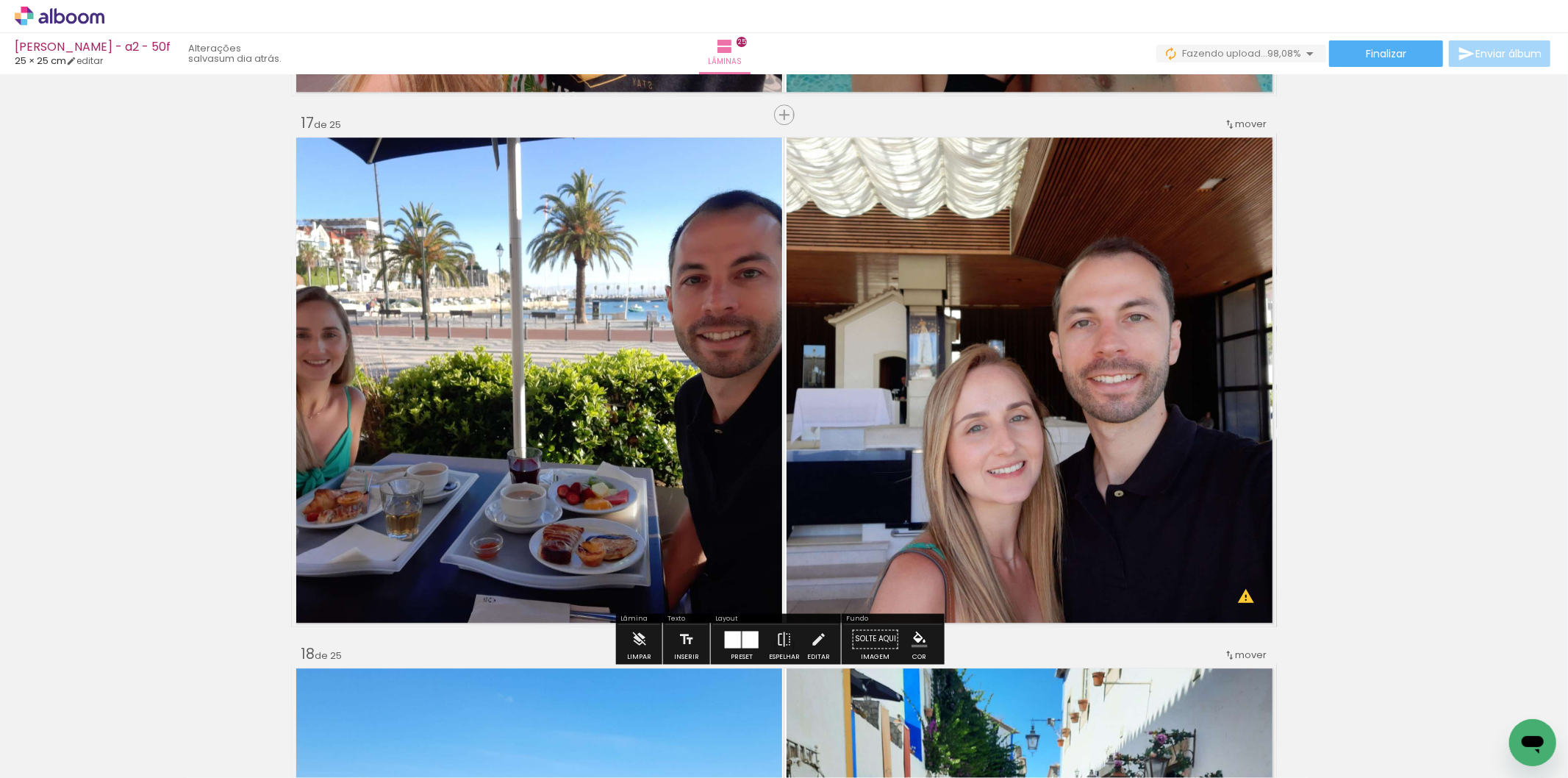
click at [525, 224] on quentale-photo at bounding box center [537, 380] width 491 height 494
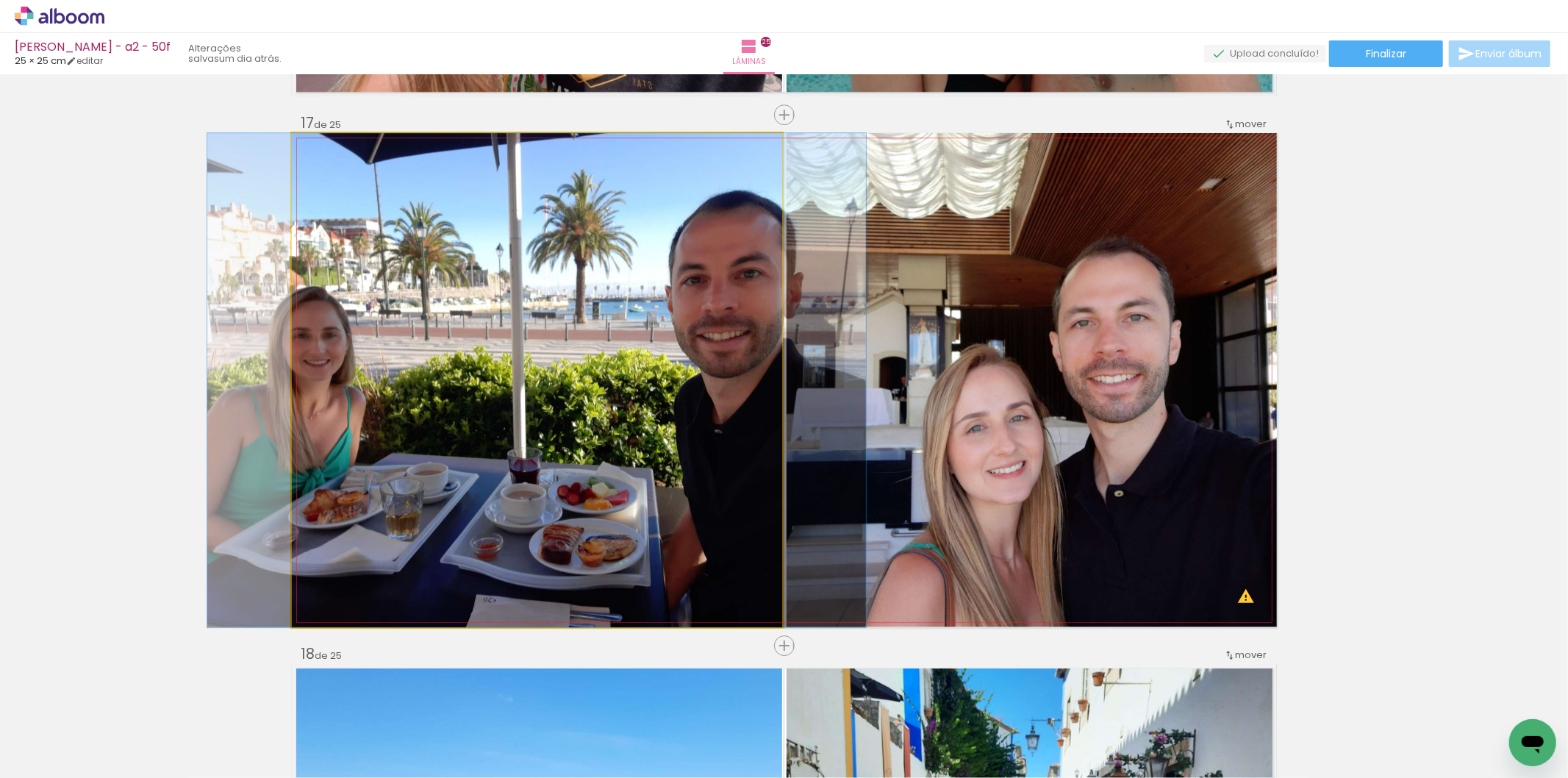
click at [525, 224] on quentale-photo at bounding box center [537, 380] width 491 height 494
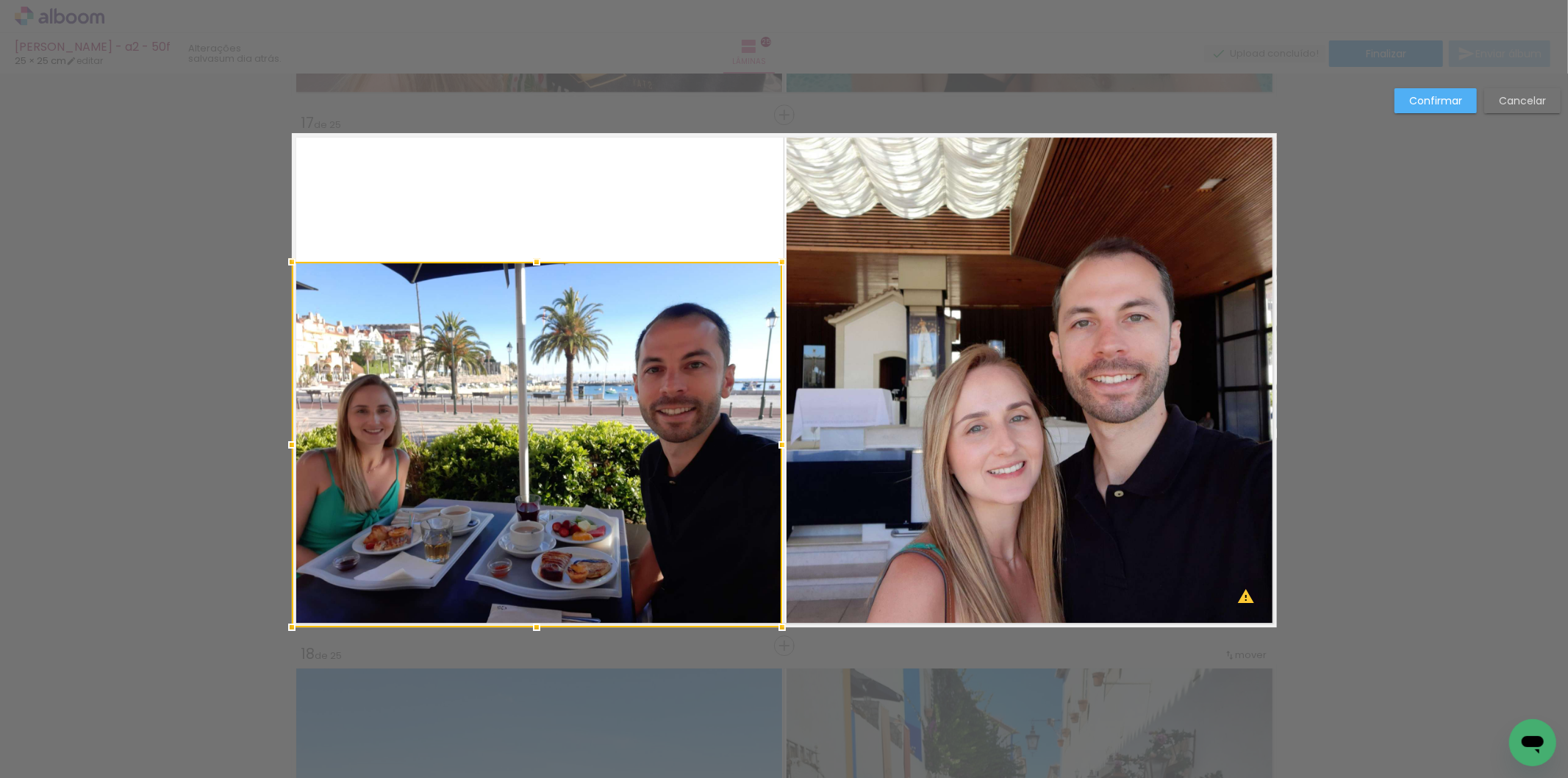
drag, startPoint x: 526, startPoint y: 136, endPoint x: 533, endPoint y: 268, distance: 132.2
click at [533, 268] on div at bounding box center [536, 261] width 29 height 29
click at [594, 207] on quentale-layouter at bounding box center [784, 380] width 985 height 494
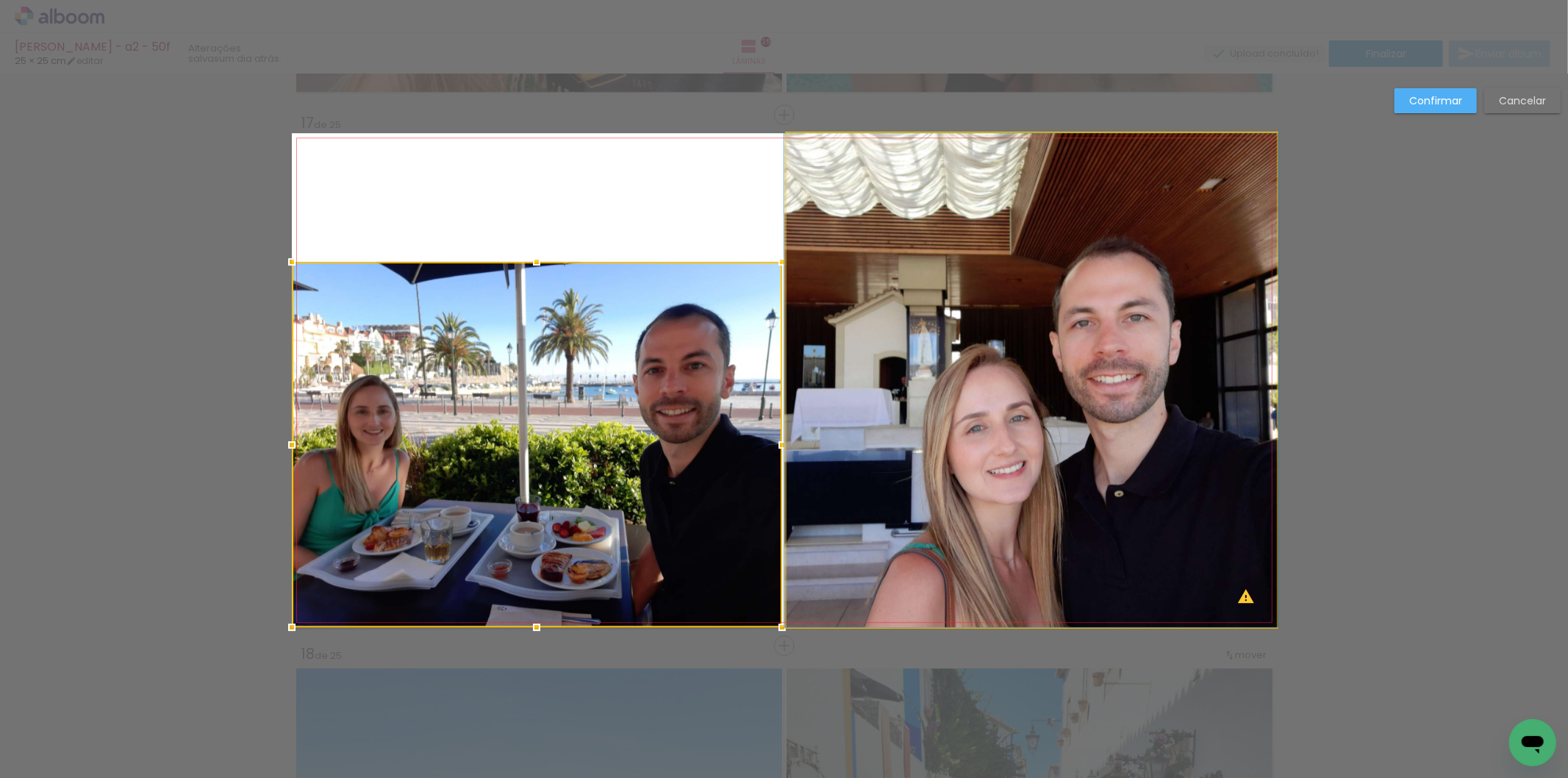
click at [1035, 255] on quentale-photo at bounding box center [1031, 380] width 491 height 494
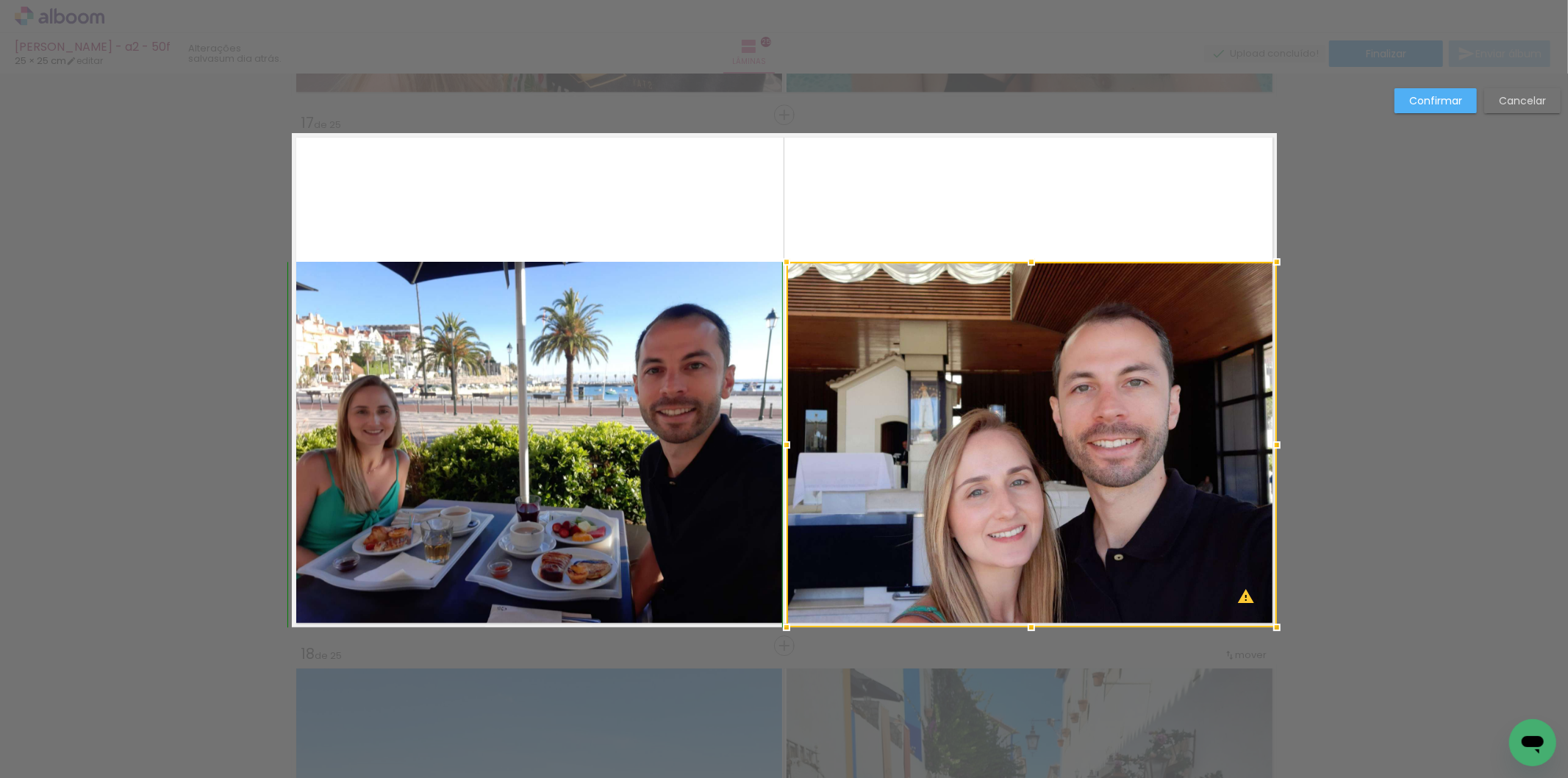
drag, startPoint x: 1025, startPoint y: 138, endPoint x: 1030, endPoint y: 260, distance: 122.1
click at [1030, 260] on div at bounding box center [1031, 261] width 29 height 29
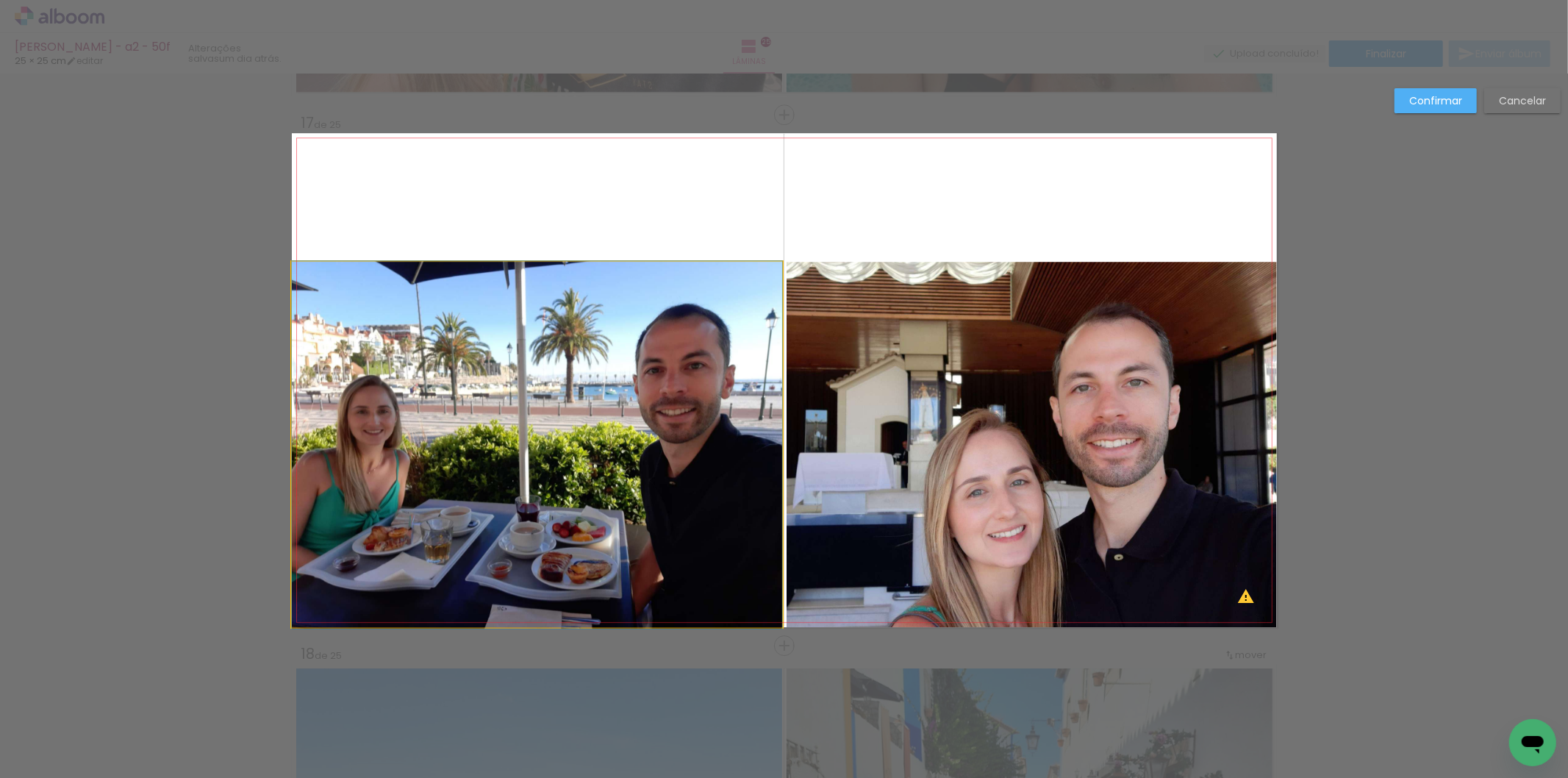
click at [575, 429] on quentale-photo at bounding box center [537, 444] width 491 height 366
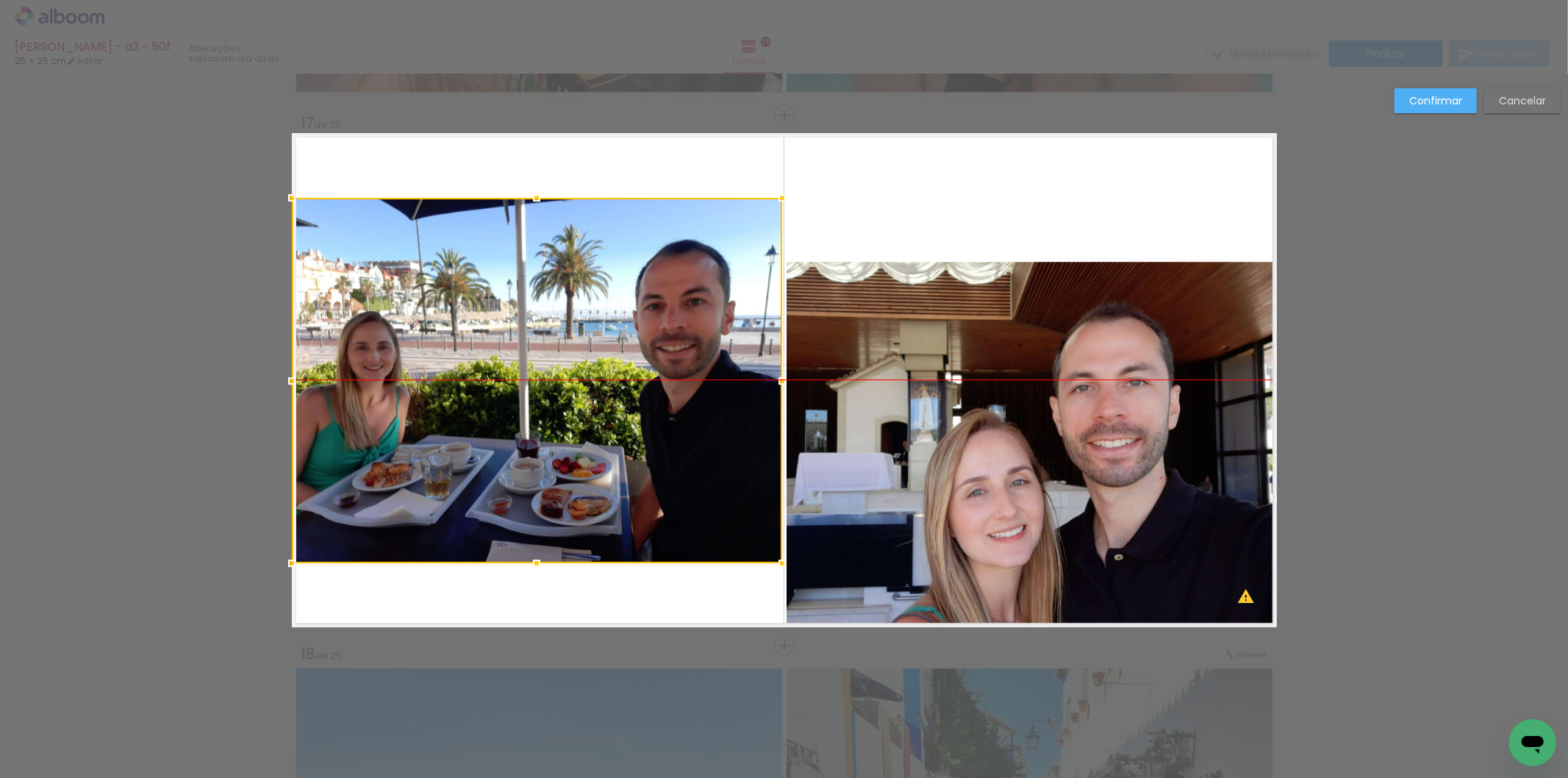
drag, startPoint x: 575, startPoint y: 429, endPoint x: 430, endPoint y: 365, distance: 158.5
click at [430, 365] on div at bounding box center [537, 380] width 491 height 366
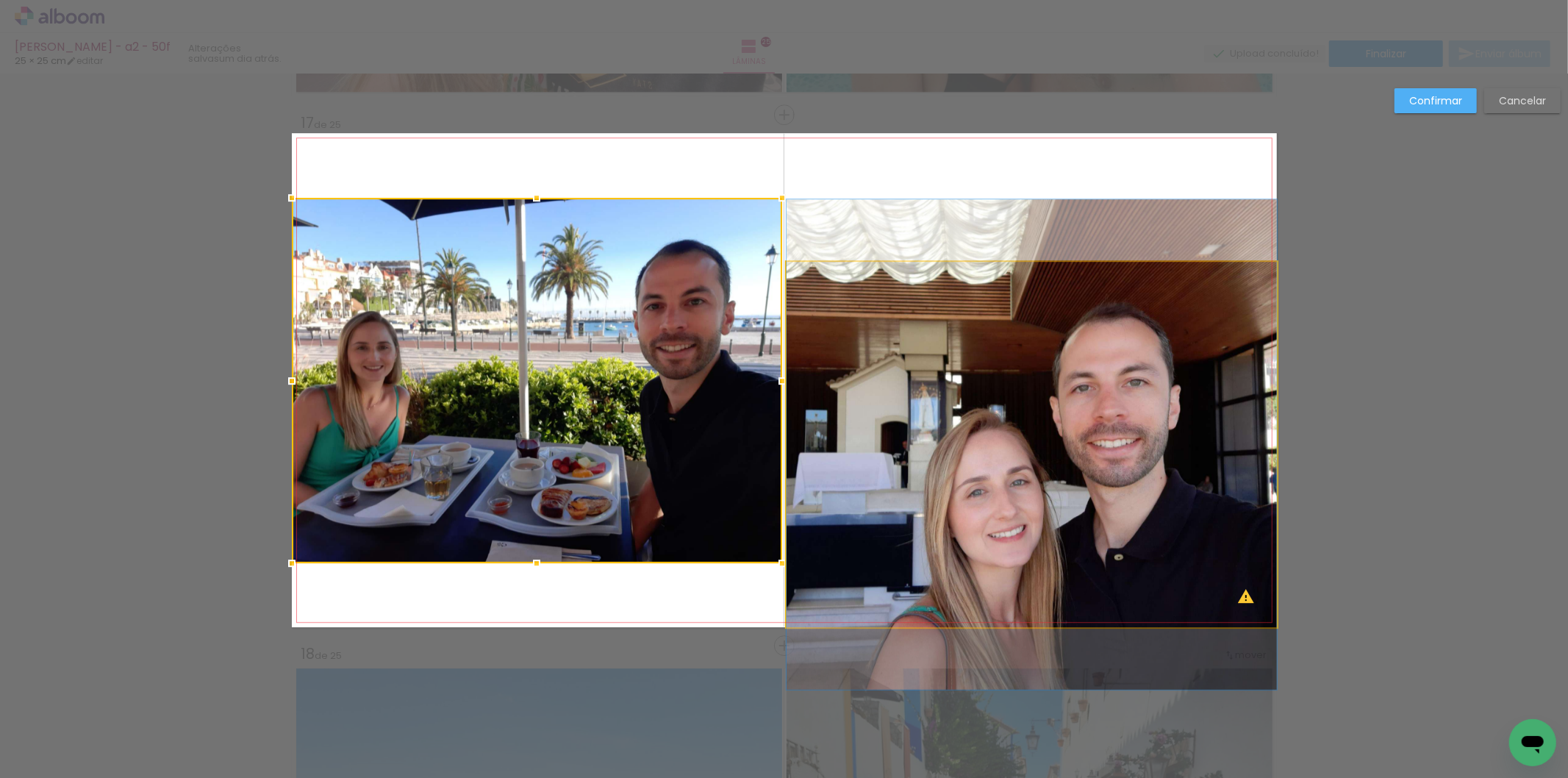
click at [1067, 436] on quentale-photo at bounding box center [1031, 444] width 491 height 366
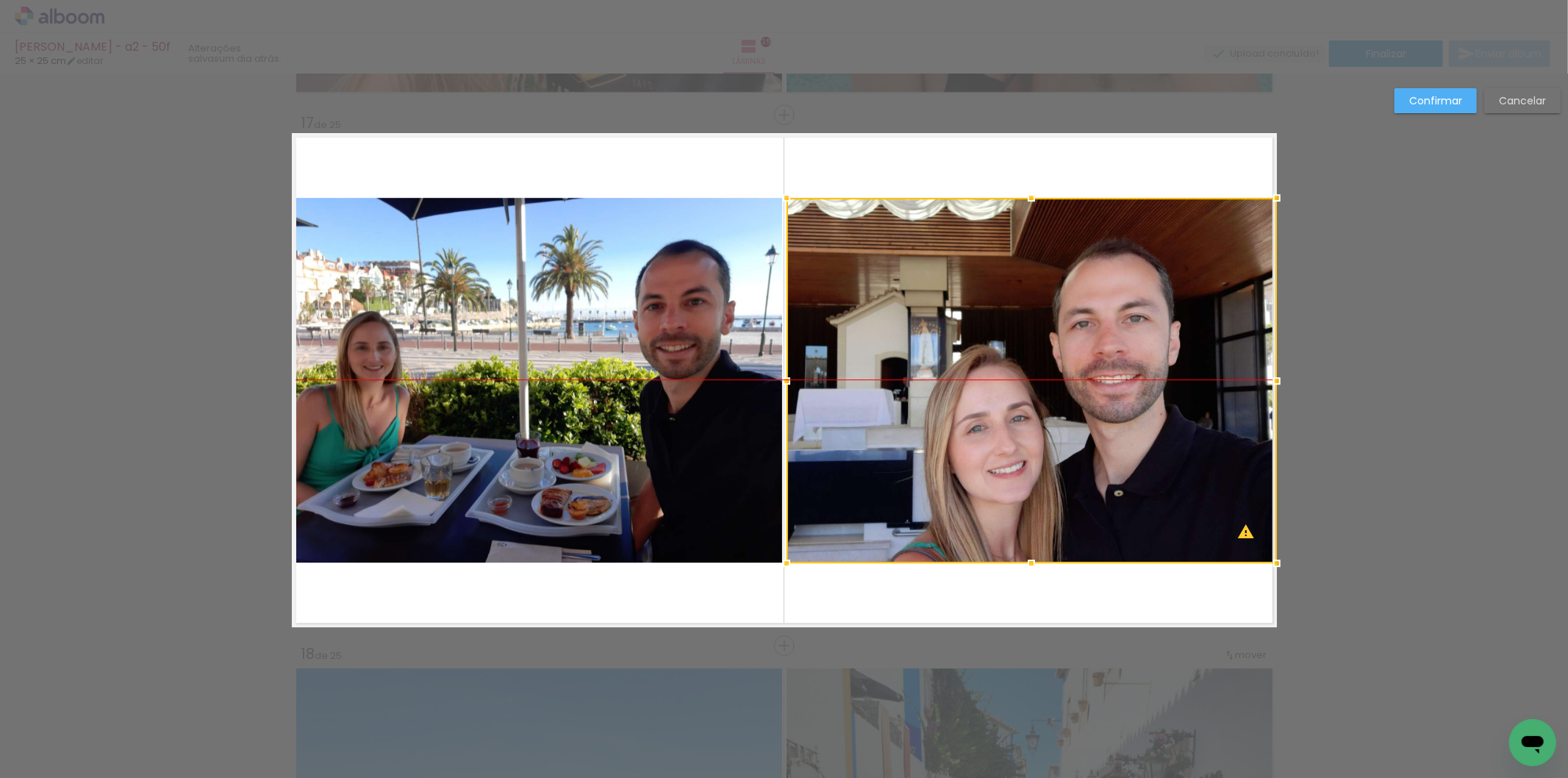
drag, startPoint x: 1067, startPoint y: 436, endPoint x: 1158, endPoint y: 375, distance: 109.6
click at [1158, 375] on div at bounding box center [1031, 380] width 491 height 366
drag, startPoint x: 1030, startPoint y: 589, endPoint x: 1076, endPoint y: 516, distance: 86.3
click at [1031, 589] on quentale-layouter at bounding box center [784, 380] width 985 height 494
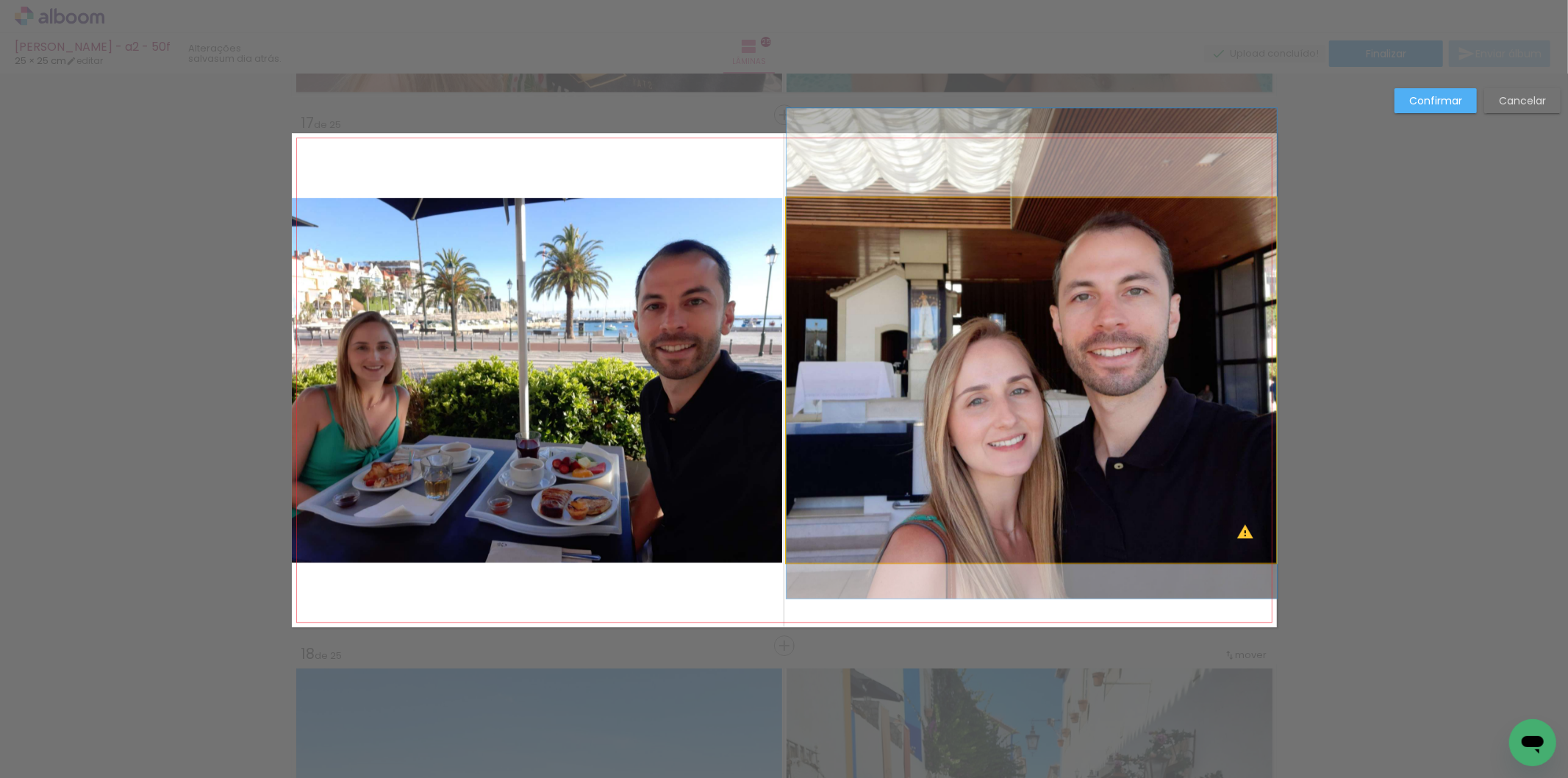
drag, startPoint x: 1085, startPoint y: 459, endPoint x: 1094, endPoint y: 432, distance: 28.5
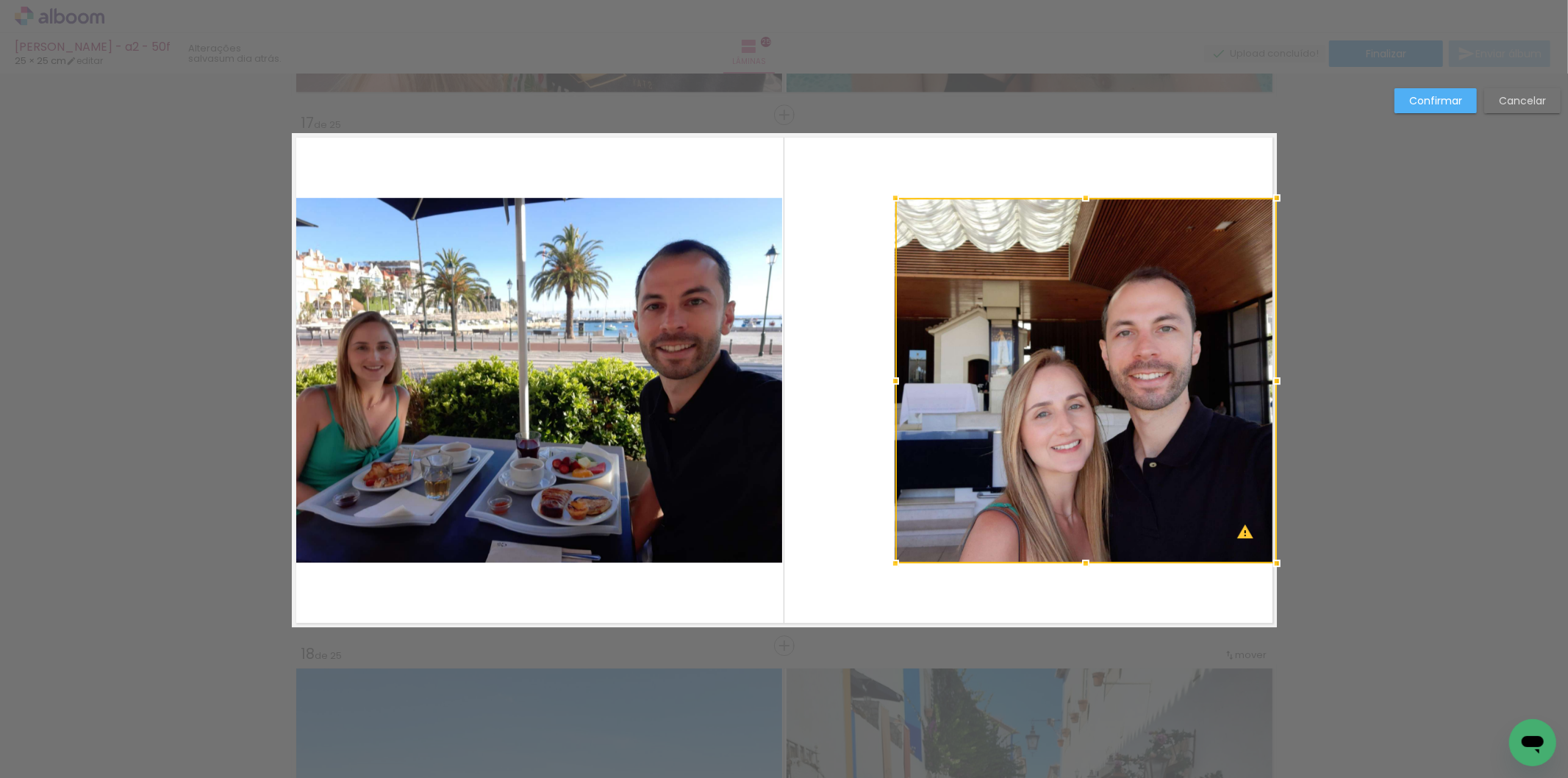
drag, startPoint x: 775, startPoint y: 376, endPoint x: 792, endPoint y: 377, distance: 17.0
click at [792, 377] on album-spread "17 de 25" at bounding box center [784, 380] width 985 height 494
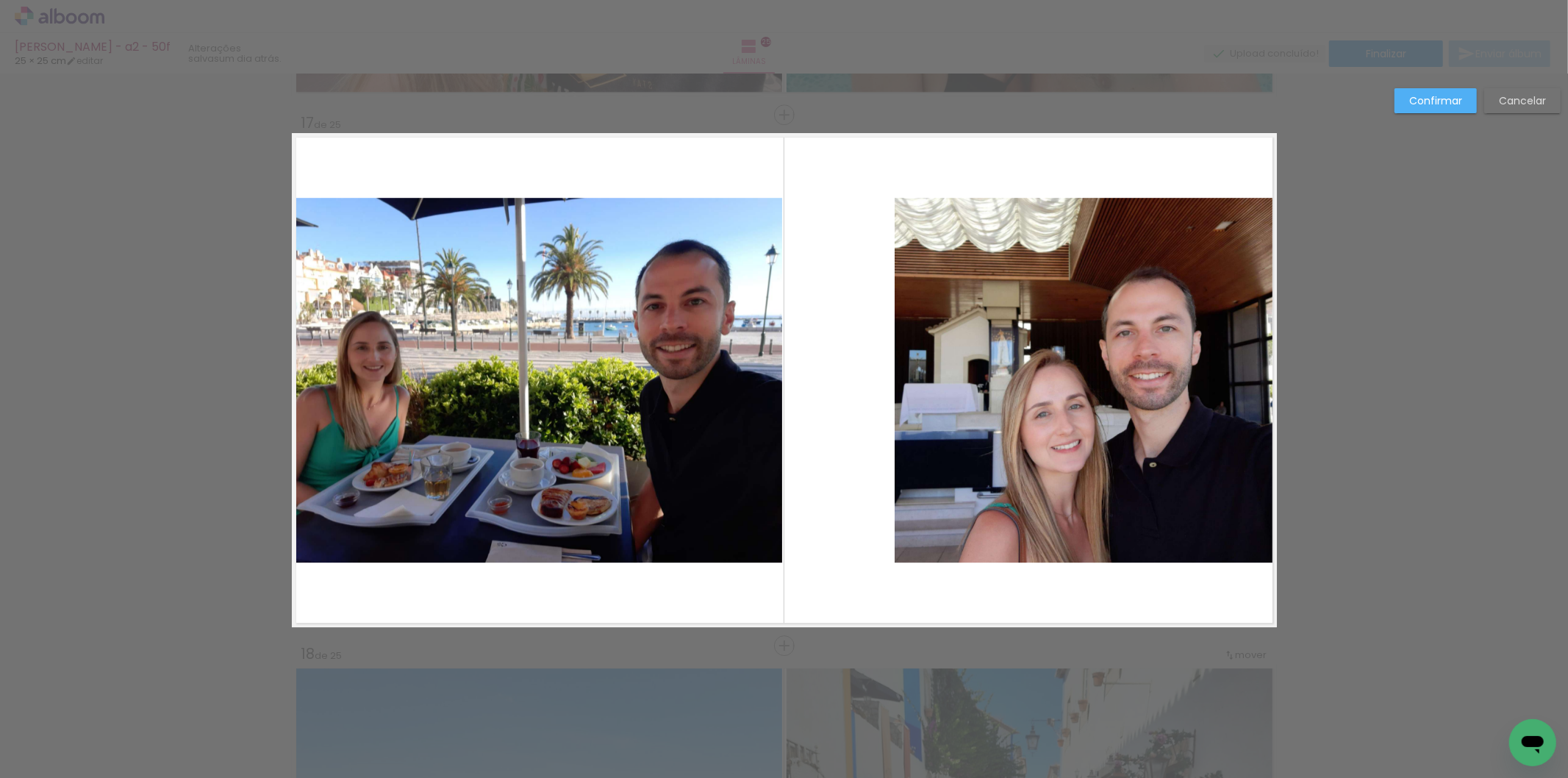
click at [745, 392] on quentale-photo at bounding box center [537, 380] width 491 height 366
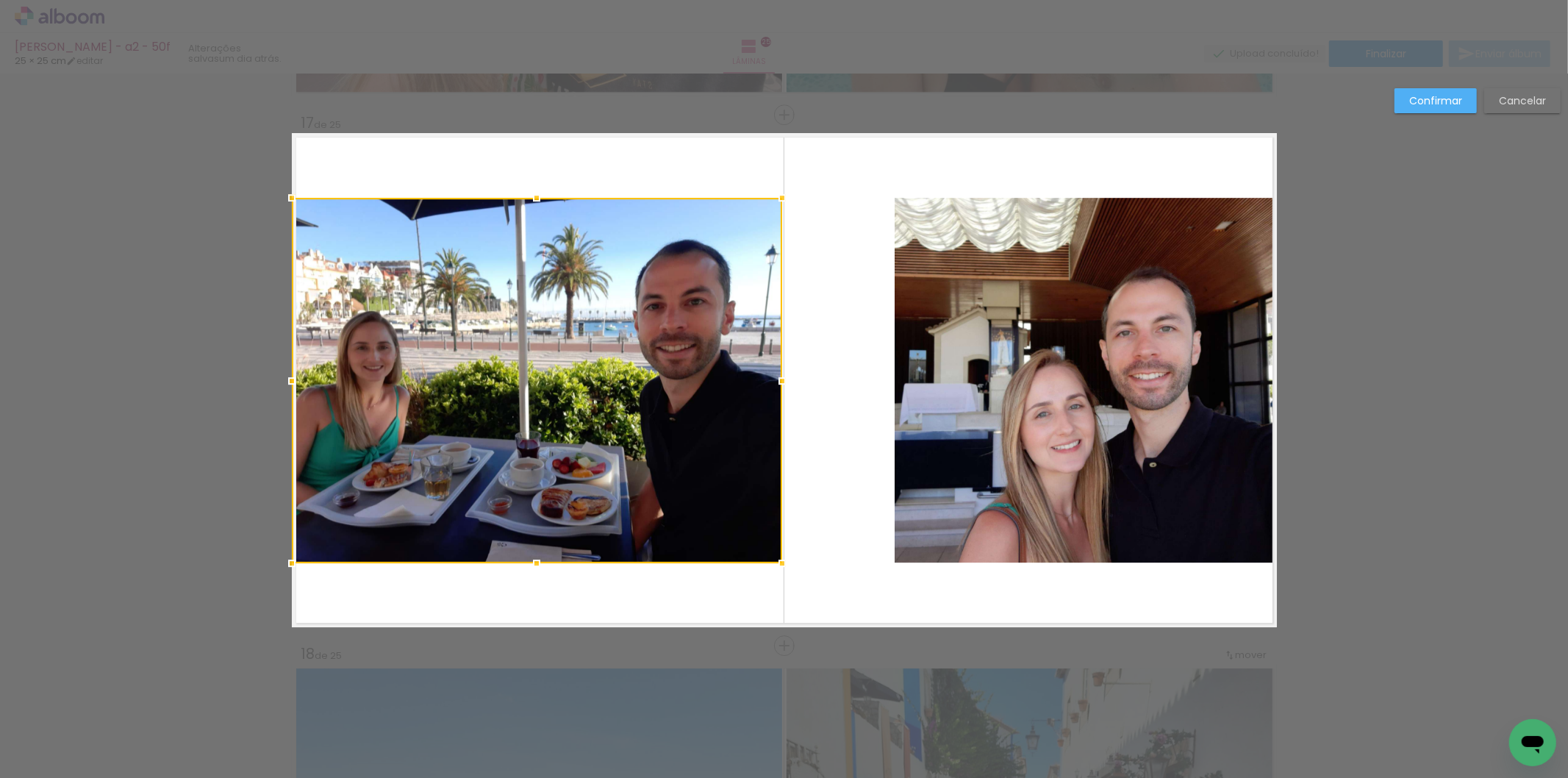
drag, startPoint x: 773, startPoint y: 389, endPoint x: 773, endPoint y: 399, distance: 10.0
click at [773, 399] on div at bounding box center [537, 380] width 491 height 366
click at [1058, 512] on quentale-photo at bounding box center [1086, 380] width 382 height 366
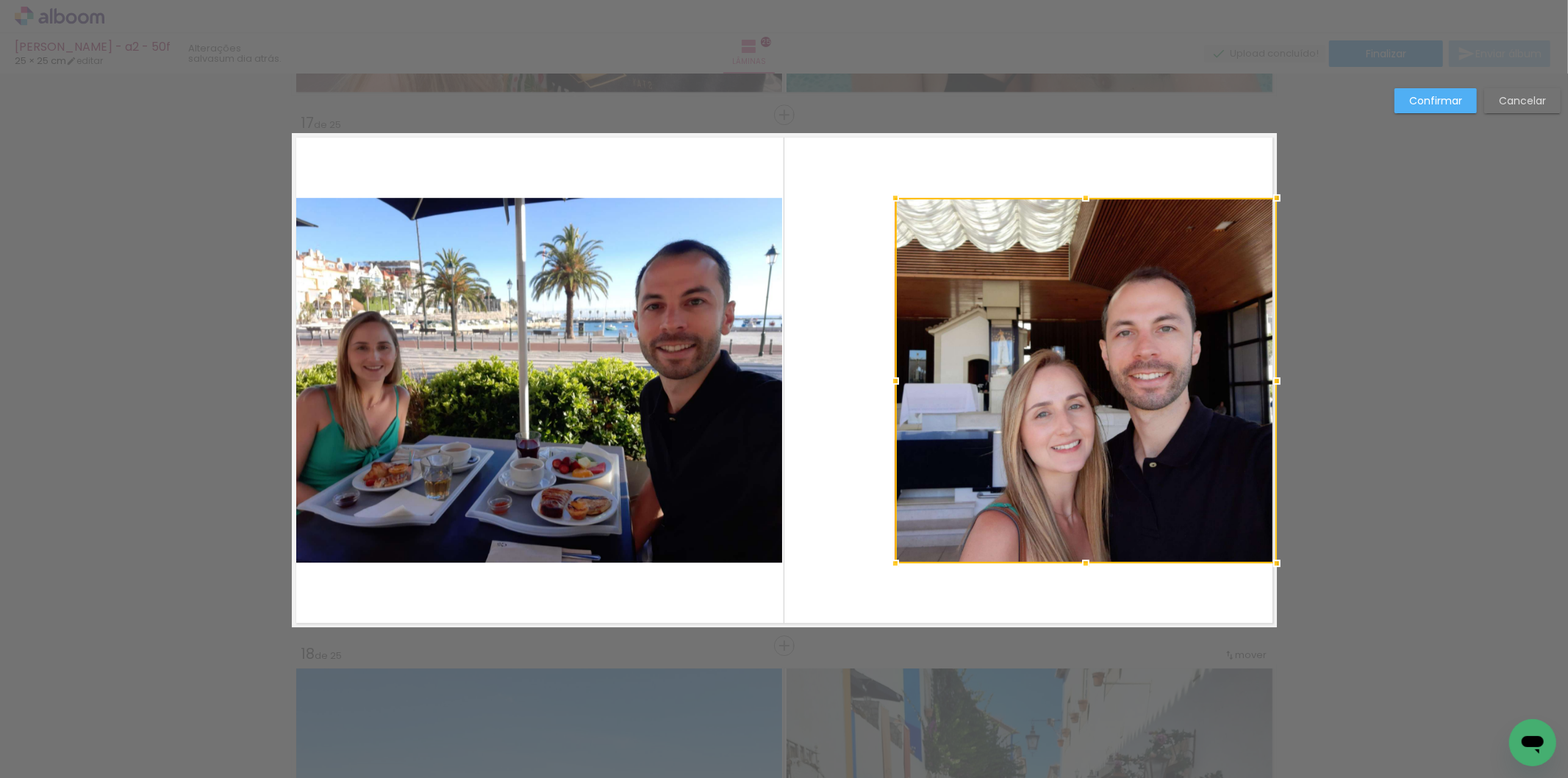
click at [1058, 512] on div at bounding box center [1086, 380] width 382 height 366
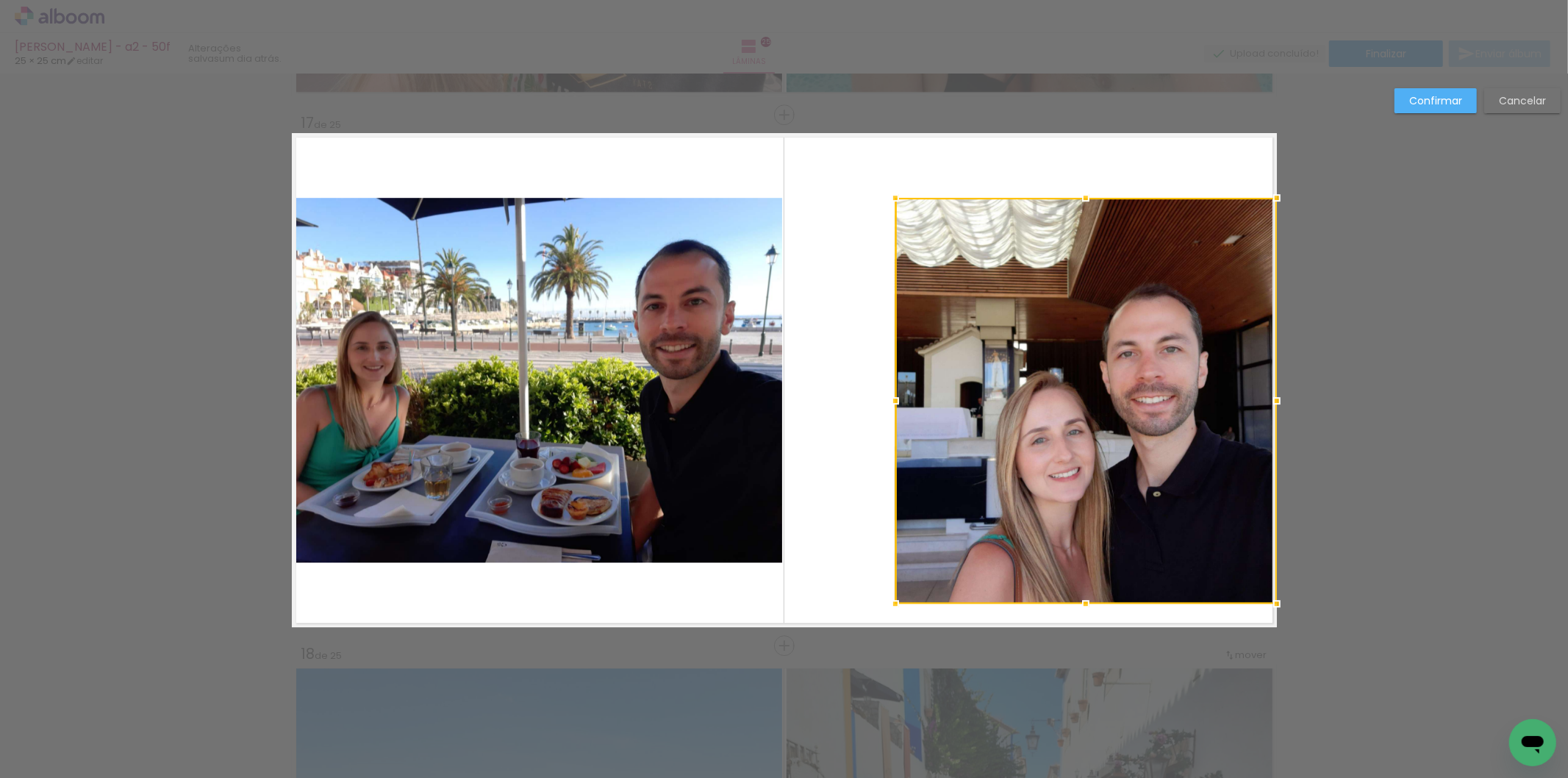
drag, startPoint x: 1087, startPoint y: 571, endPoint x: 1098, endPoint y: 612, distance: 42.4
click at [1098, 612] on album-spread "17 de 25" at bounding box center [784, 380] width 985 height 494
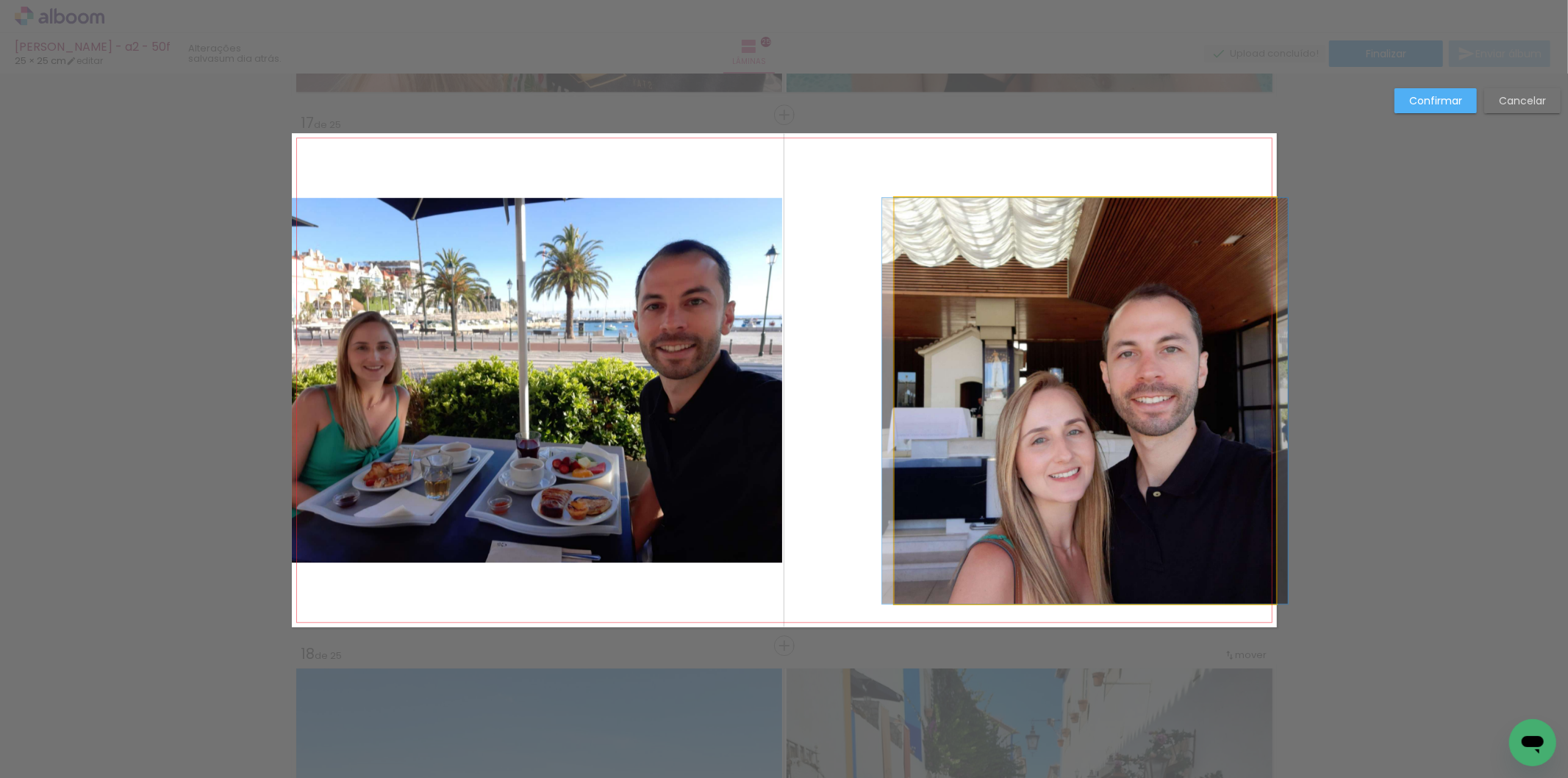
click at [907, 424] on quentale-photo at bounding box center [1086, 400] width 382 height 406
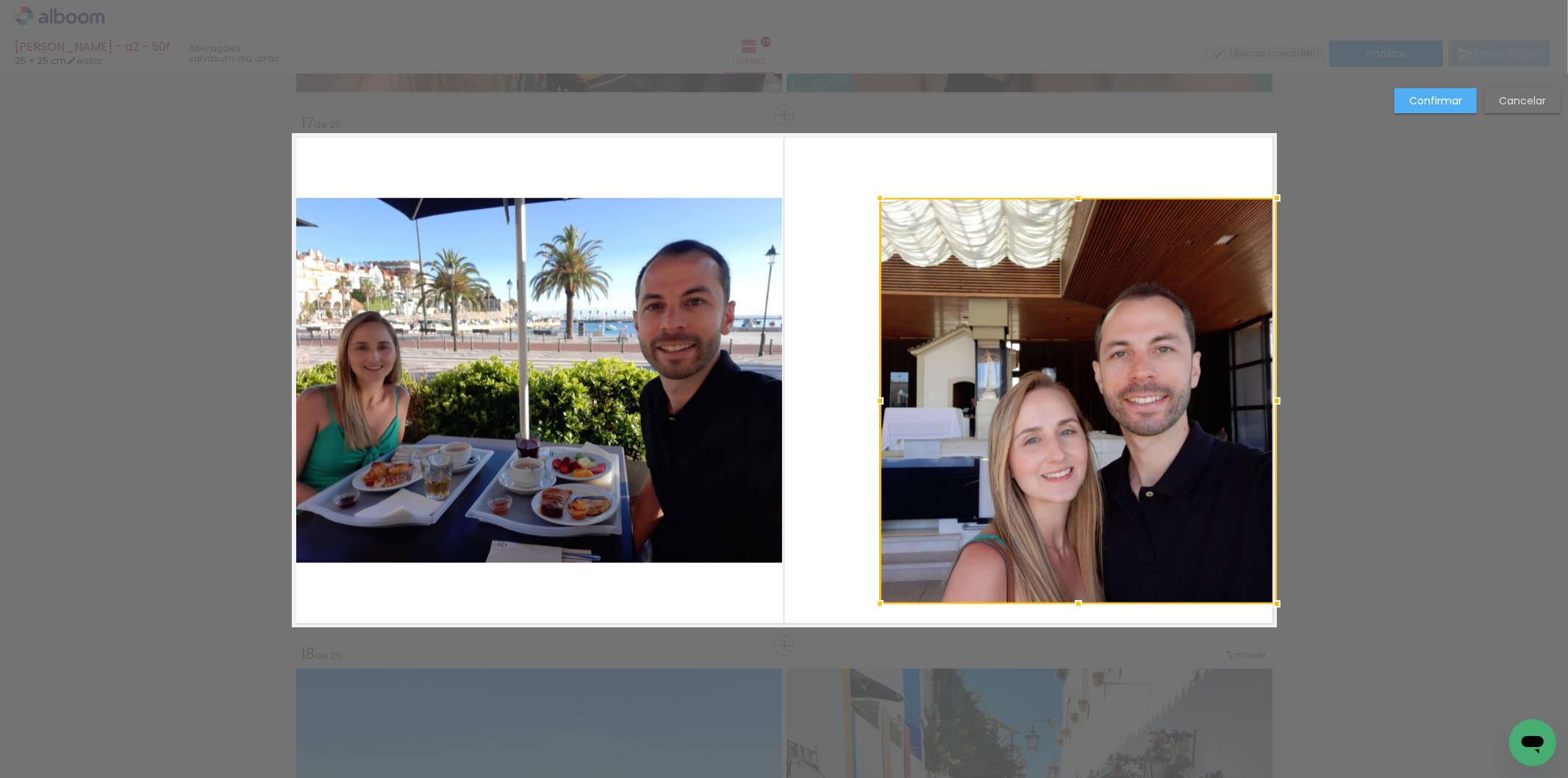
drag, startPoint x: 886, startPoint y: 401, endPoint x: 868, endPoint y: 400, distance: 18.0
click at [868, 400] on div at bounding box center [880, 400] width 29 height 29
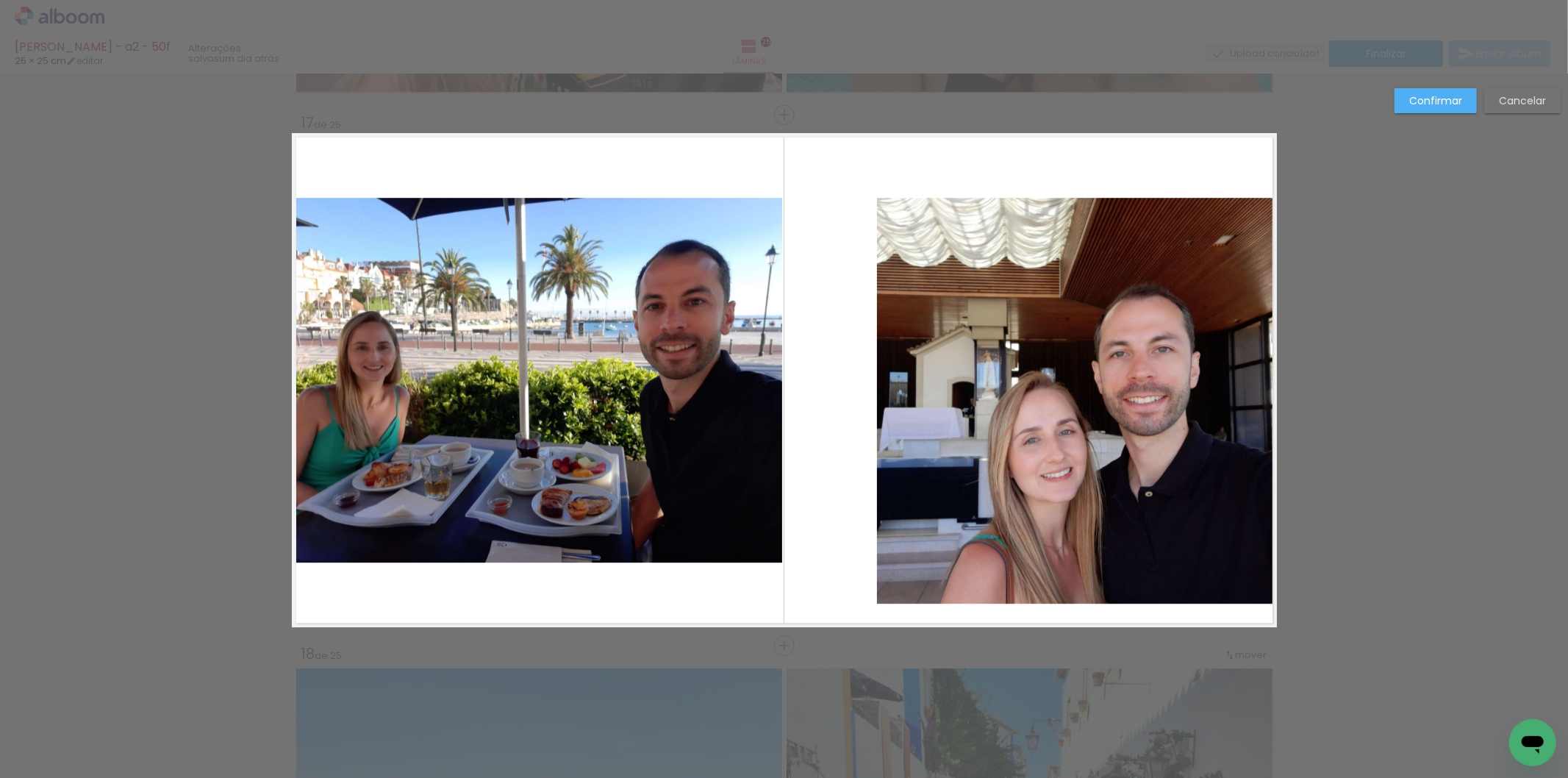
click at [971, 406] on quentale-photo at bounding box center [1077, 400] width 400 height 406
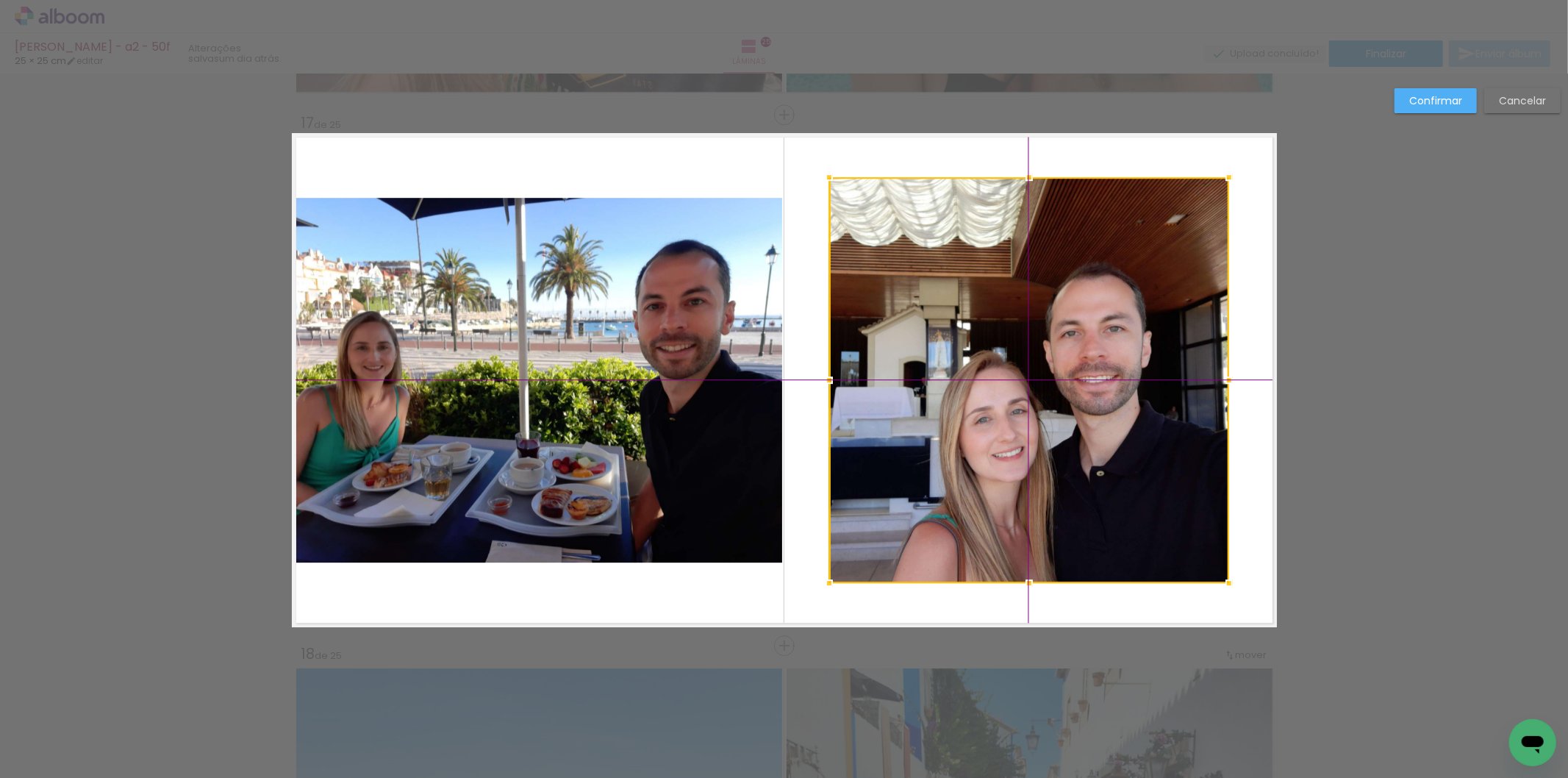
drag, startPoint x: 971, startPoint y: 406, endPoint x: 920, endPoint y: 381, distance: 56.8
click at [920, 381] on div at bounding box center [1028, 379] width 400 height 406
click at [541, 229] on quentale-photo at bounding box center [537, 380] width 491 height 366
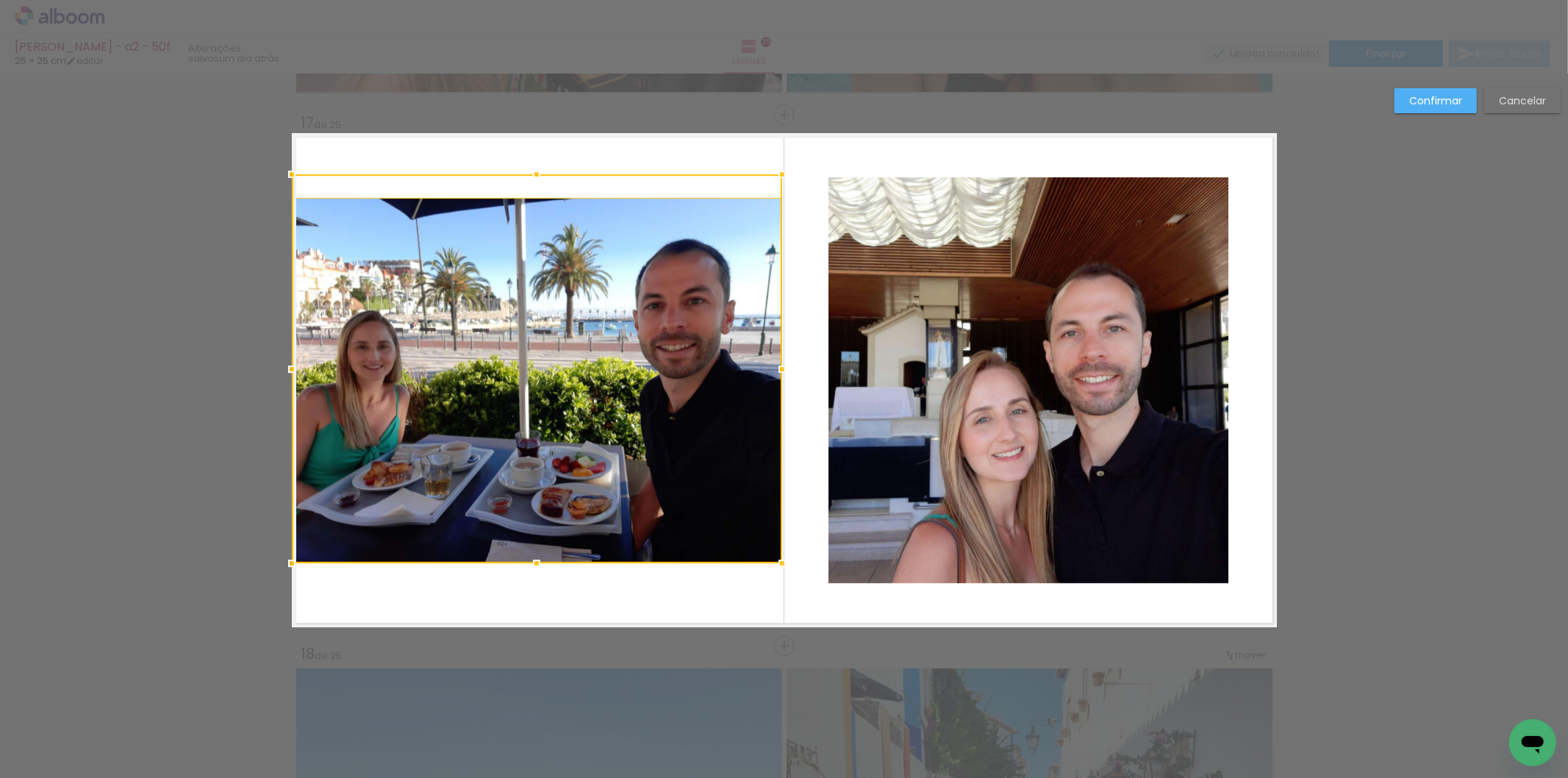
drag, startPoint x: 530, startPoint y: 202, endPoint x: 529, endPoint y: 183, distance: 19.0
click at [529, 183] on div at bounding box center [536, 174] width 29 height 29
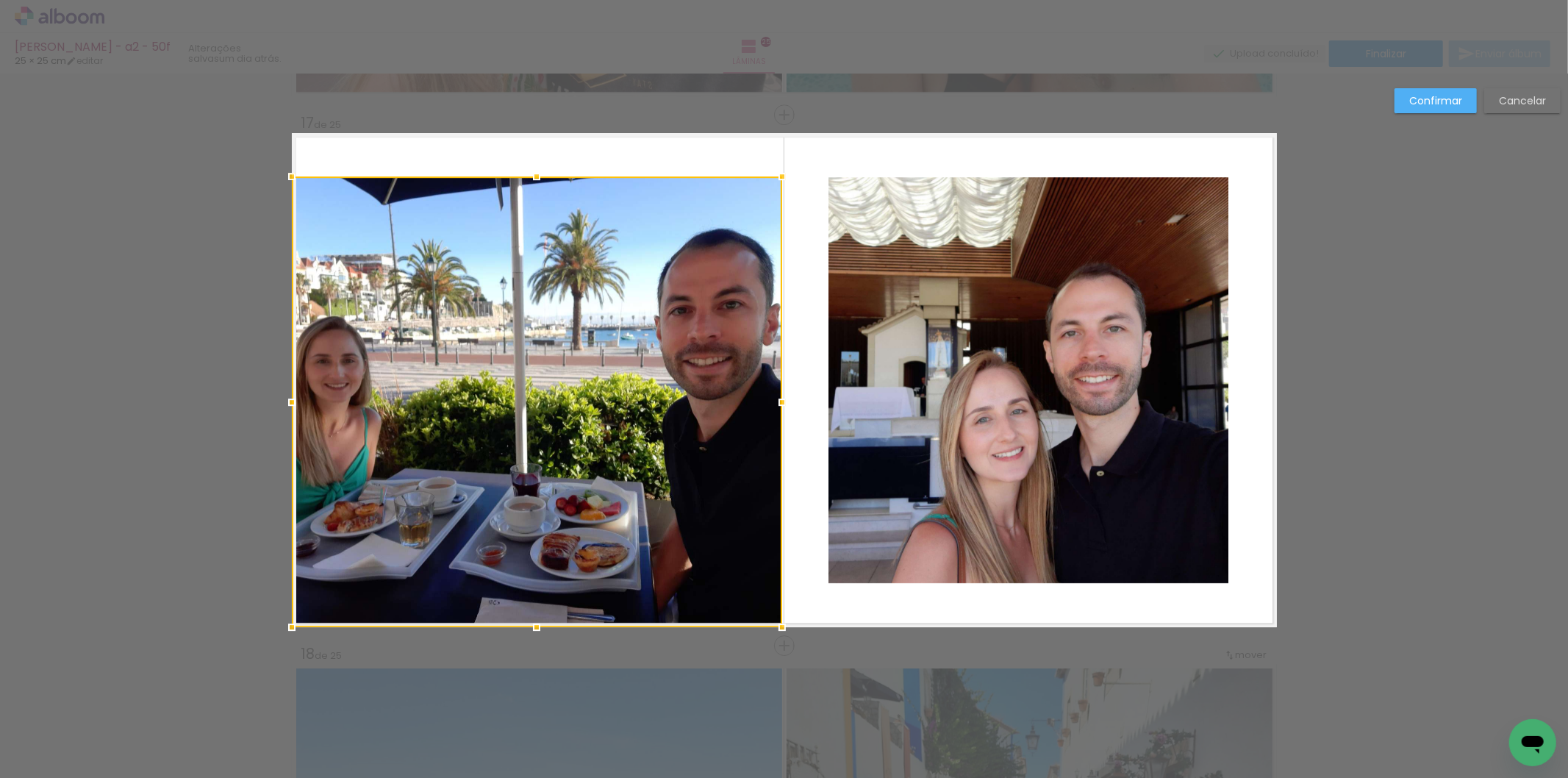
drag, startPoint x: 527, startPoint y: 130, endPoint x: 526, endPoint y: 174, distance: 44.0
click at [526, 174] on div at bounding box center [536, 176] width 29 height 29
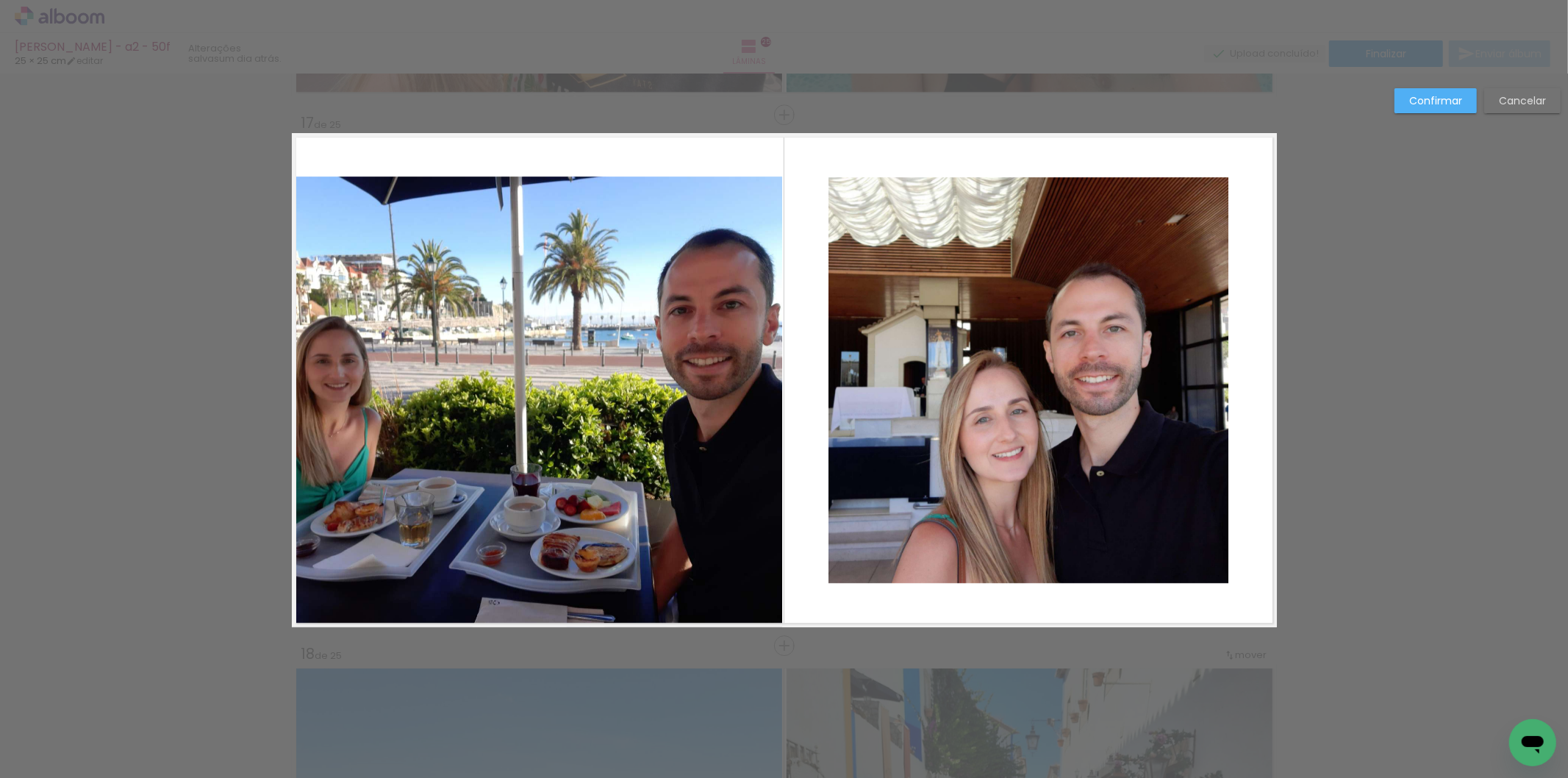
drag, startPoint x: 527, startPoint y: 571, endPoint x: 534, endPoint y: 578, distance: 9.9
click at [529, 572] on quentale-photo at bounding box center [537, 402] width 491 height 451
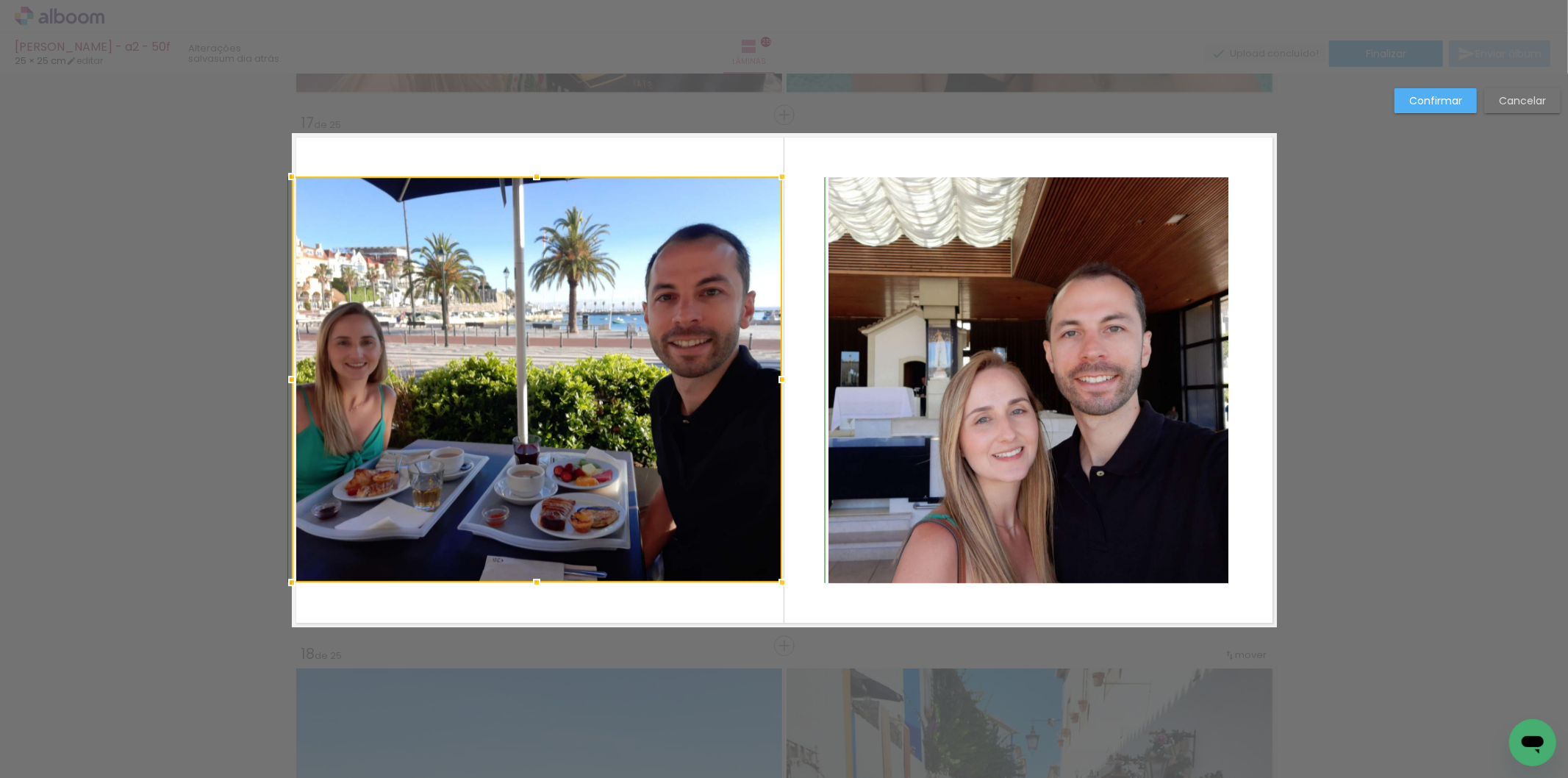
drag, startPoint x: 539, startPoint y: 631, endPoint x: 544, endPoint y: 589, distance: 42.3
click at [544, 589] on div at bounding box center [536, 582] width 29 height 29
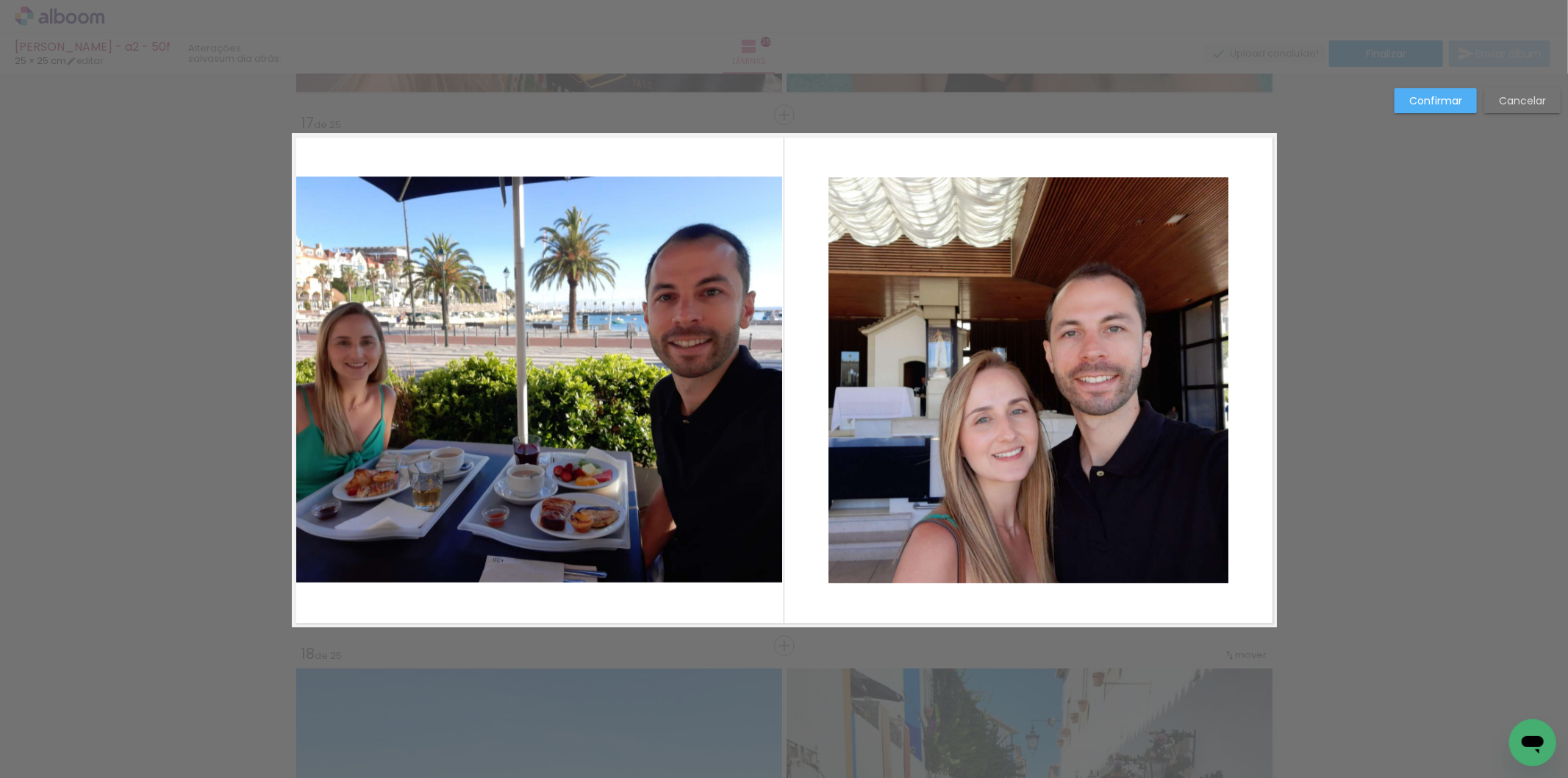
click at [598, 420] on quentale-photo at bounding box center [537, 379] width 491 height 406
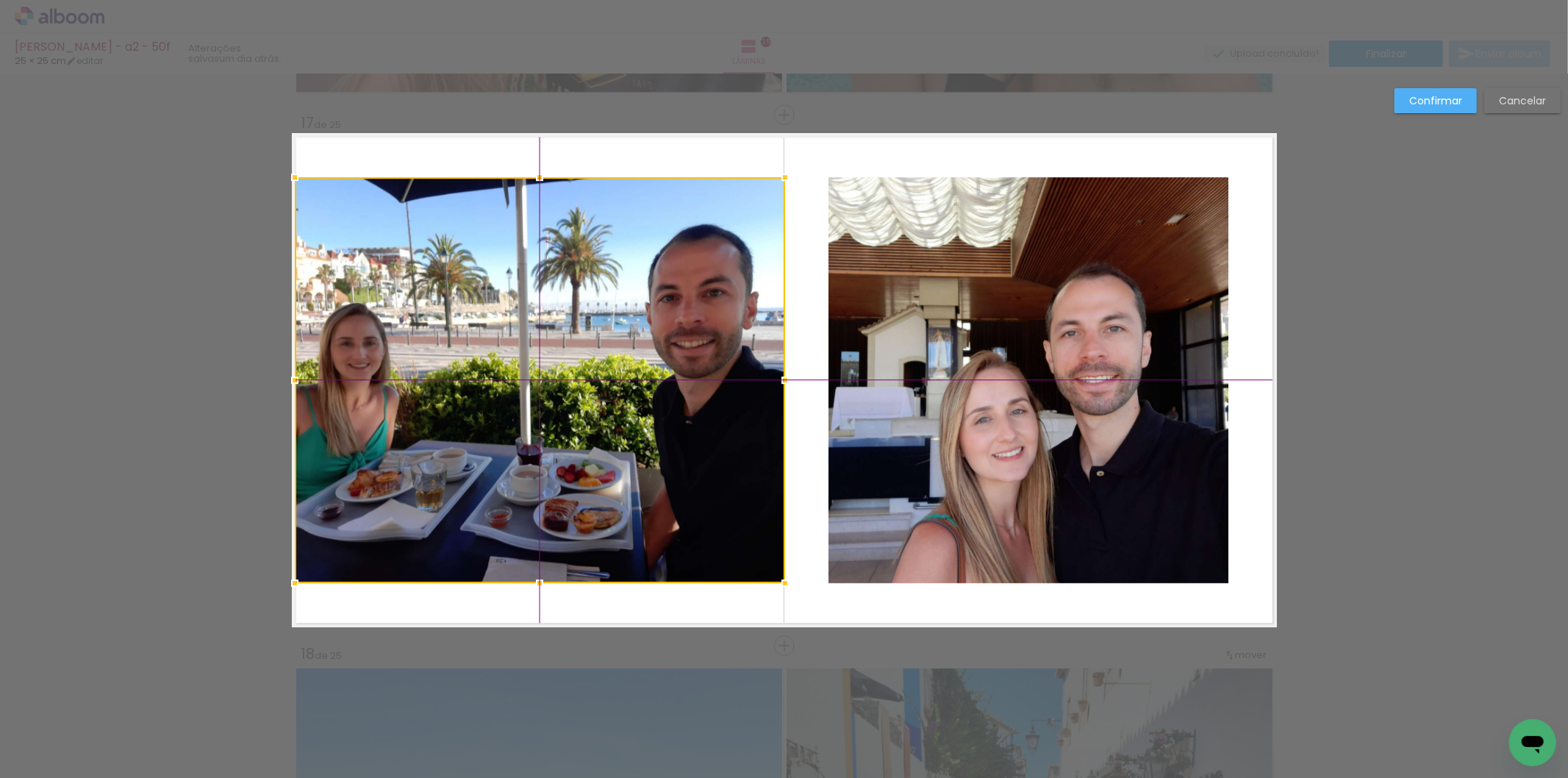
drag, startPoint x: 598, startPoint y: 420, endPoint x: 583, endPoint y: 426, distance: 16.2
click at [583, 426] on div at bounding box center [540, 379] width 491 height 406
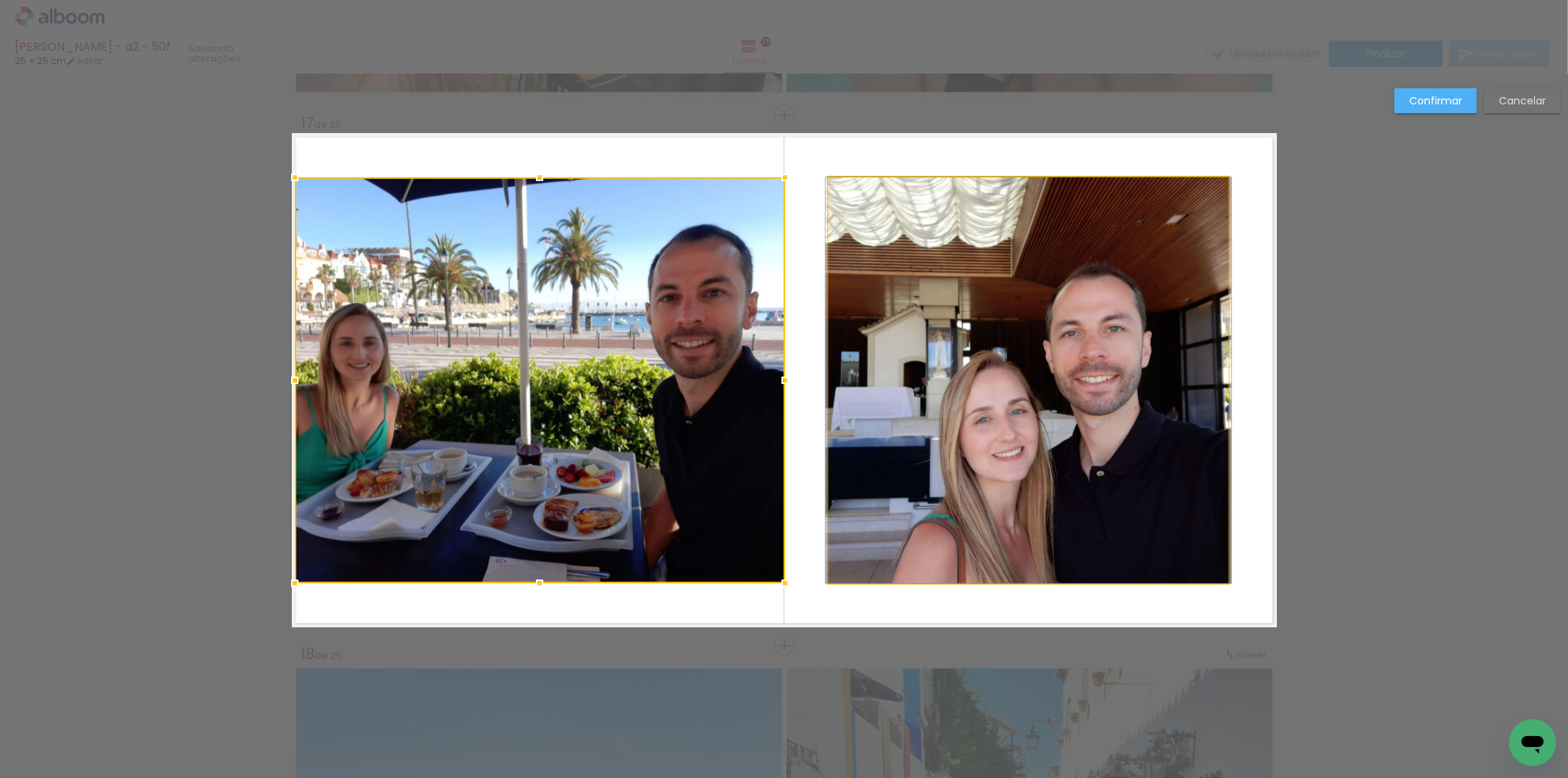
click at [1023, 403] on quentale-photo at bounding box center [1028, 379] width 400 height 406
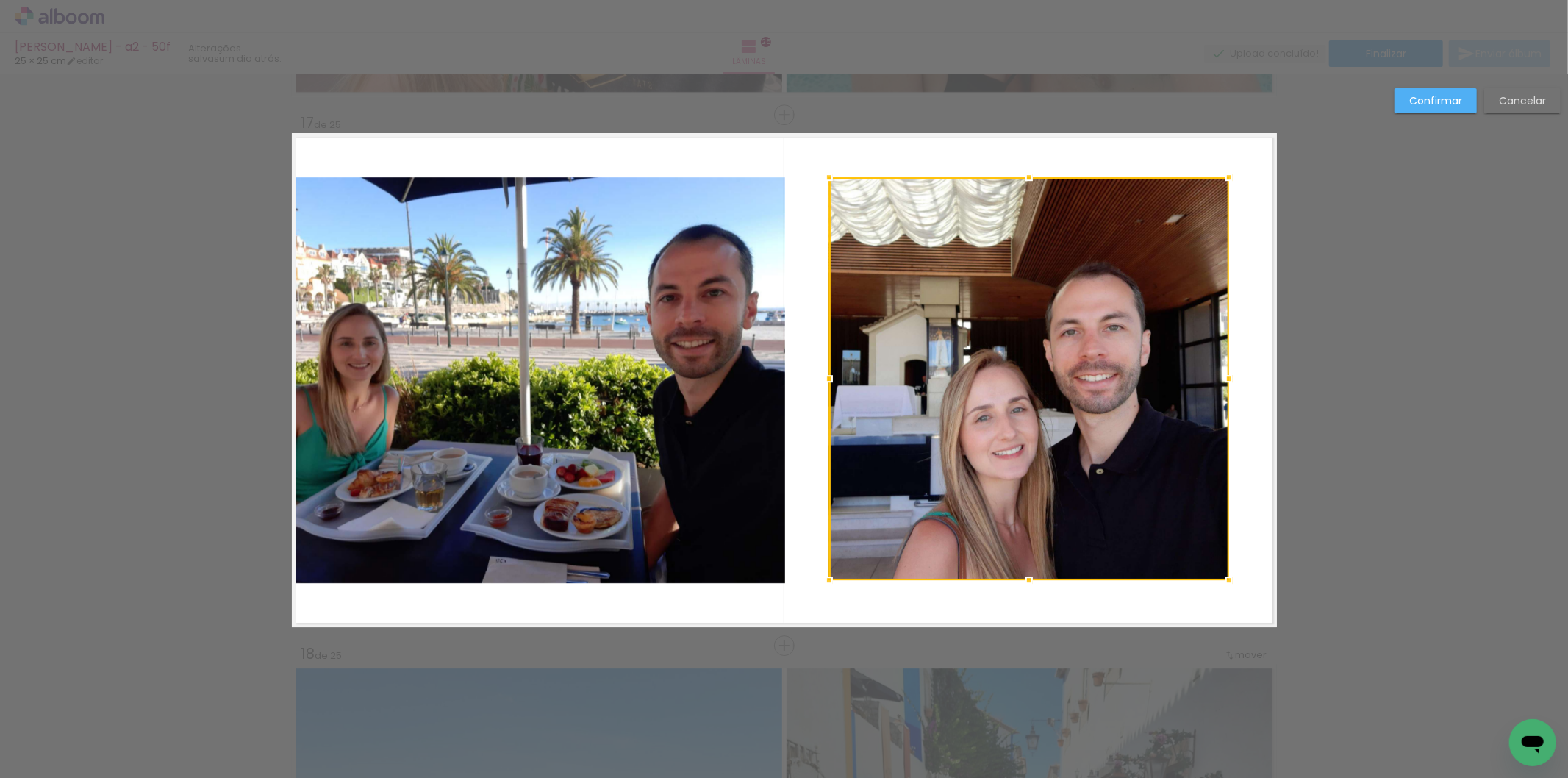
drag, startPoint x: 1017, startPoint y: 592, endPoint x: 1014, endPoint y: 583, distance: 9.5
click at [1014, 583] on div at bounding box center [1028, 579] width 29 height 29
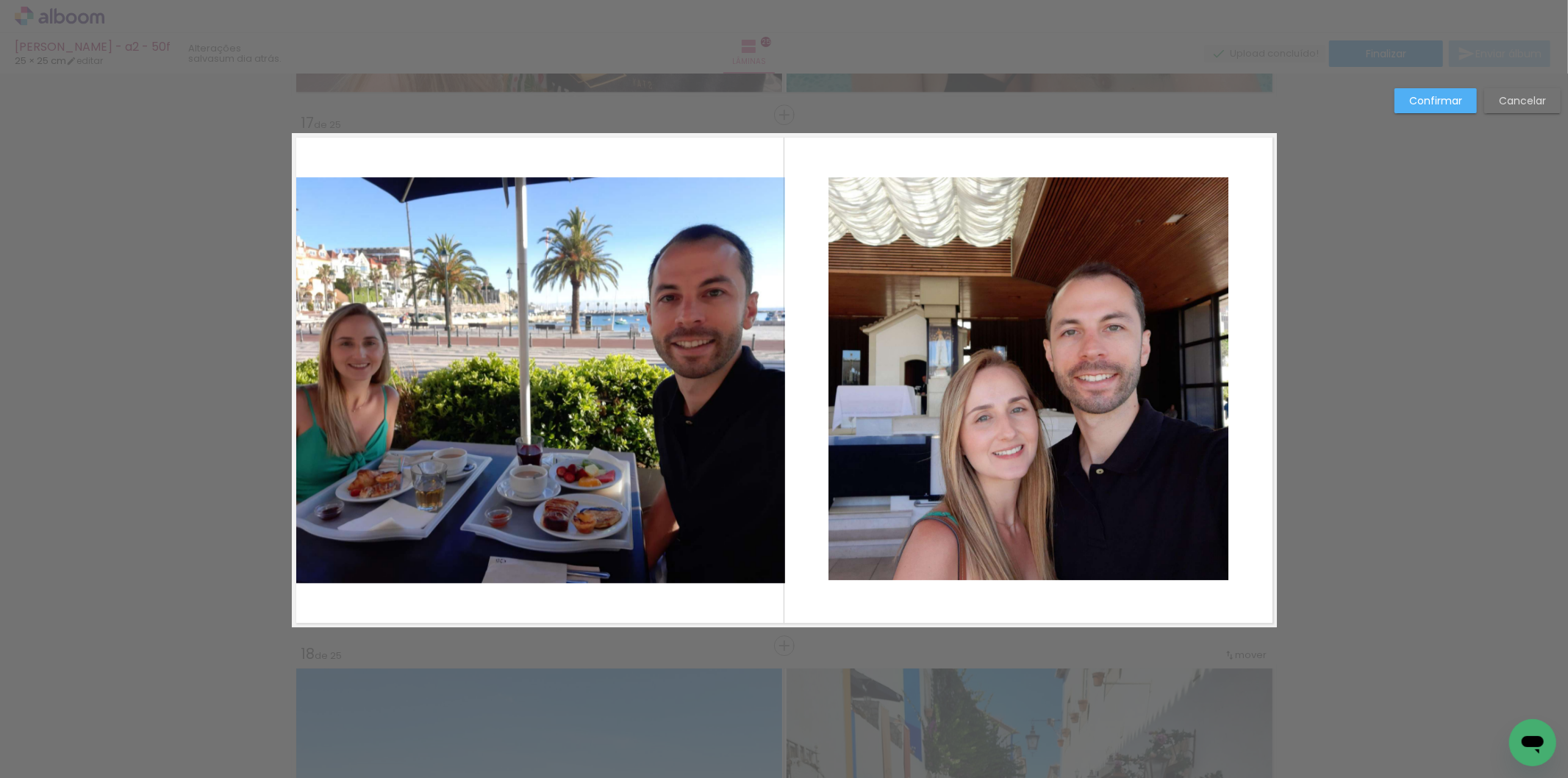
click at [716, 501] on quentale-photo at bounding box center [540, 379] width 491 height 406
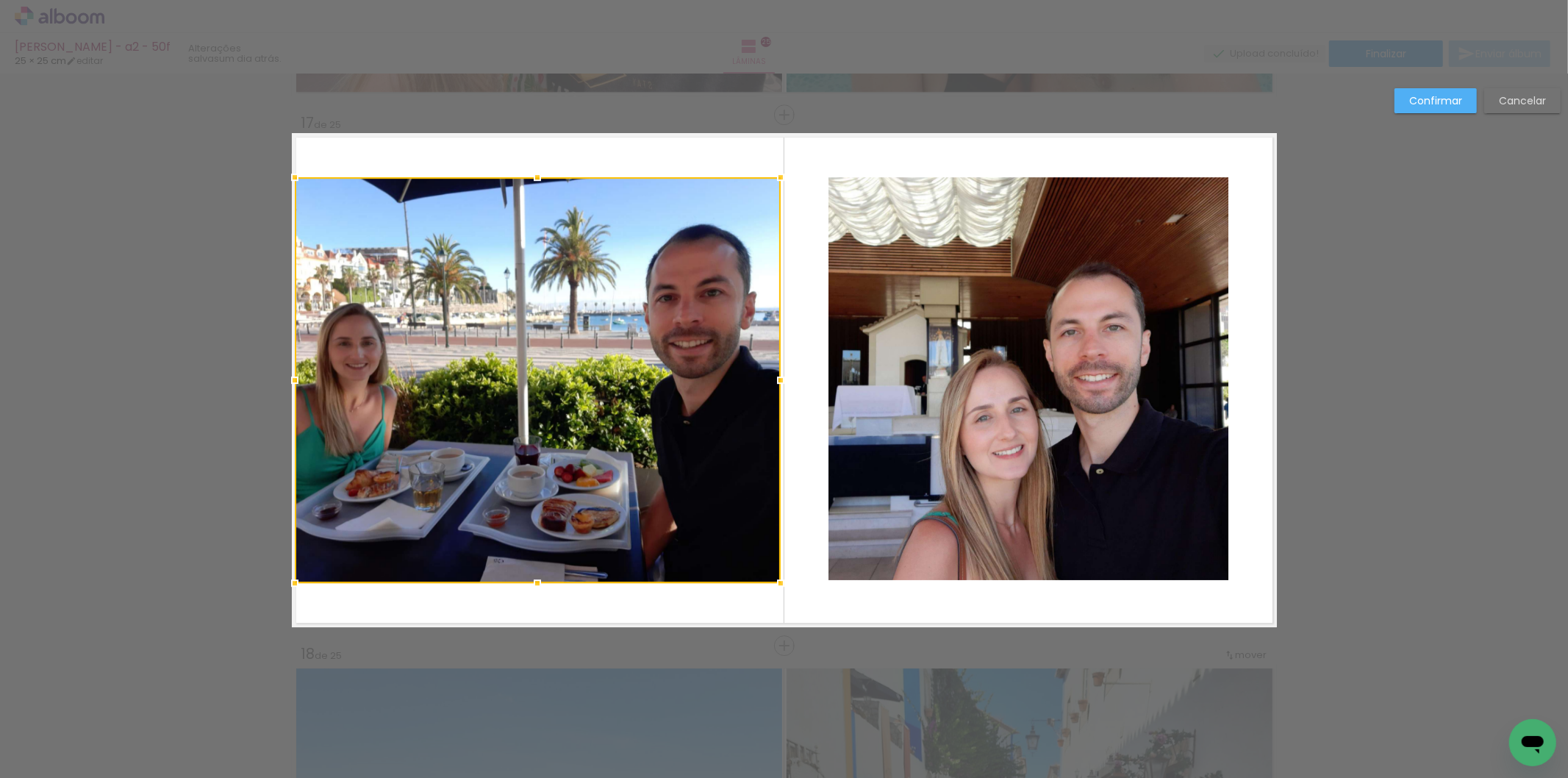
click at [767, 385] on div at bounding box center [781, 380] width 29 height 29
click at [0, 0] on slot "Confirmar" at bounding box center [0, 0] width 0 height 0
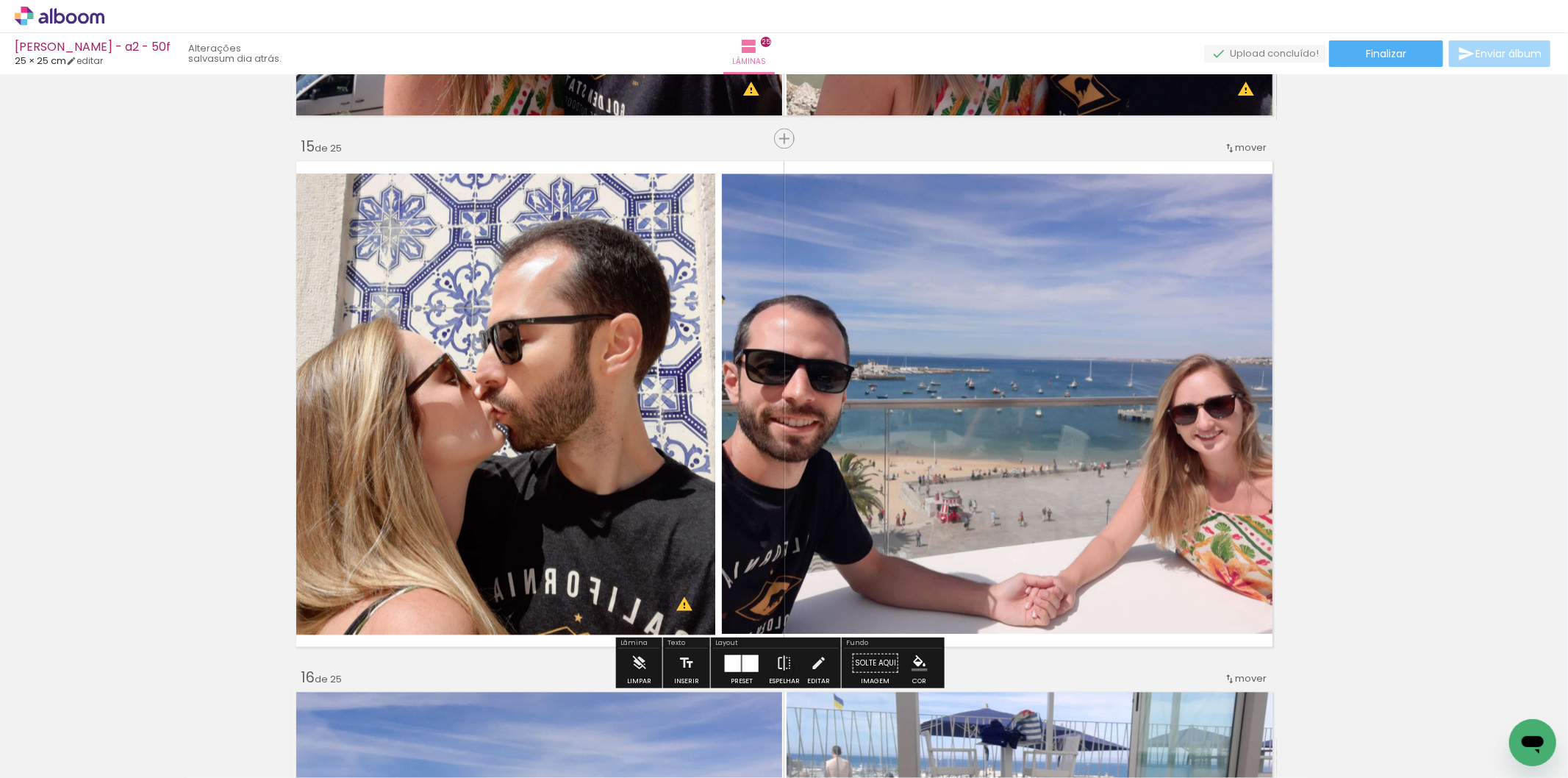
scroll to position [7416, 0]
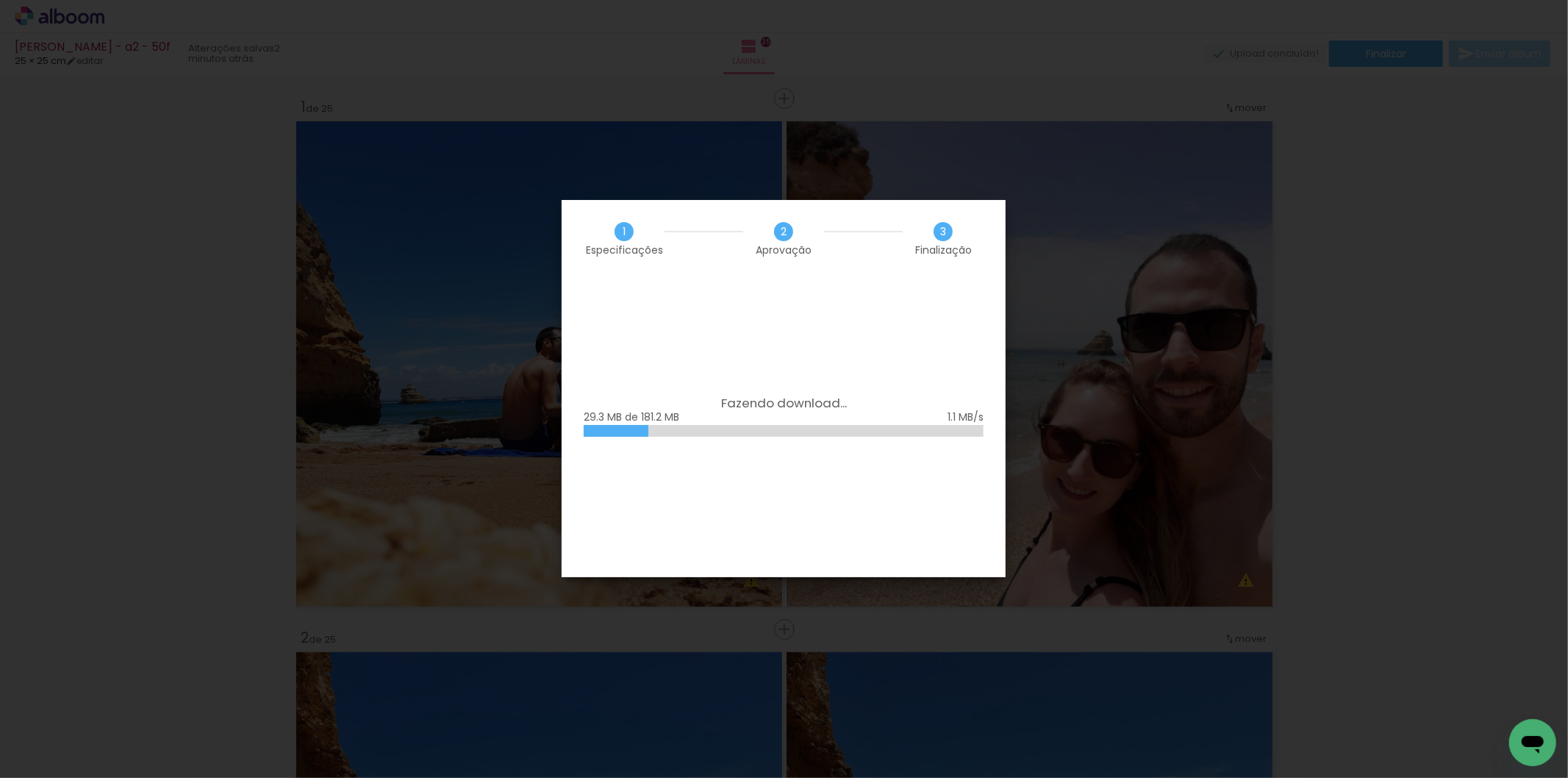
scroll to position [0, 2838]
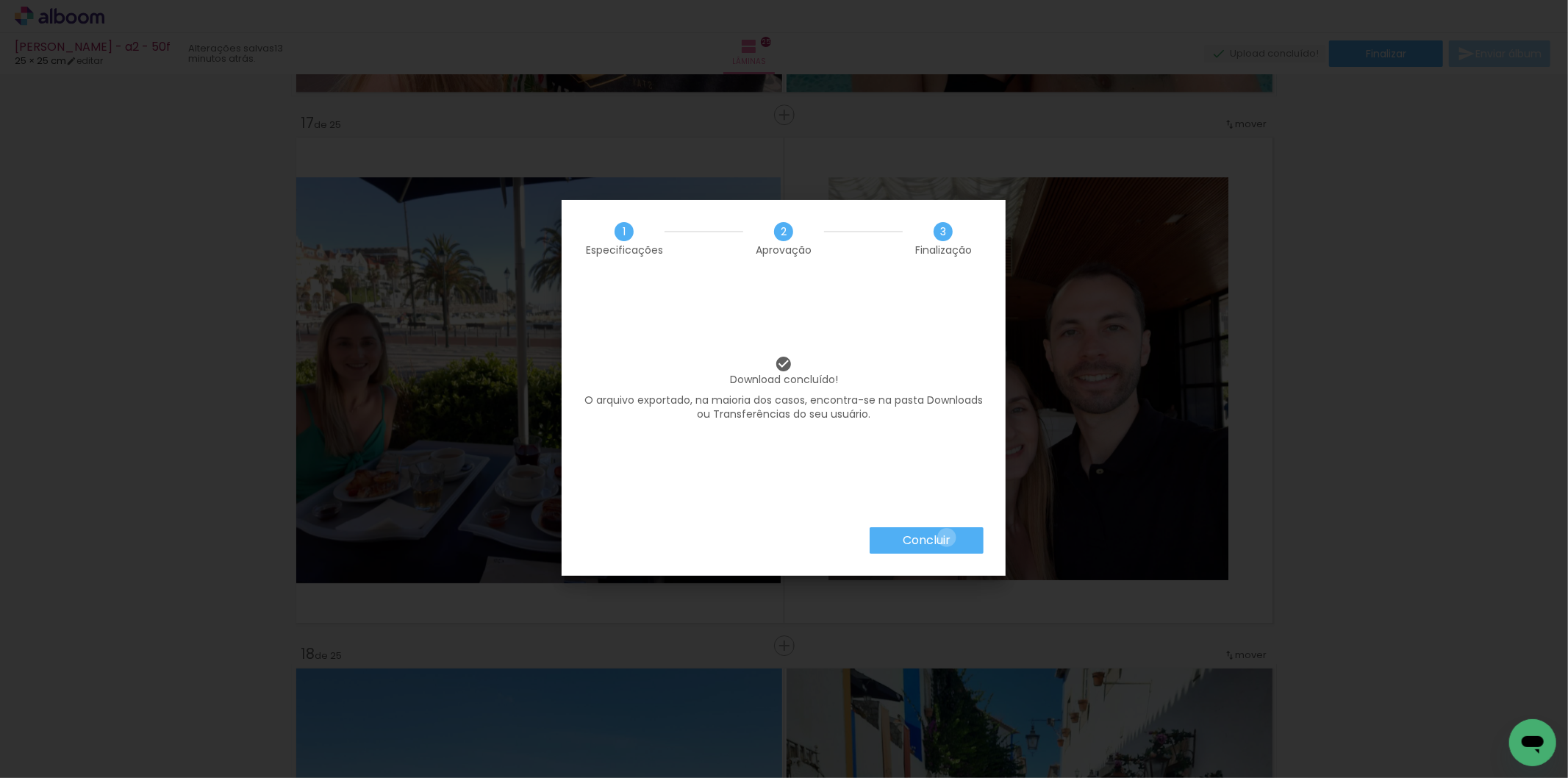
click at [0, 0] on slot "Concluir" at bounding box center [0, 0] width 0 height 0
